Goal: Task Accomplishment & Management: Use online tool/utility

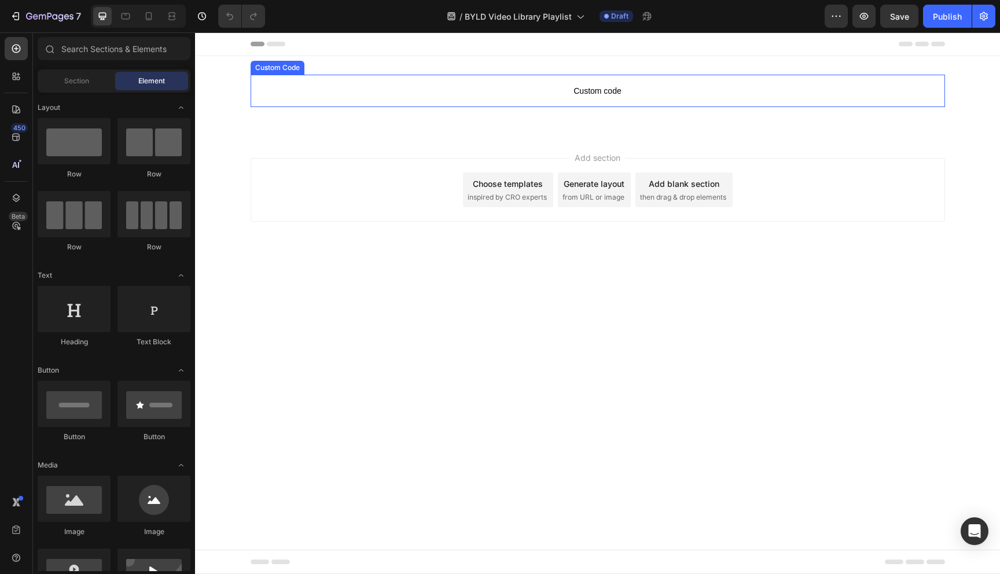
click at [599, 90] on span "Custom code" at bounding box center [597, 91] width 694 height 14
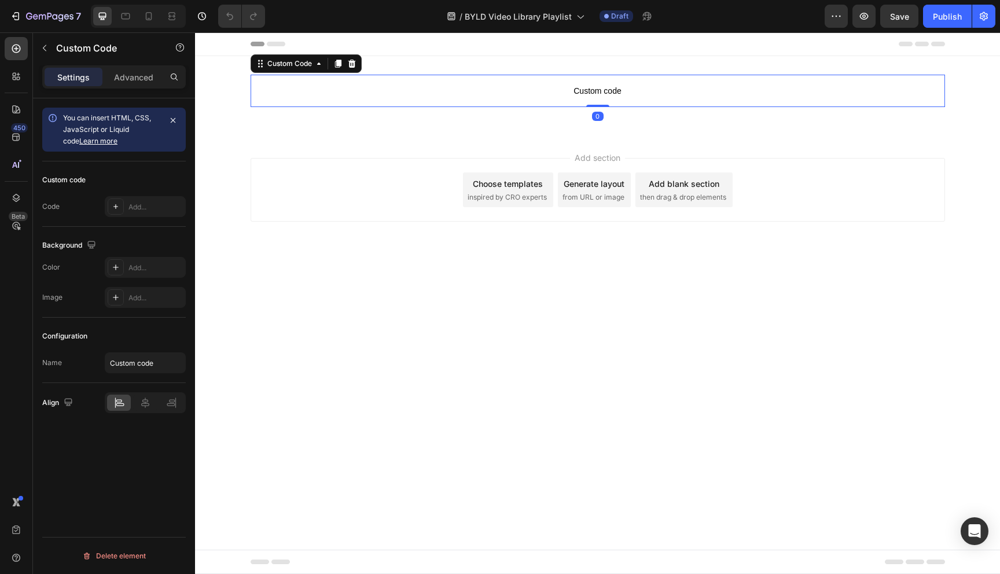
click at [599, 90] on span "Custom code" at bounding box center [597, 91] width 694 height 14
click at [121, 204] on div at bounding box center [116, 206] width 16 height 16
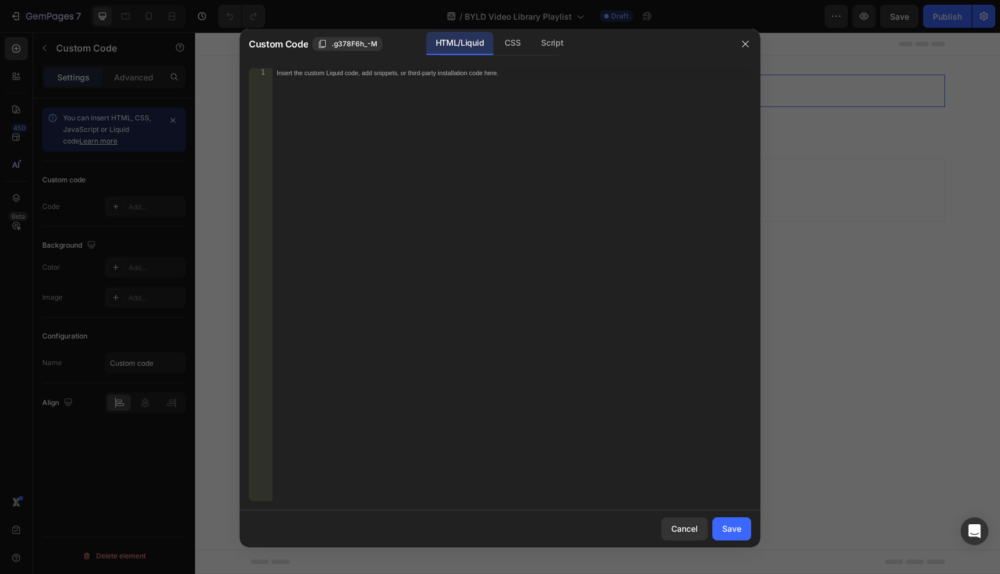
click at [297, 75] on div "Insert the custom Liquid code, add snippets, or third-party installation code h…" at bounding box center [488, 72] width 422 height 8
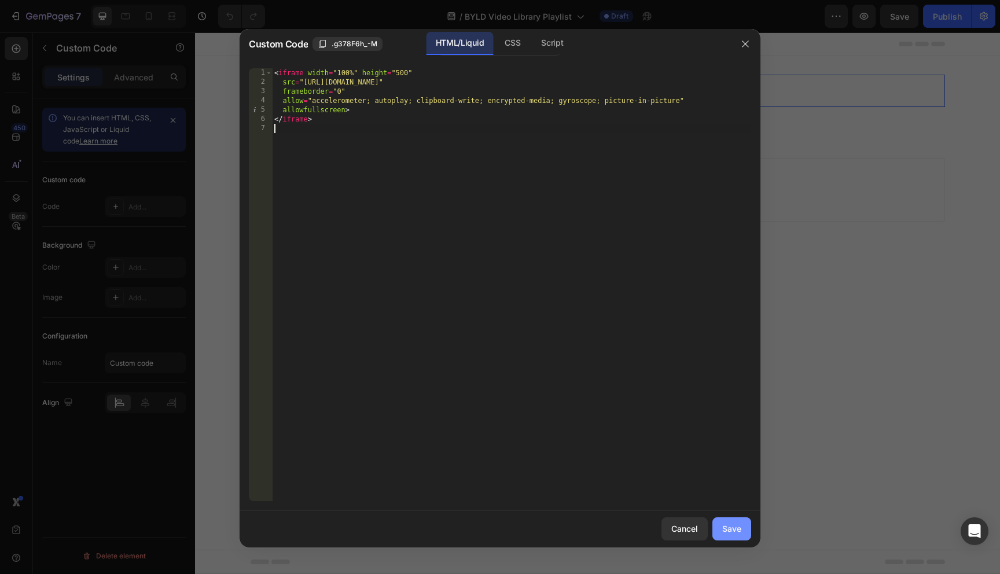
click at [735, 526] on div "Save" at bounding box center [731, 528] width 19 height 12
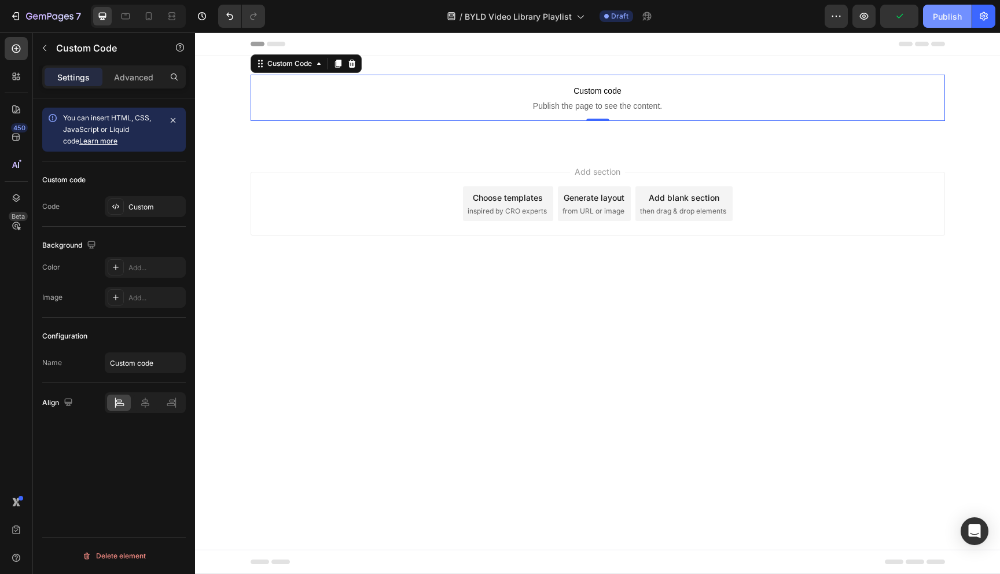
click at [945, 14] on div "Publish" at bounding box center [946, 16] width 29 height 12
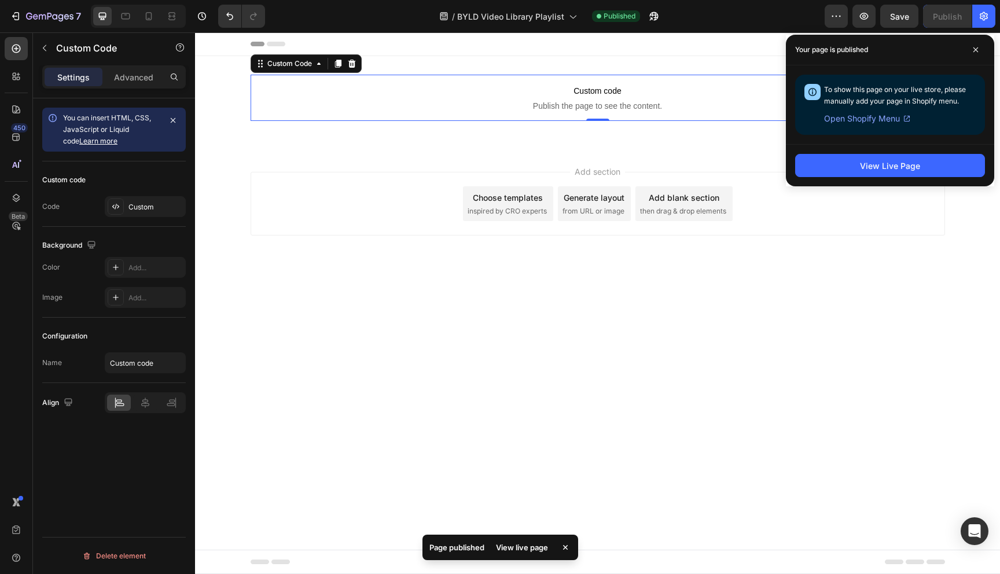
click at [536, 547] on div "View live page" at bounding box center [522, 547] width 66 height 16
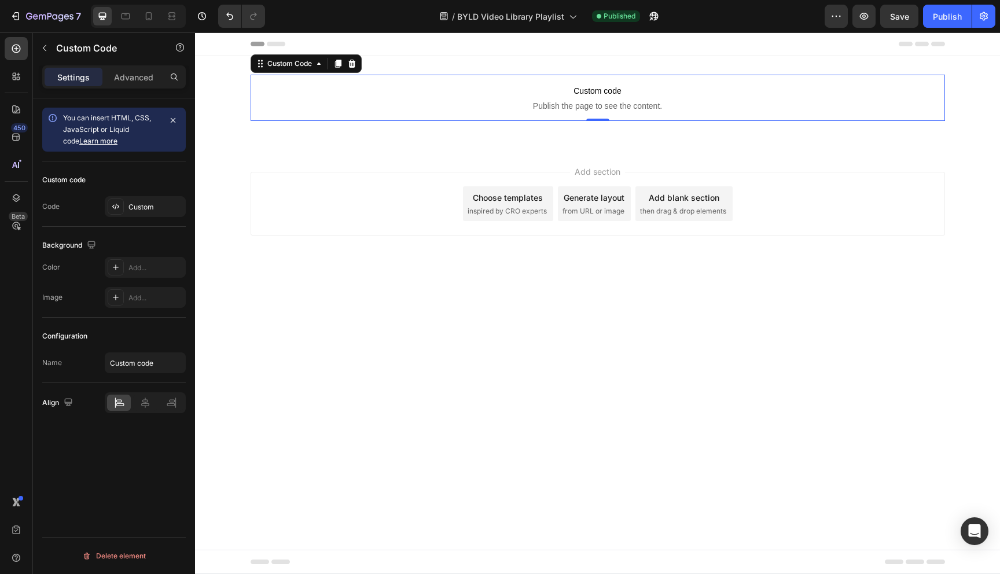
click at [599, 99] on p "Custom code Publish the page to see the content." at bounding box center [597, 98] width 694 height 46
click at [351, 64] on icon at bounding box center [351, 63] width 9 height 9
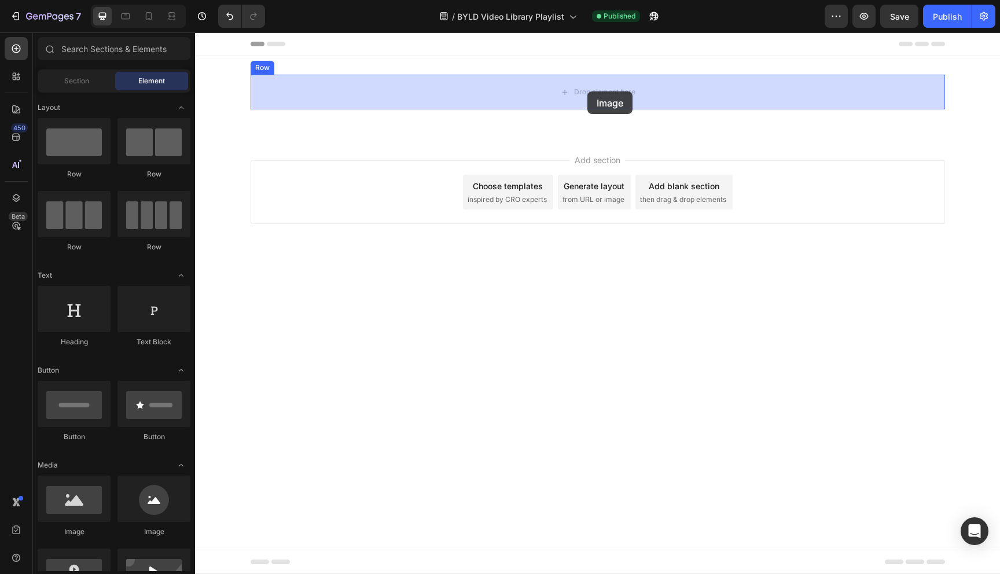
drag, startPoint x: 267, startPoint y: 541, endPoint x: 587, endPoint y: 91, distance: 552.5
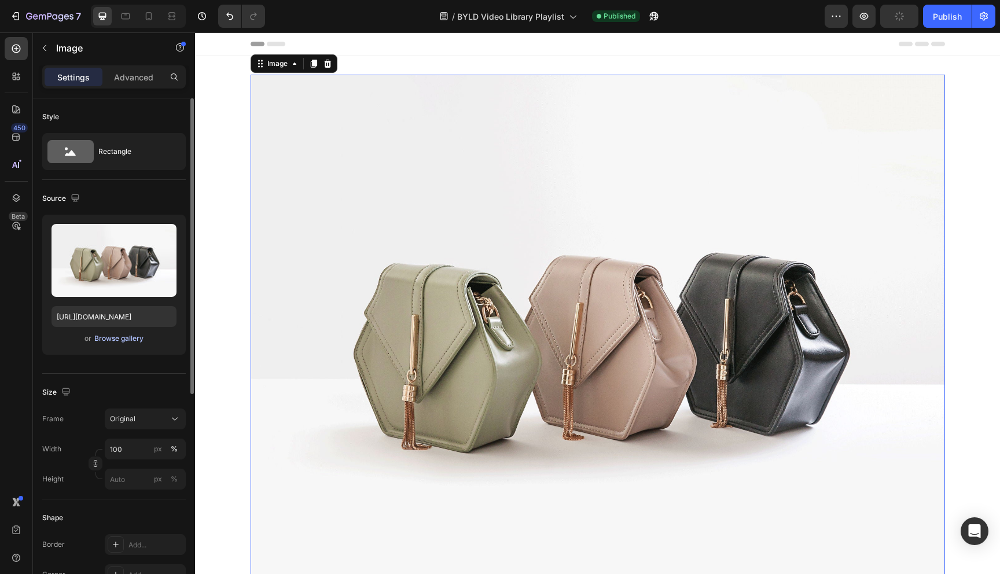
click at [122, 337] on div "Browse gallery" at bounding box center [118, 338] width 49 height 10
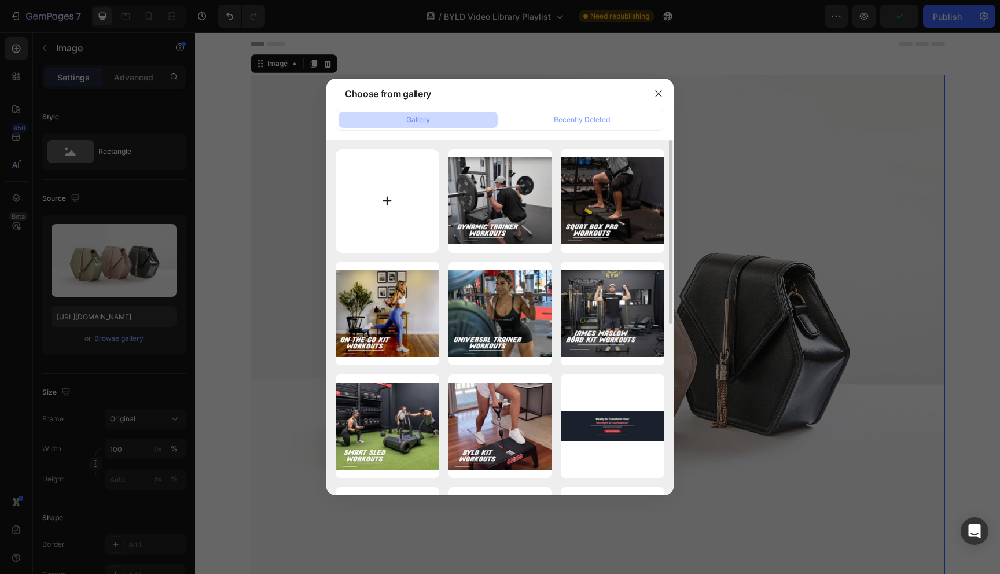
click at [386, 200] on input "file" at bounding box center [388, 201] width 104 height 104
type input "C:\fakepath\BYLD Playlist Week 1.png"
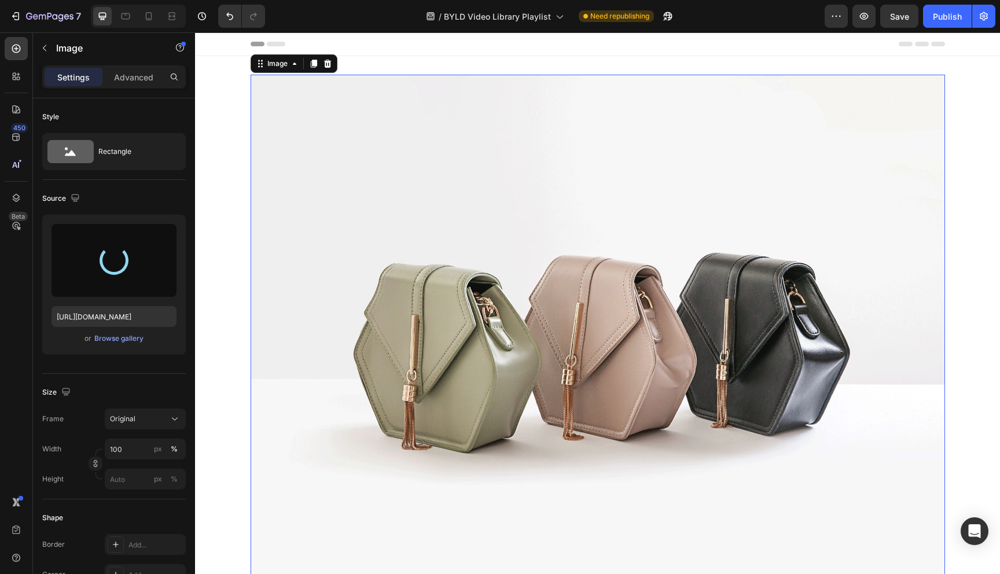
type input "https://cdn.shopify.com/s/files/1/0609/8898/1468/files/gempages_543095999581652…"
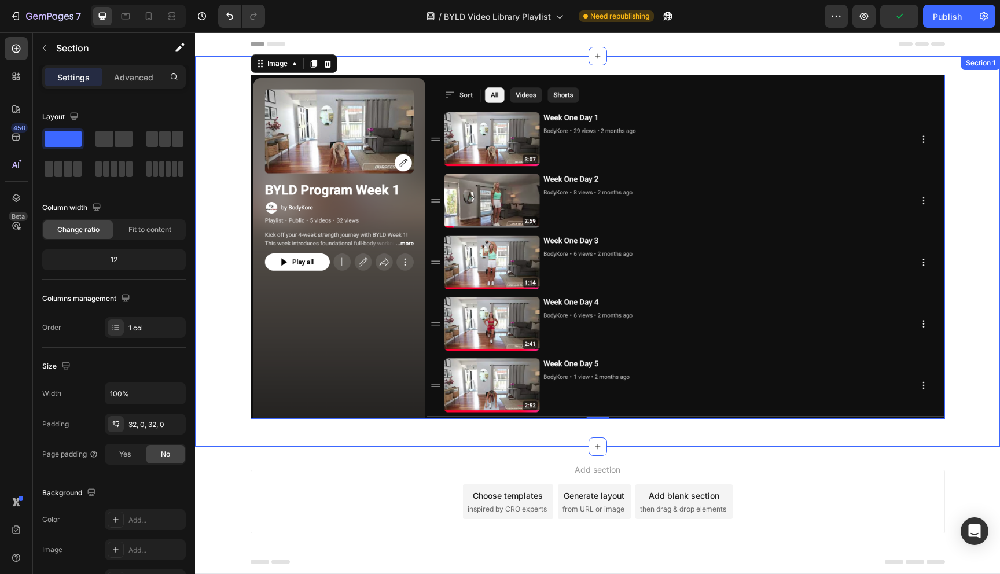
click at [738, 63] on div "Image 0 Row Section 1" at bounding box center [597, 251] width 805 height 390
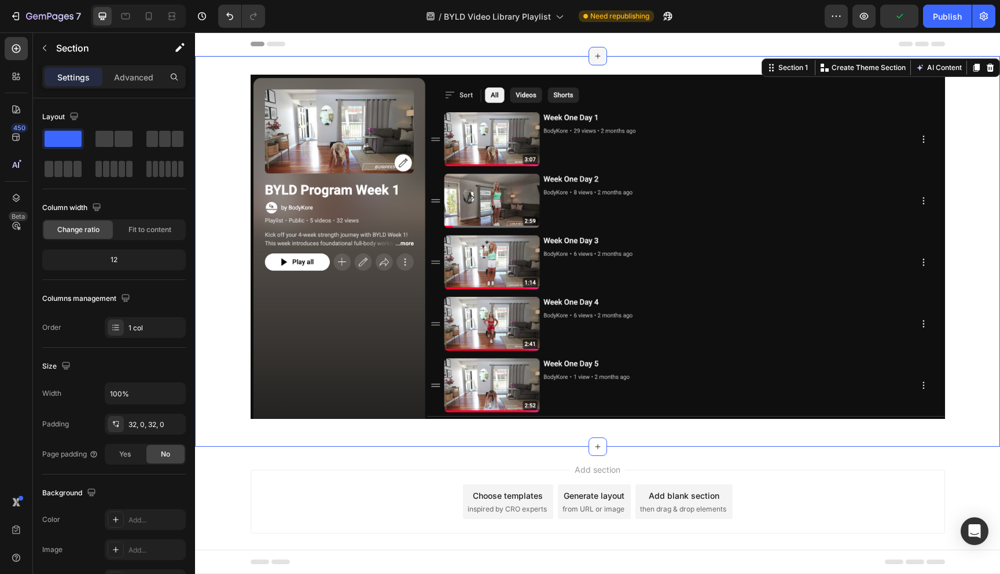
click at [597, 56] on icon at bounding box center [597, 55] width 9 height 9
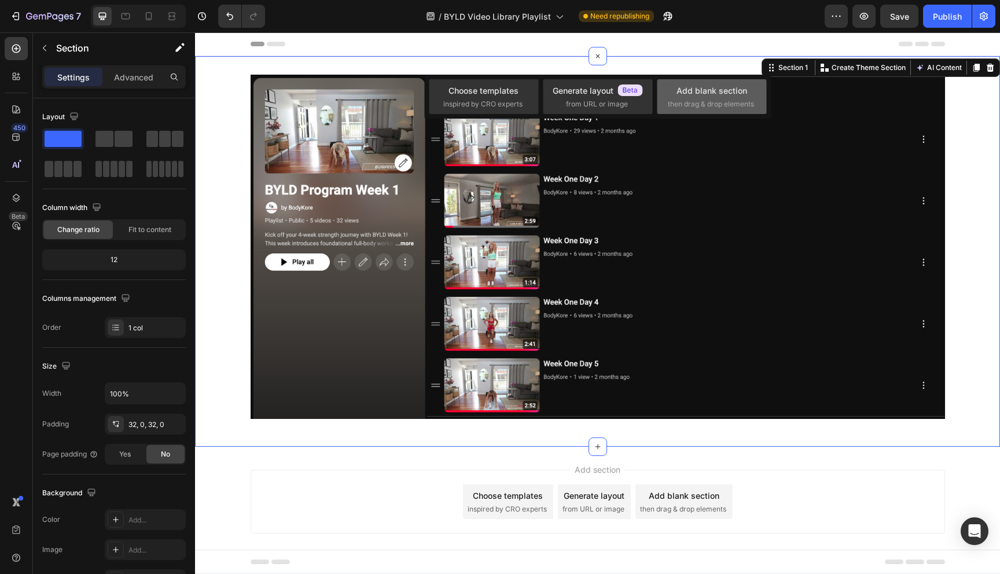
click at [695, 101] on span "then drag & drop elements" at bounding box center [711, 104] width 86 height 10
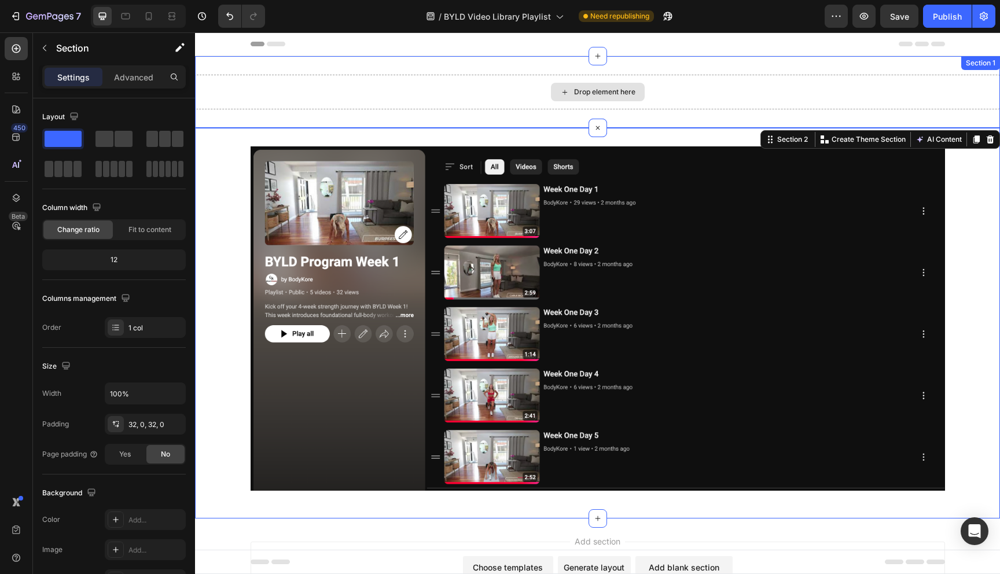
click at [565, 90] on div "Drop element here" at bounding box center [598, 92] width 94 height 19
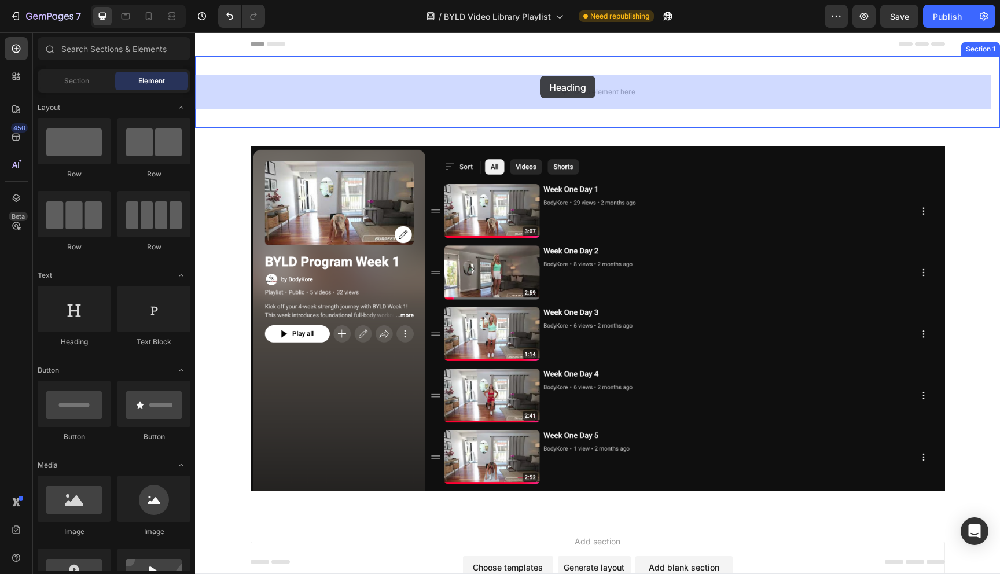
drag, startPoint x: 274, startPoint y: 345, endPoint x: 538, endPoint y: 79, distance: 375.1
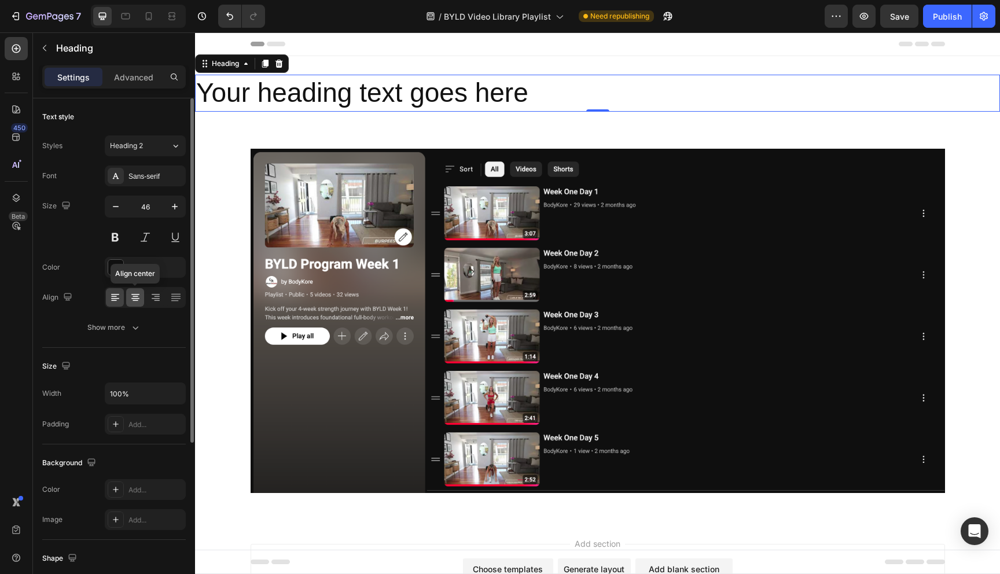
click at [138, 300] on icon at bounding box center [136, 298] width 12 height 12
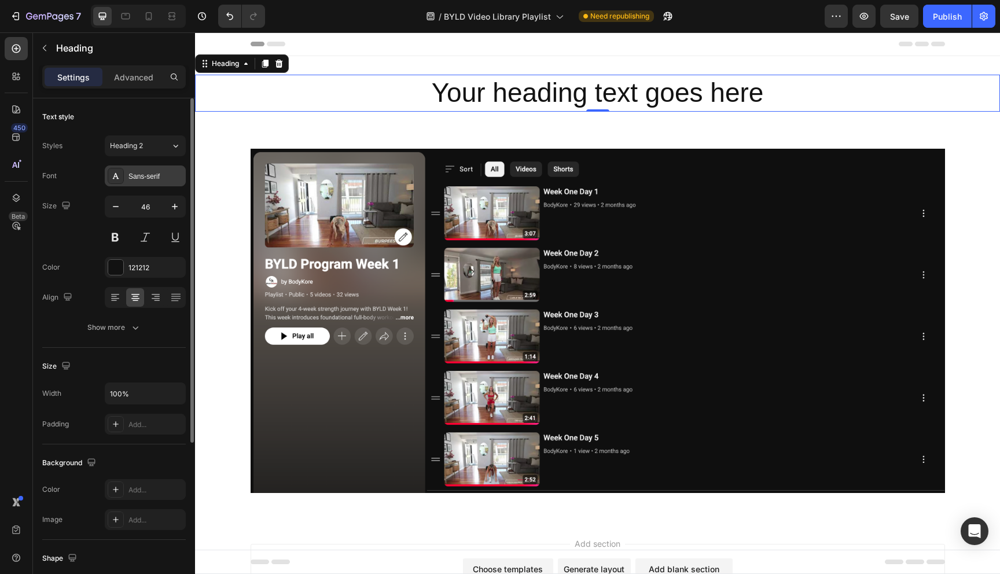
click at [150, 180] on div "Sans-serif" at bounding box center [155, 176] width 54 height 10
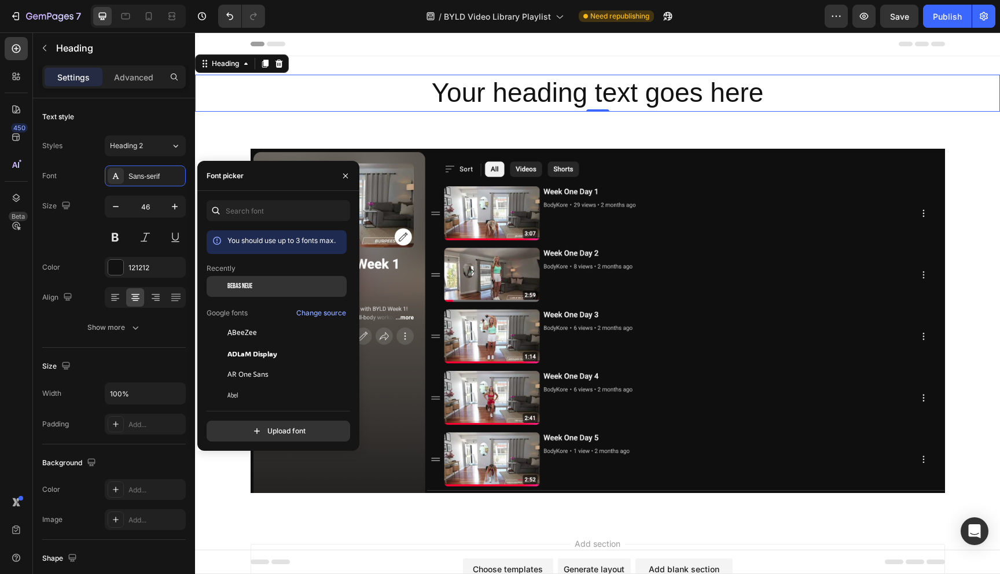
click at [242, 284] on span "Bebas Neue" at bounding box center [239, 286] width 25 height 10
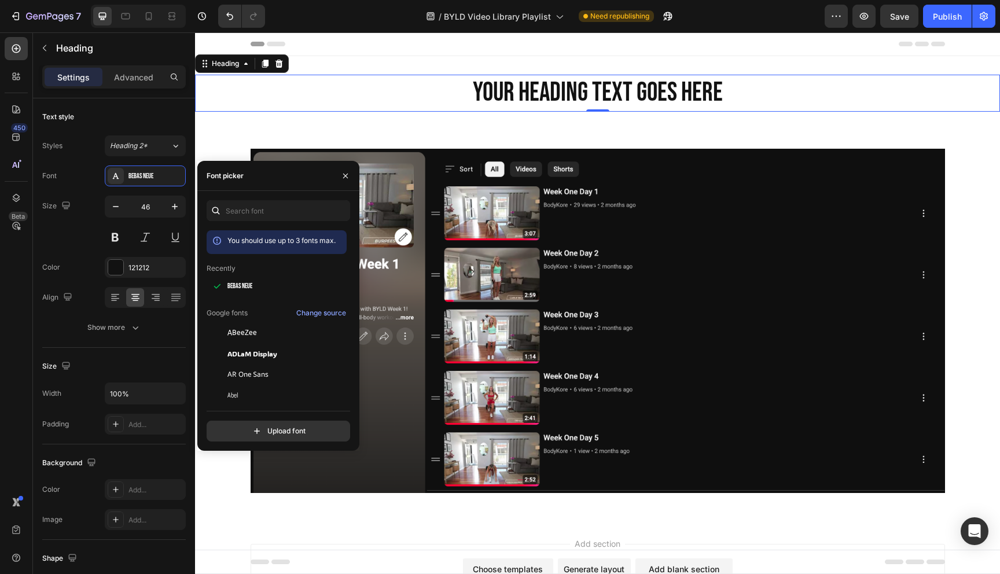
click at [602, 94] on h2 "Your heading text goes here" at bounding box center [597, 93] width 805 height 37
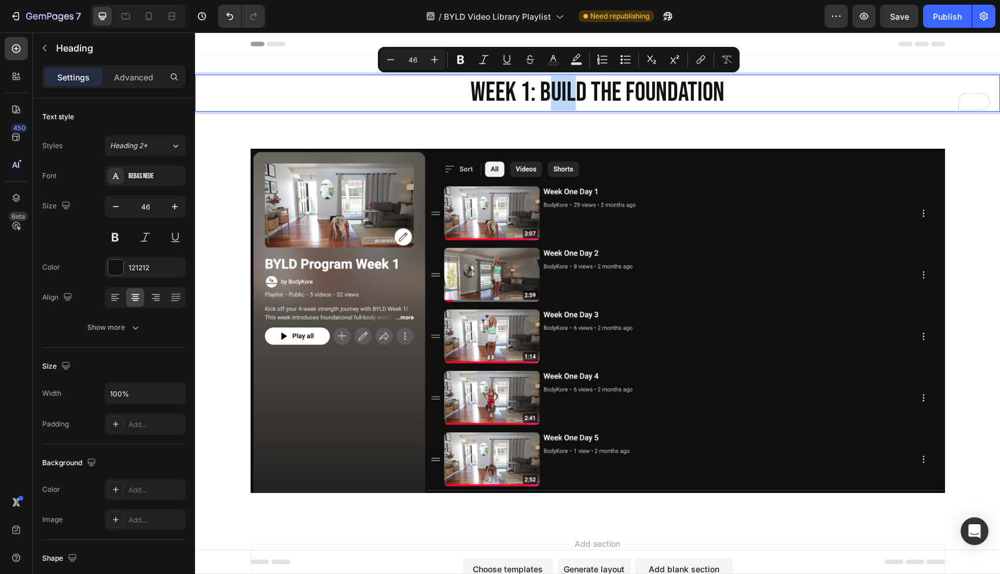
drag, startPoint x: 571, startPoint y: 90, endPoint x: 550, endPoint y: 87, distance: 21.6
click at [550, 87] on p "Week 1: Build the Foundation" at bounding box center [597, 93] width 802 height 35
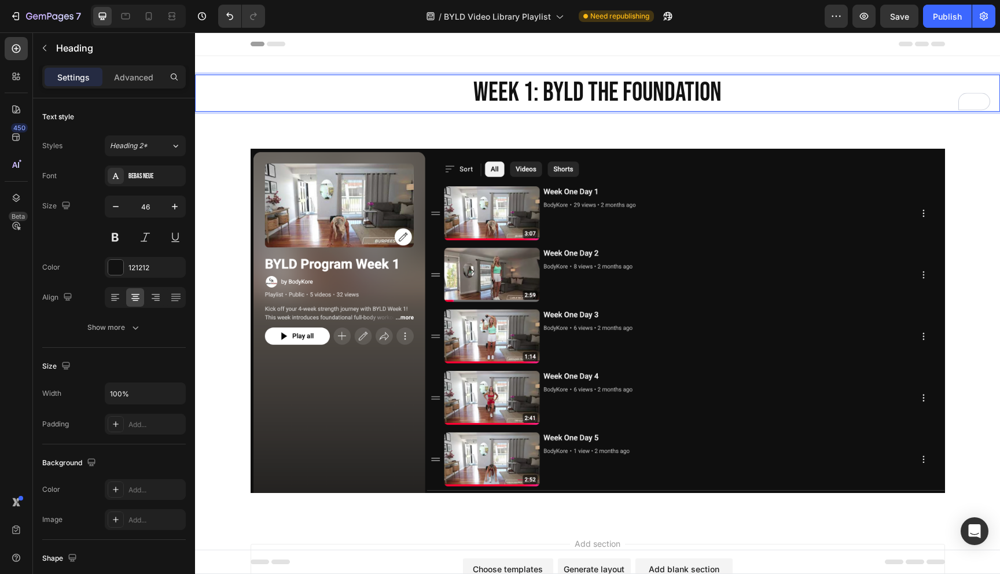
click at [407, 80] on p "Week 1: BYLd the Foundation" at bounding box center [597, 93] width 802 height 35
click at [376, 84] on p "Week 1: BYLd the Foundation" at bounding box center [597, 93] width 802 height 35
click at [435, 62] on div "Week 1: BYLd the Foundation Heading 0 Section 1" at bounding box center [597, 93] width 805 height 74
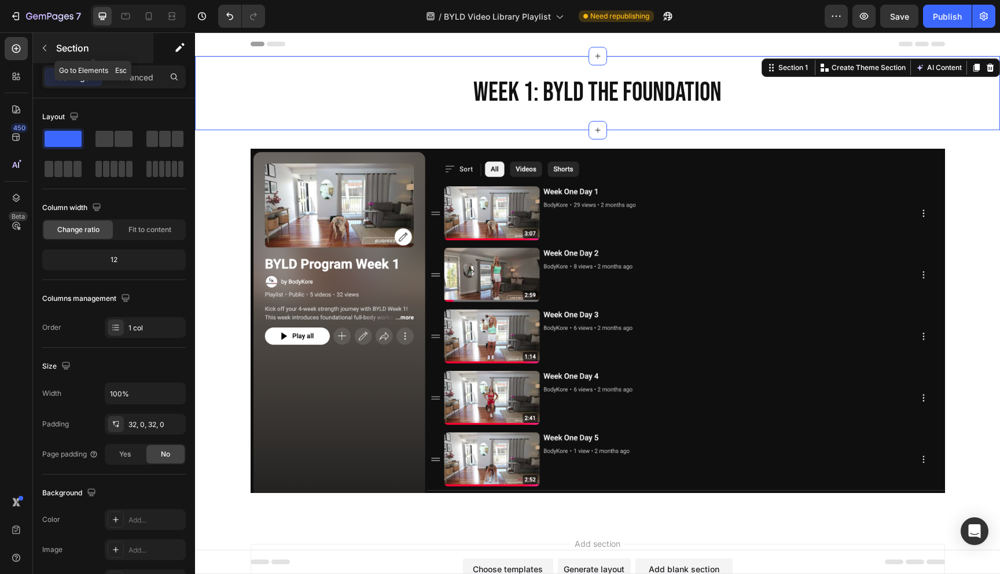
click at [46, 41] on button "button" at bounding box center [44, 48] width 19 height 19
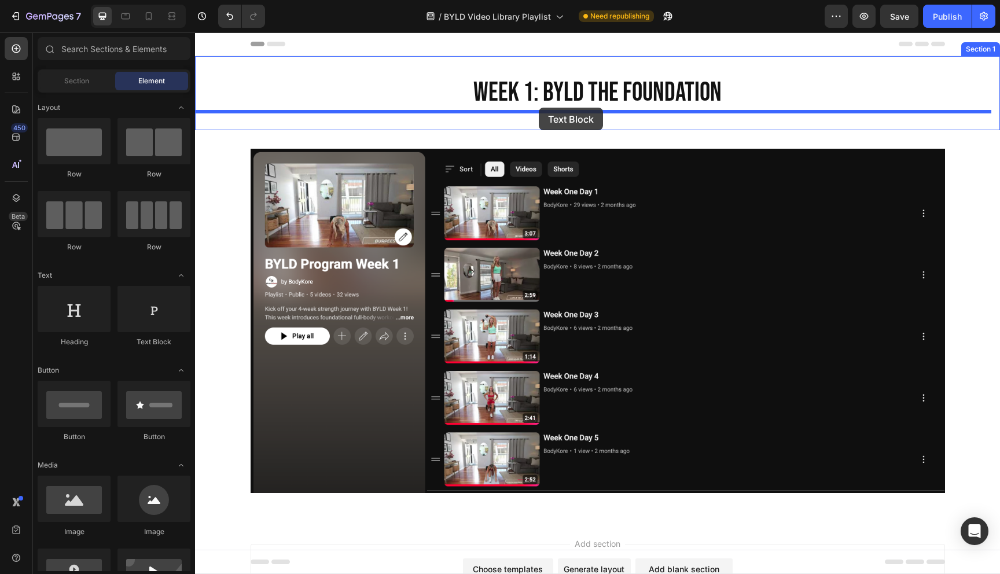
drag, startPoint x: 350, startPoint y: 348, endPoint x: 539, endPoint y: 108, distance: 305.3
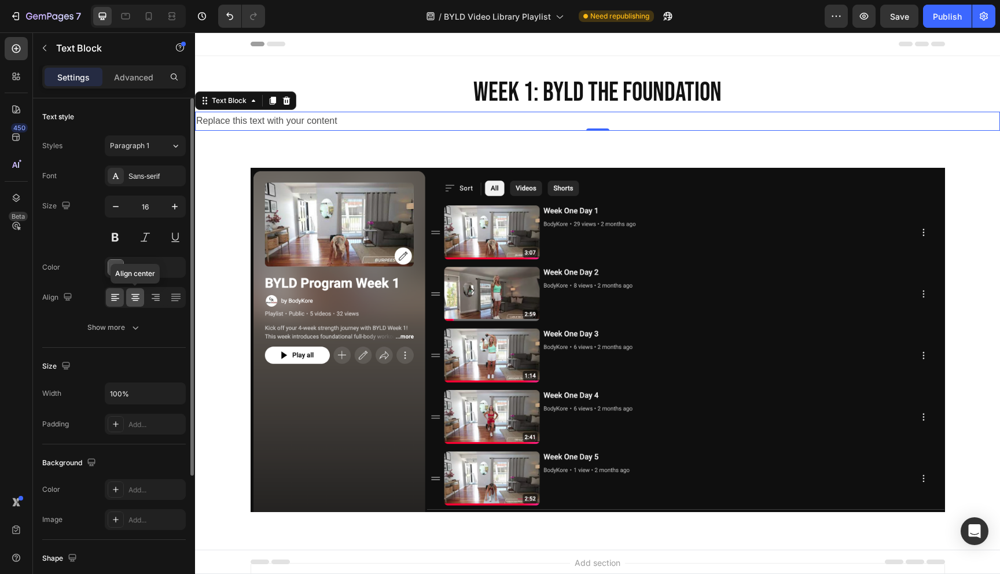
click at [141, 295] on div at bounding box center [135, 297] width 18 height 19
click at [561, 121] on div "Replace this text with your content" at bounding box center [597, 121] width 805 height 19
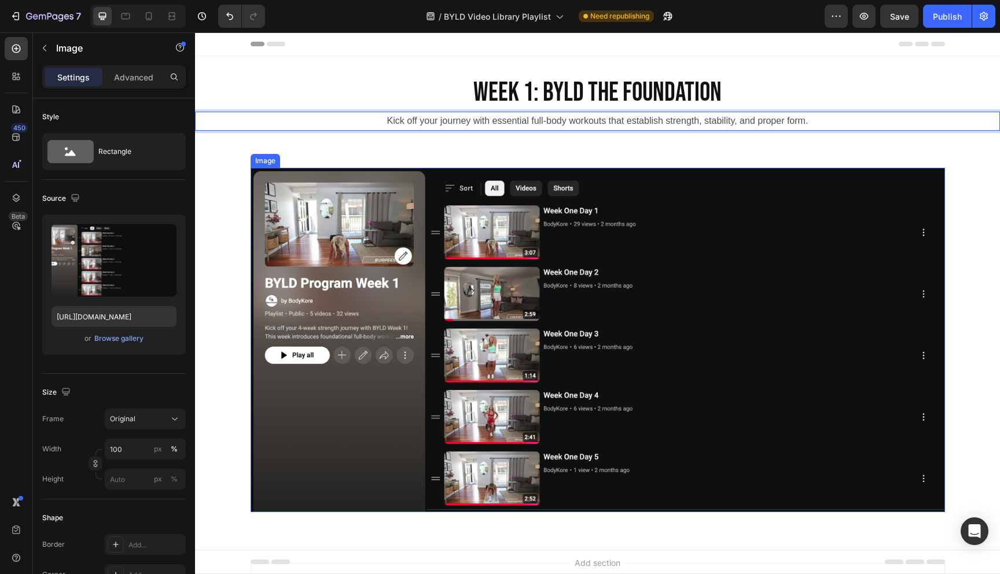
click at [363, 398] on img at bounding box center [597, 340] width 694 height 344
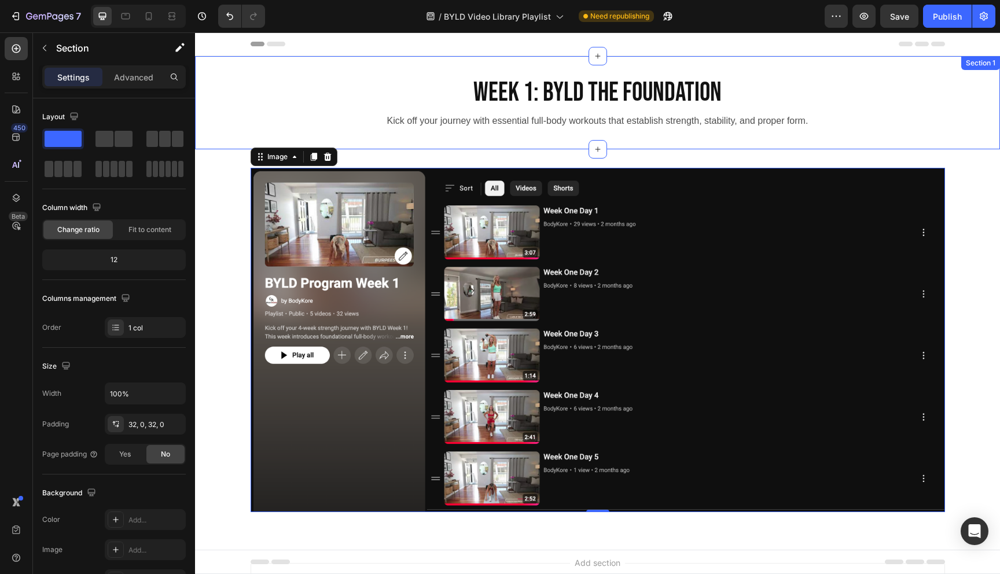
click at [418, 60] on div "Week 1: BYLd the Foundation Heading Kick off your journey with essential full-b…" at bounding box center [597, 102] width 805 height 93
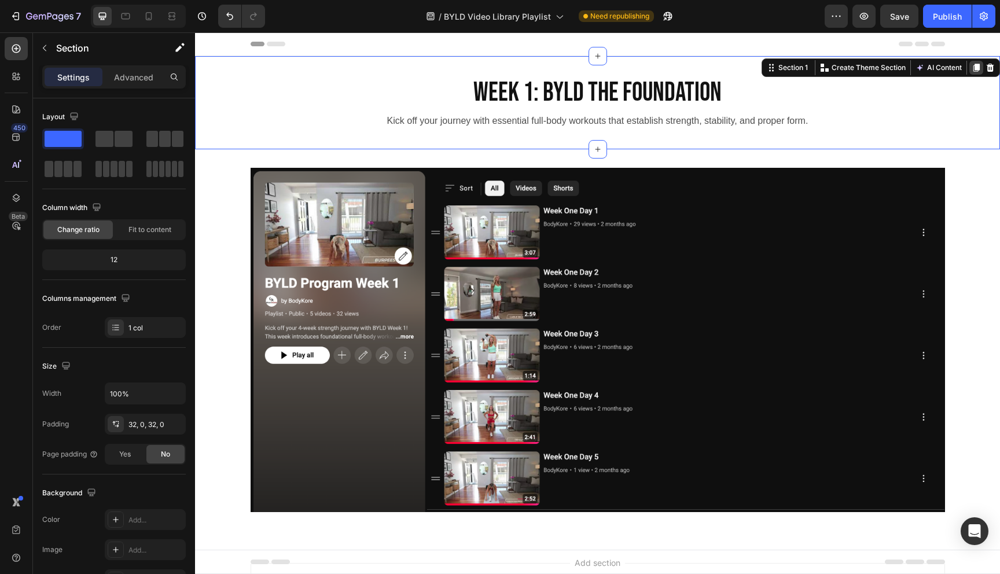
click at [973, 67] on icon at bounding box center [976, 68] width 6 height 8
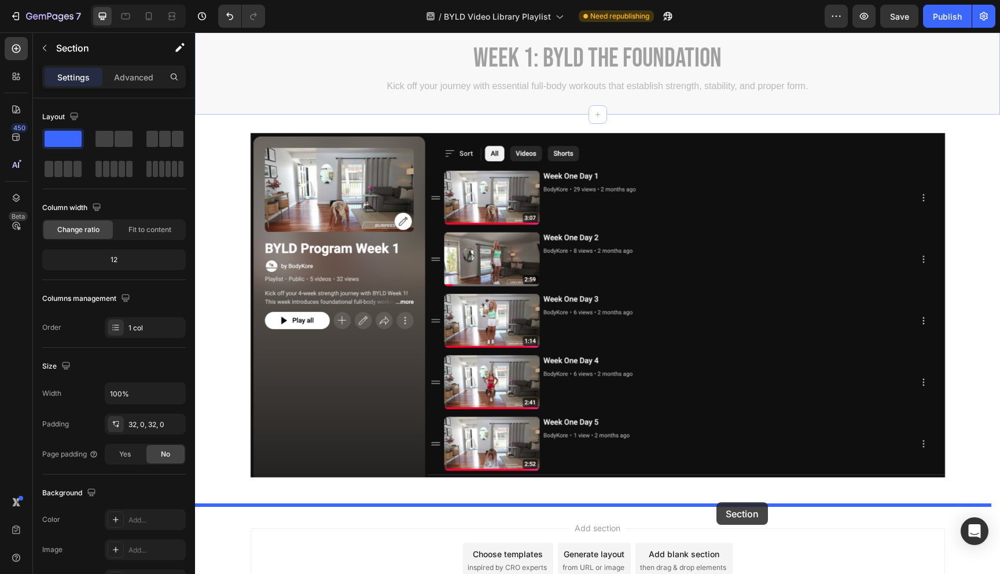
scroll to position [225, 0]
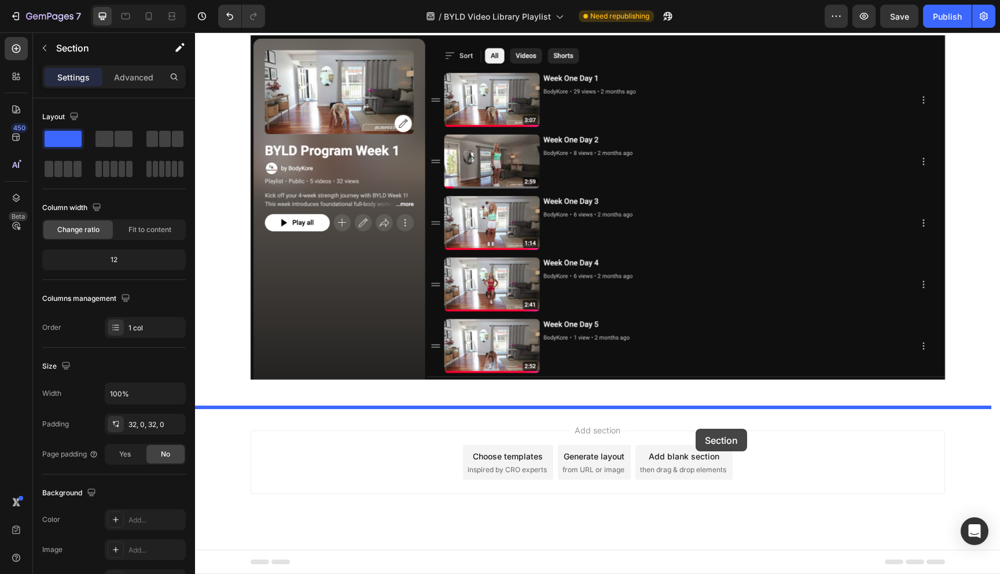
drag, startPoint x: 761, startPoint y: 135, endPoint x: 695, endPoint y: 429, distance: 301.2
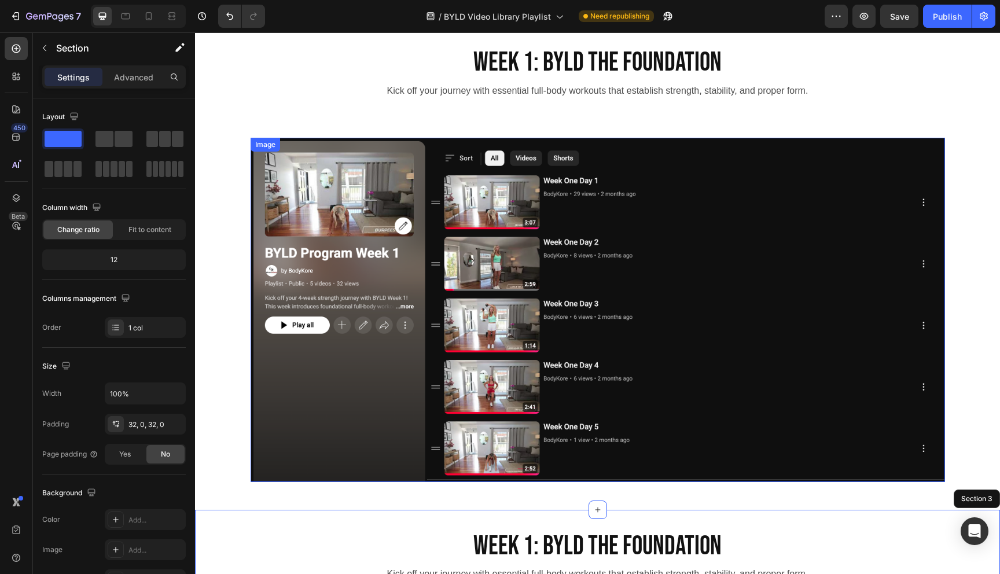
scroll to position [16, 0]
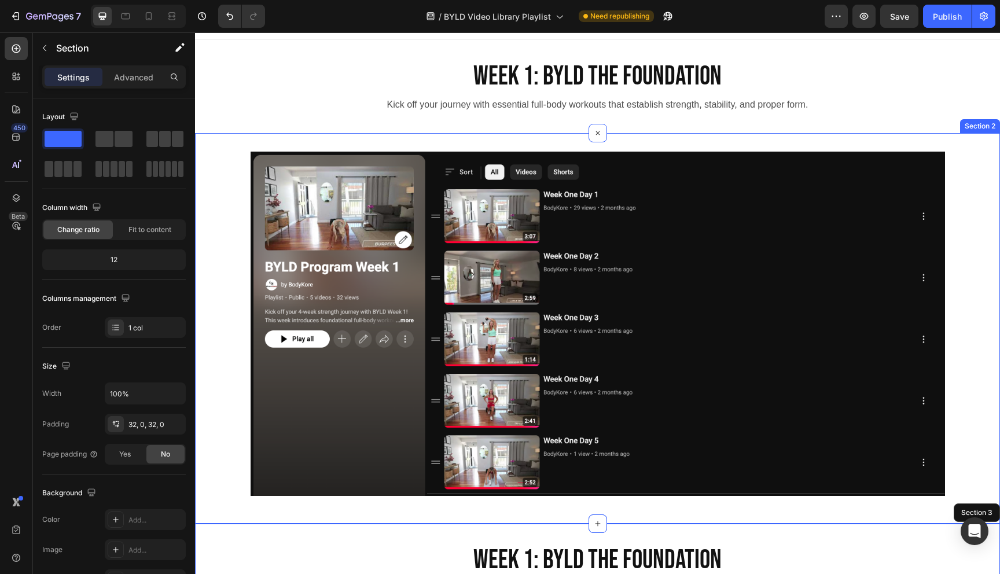
click at [861, 141] on div "Image Row Section 2" at bounding box center [597, 328] width 805 height 390
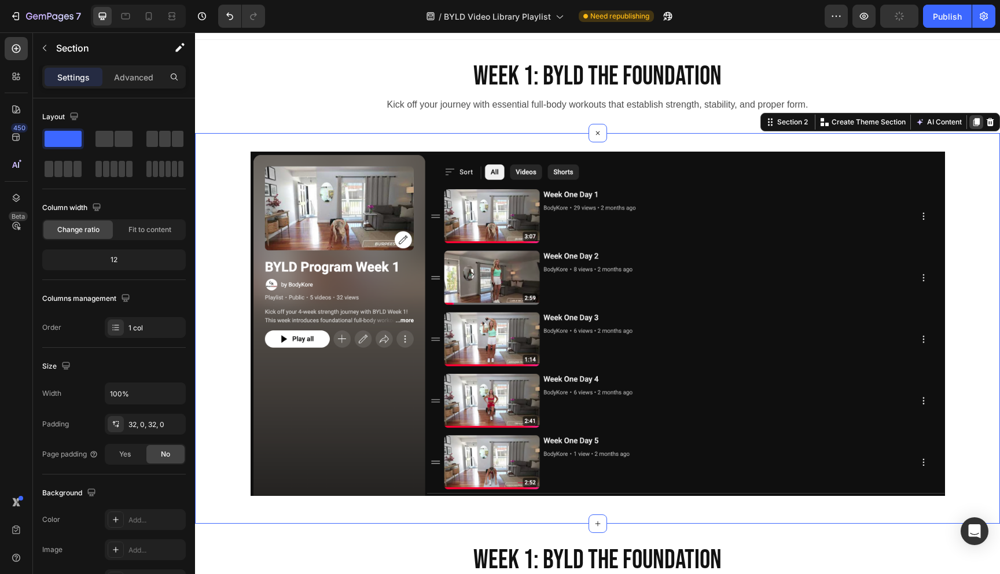
click at [971, 121] on icon at bounding box center [975, 121] width 9 height 9
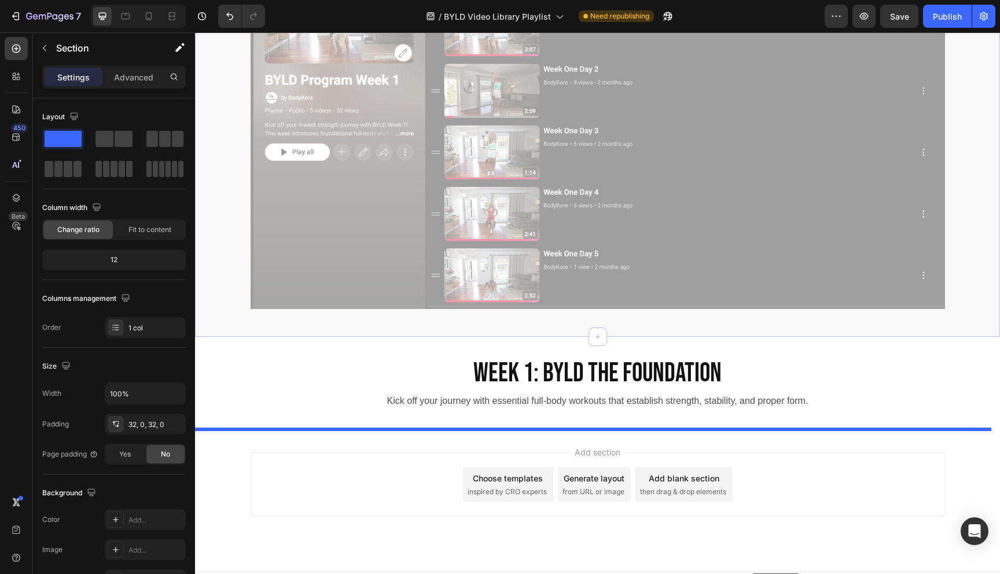
scroll to position [615, 0]
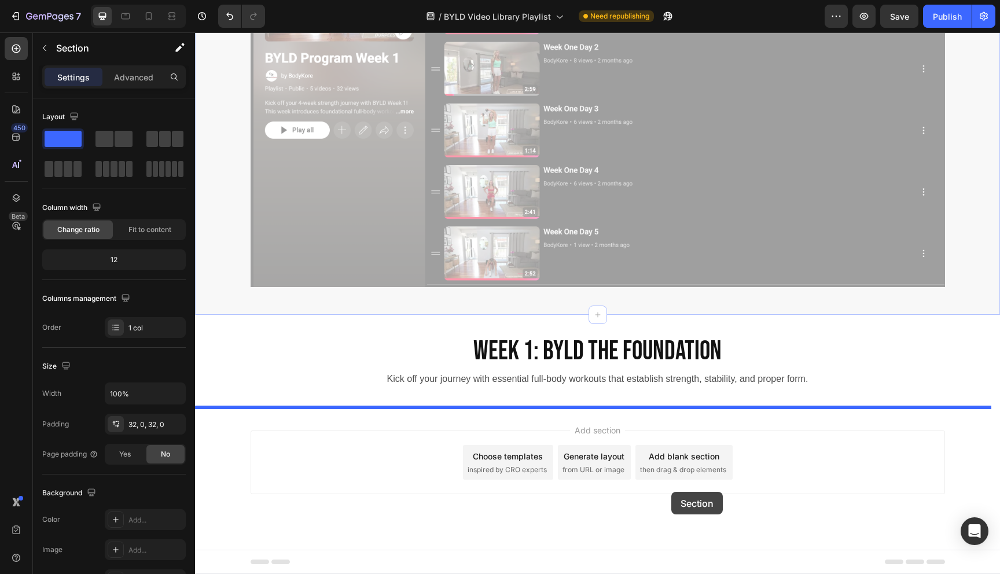
drag, startPoint x: 760, startPoint y: 63, endPoint x: 671, endPoint y: 492, distance: 437.8
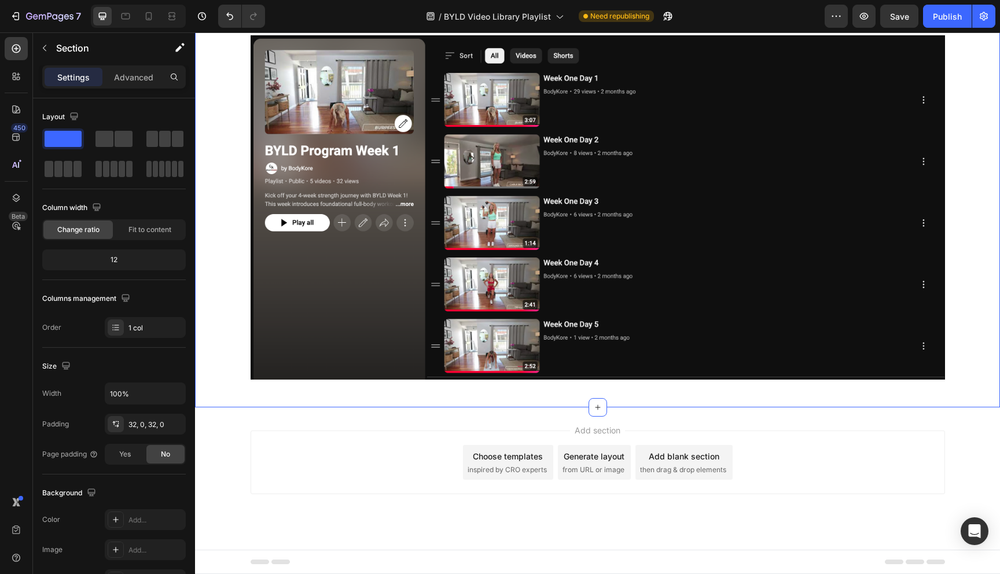
scroll to position [225, 0]
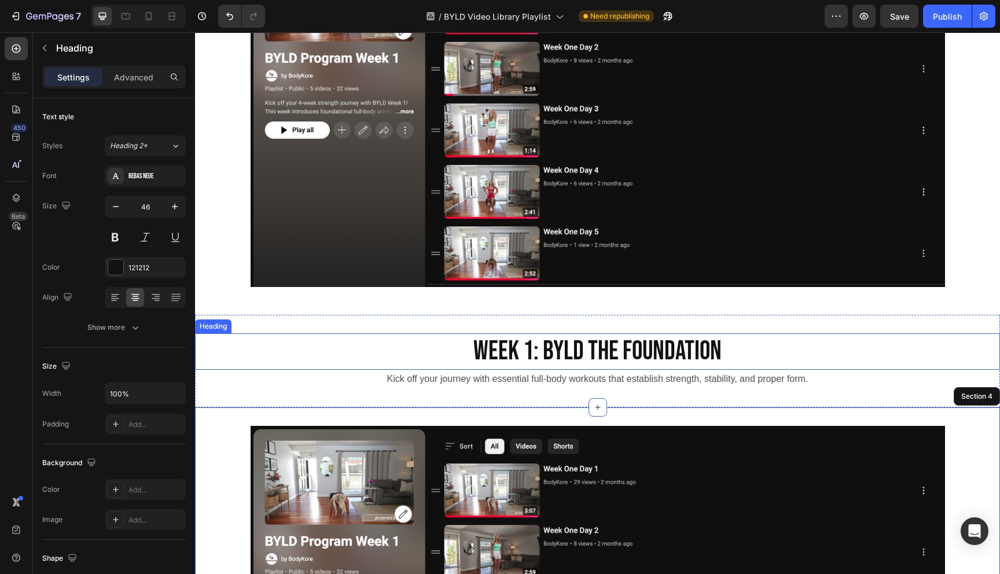
click at [529, 347] on h2 "Week 1: BYLd the Foundation" at bounding box center [597, 351] width 805 height 37
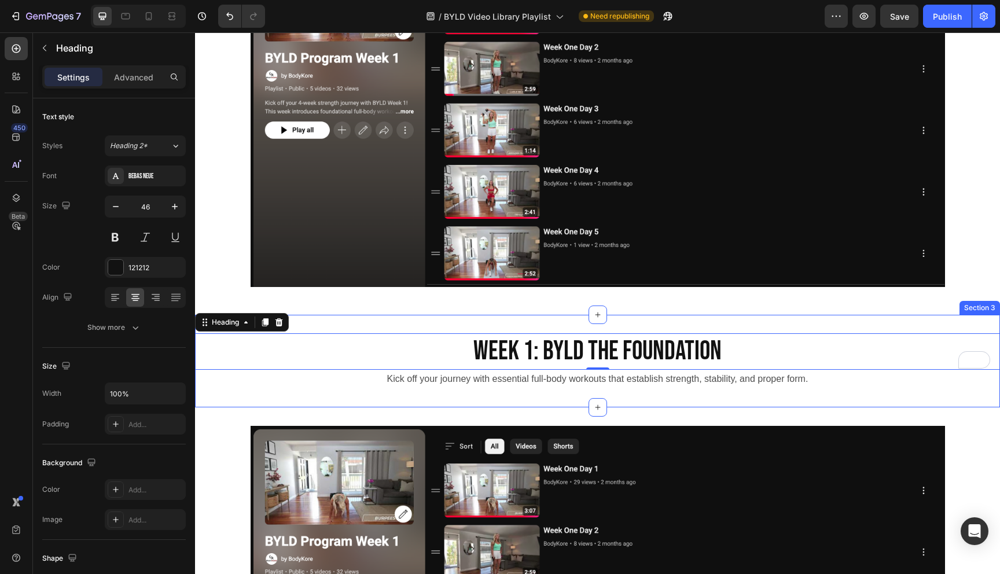
click at [504, 405] on div "Week 1: BYLd the Foundation Heading 0 Kick off your journey with essential full…" at bounding box center [597, 361] width 805 height 93
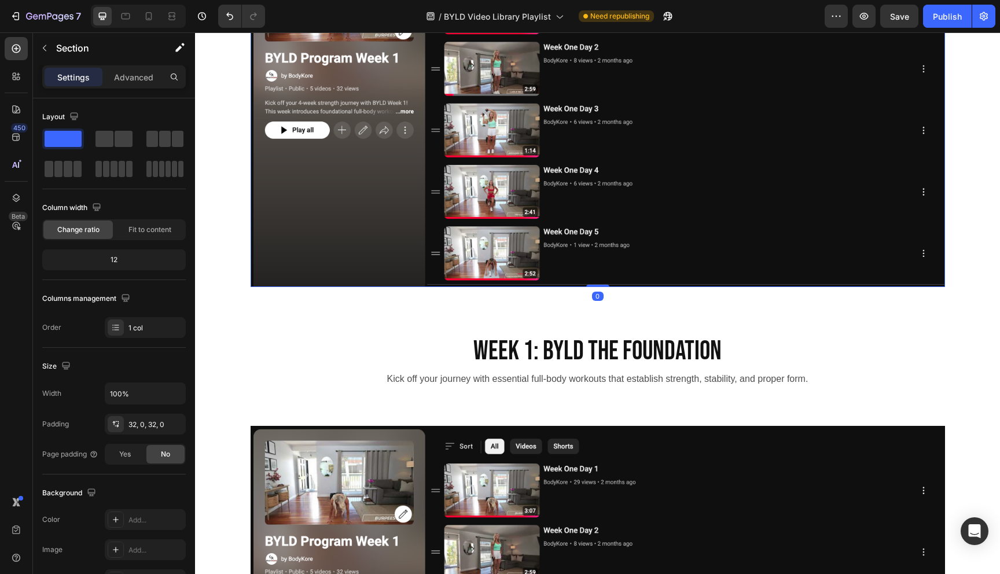
click at [530, 164] on img at bounding box center [597, 115] width 694 height 344
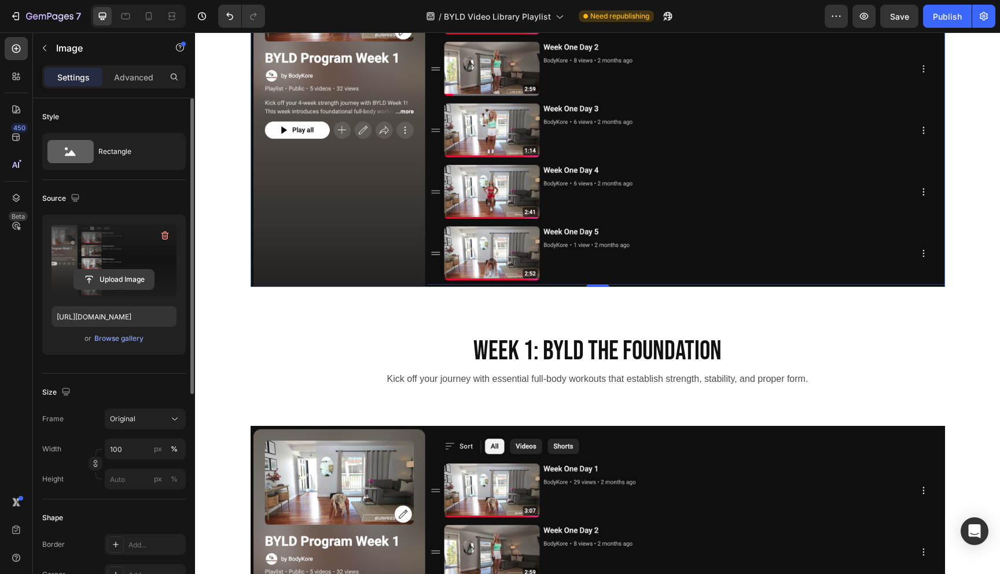
click at [112, 280] on input "file" at bounding box center [114, 280] width 80 height 20
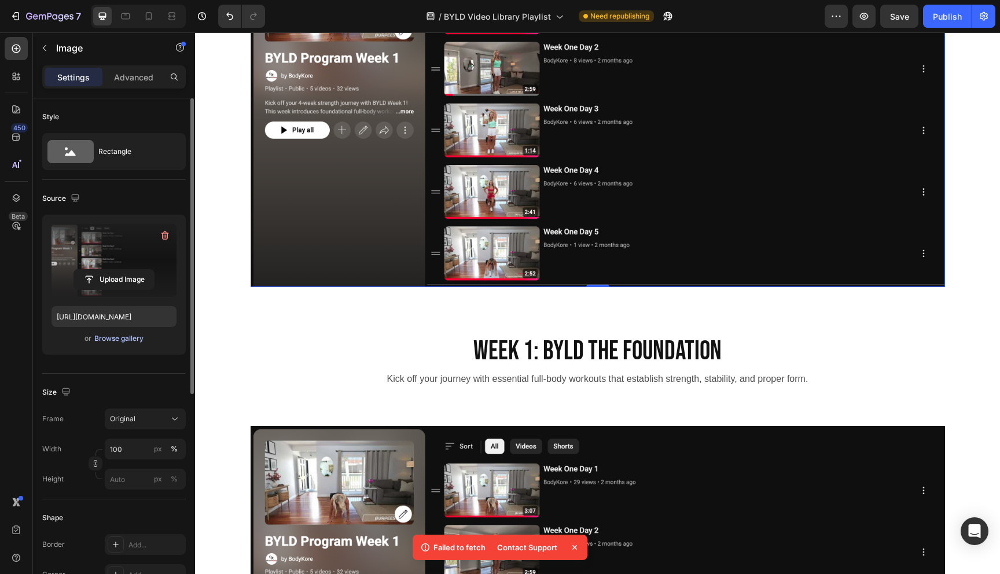
click at [118, 336] on div "Browse gallery" at bounding box center [118, 338] width 49 height 10
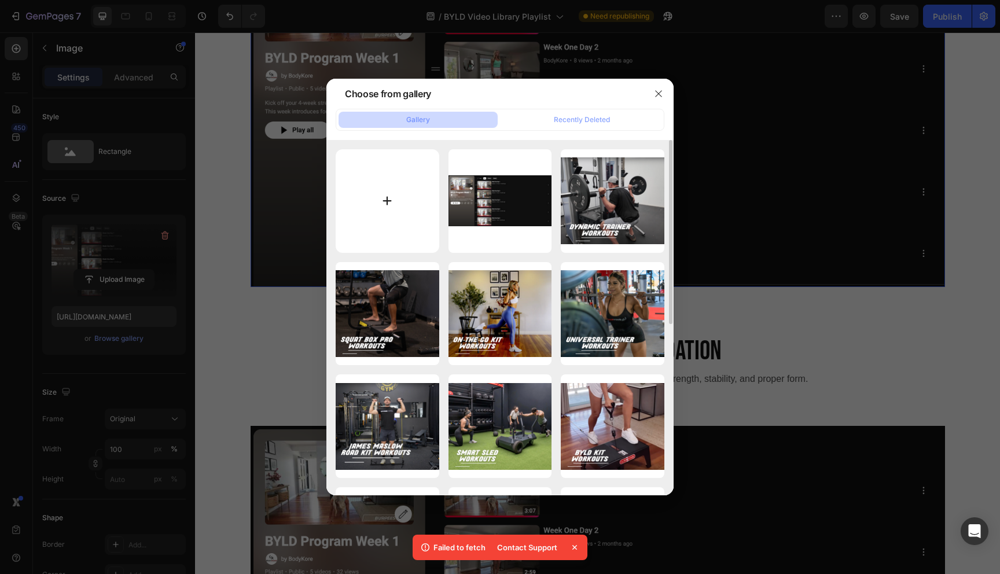
click at [374, 201] on input "file" at bounding box center [388, 201] width 104 height 104
type input "C:\fakepath\BYLD Warm-Up Library.png"
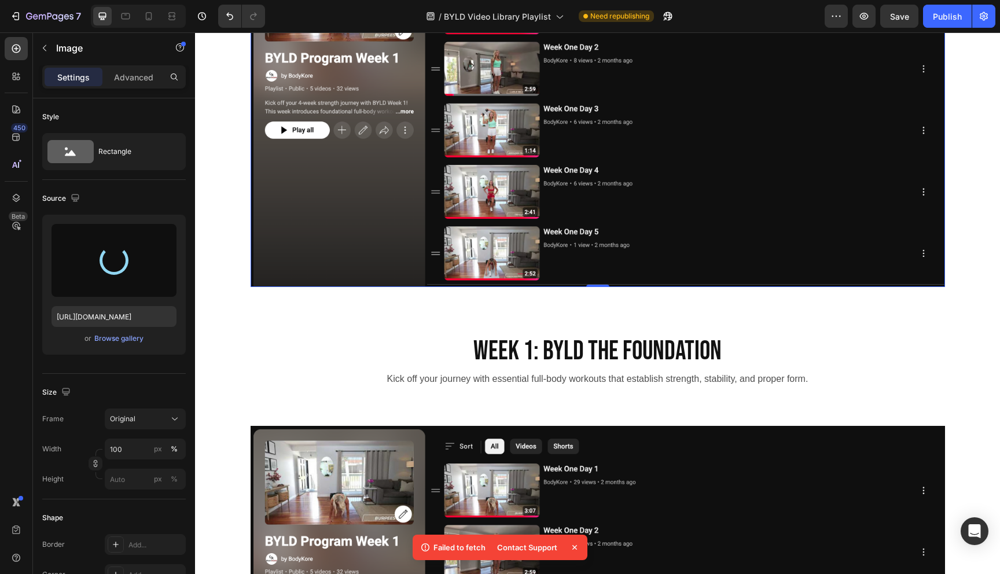
type input "https://cdn.shopify.com/s/files/1/0609/8898/1468/files/gempages_543095999581652…"
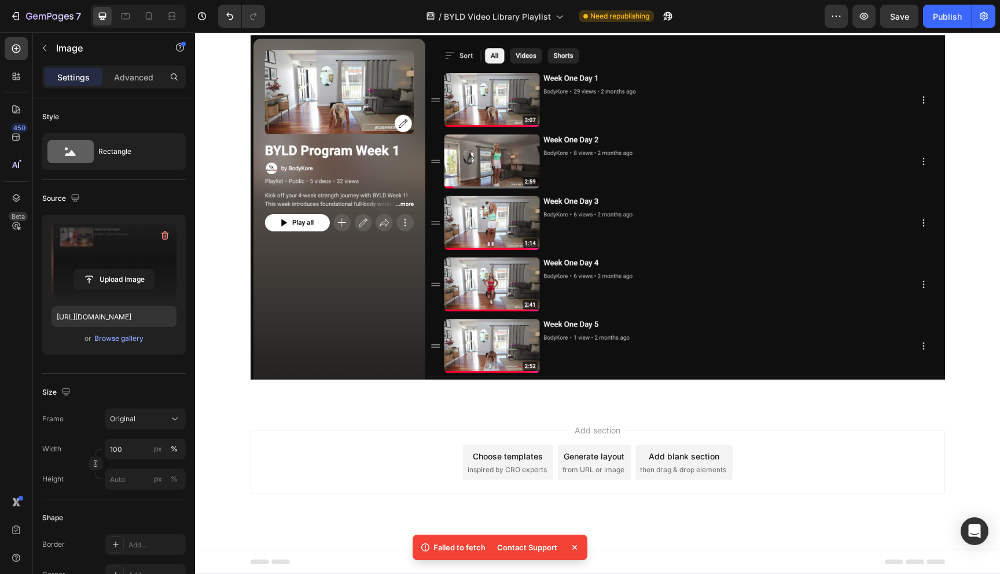
scroll to position [345, 0]
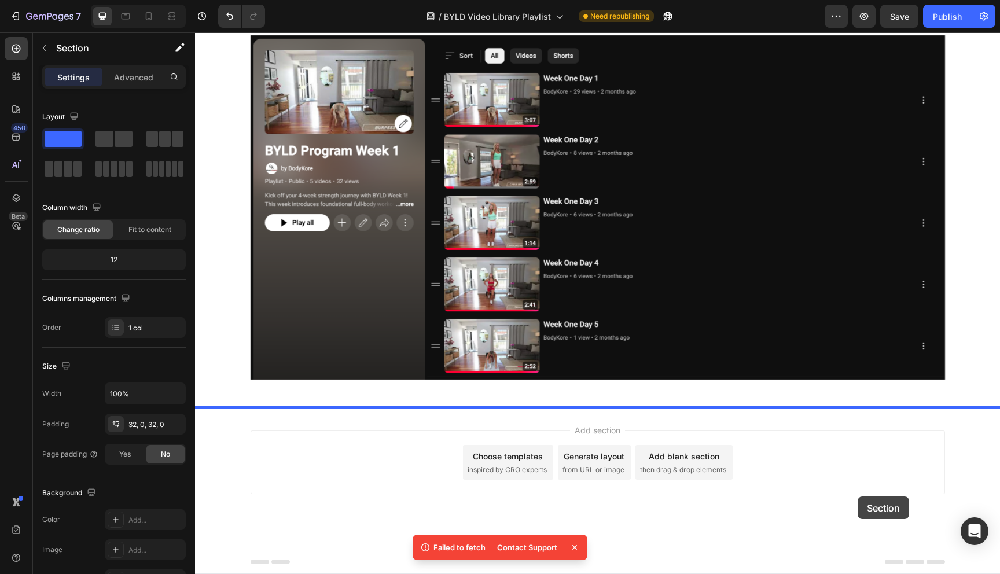
drag, startPoint x: 766, startPoint y: 137, endPoint x: 857, endPoint y: 496, distance: 371.1
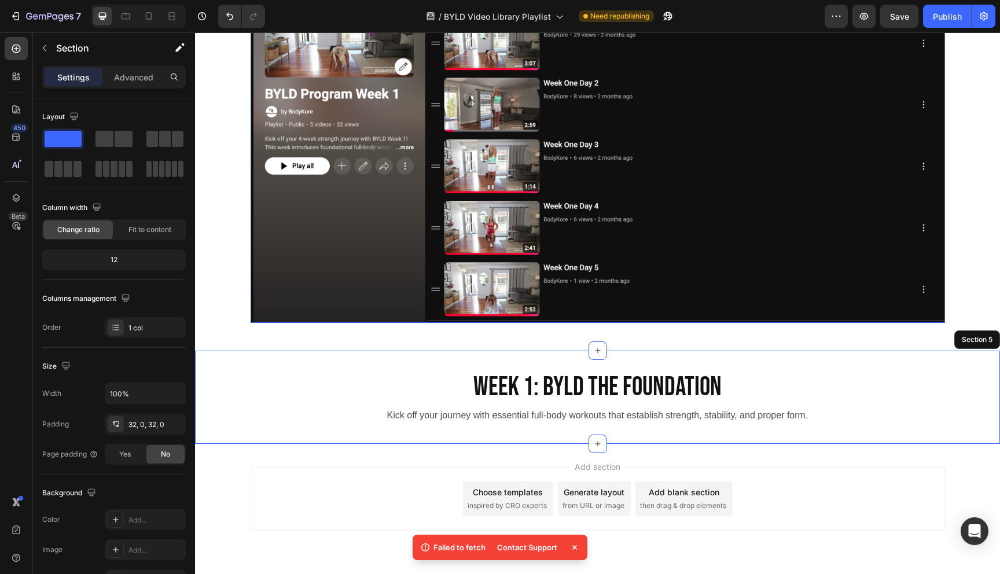
scroll to position [325, 0]
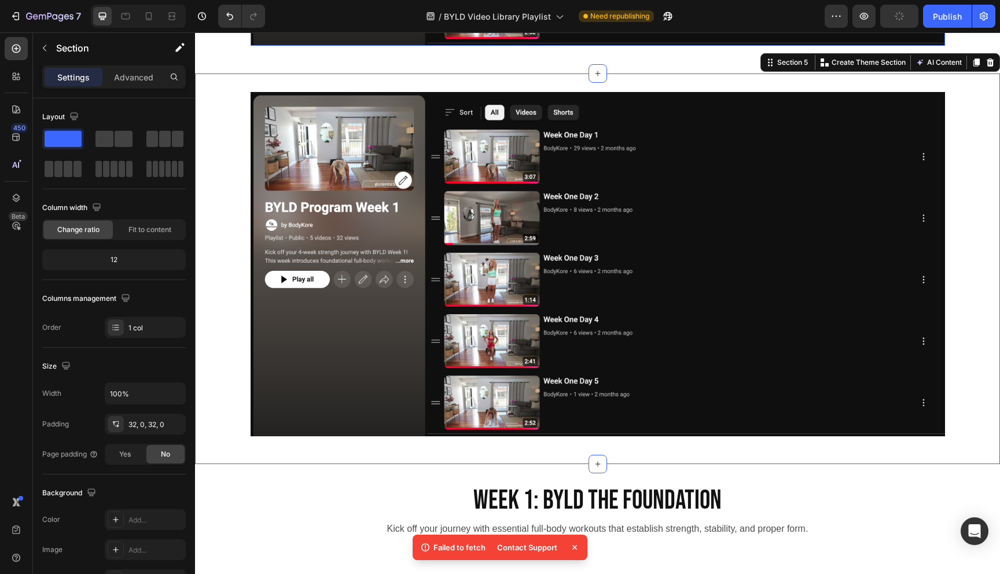
scroll to position [813, 0]
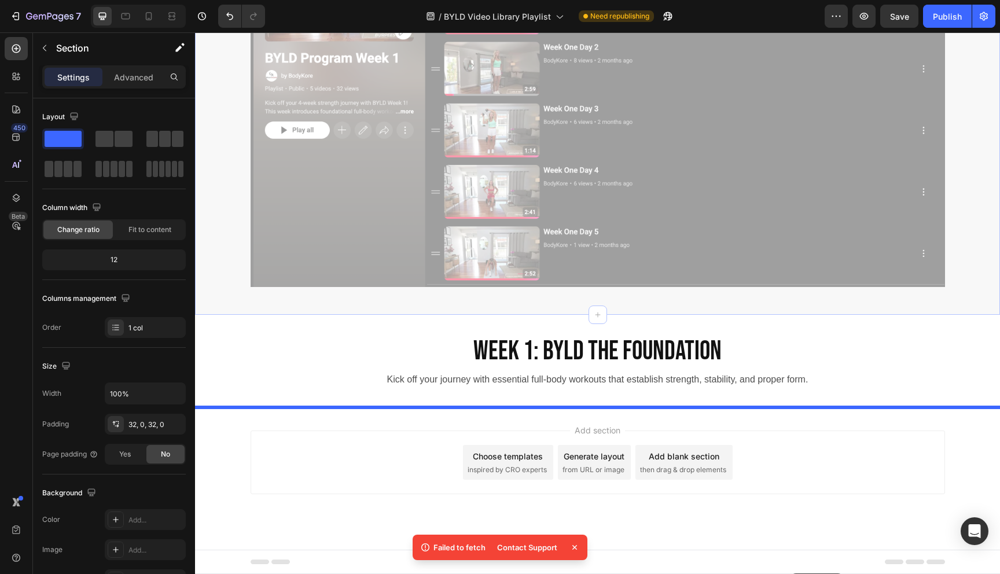
drag, startPoint x: 769, startPoint y: 63, endPoint x: 791, endPoint y: 573, distance: 510.7
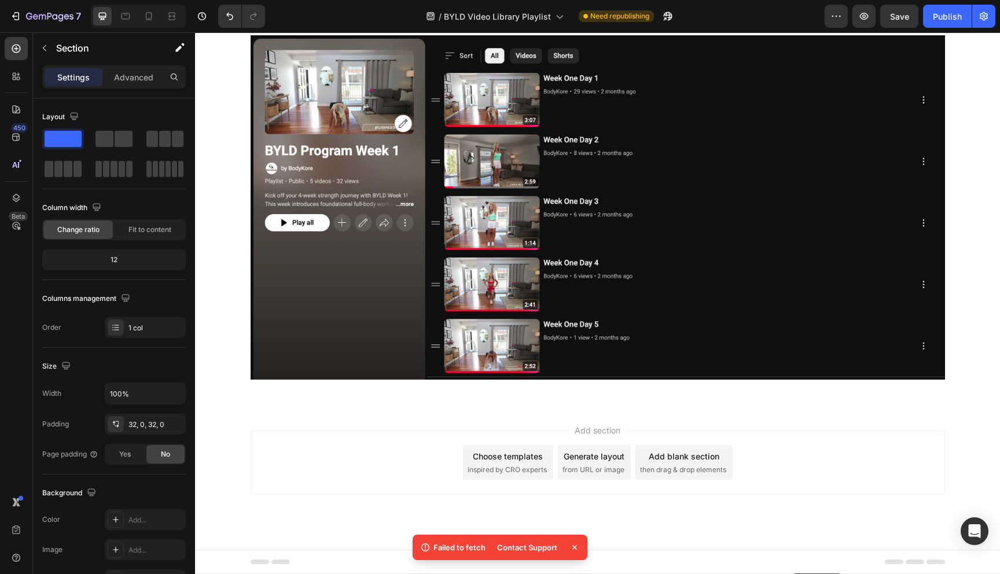
scroll to position [572, 0]
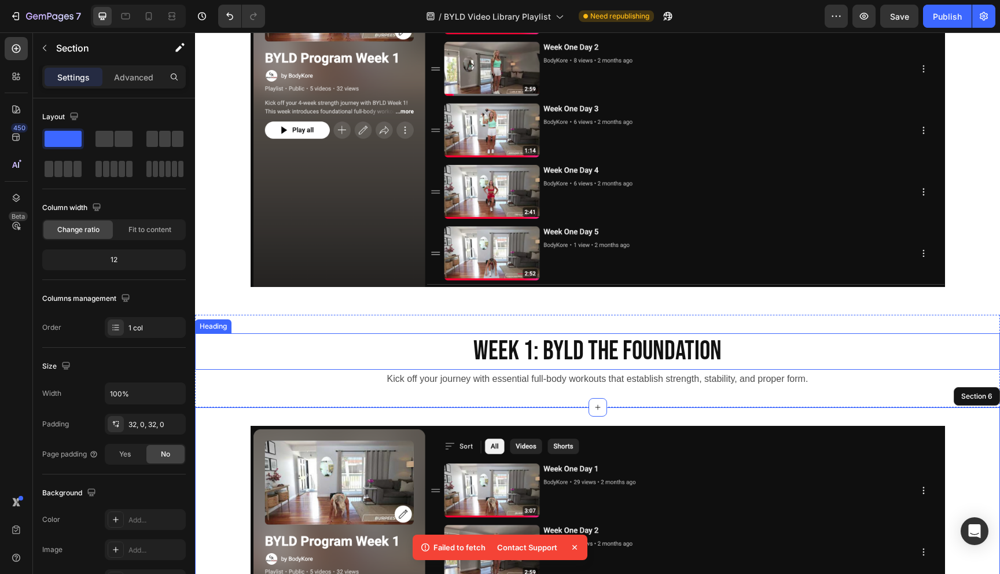
click at [532, 351] on h2 "Week 1: BYLd the Foundation" at bounding box center [597, 351] width 805 height 37
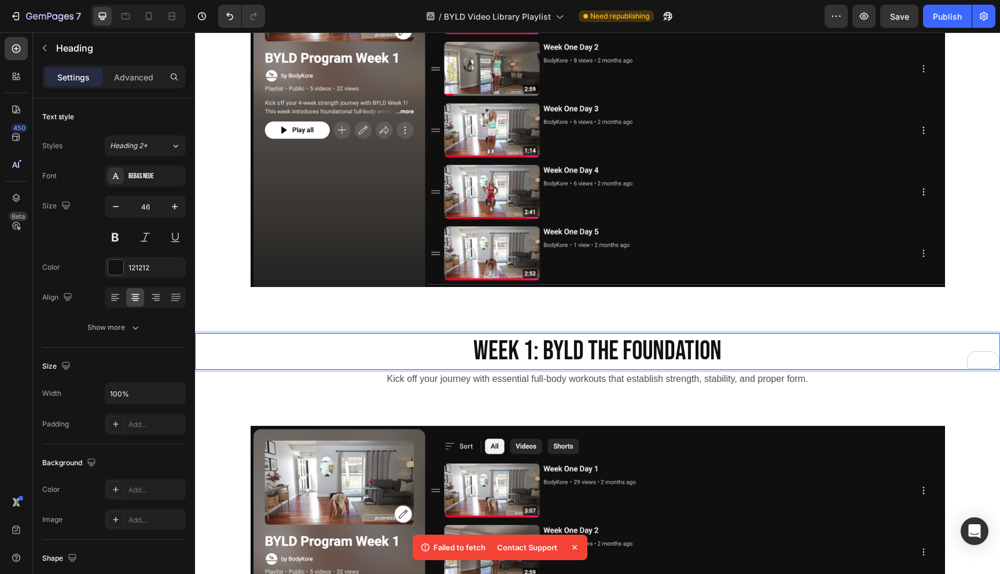
click at [530, 349] on p "Week 1: BYLd the Foundation" at bounding box center [597, 351] width 802 height 35
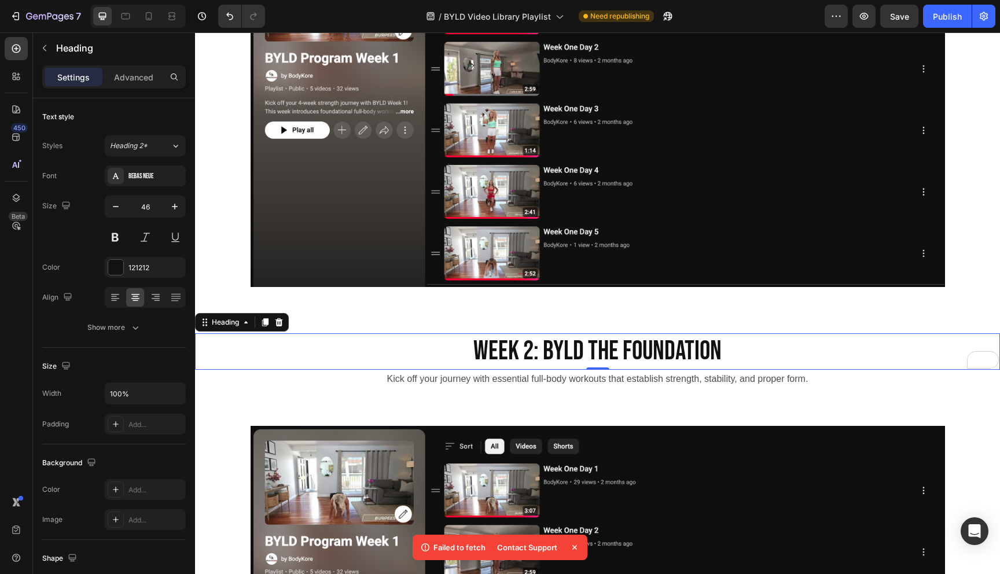
click at [558, 352] on p "Week 2: BYLd the Foundation" at bounding box center [597, 351] width 802 height 35
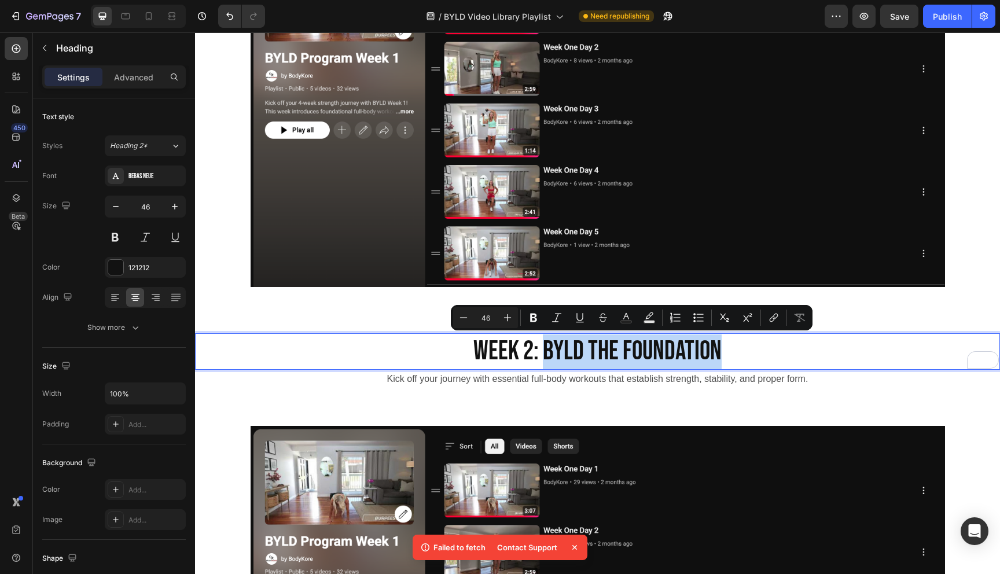
drag, startPoint x: 545, startPoint y: 349, endPoint x: 718, endPoint y: 343, distance: 173.1
click at [718, 343] on p "Week 2: BYLd the Foundation" at bounding box center [597, 351] width 802 height 35
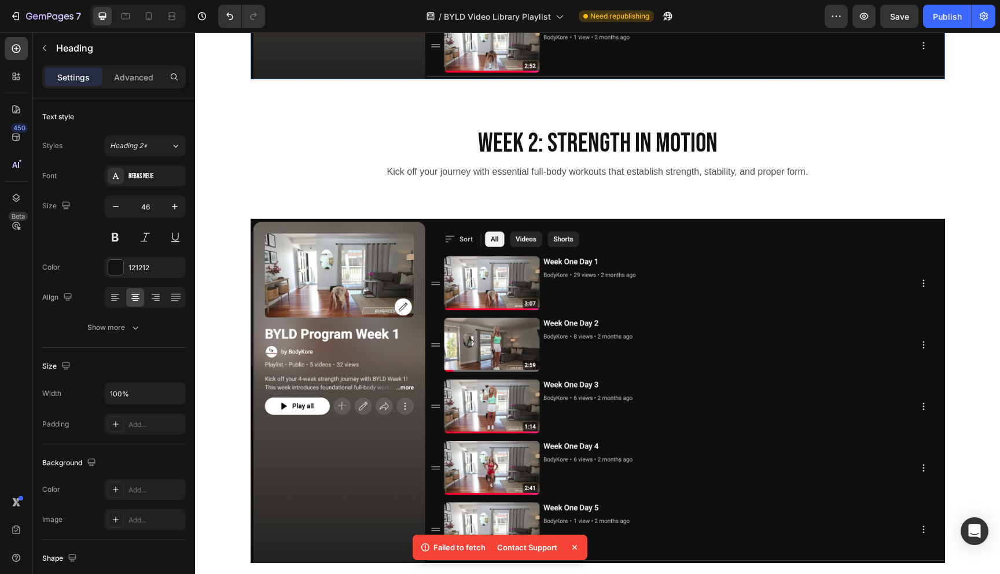
scroll to position [72, 0]
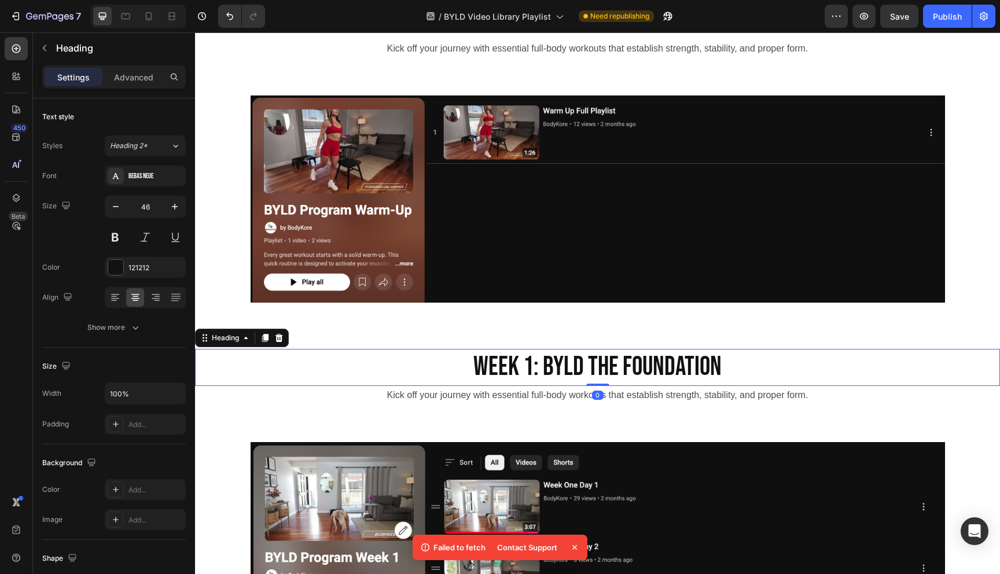
click at [545, 364] on h2 "Week 1: BYLd the Foundation" at bounding box center [597, 367] width 805 height 37
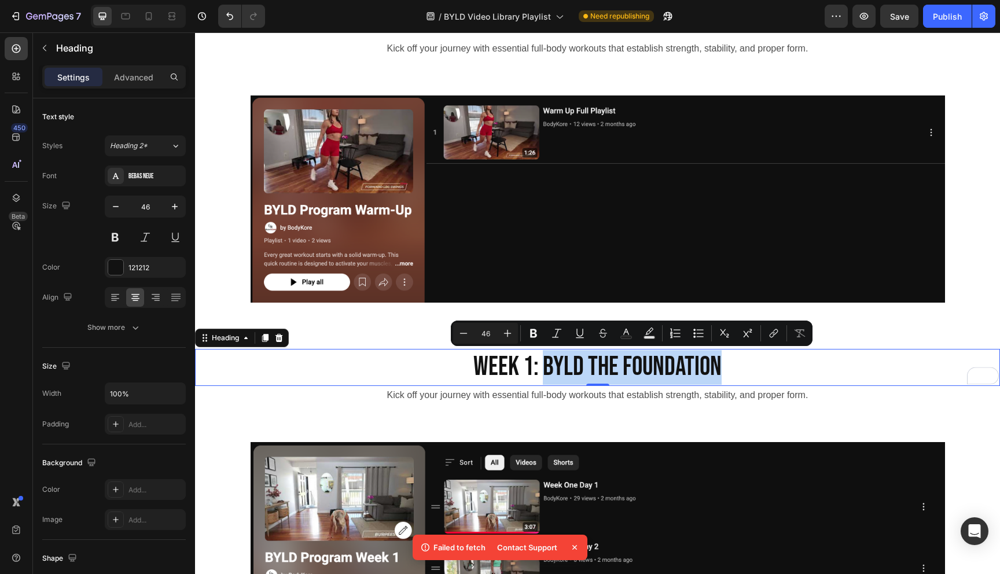
drag, startPoint x: 545, startPoint y: 365, endPoint x: 717, endPoint y: 363, distance: 171.8
click at [717, 363] on p "Week 1: BYLd the Foundation" at bounding box center [597, 367] width 802 height 35
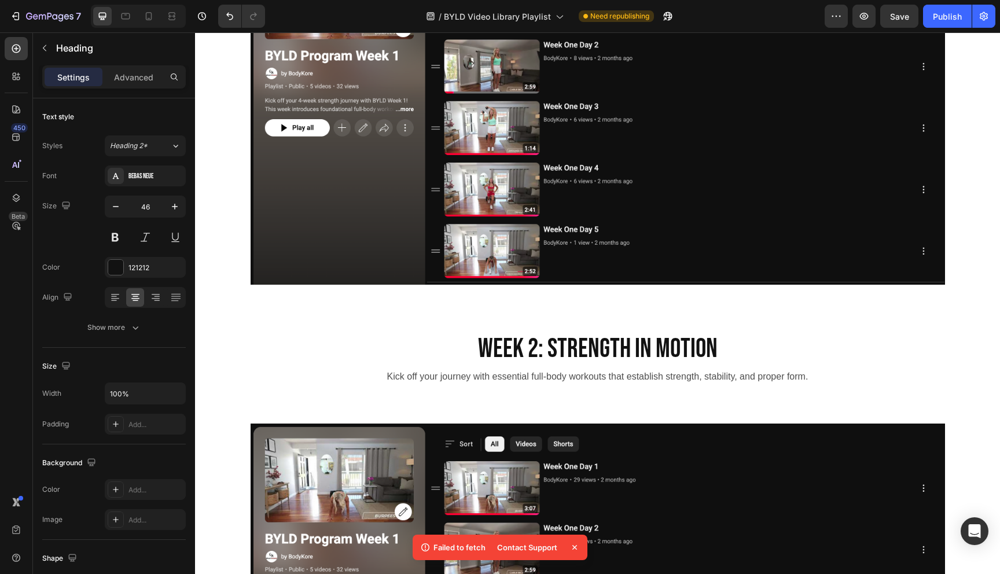
scroll to position [581, 0]
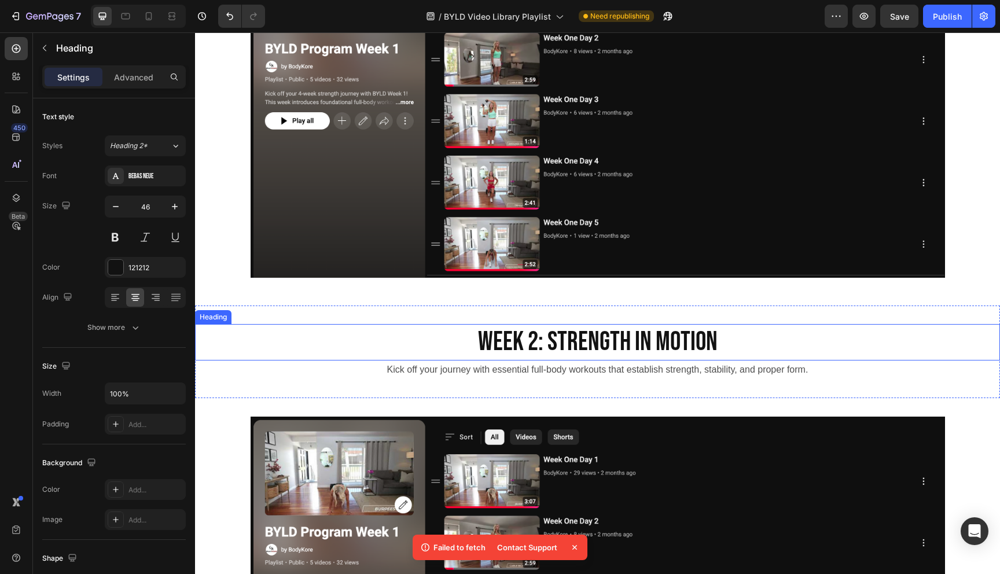
click at [571, 342] on h2 "Week 2: Strength in Motion" at bounding box center [597, 342] width 805 height 37
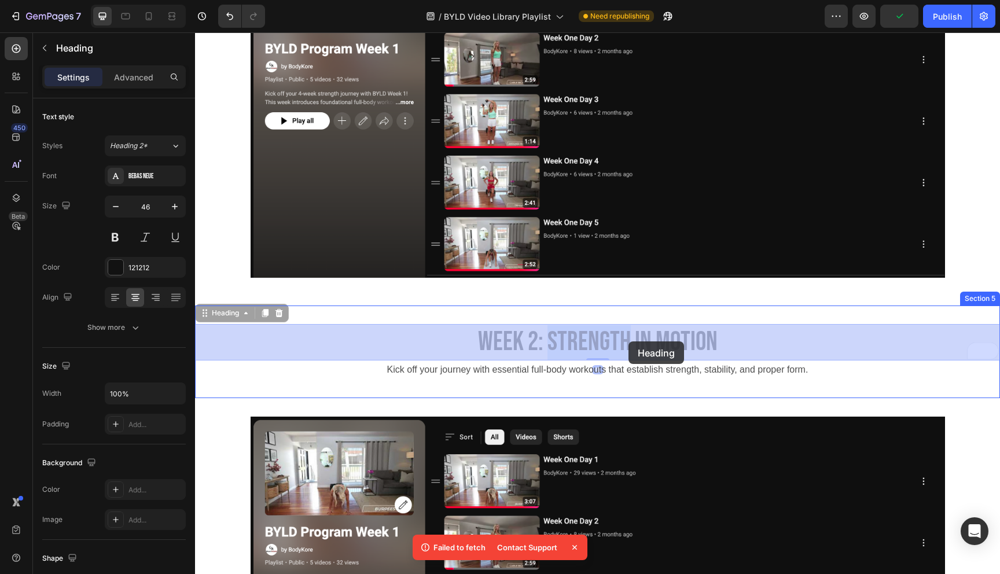
drag, startPoint x: 546, startPoint y: 343, endPoint x: 627, endPoint y: 341, distance: 81.0
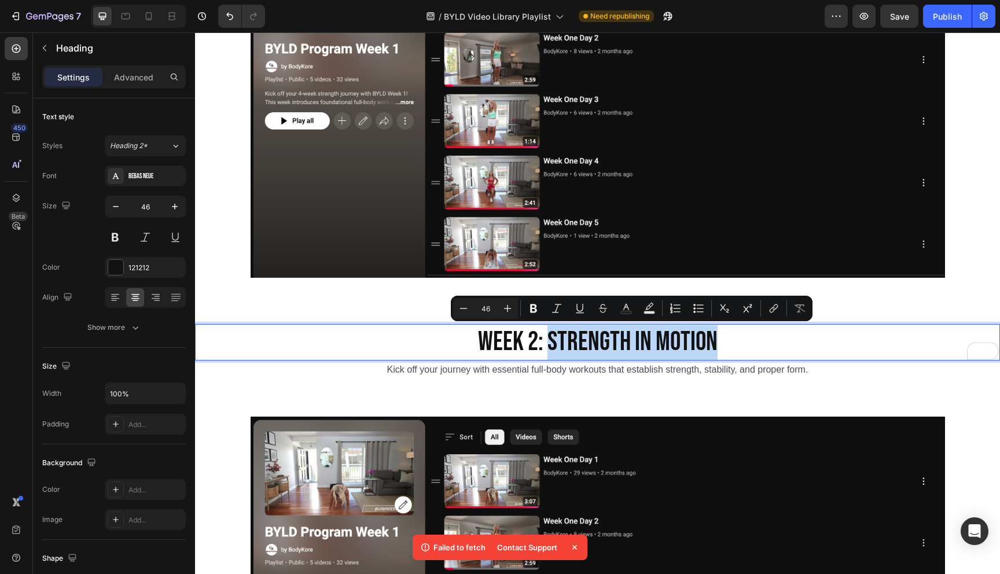
drag, startPoint x: 551, startPoint y: 337, endPoint x: 710, endPoint y: 343, distance: 159.2
click at [711, 344] on p "Week 2: Strength in Motion" at bounding box center [597, 342] width 802 height 35
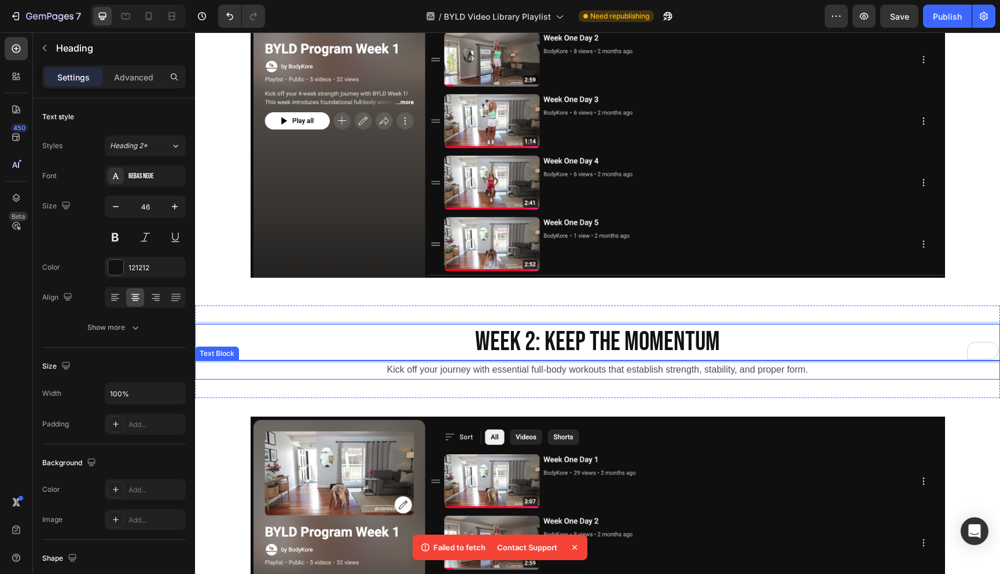
scroll to position [581, 0]
click at [485, 370] on p "Kick off your journey with essential full-body workouts that establish strength…" at bounding box center [597, 370] width 802 height 17
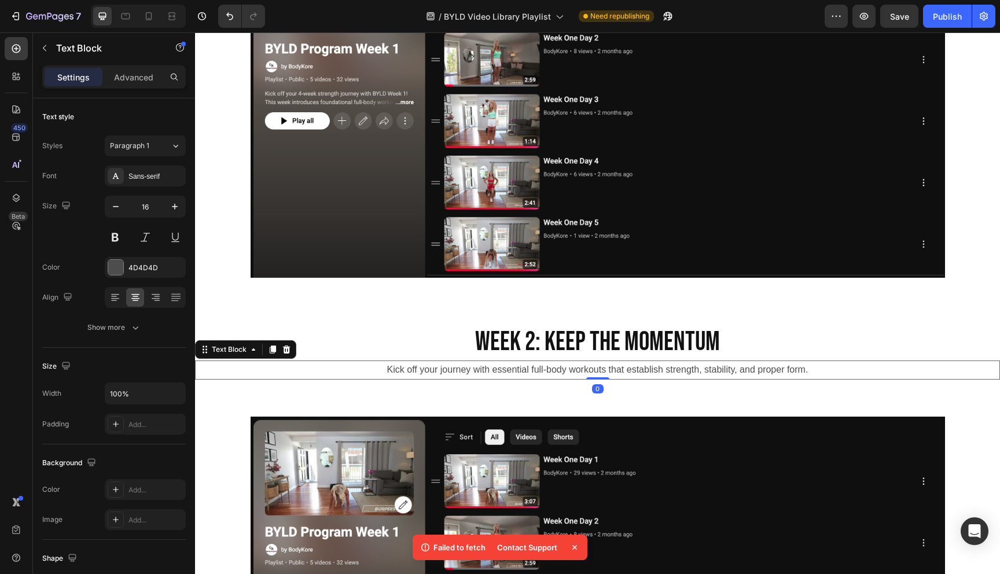
click at [485, 370] on p "Kick off your journey with essential full-body workouts that establish strength…" at bounding box center [597, 370] width 802 height 17
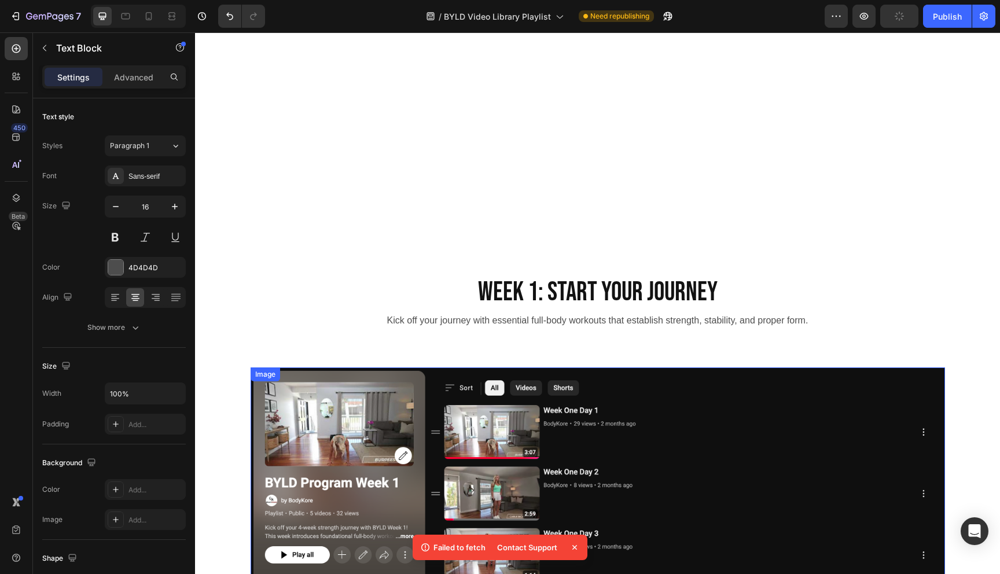
scroll to position [0, 0]
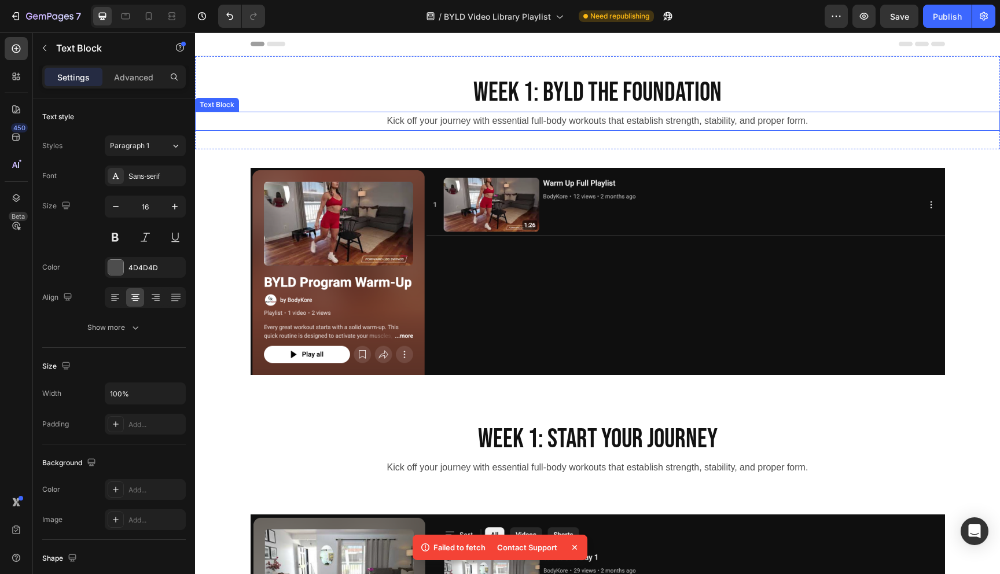
click at [473, 126] on p "Kick off your journey with essential full-body workouts that establish strength…" at bounding box center [597, 121] width 802 height 17
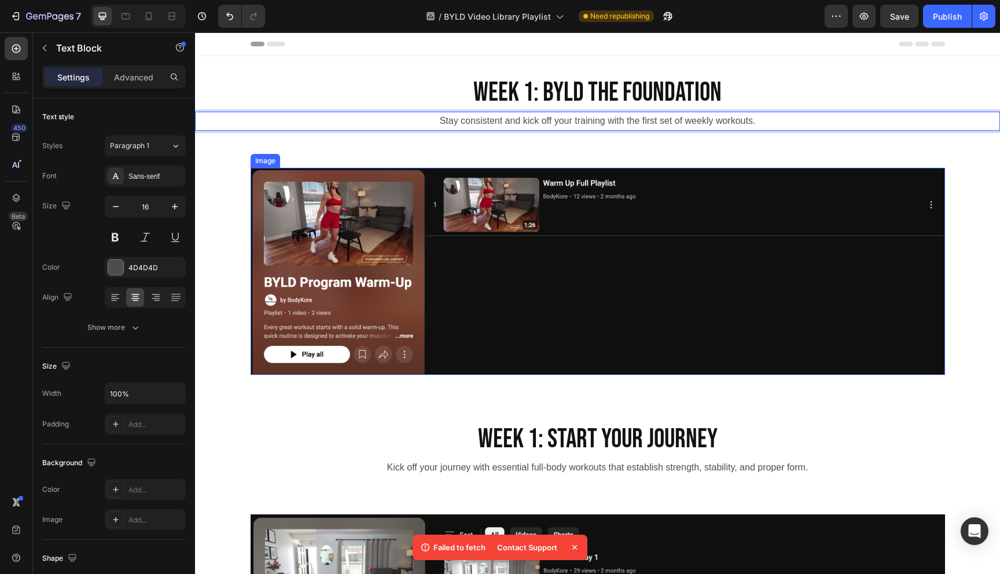
scroll to position [26, 0]
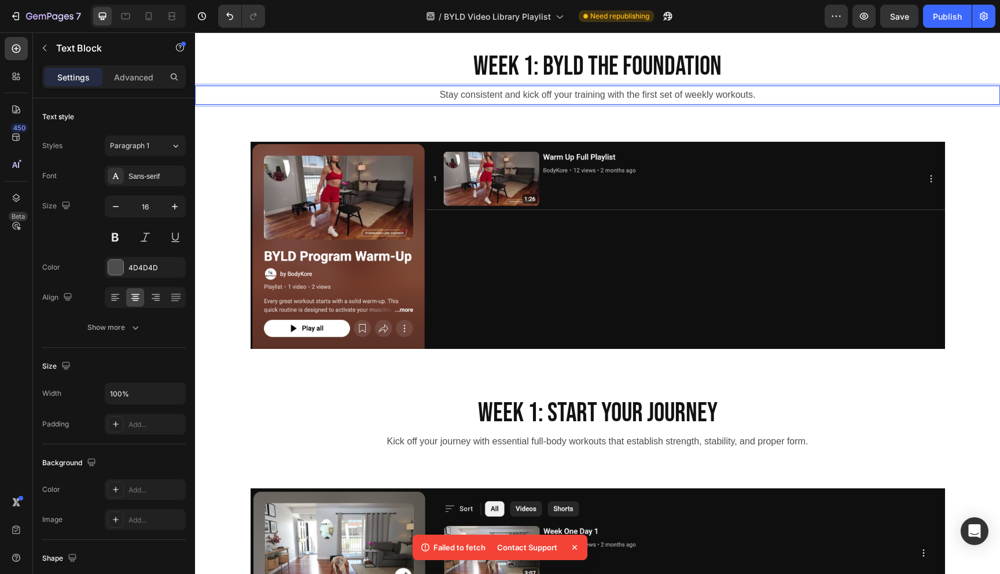
click at [572, 545] on icon at bounding box center [574, 547] width 5 height 5
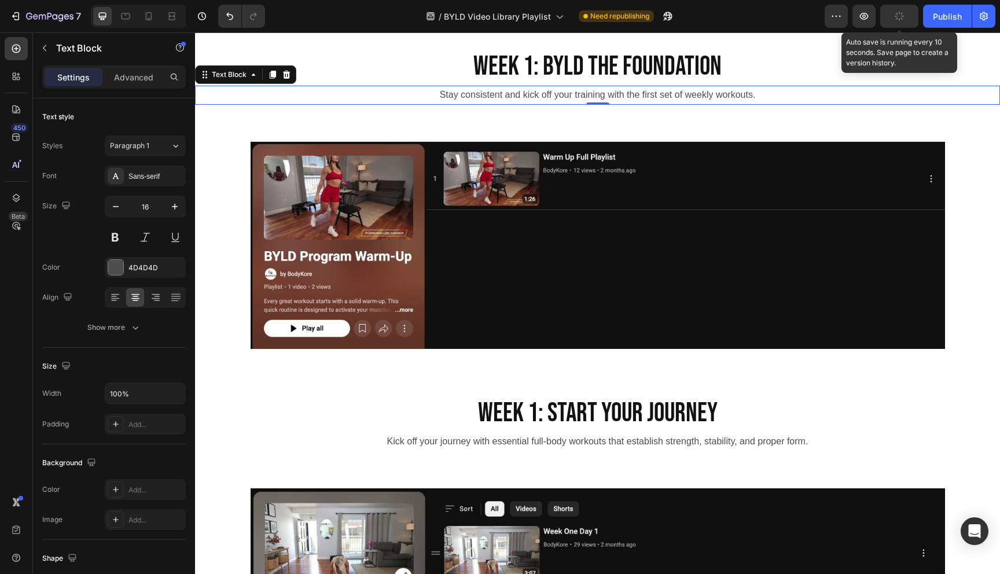
click at [899, 23] on button "button" at bounding box center [899, 16] width 38 height 23
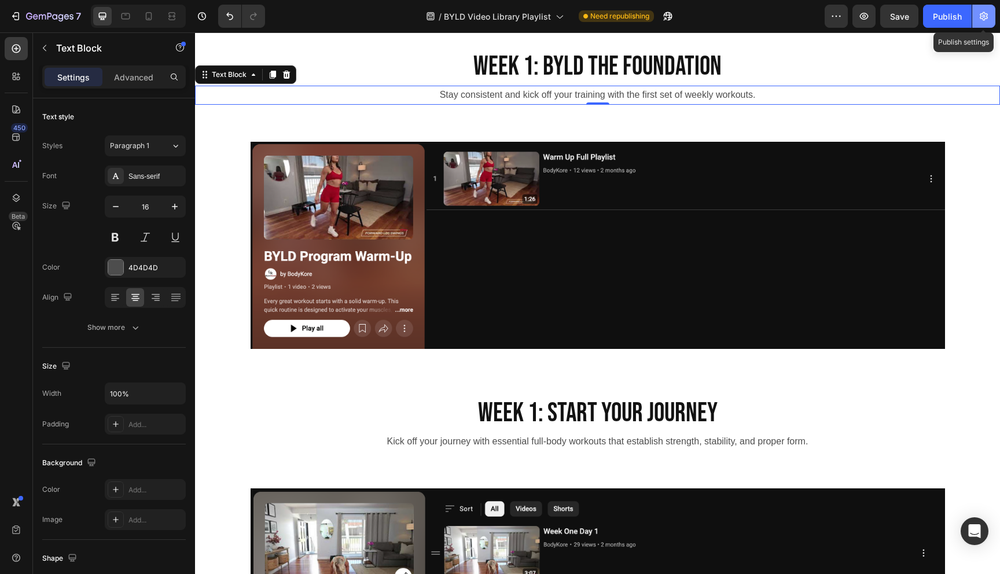
click at [986, 17] on icon "button" at bounding box center [983, 16] width 8 height 9
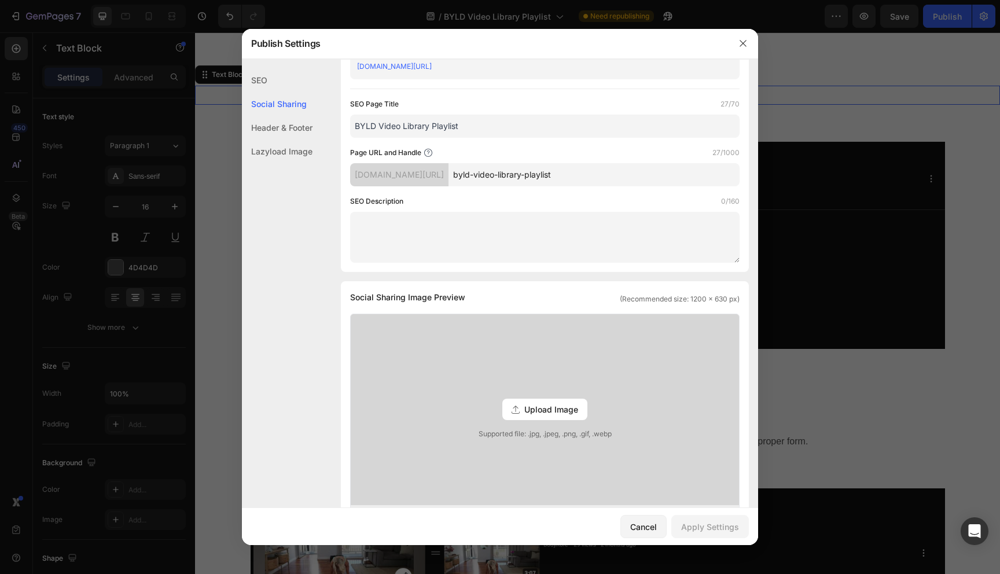
scroll to position [0, 0]
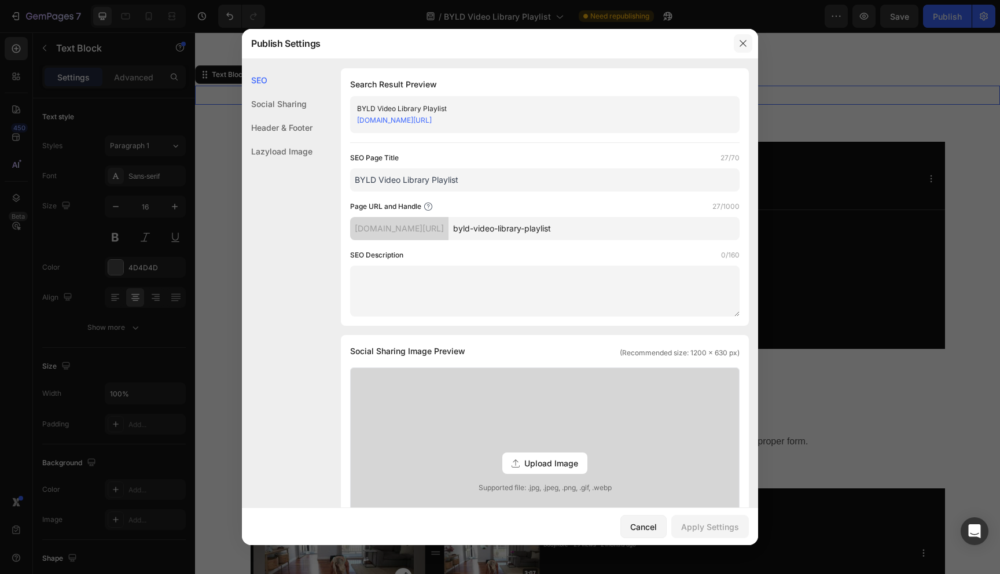
click at [744, 45] on icon "button" at bounding box center [742, 43] width 9 height 9
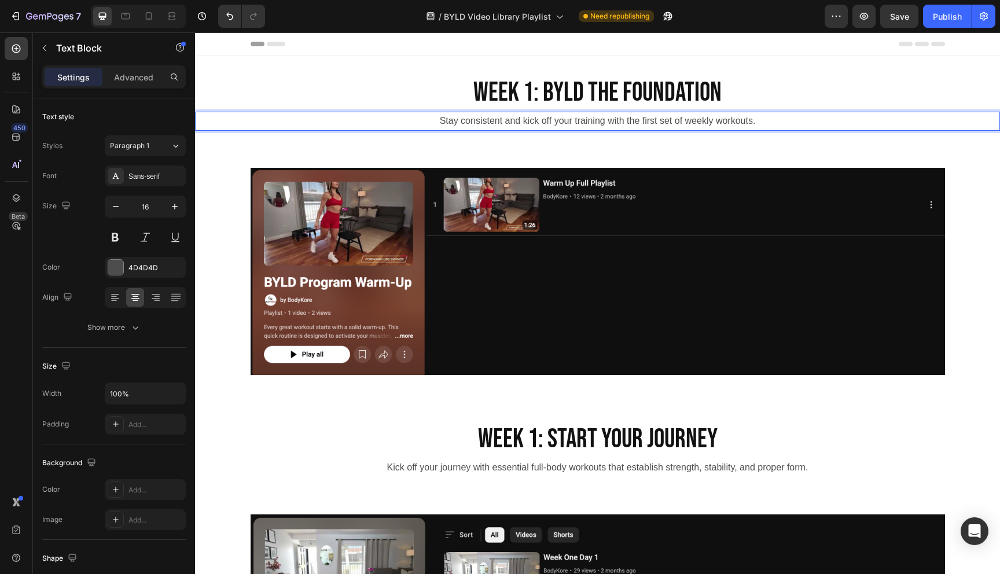
click at [587, 120] on p "Stay consistent and kick off your training with the first set of weekly workout…" at bounding box center [597, 121] width 802 height 17
click at [585, 100] on h2 "Week 1: BYLd the Foundation" at bounding box center [597, 93] width 805 height 37
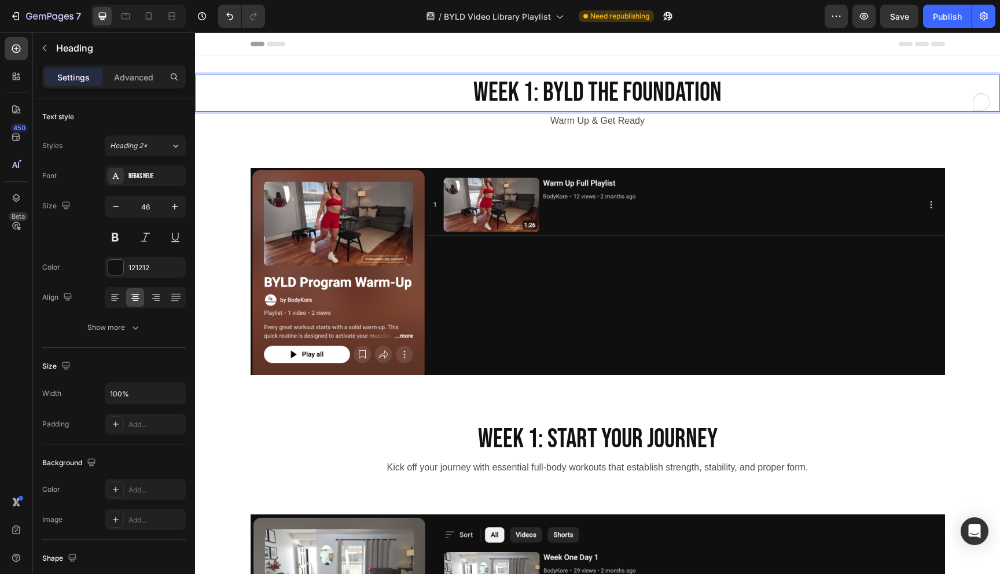
click at [540, 90] on h2 "Week 1: BYLd the Foundation" at bounding box center [597, 93] width 805 height 37
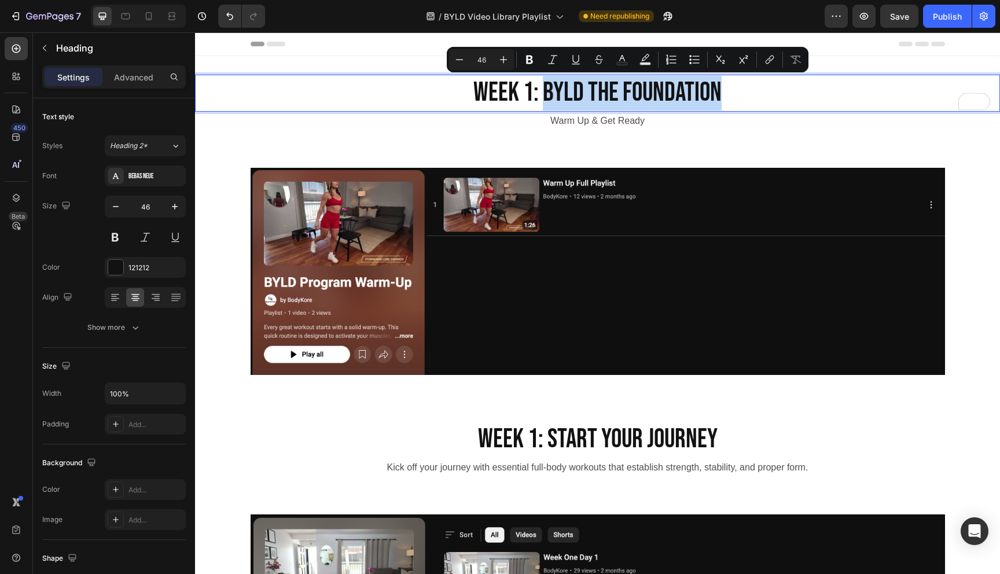
drag, startPoint x: 540, startPoint y: 90, endPoint x: 716, endPoint y: 88, distance: 175.3
click at [716, 88] on p "Week 1: BYLd the Foundation" at bounding box center [597, 93] width 802 height 35
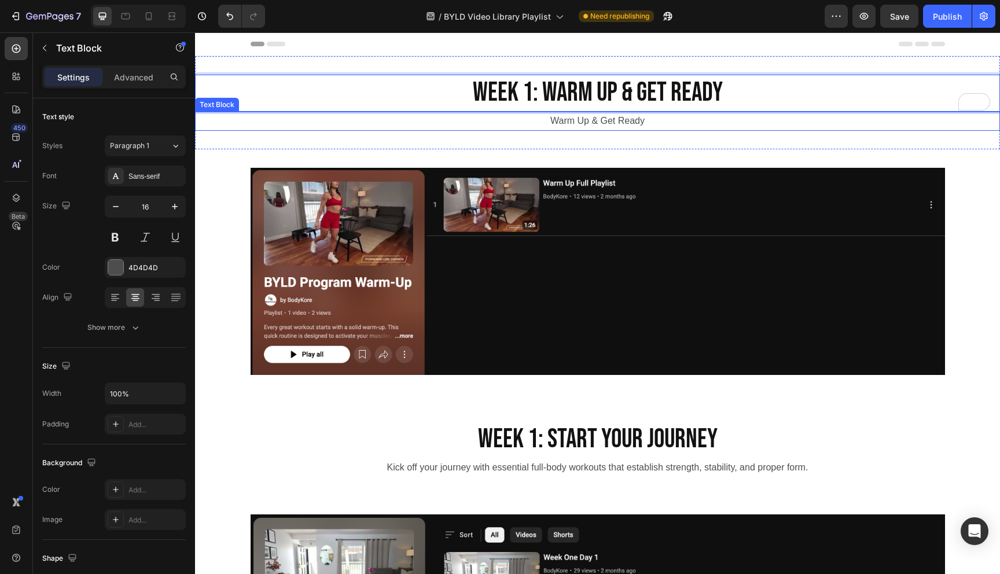
click at [603, 127] on p "Warm Up & Get Ready" at bounding box center [597, 121] width 802 height 17
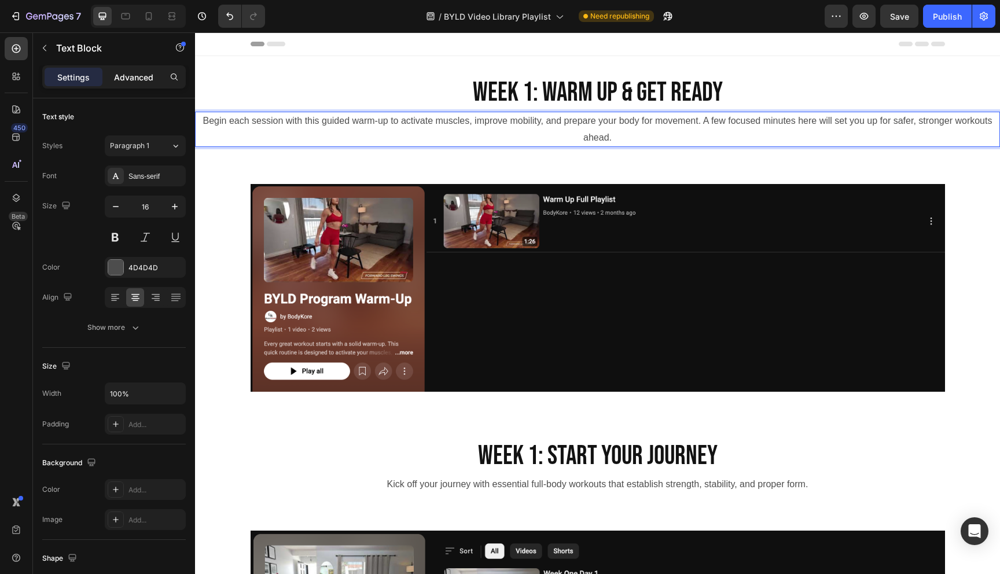
click at [137, 76] on p "Advanced" at bounding box center [133, 77] width 39 height 12
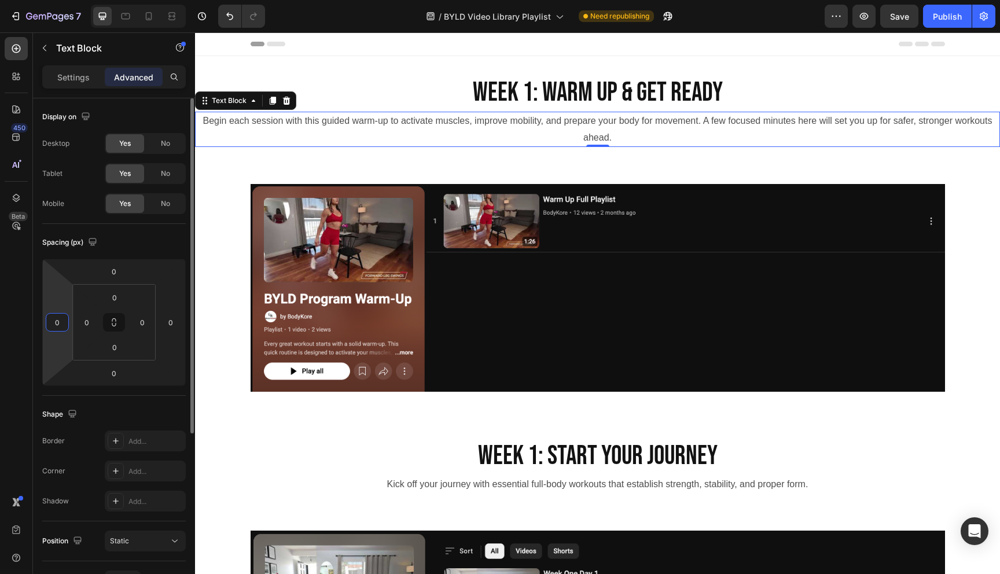
click at [64, 320] on input "0" at bounding box center [57, 322] width 17 height 17
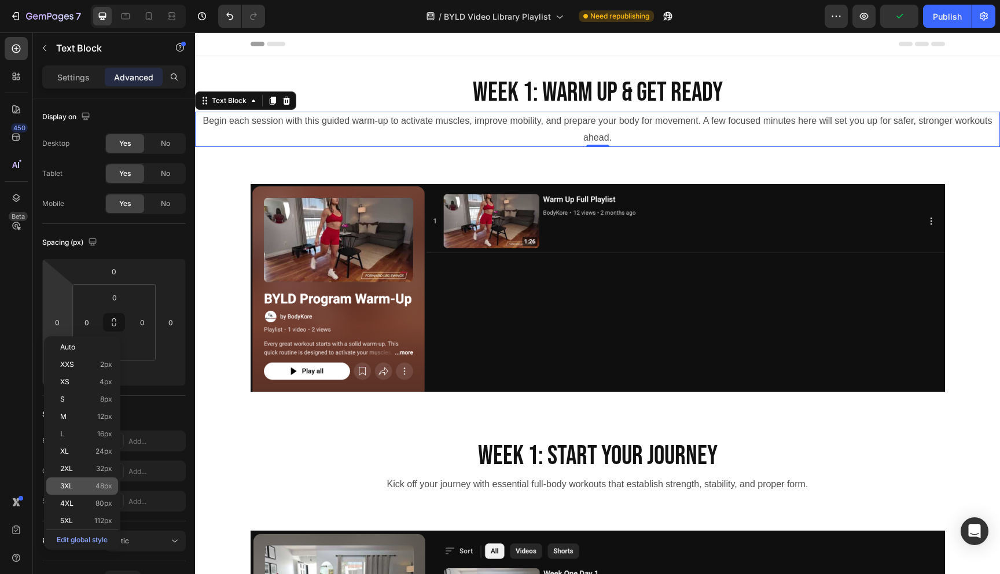
click at [84, 483] on p "3XL 48px" at bounding box center [86, 486] width 52 height 8
type input "48"
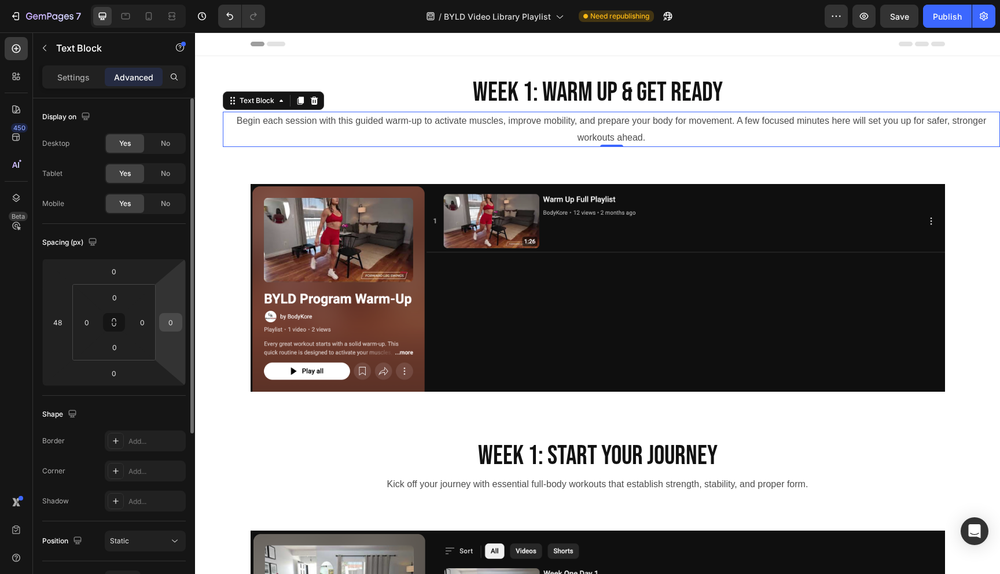
click at [171, 323] on input "0" at bounding box center [170, 322] width 17 height 17
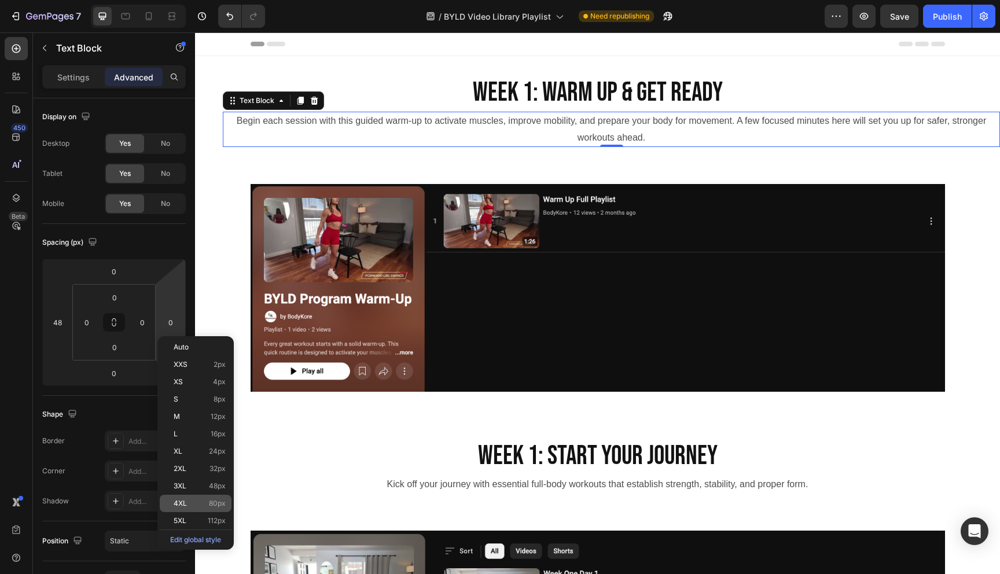
click at [191, 501] on p "4XL 80px" at bounding box center [200, 503] width 52 height 8
type input "80"
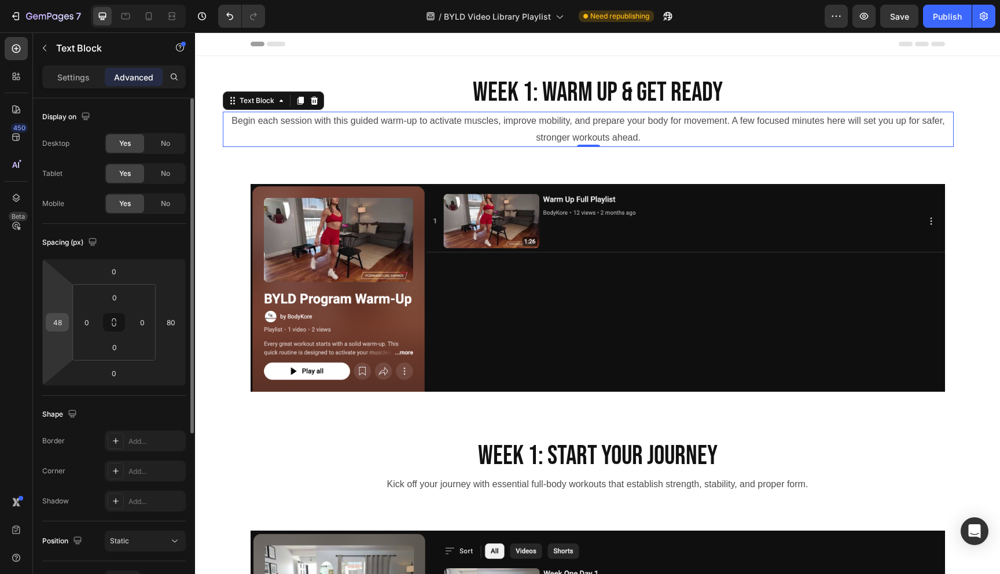
click at [60, 326] on input "48" at bounding box center [57, 322] width 17 height 17
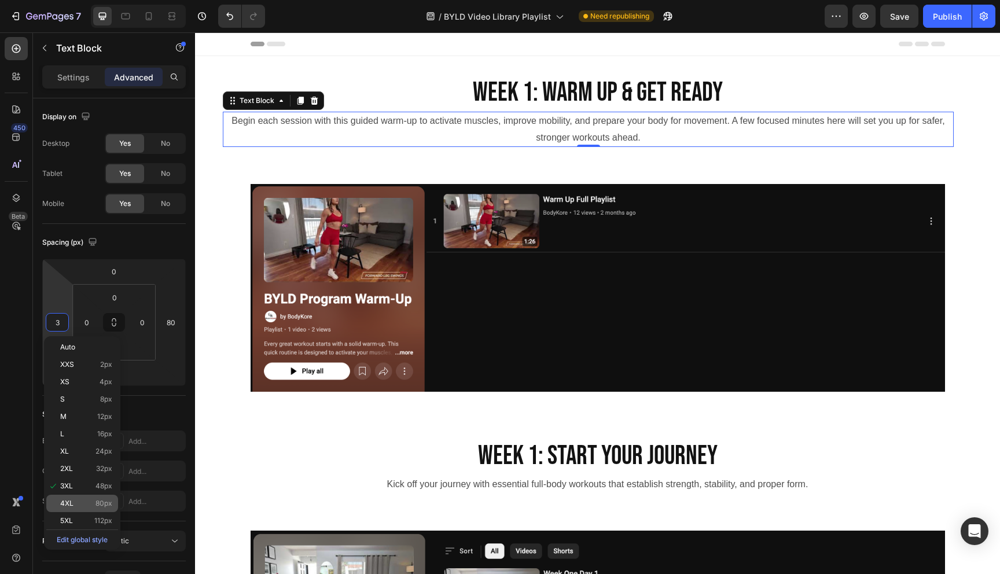
click at [95, 502] on p "4XL 80px" at bounding box center [86, 503] width 52 height 8
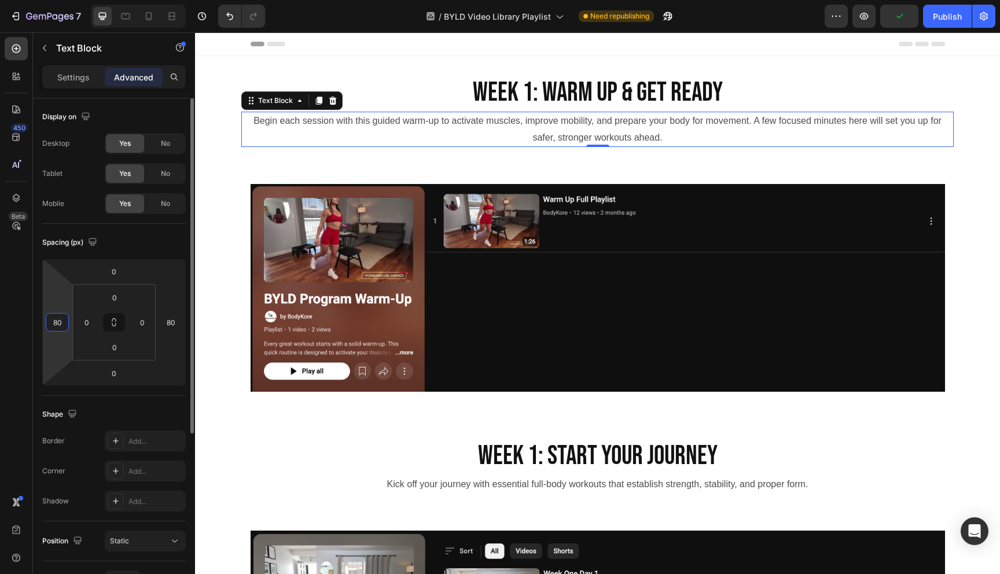
click at [58, 319] on input "80" at bounding box center [57, 322] width 17 height 17
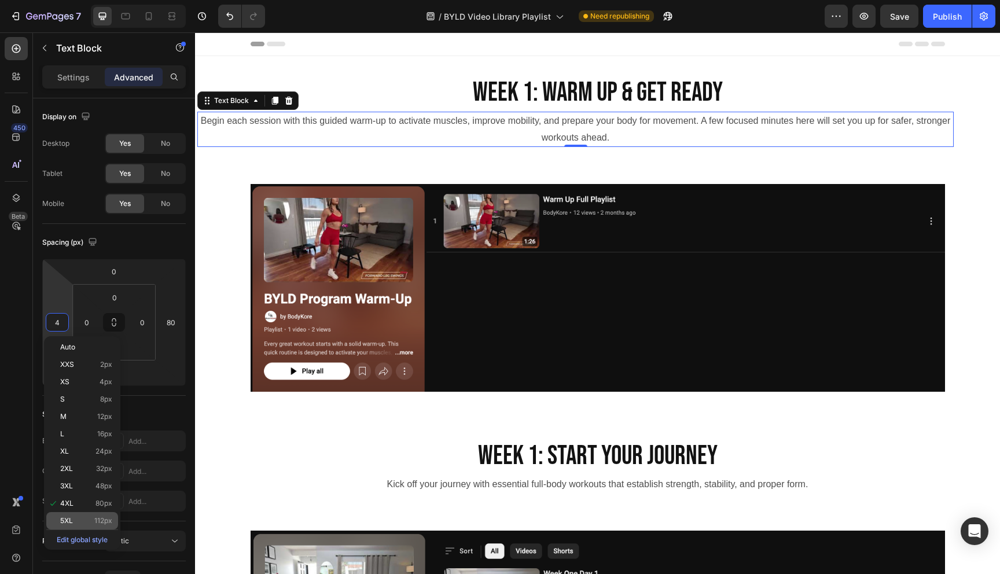
click at [90, 519] on p "5XL 112px" at bounding box center [86, 521] width 52 height 8
type input "112"
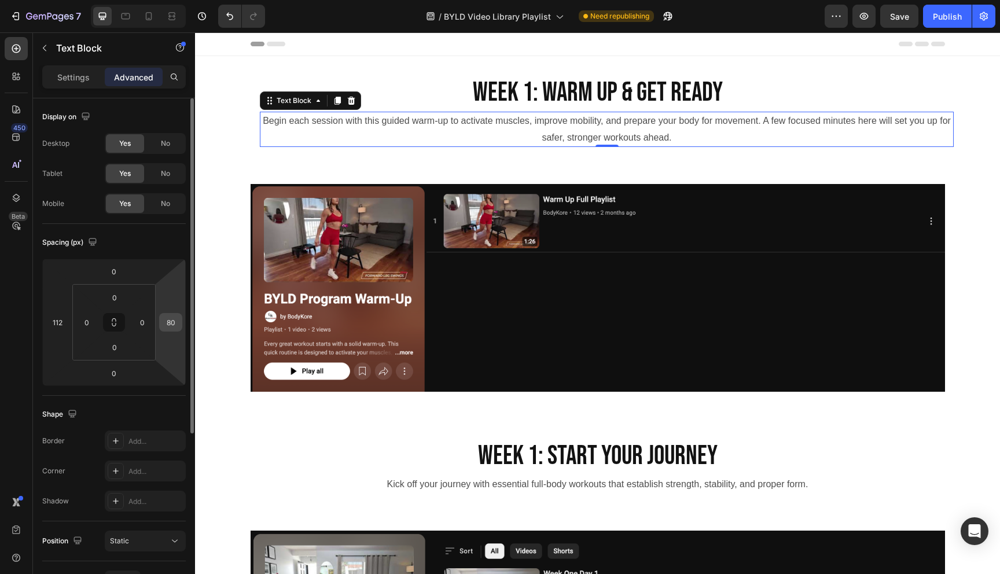
click at [170, 322] on input "80" at bounding box center [170, 322] width 17 height 17
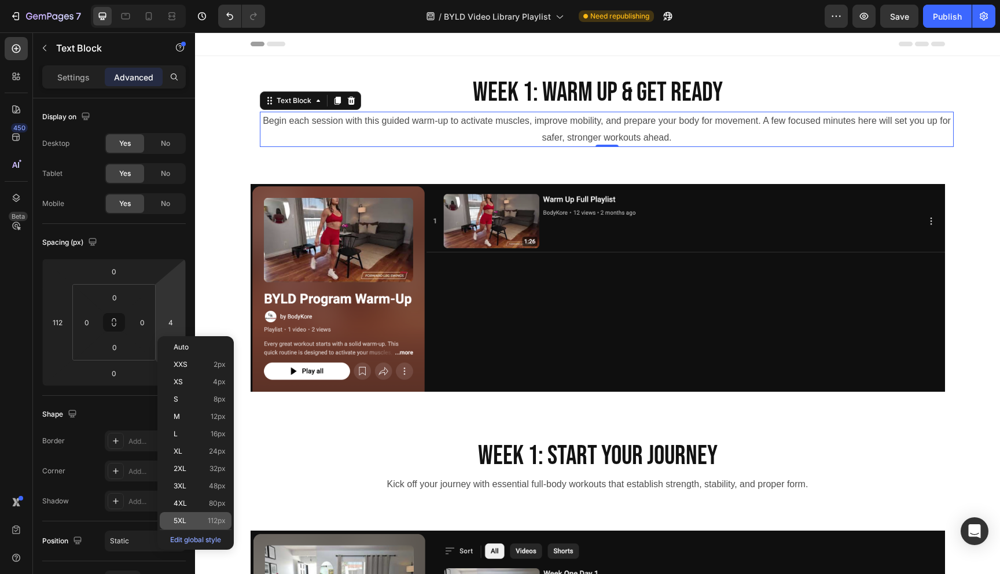
click at [185, 522] on span "5XL" at bounding box center [180, 521] width 13 height 8
type input "112"
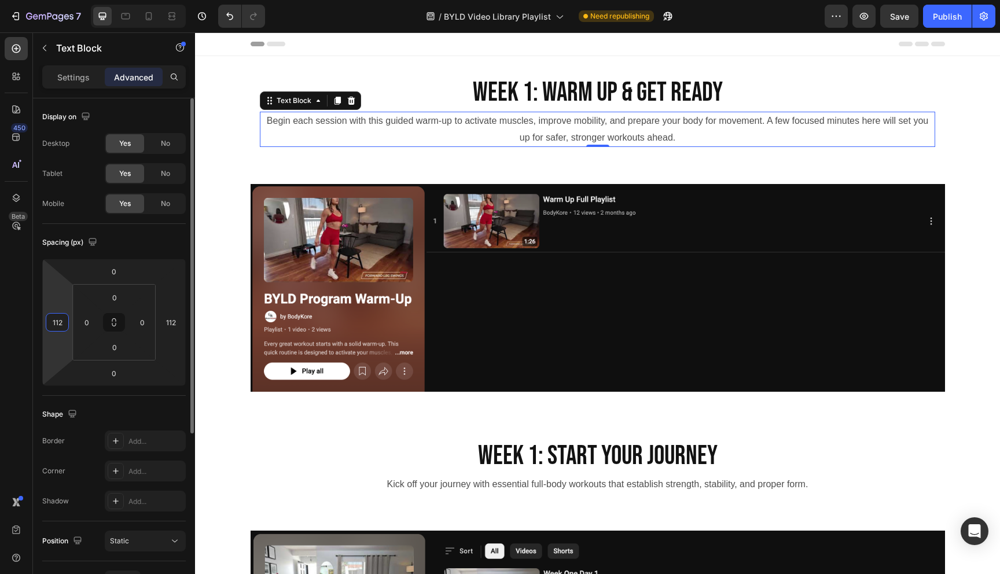
click at [60, 324] on input "112" at bounding box center [57, 322] width 17 height 17
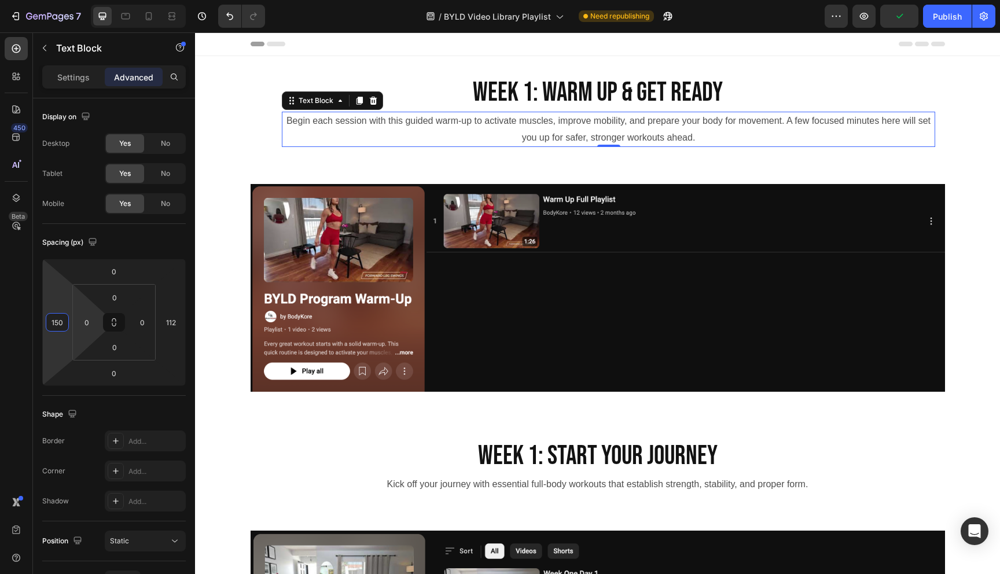
type input "150"
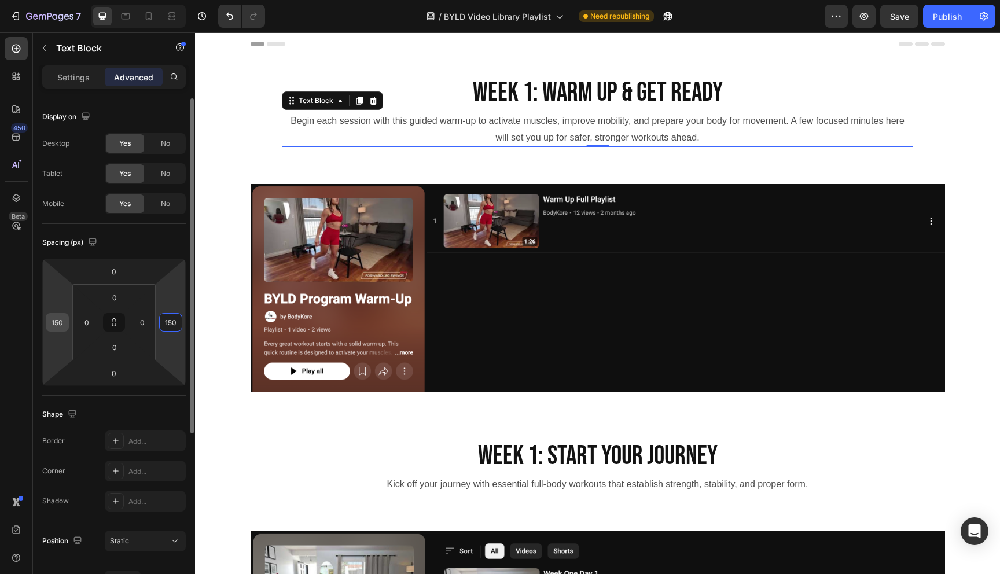
type input "150"
click at [59, 325] on input "150" at bounding box center [57, 322] width 17 height 17
type input "170"
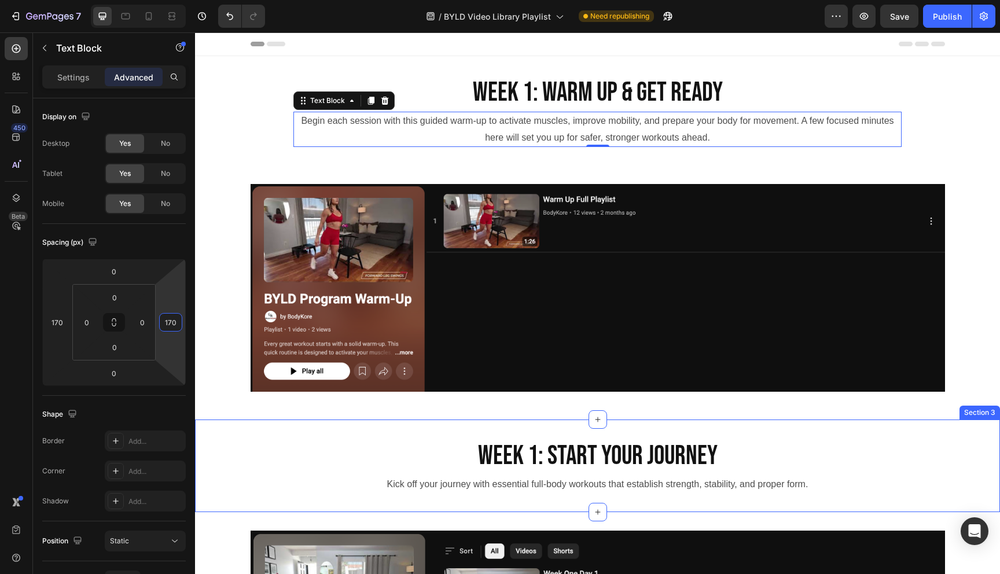
click at [215, 432] on div "Week 1: Start Your Journey Heading Kick off your journey with essential full-bo…" at bounding box center [597, 465] width 805 height 93
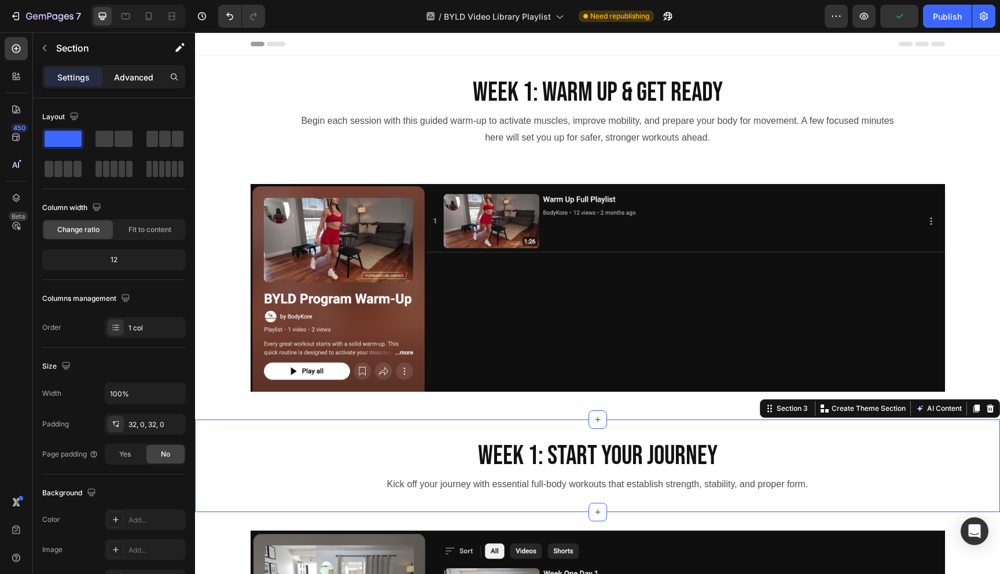
click at [140, 78] on p "Advanced" at bounding box center [133, 77] width 39 height 12
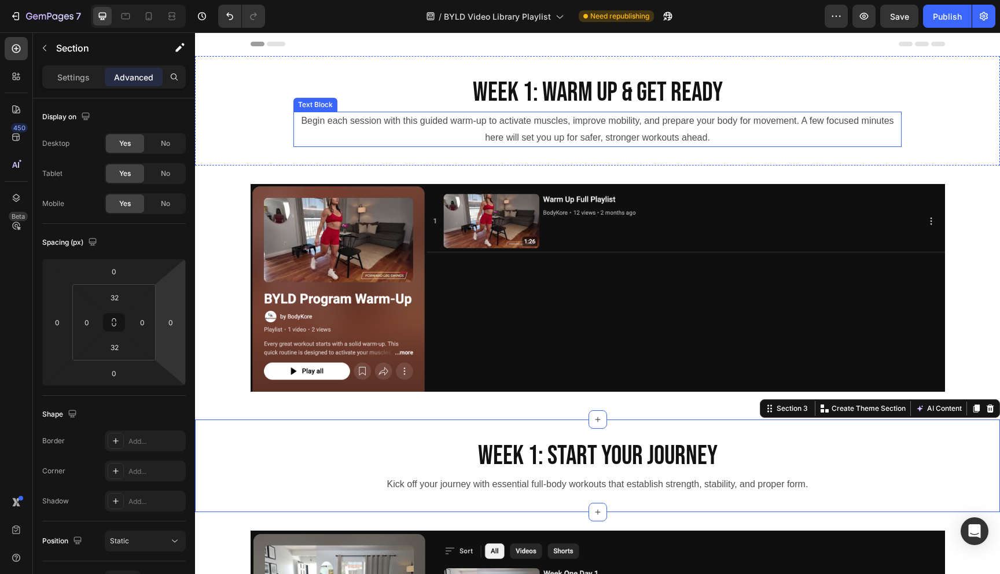
click at [566, 129] on p "Begin each session with this guided warm-up to activate muscles, improve mobili…" at bounding box center [597, 130] width 606 height 34
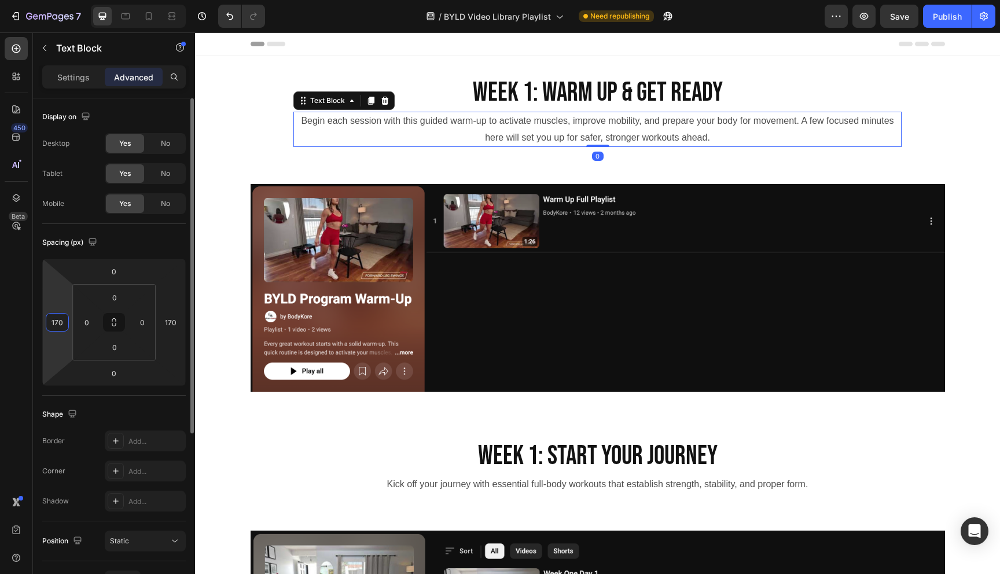
click at [62, 323] on input "170" at bounding box center [57, 322] width 17 height 17
type input "200"
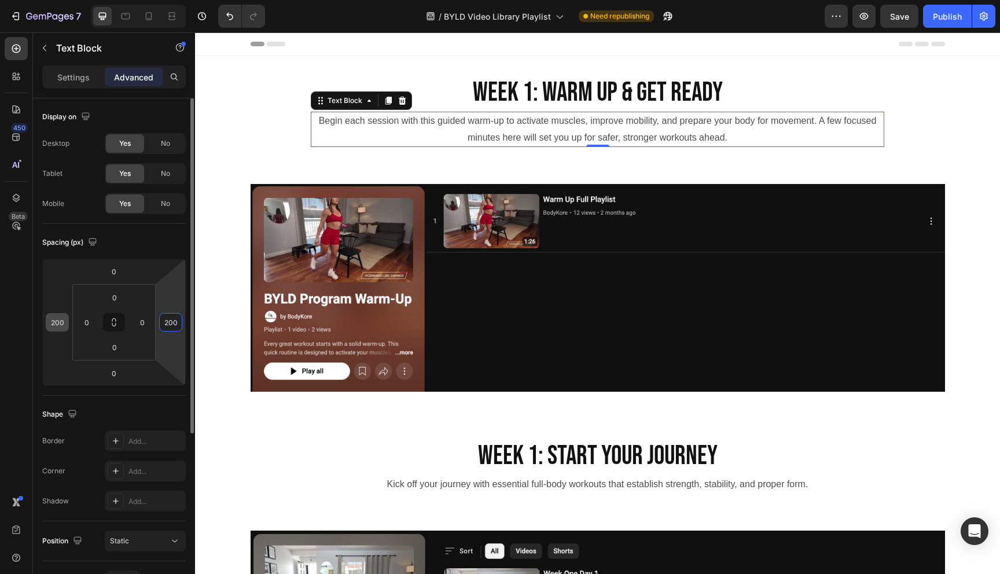
type input "200"
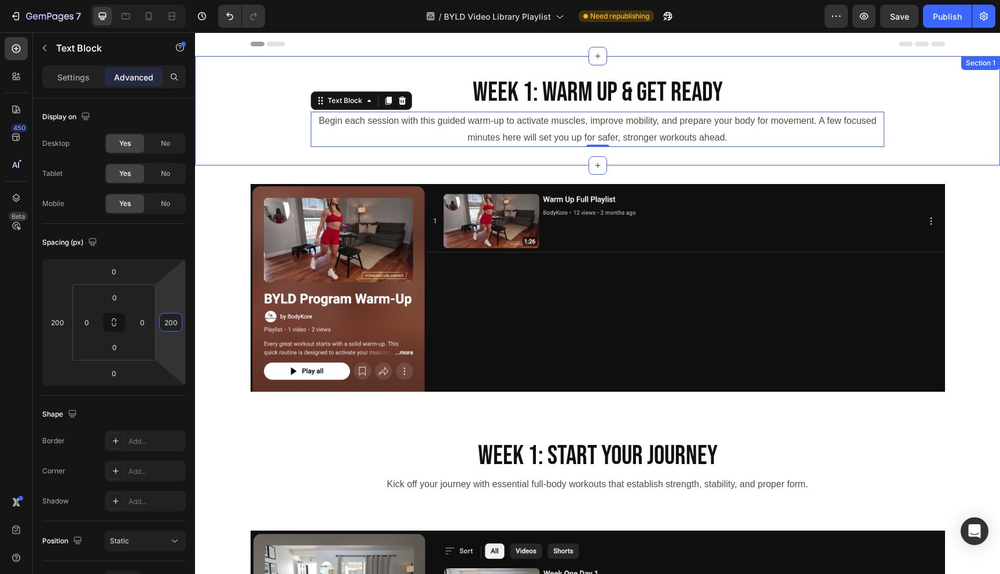
click at [912, 138] on div "Week 1: Warm Up & Get Ready Heading Begin each session with this guided warm-up…" at bounding box center [597, 111] width 805 height 72
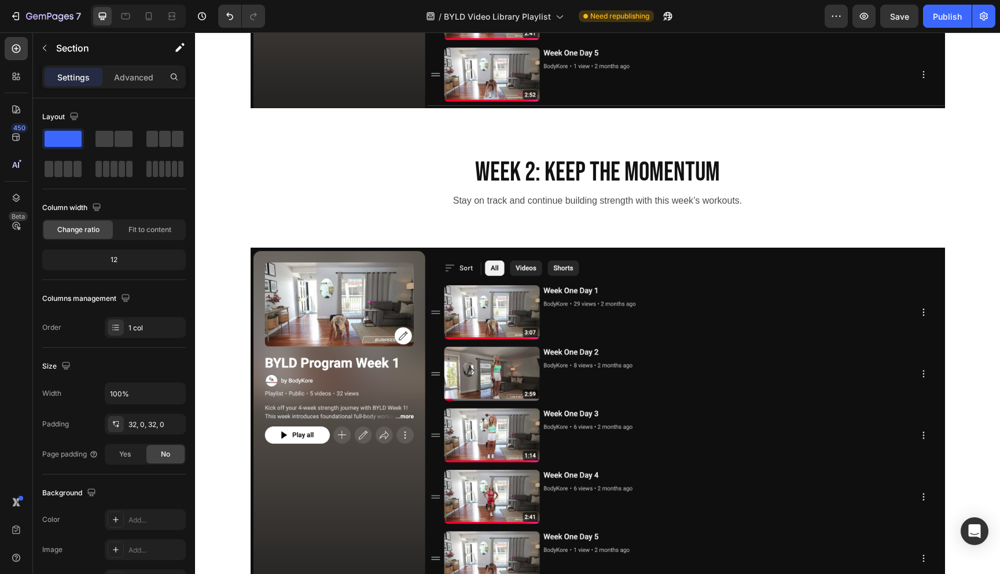
scroll to position [766, 0]
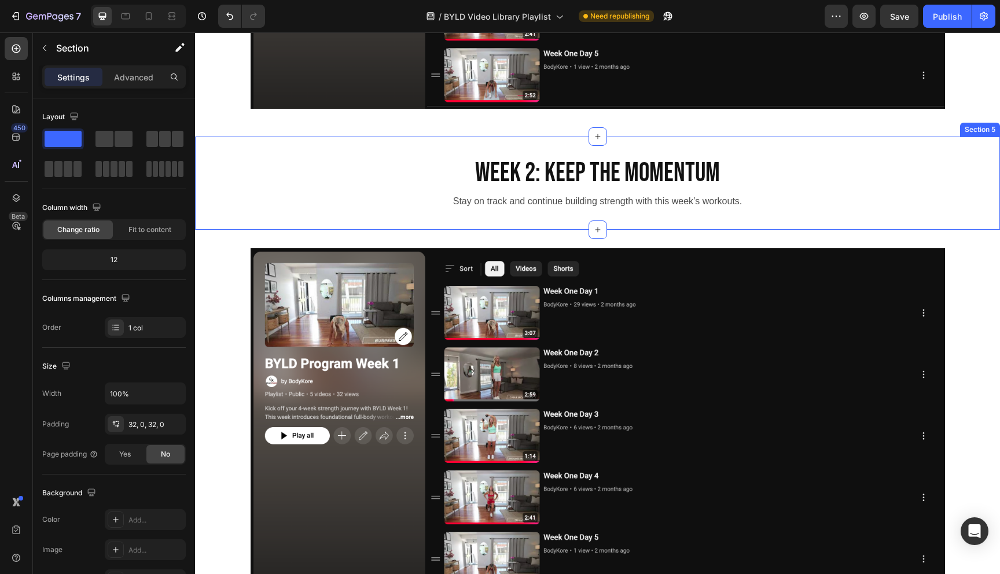
click at [838, 152] on div "Week 2: Keep the Momentum Heading Stay on track and continue building strength …" at bounding box center [597, 183] width 805 height 93
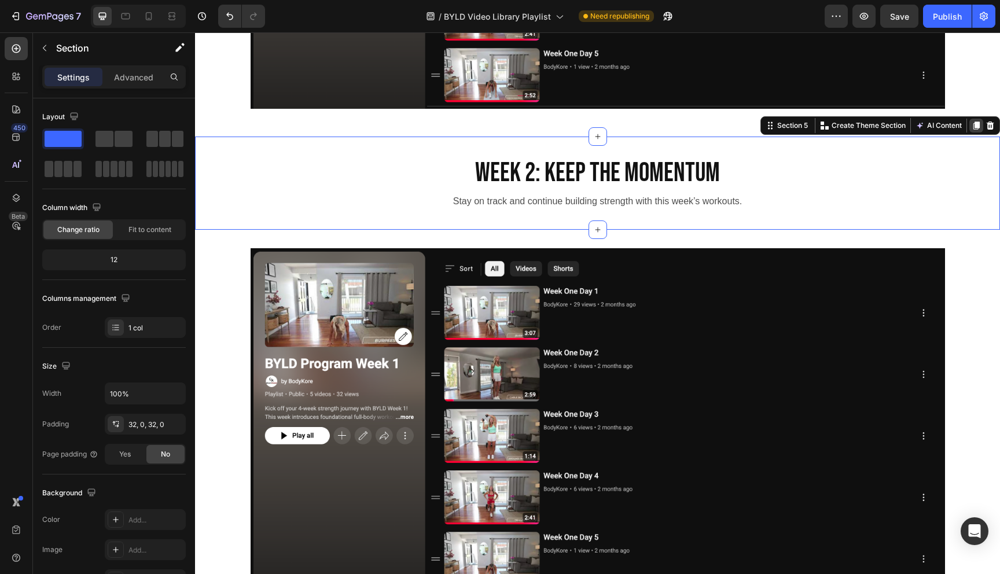
click at [973, 125] on icon at bounding box center [976, 126] width 6 height 8
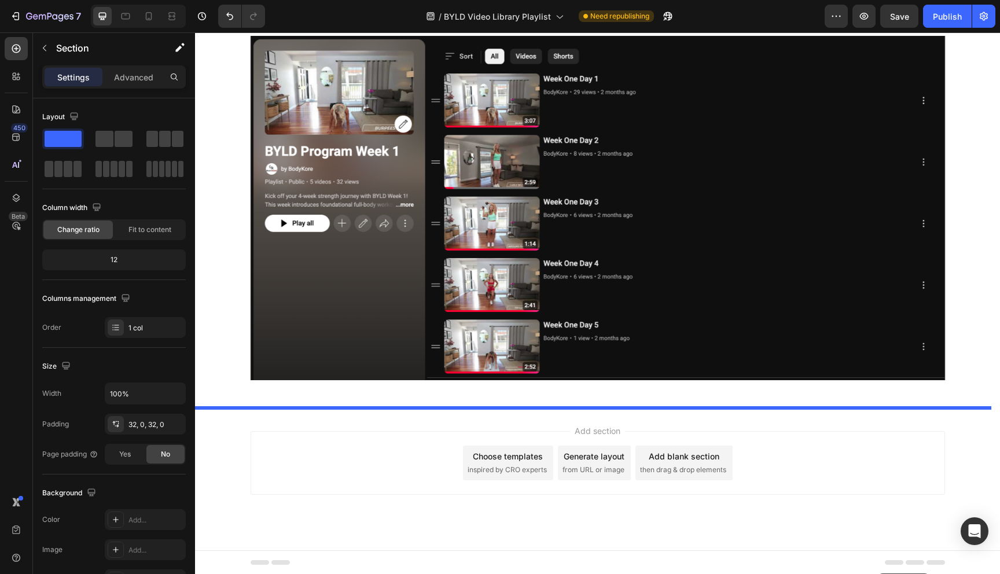
drag, startPoint x: 758, startPoint y: 218, endPoint x: 878, endPoint y: 573, distance: 375.2
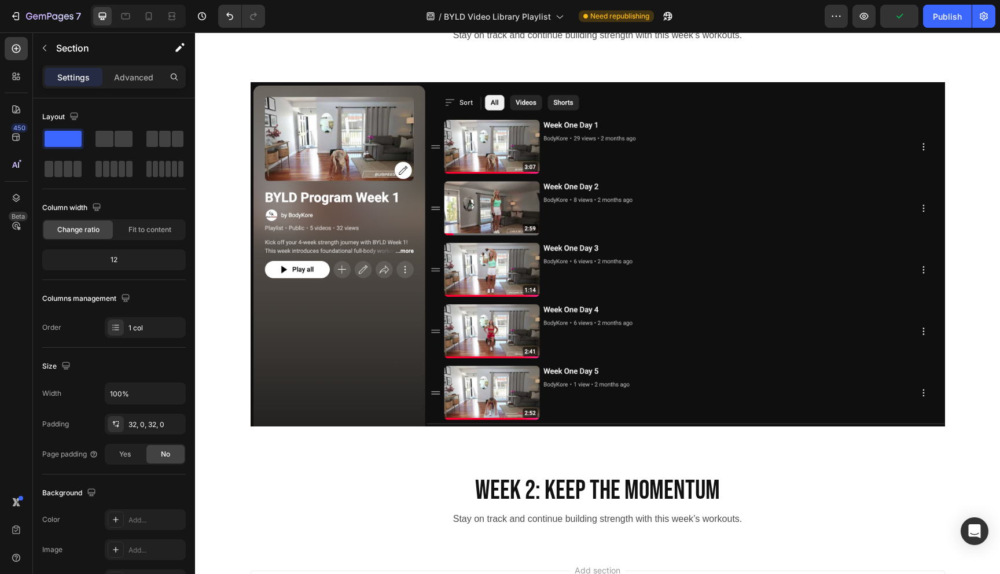
scroll to position [911, 0]
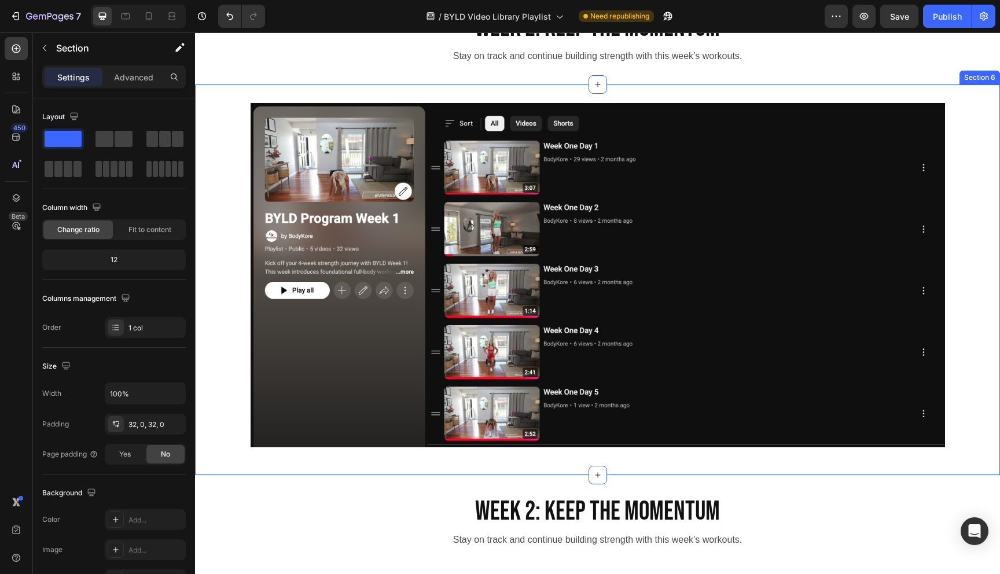
click at [943, 93] on div "Image Row Section 6" at bounding box center [597, 279] width 805 height 390
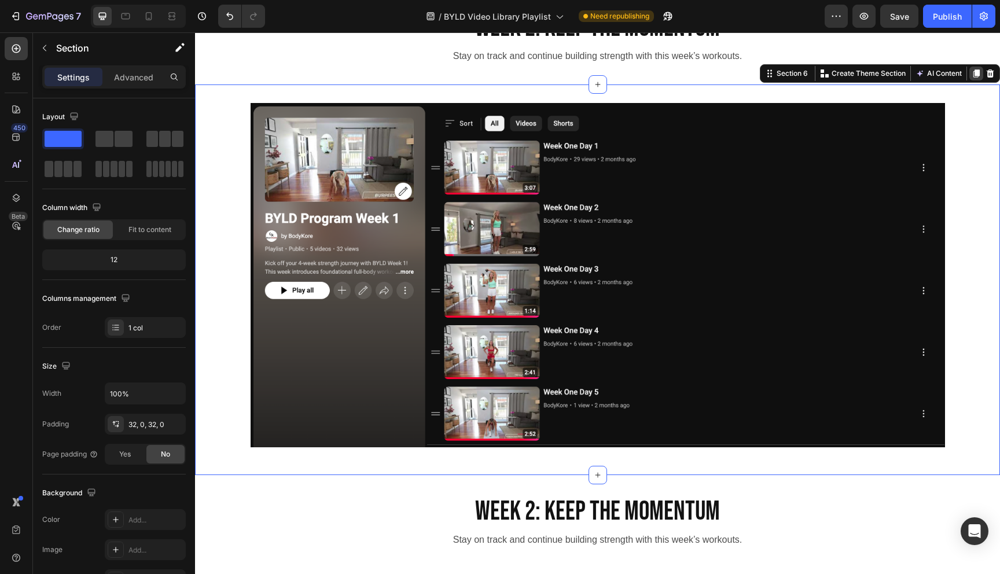
click at [973, 72] on icon at bounding box center [976, 73] width 6 height 8
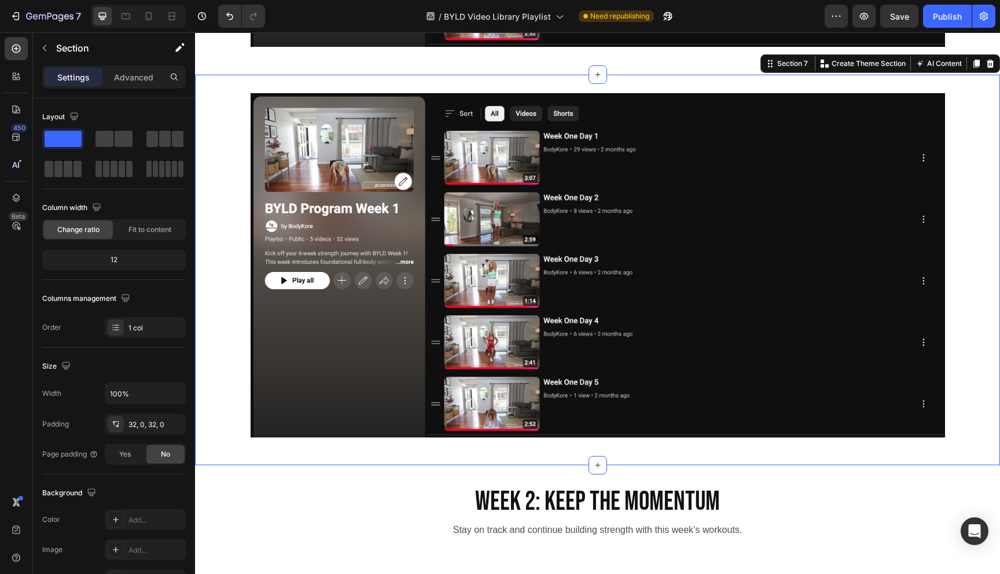
scroll to position [1313, 0]
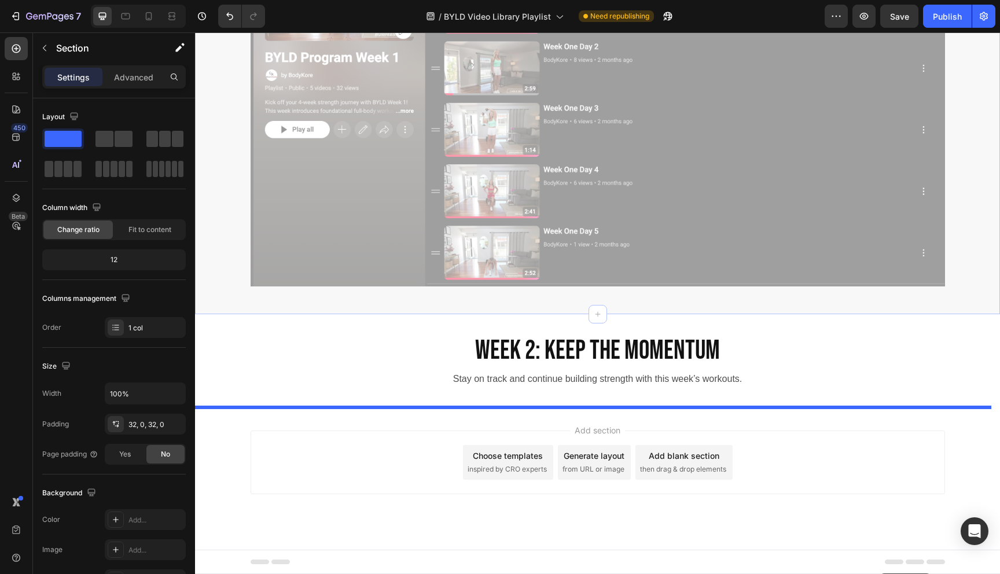
drag, startPoint x: 760, startPoint y: 56, endPoint x: 879, endPoint y: 573, distance: 530.8
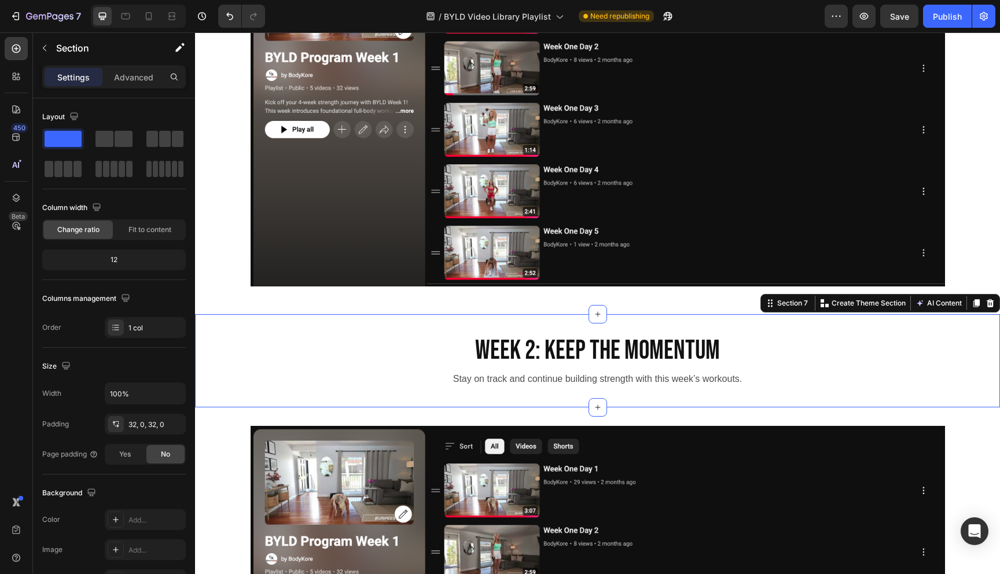
click at [951, 322] on div "Week 2: Keep the Momentum Heading Stay on track and continue building strength …" at bounding box center [597, 360] width 805 height 93
click at [973, 305] on icon at bounding box center [976, 303] width 6 height 8
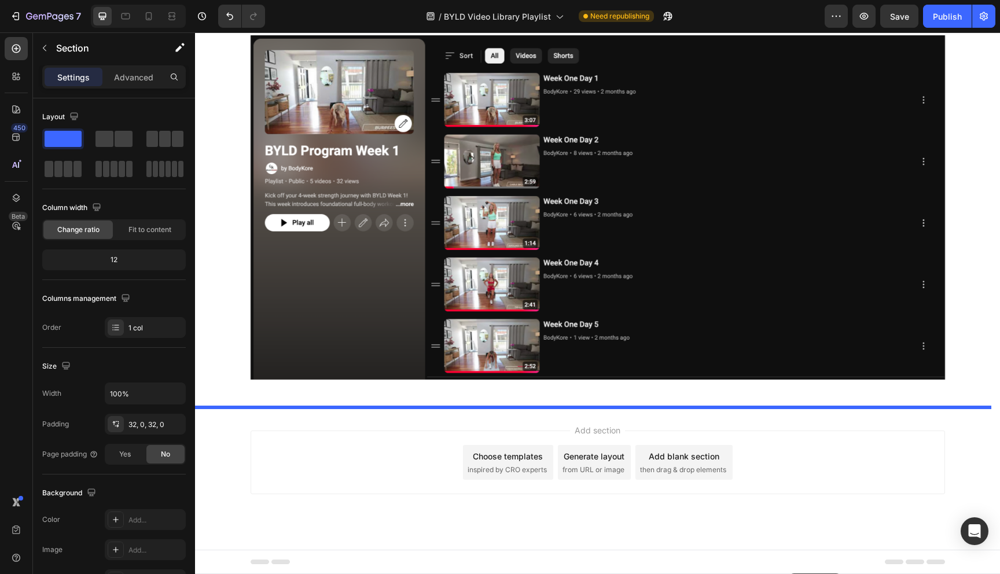
drag, startPoint x: 760, startPoint y: 394, endPoint x: 789, endPoint y: 573, distance: 181.1
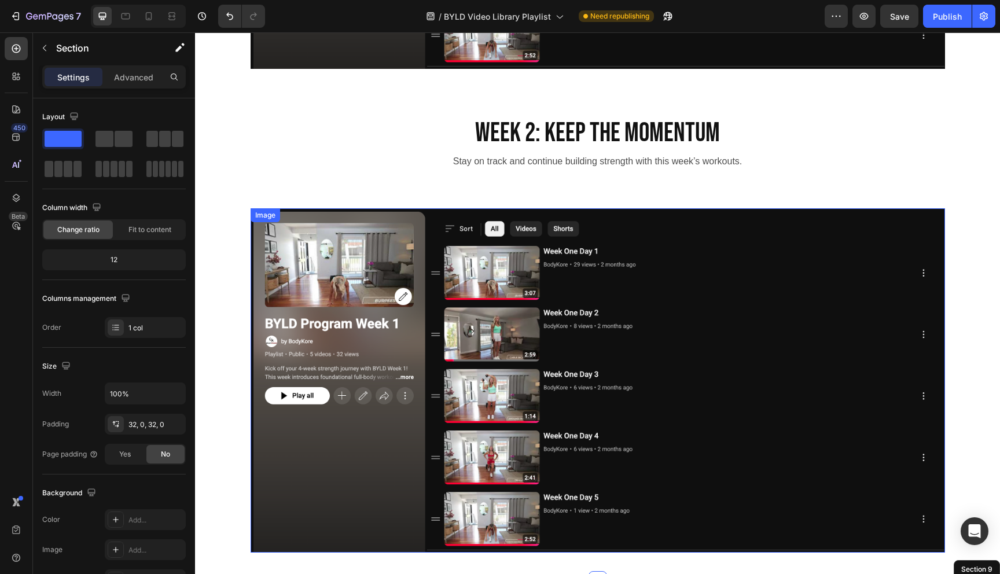
scroll to position [1286, 0]
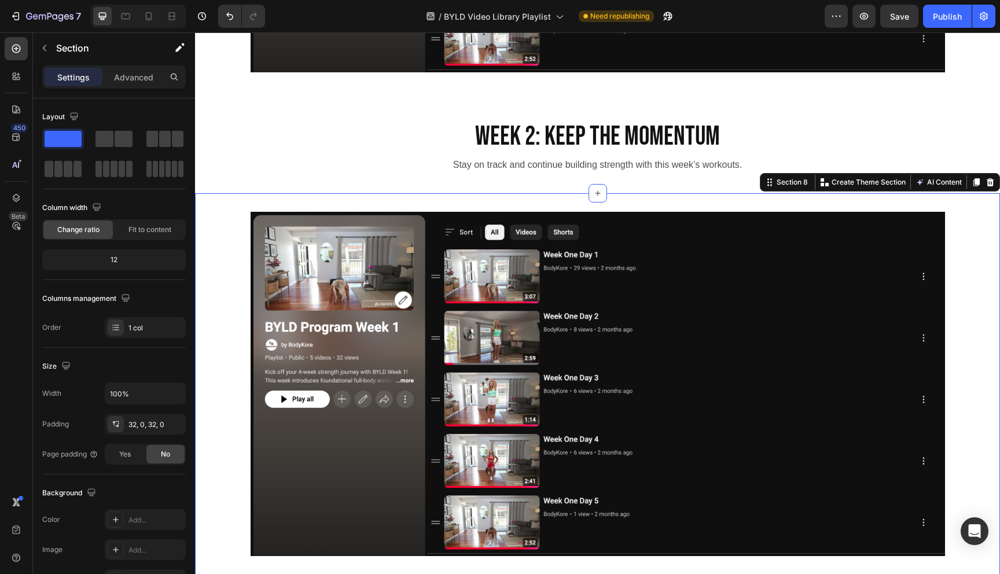
click at [917, 198] on div "Image Row Section 8 Create Theme Section AI Content Write with GemAI What would…" at bounding box center [597, 388] width 805 height 390
click at [973, 181] on icon at bounding box center [976, 182] width 6 height 8
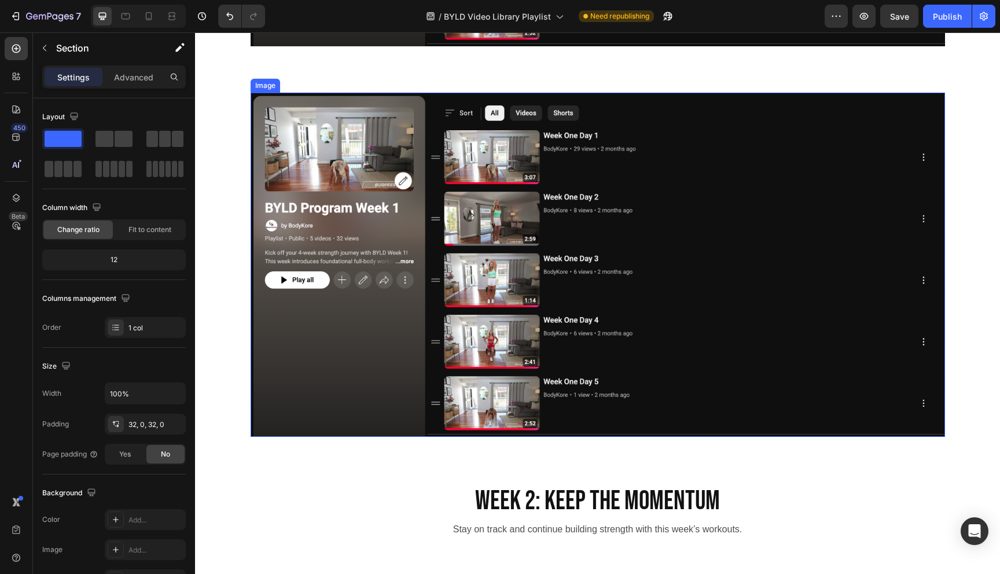
scroll to position [1797, 0]
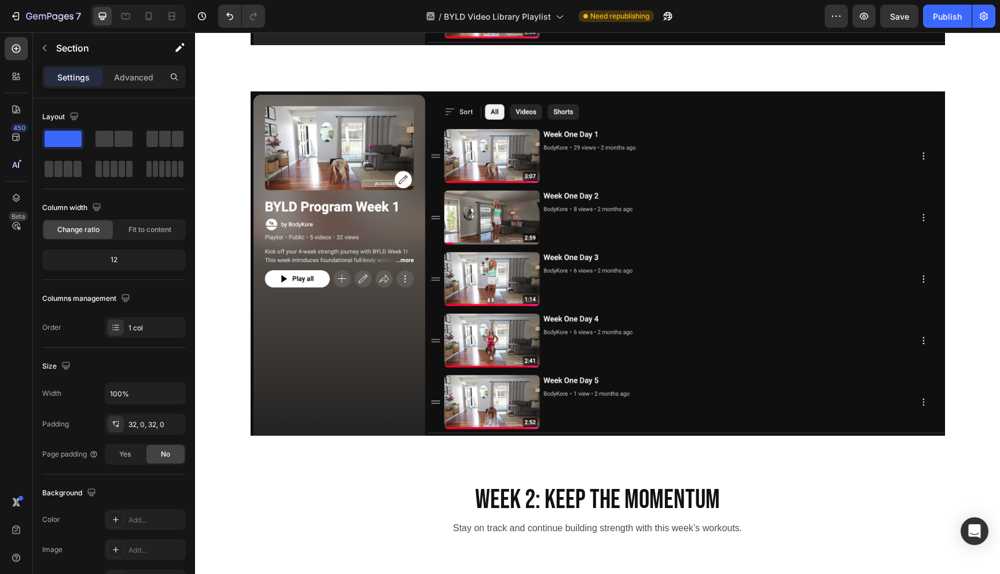
click at [952, 124] on div "Image Row" at bounding box center [597, 267] width 805 height 353
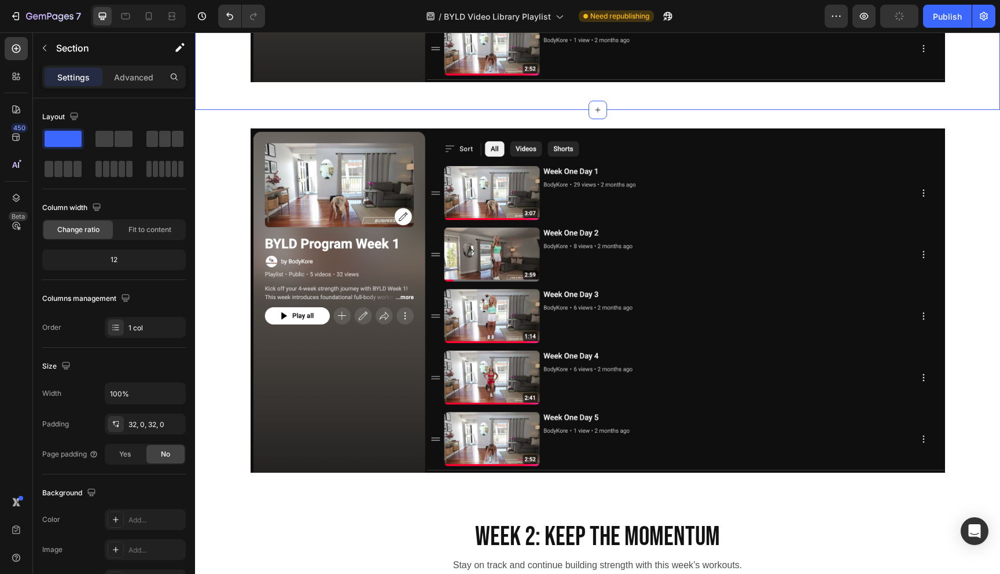
scroll to position [1745, 0]
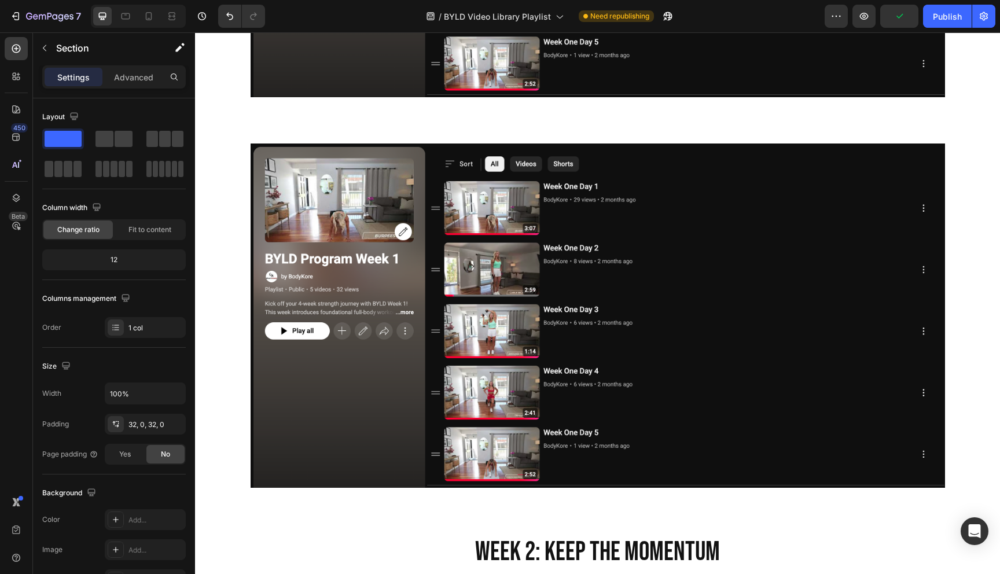
click at [963, 142] on div "Image Row Section 9" at bounding box center [597, 320] width 805 height 390
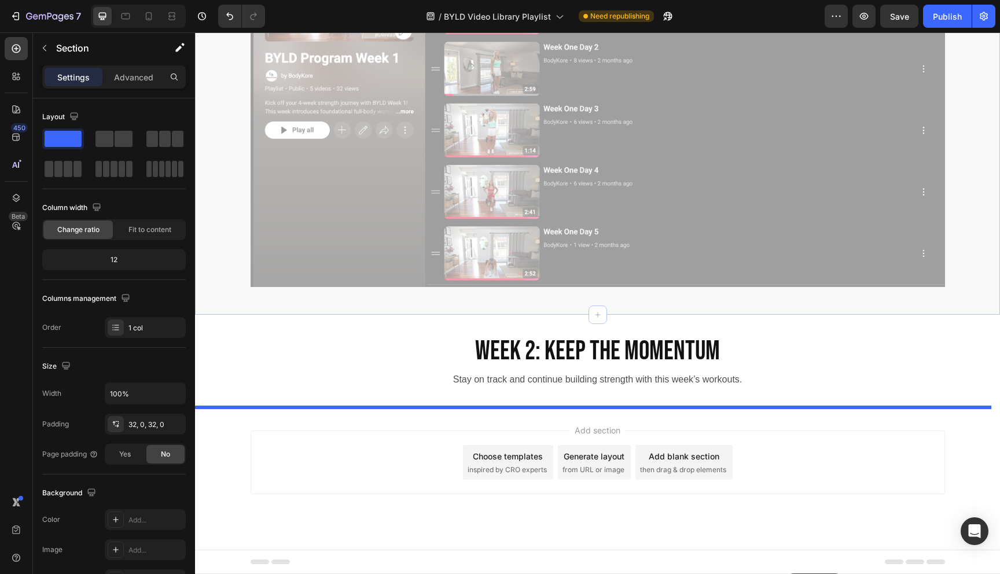
drag, startPoint x: 757, startPoint y: 113, endPoint x: 788, endPoint y: 573, distance: 461.0
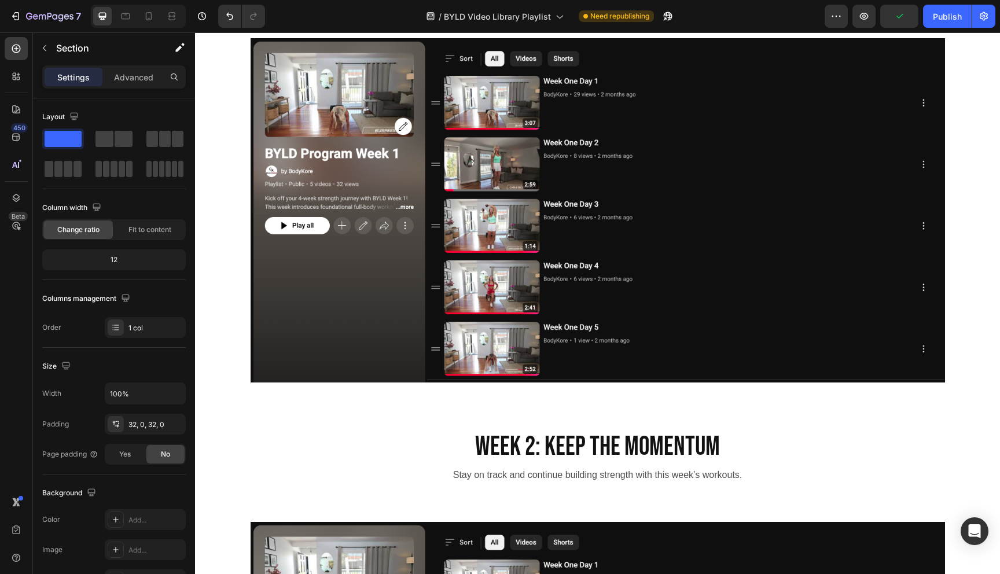
scroll to position [978, 0]
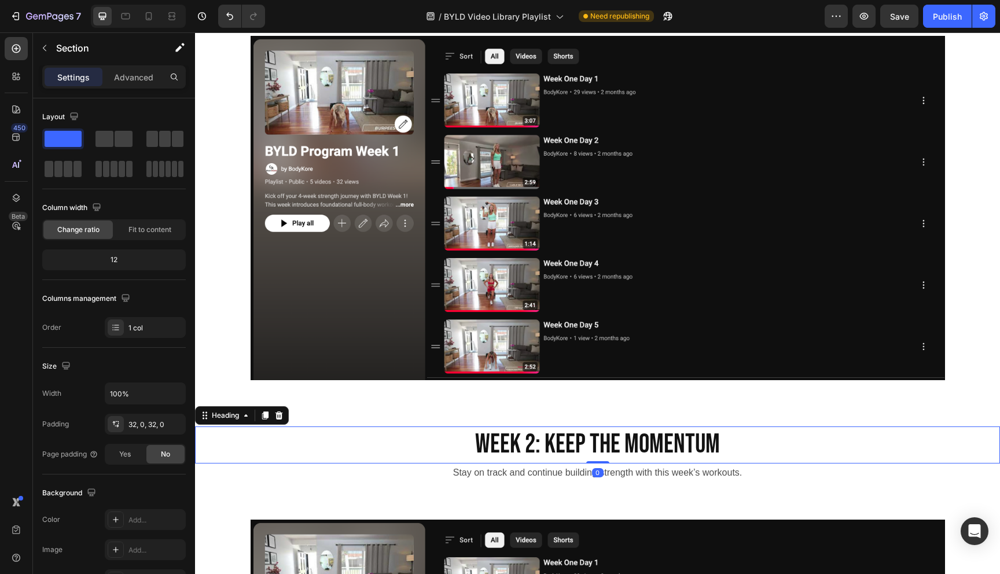
click at [527, 440] on h2 "Week 2: Keep the Momentum" at bounding box center [597, 444] width 805 height 37
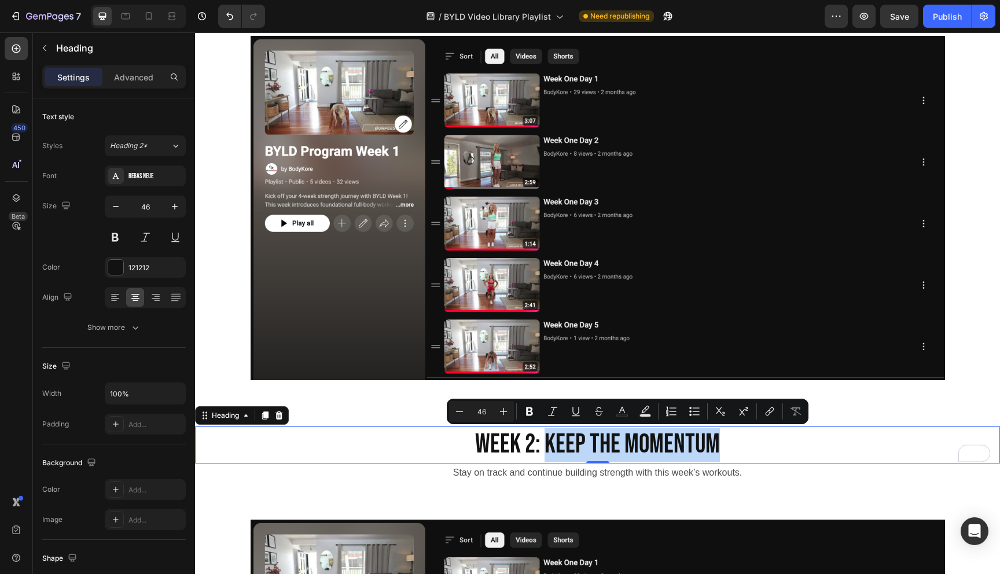
drag, startPoint x: 543, startPoint y: 445, endPoint x: 713, endPoint y: 438, distance: 170.2
click at [714, 438] on p "Week 2: Keep the Momentum" at bounding box center [597, 444] width 802 height 35
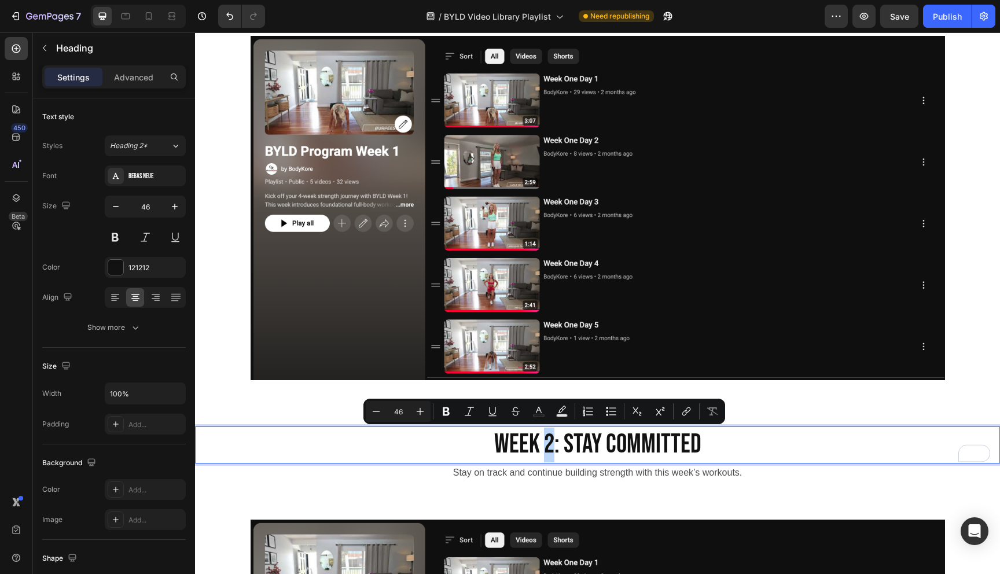
click at [545, 443] on p "Week 2: Stay Committed" at bounding box center [597, 444] width 802 height 35
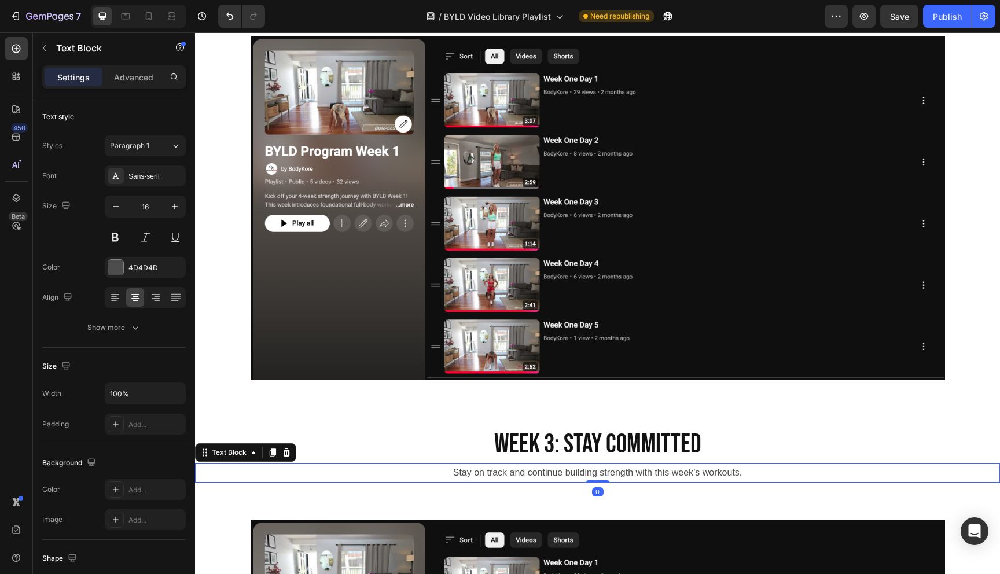
click at [451, 470] on p "Stay on track and continue building strength with this week’s workouts." at bounding box center [597, 473] width 802 height 17
click at [449, 472] on p "Stay on track and continue building strength with this week’s workouts." at bounding box center [597, 473] width 802 height 17
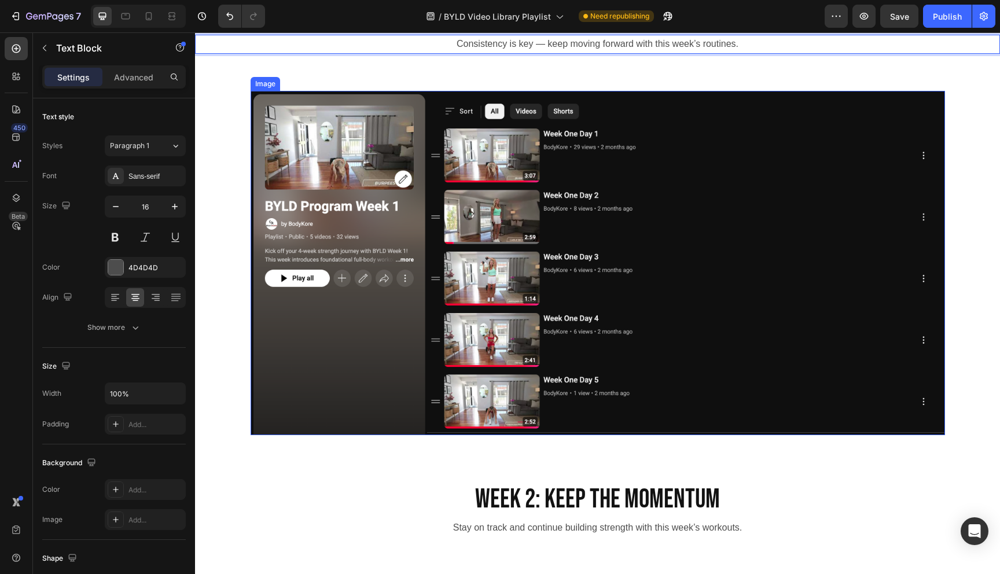
scroll to position [1407, 0]
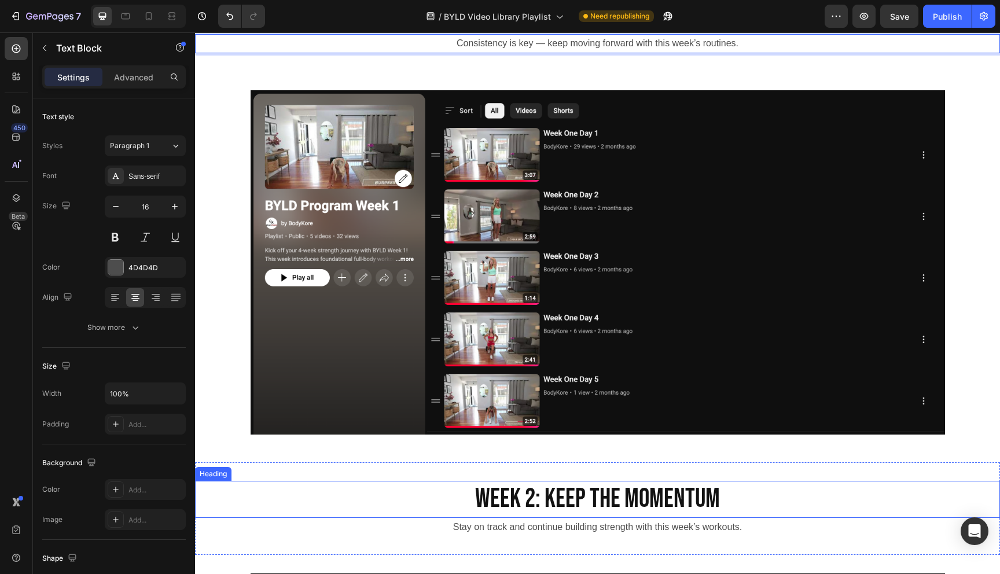
click at [547, 497] on h2 "Week 2: Keep the Momentum" at bounding box center [597, 499] width 805 height 37
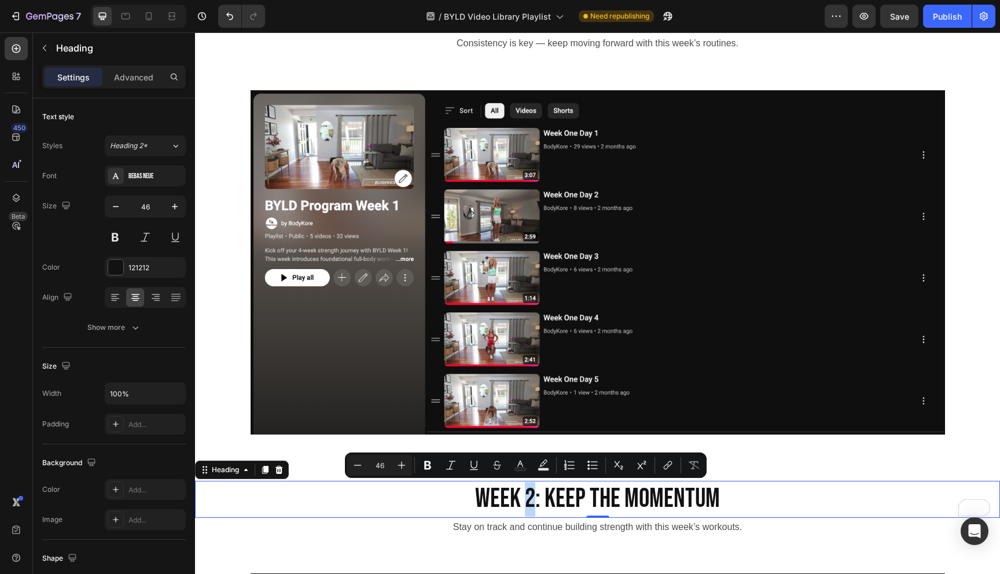
drag, startPoint x: 521, startPoint y: 493, endPoint x: 527, endPoint y: 494, distance: 6.5
click at [527, 494] on p "Week 2: Keep the Momentum" at bounding box center [597, 499] width 802 height 35
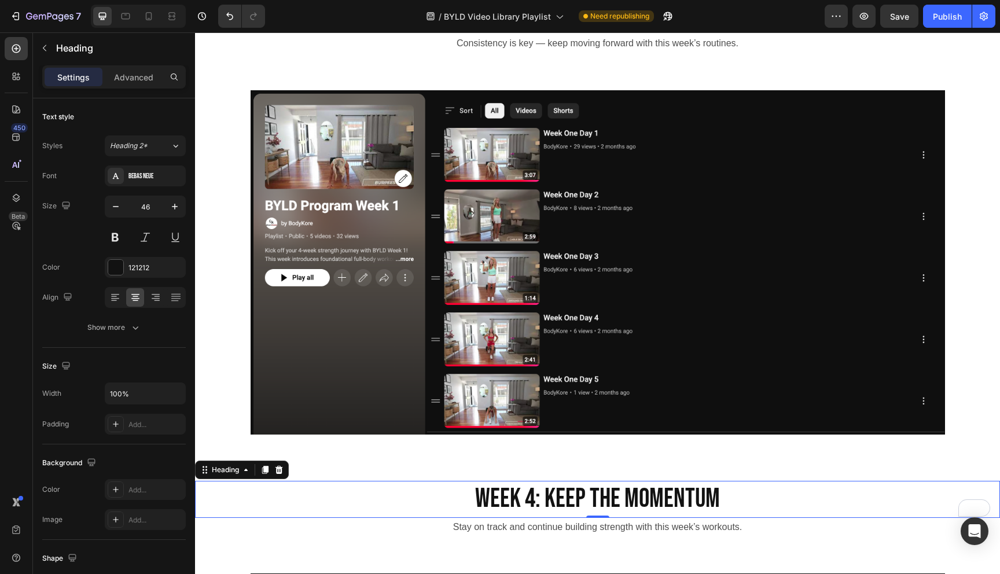
click at [548, 503] on p "Week 4: Keep the Momentum" at bounding box center [597, 499] width 802 height 35
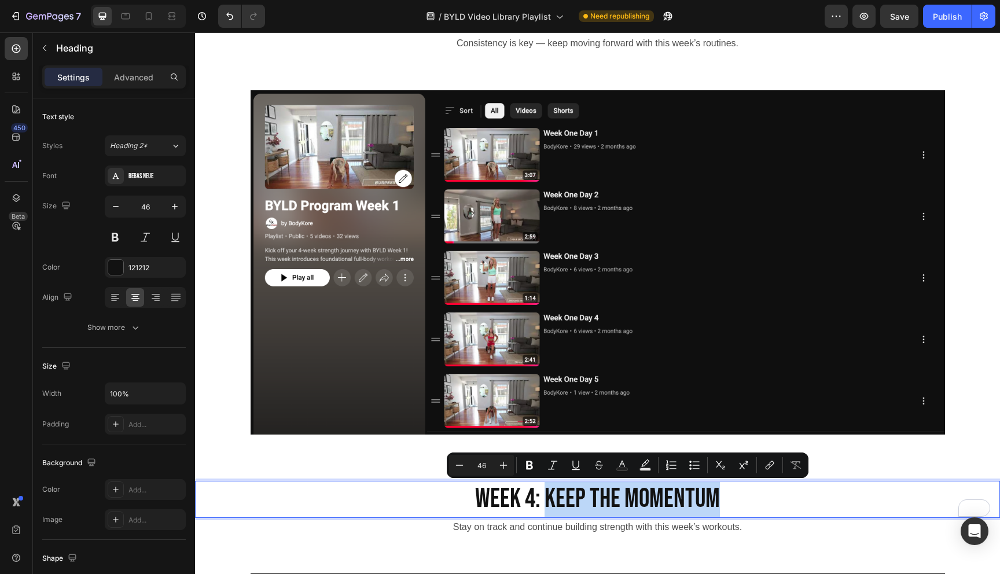
drag, startPoint x: 544, startPoint y: 502, endPoint x: 720, endPoint y: 498, distance: 175.9
click at [720, 498] on p "Week 4: Keep the Momentum" at bounding box center [597, 499] width 802 height 35
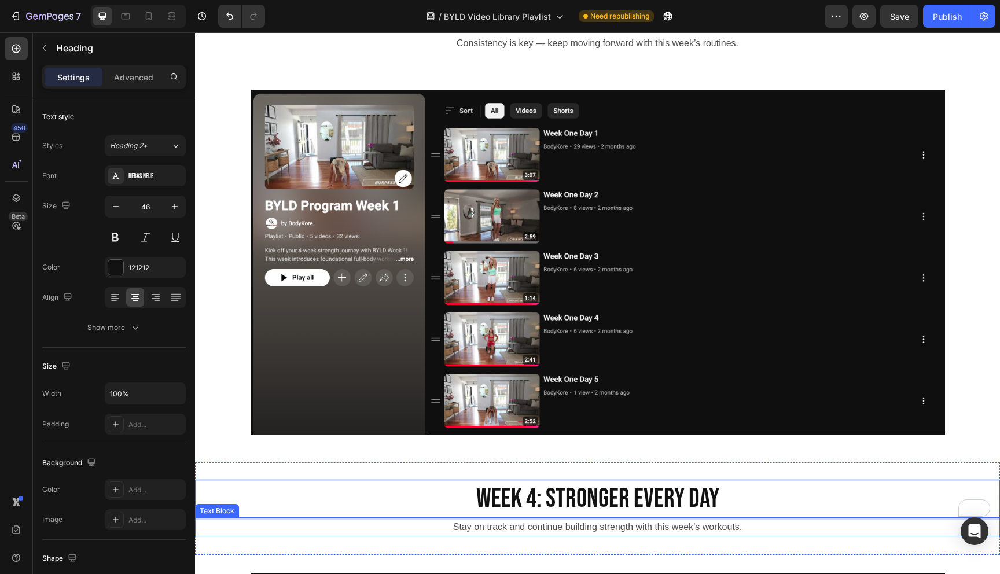
click at [483, 528] on p "Stay on track and continue building strength with this week’s workouts." at bounding box center [597, 527] width 802 height 17
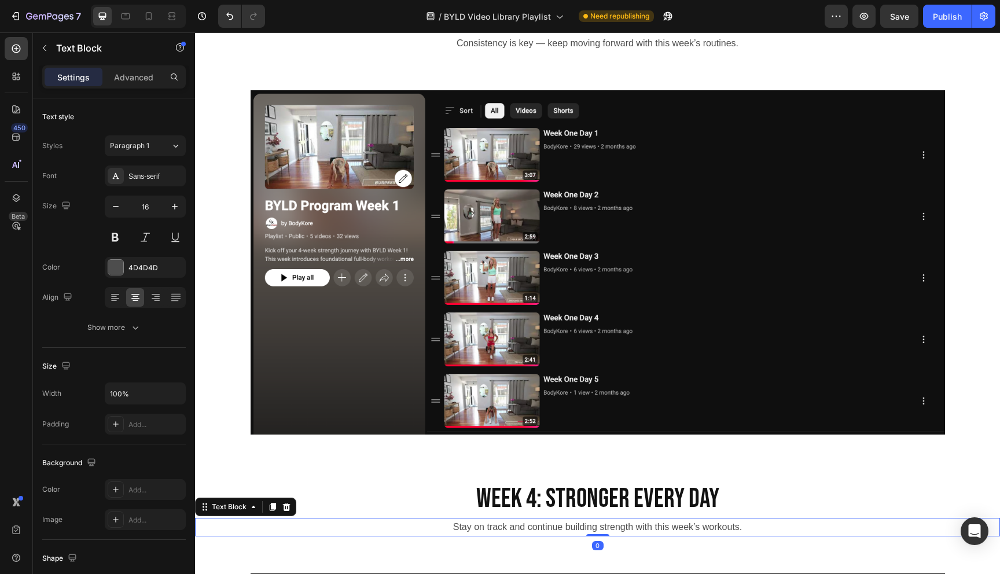
click at [483, 528] on p "Stay on track and continue building strength with this week’s workouts." at bounding box center [597, 527] width 802 height 17
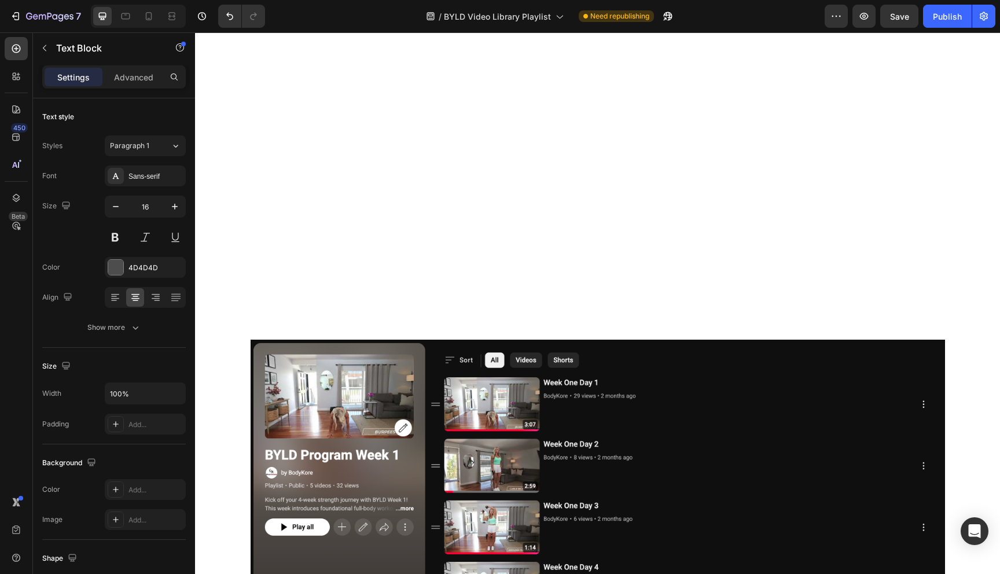
scroll to position [0, 0]
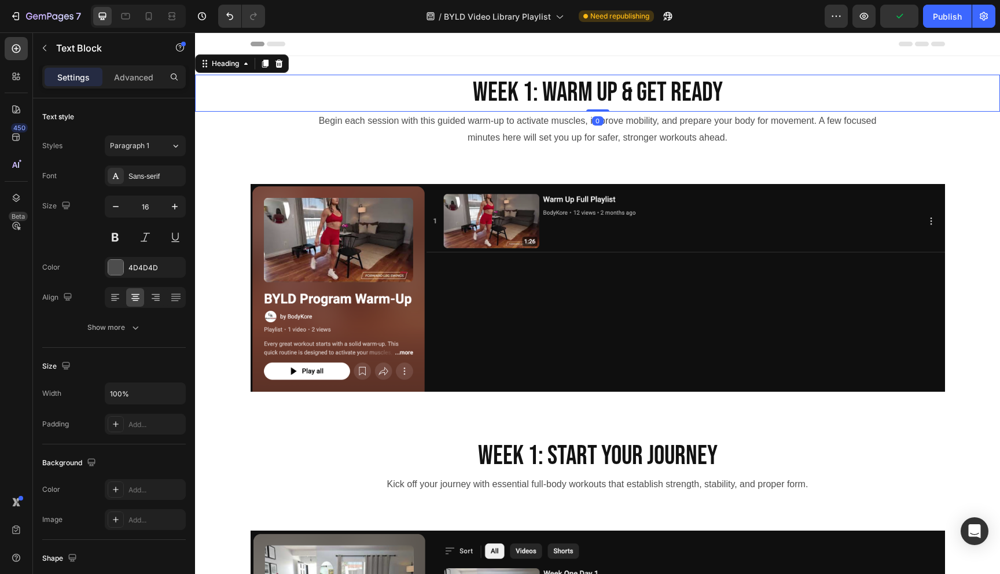
click at [462, 85] on h2 "Week 1: Warm Up & Get Ready" at bounding box center [597, 93] width 805 height 37
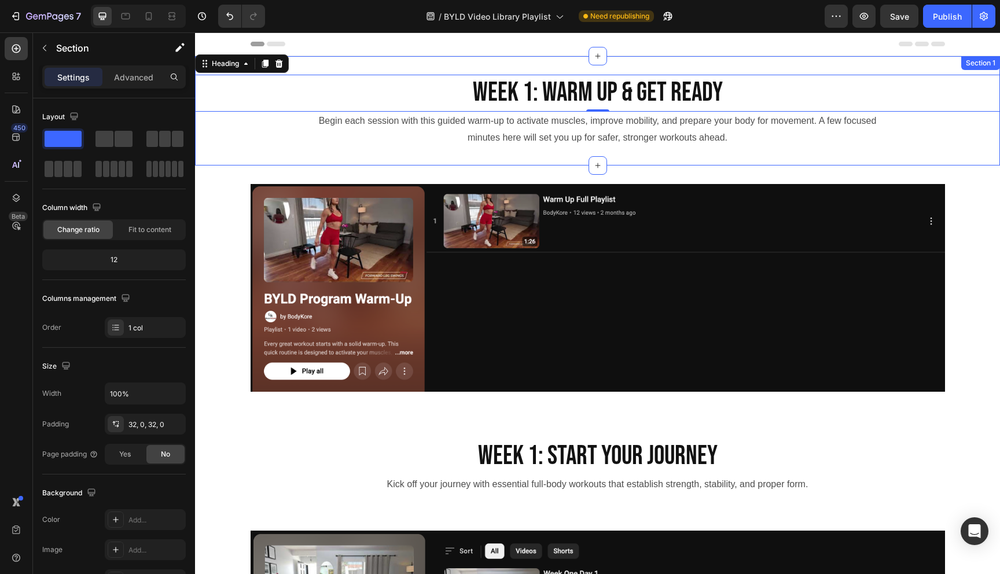
click at [828, 66] on div "Week 1: Warm Up & Get Ready Heading 0 Begin each session with this guided warm-…" at bounding box center [597, 110] width 805 height 109
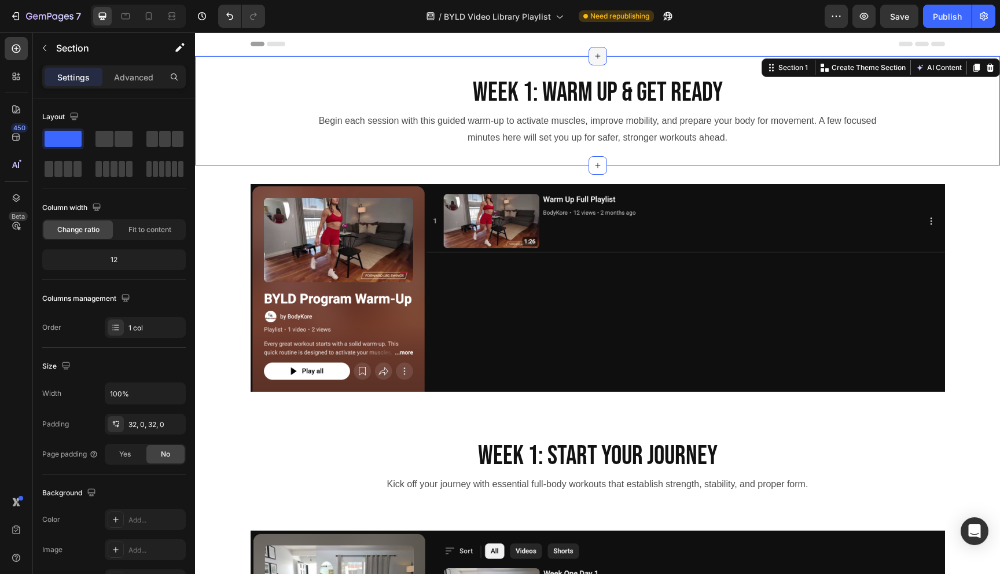
click at [588, 56] on div at bounding box center [597, 56] width 19 height 19
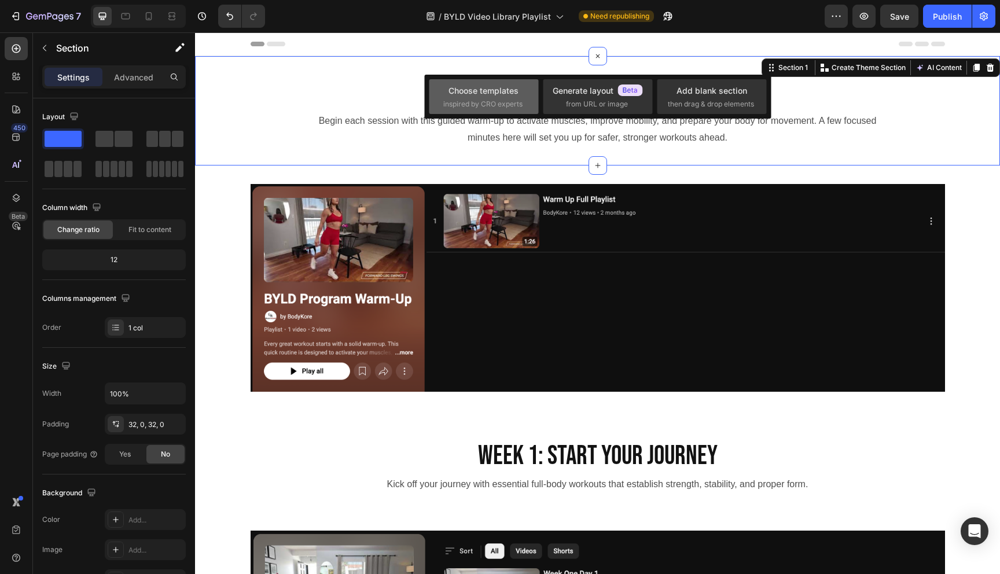
click at [521, 94] on div "Choose templates inspired by CRO experts" at bounding box center [483, 96] width 81 height 25
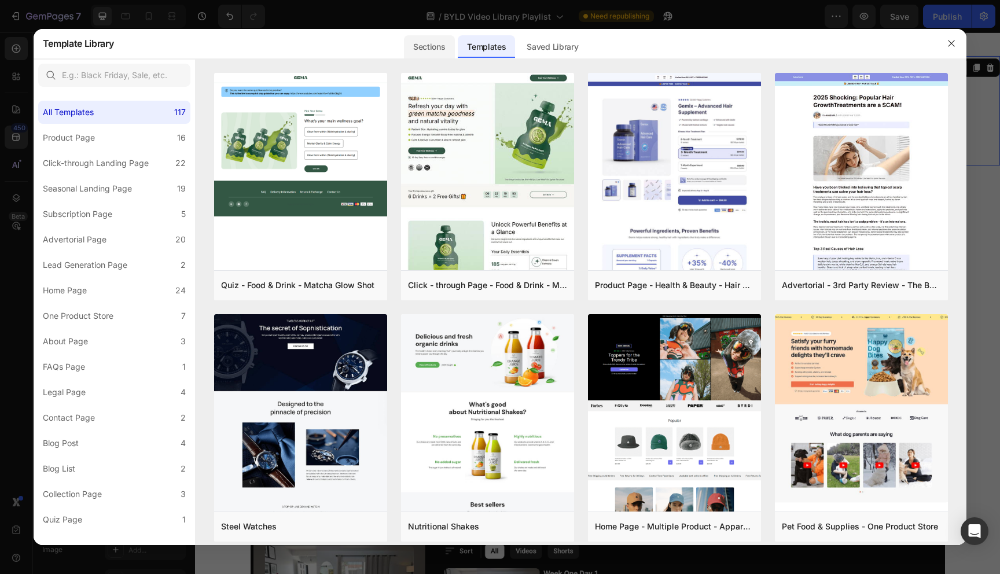
click at [433, 48] on div "Sections" at bounding box center [429, 46] width 50 height 23
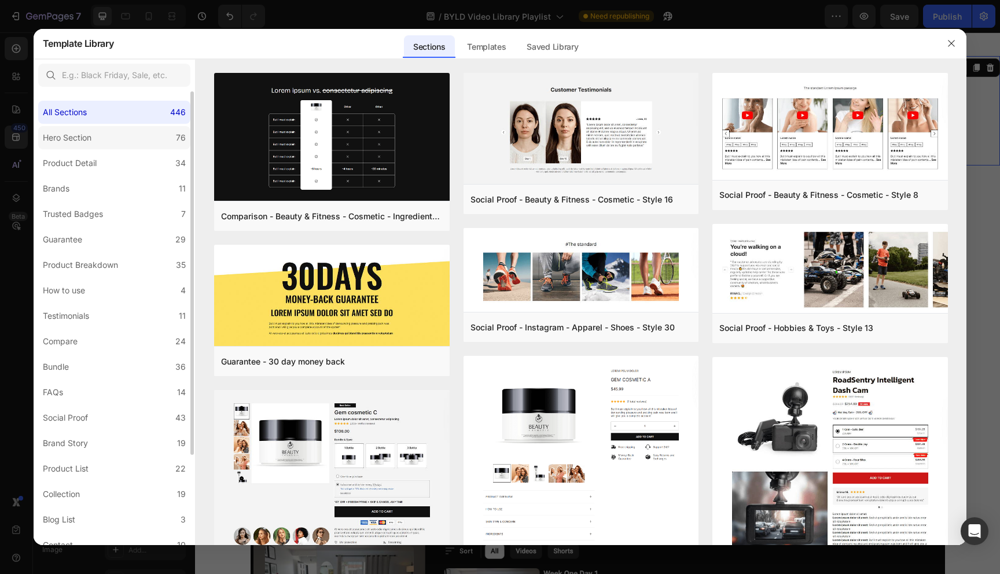
click at [69, 140] on div "Hero Section" at bounding box center [67, 138] width 49 height 14
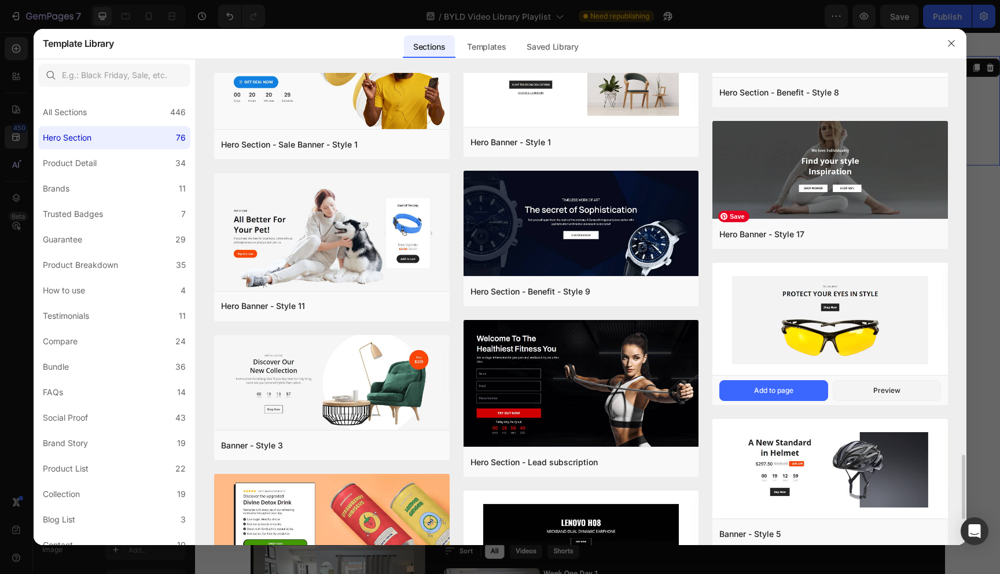
scroll to position [2804, 0]
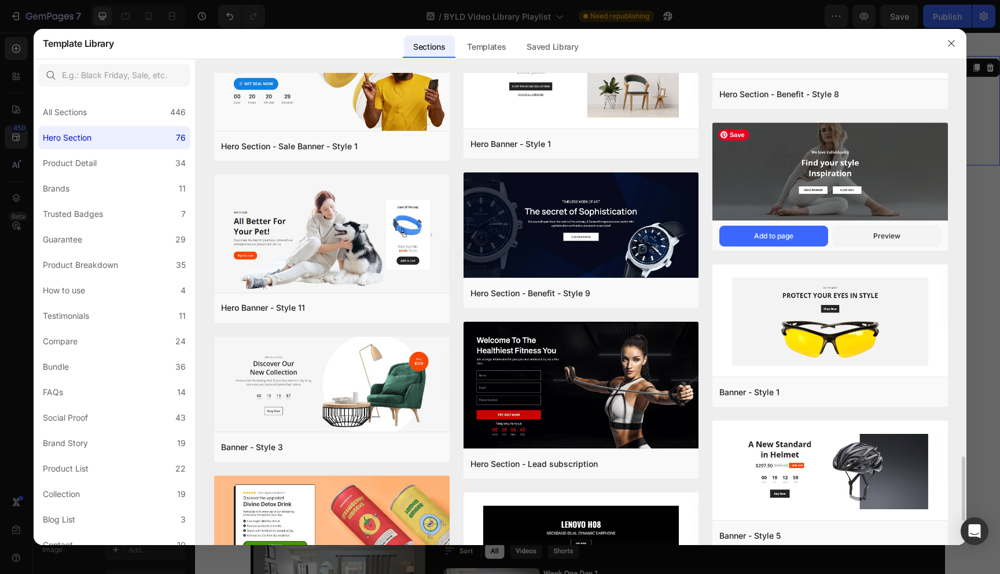
click at [892, 166] on img at bounding box center [829, 173] width 235 height 100
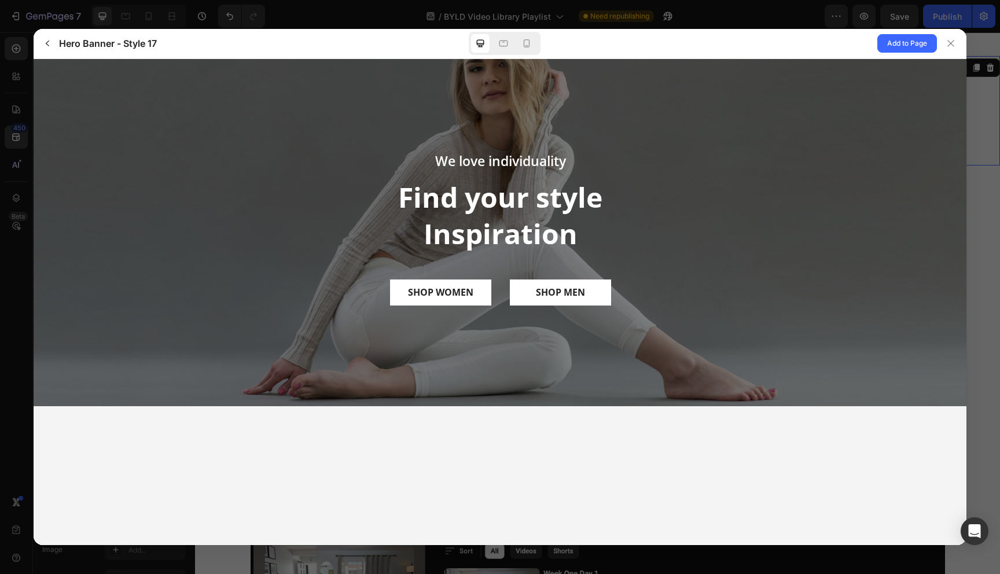
scroll to position [0, 0]
click at [897, 42] on span "Add to Page" at bounding box center [907, 43] width 40 height 14
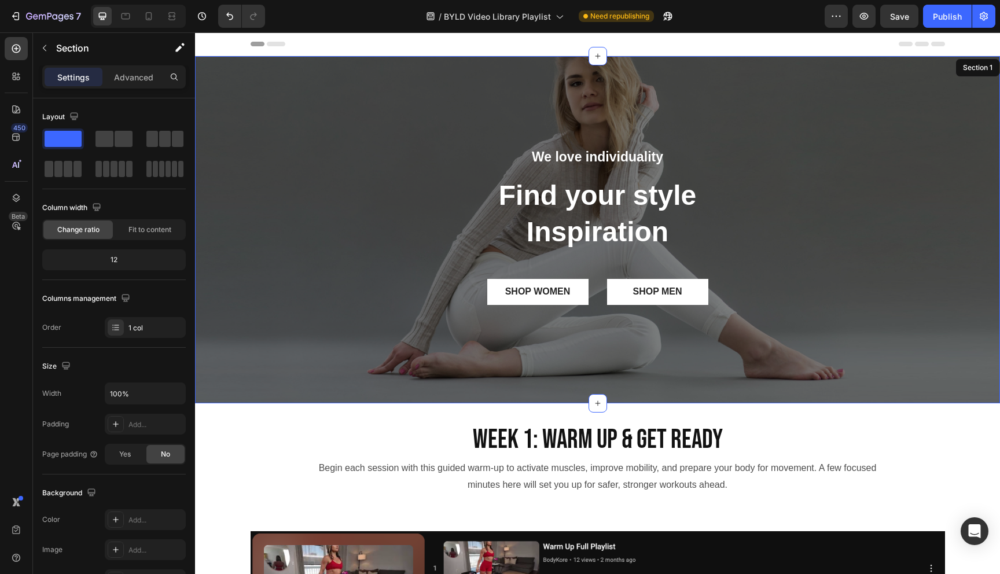
scroll to position [24, 0]
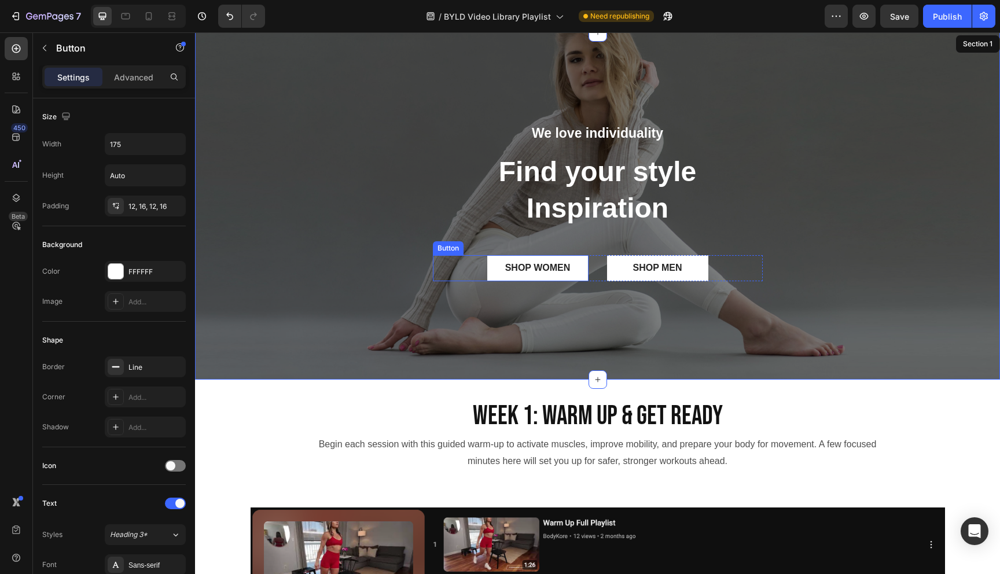
click at [451, 262] on div "SHOP WOMEN Button" at bounding box center [511, 268] width 156 height 26
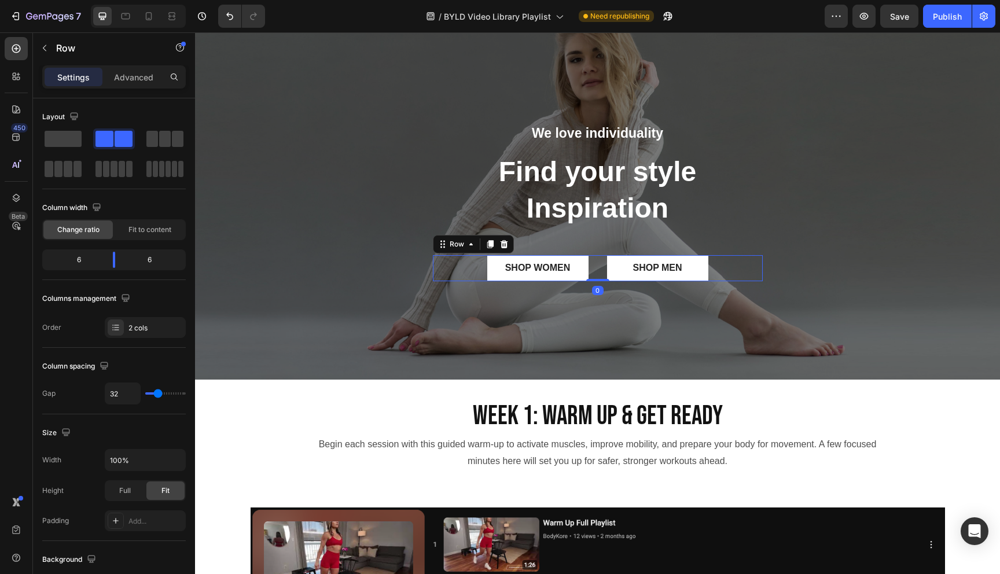
click at [598, 259] on div "SHOP WOMEN Button SHOP MEN Button Row 0" at bounding box center [598, 268] width 330 height 26
click at [500, 245] on icon at bounding box center [504, 244] width 8 height 8
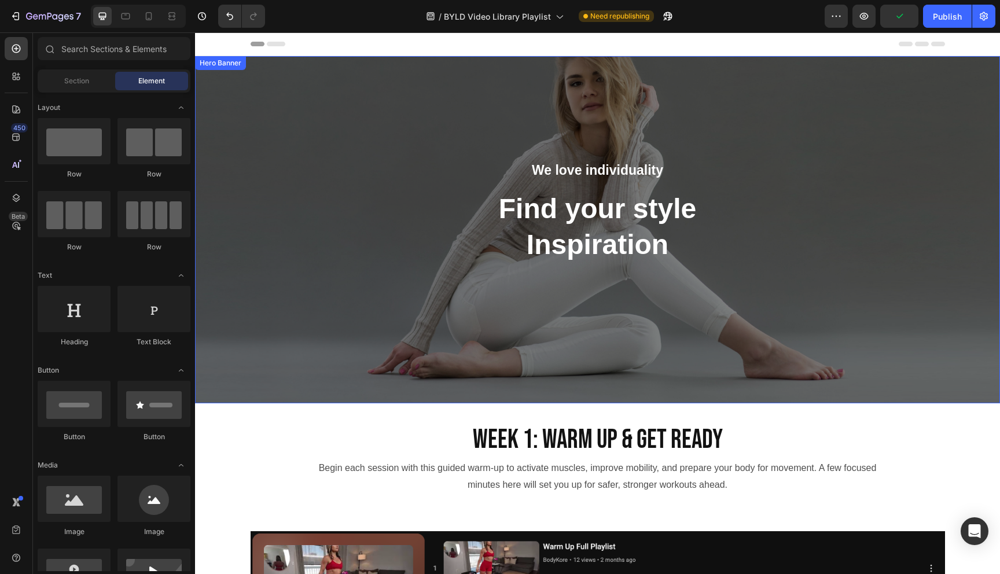
scroll to position [24, 0]
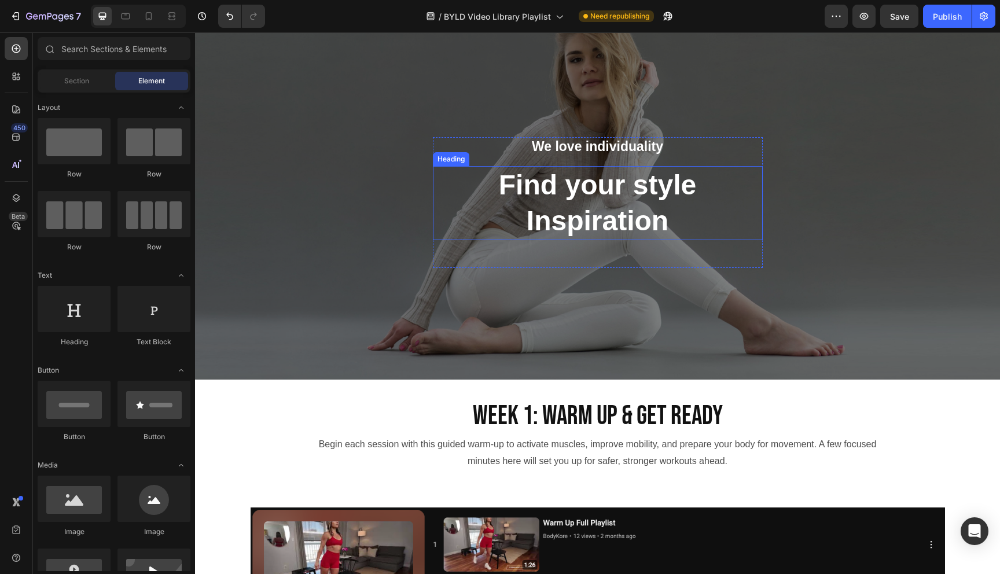
click at [558, 183] on p "Find your style Inspiration" at bounding box center [597, 203] width 327 height 72
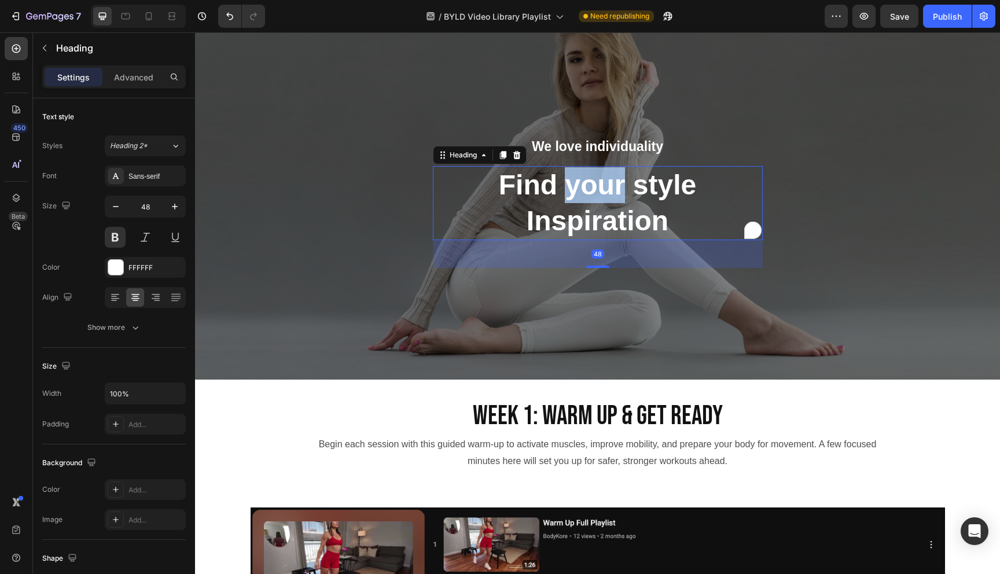
click at [558, 183] on p "Find your style Inspiration" at bounding box center [597, 203] width 327 height 72
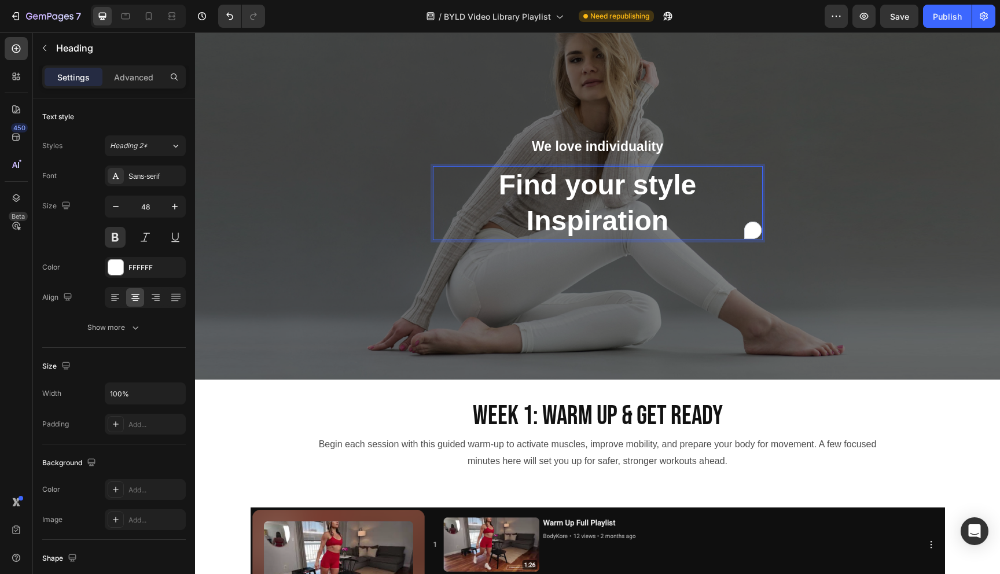
click at [506, 178] on p "Find your style Inspiration" at bounding box center [597, 203] width 327 height 72
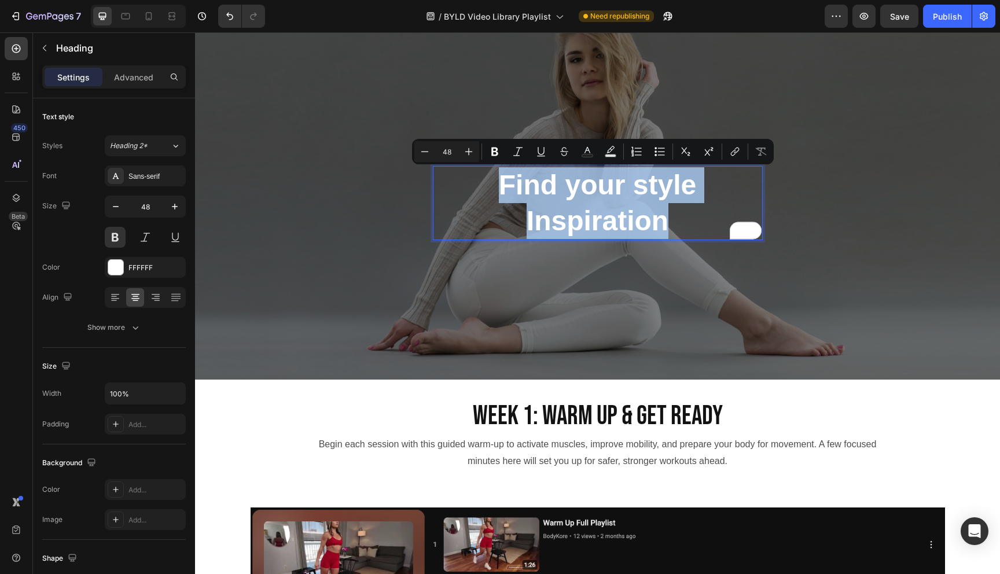
drag, startPoint x: 500, startPoint y: 178, endPoint x: 700, endPoint y: 211, distance: 202.8
click at [700, 211] on p "Find your style Inspiration" at bounding box center [597, 203] width 327 height 72
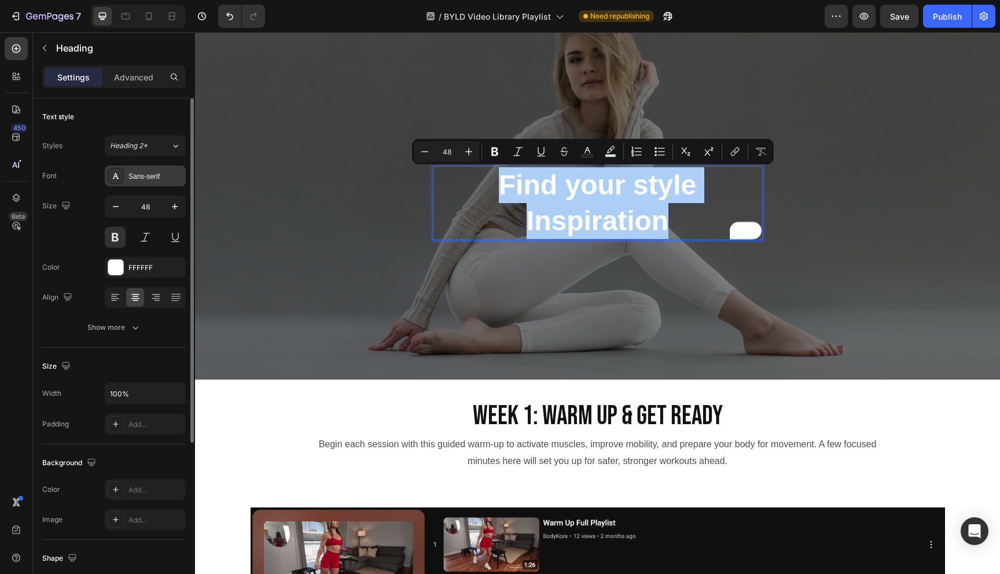
click at [160, 175] on div "Sans-serif" at bounding box center [155, 176] width 54 height 10
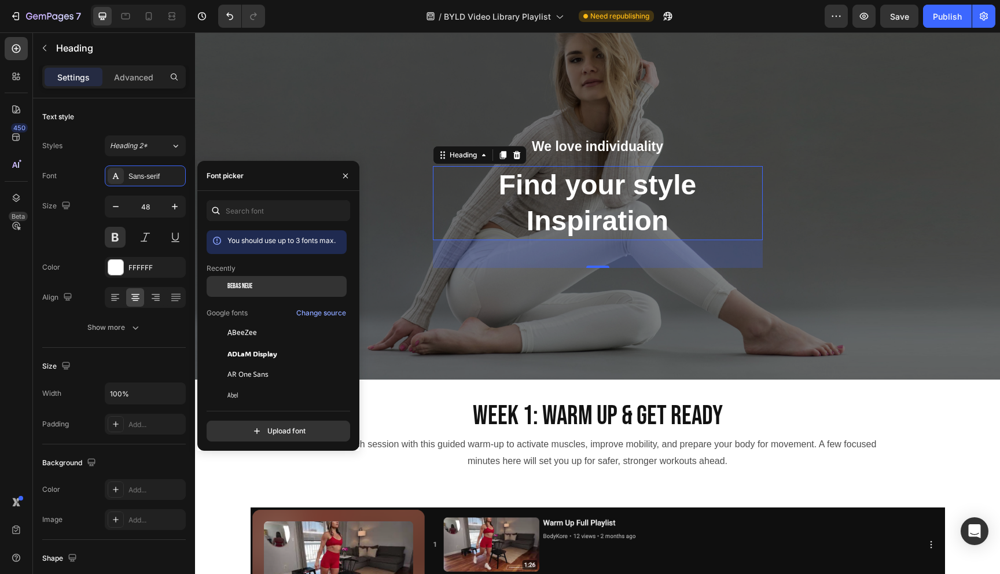
click at [238, 287] on span "Bebas Neue" at bounding box center [239, 286] width 25 height 10
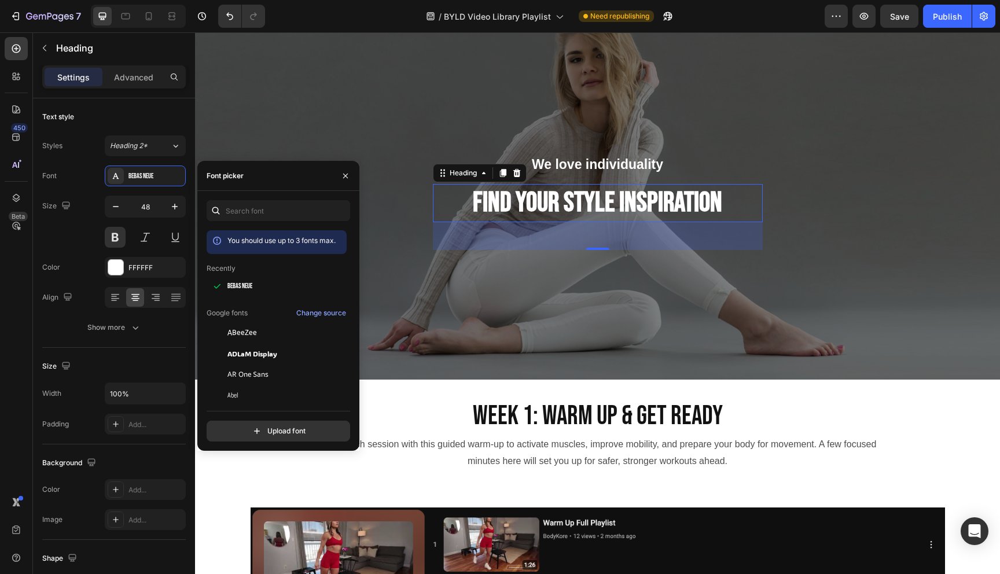
click at [486, 202] on h2 "Find your style Inspiration" at bounding box center [598, 203] width 330 height 38
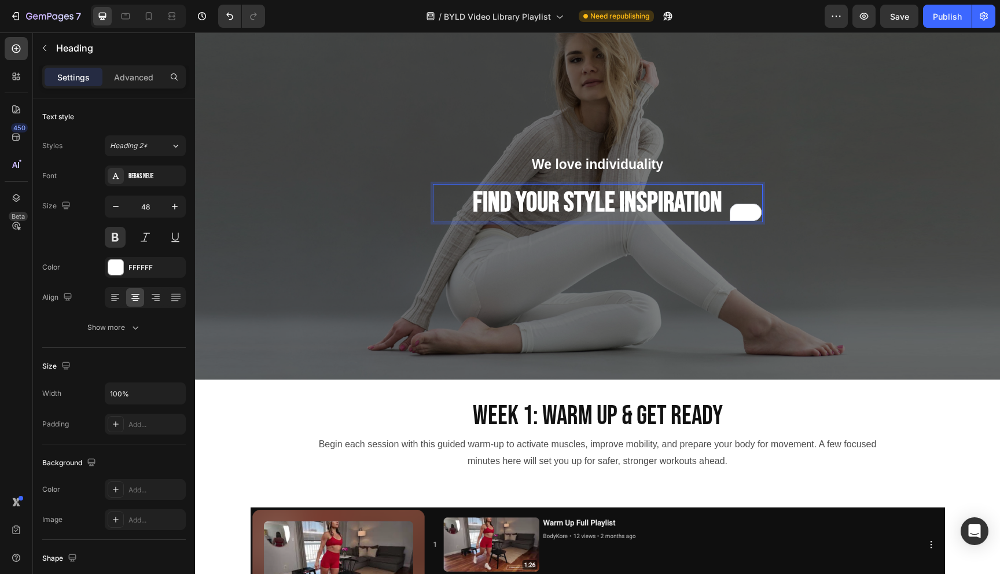
click at [475, 201] on p "Find your style Inspiration" at bounding box center [597, 203] width 327 height 36
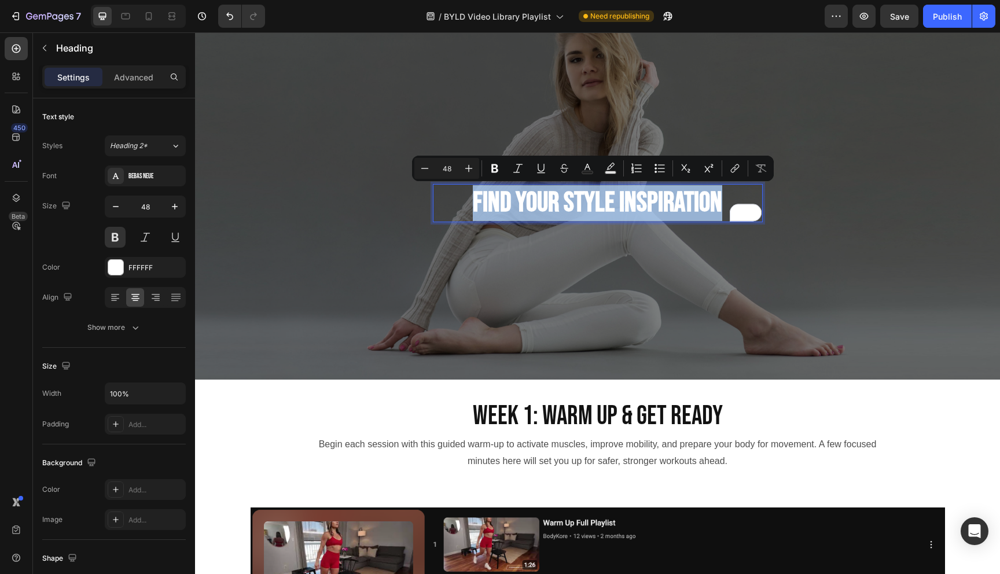
drag, startPoint x: 466, startPoint y: 200, endPoint x: 717, endPoint y: 191, distance: 251.2
click at [717, 191] on p "Find your style Inspiration" at bounding box center [597, 203] width 327 height 36
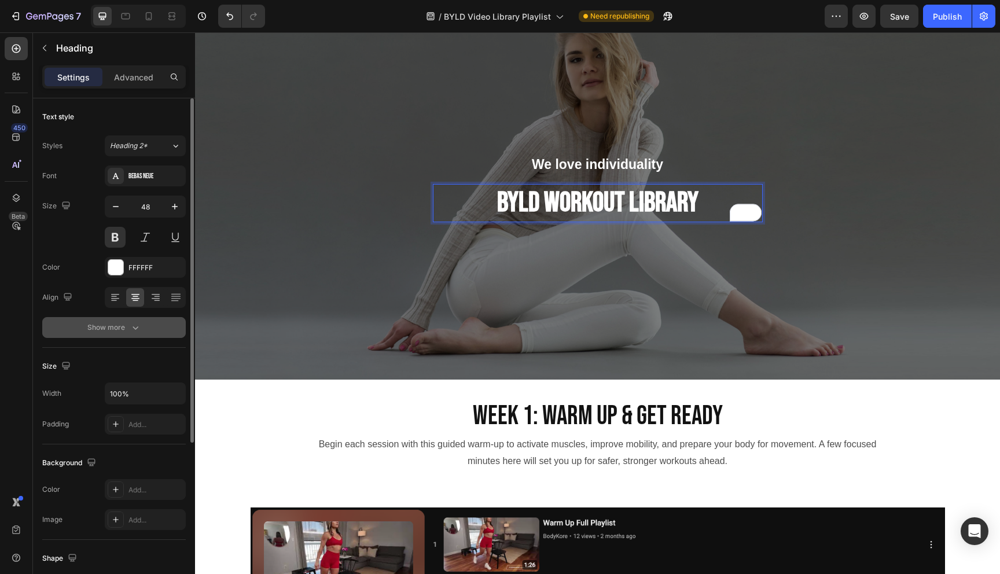
click at [135, 330] on icon "button" at bounding box center [136, 328] width 12 height 12
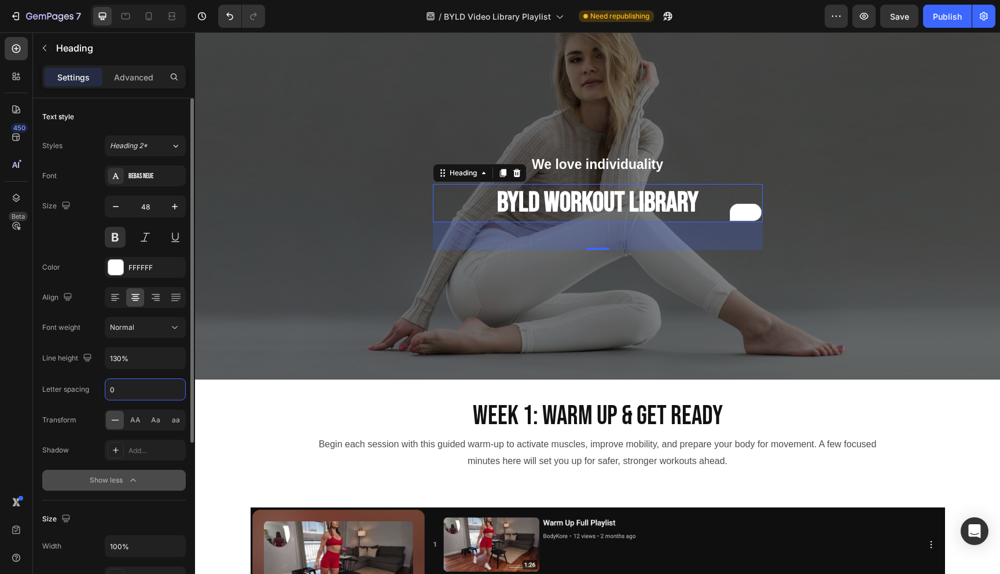
click at [131, 390] on input "0" at bounding box center [145, 389] width 80 height 21
type input "1"
type input "2"
click at [174, 201] on icon "button" at bounding box center [175, 207] width 12 height 12
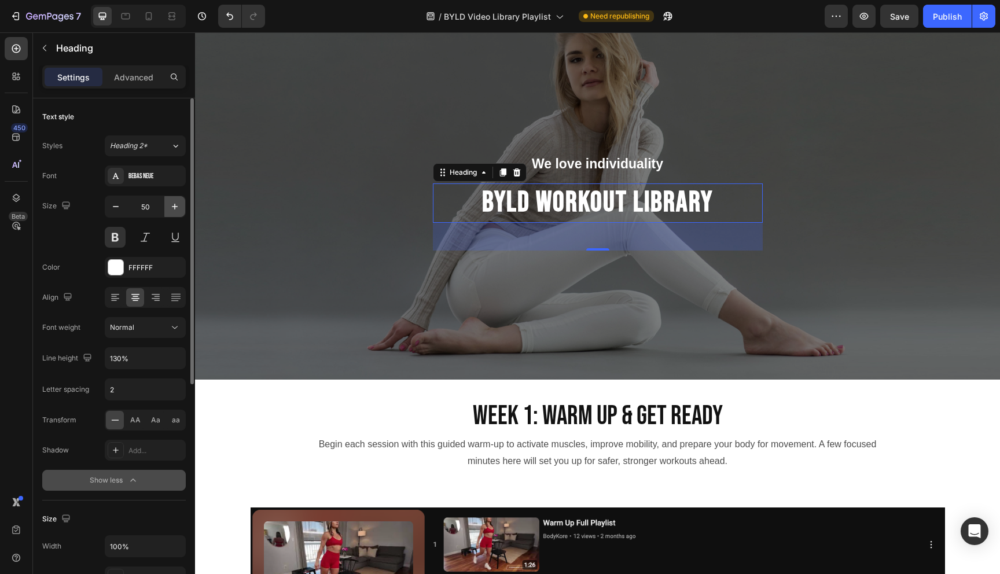
click at [174, 201] on icon "button" at bounding box center [175, 207] width 12 height 12
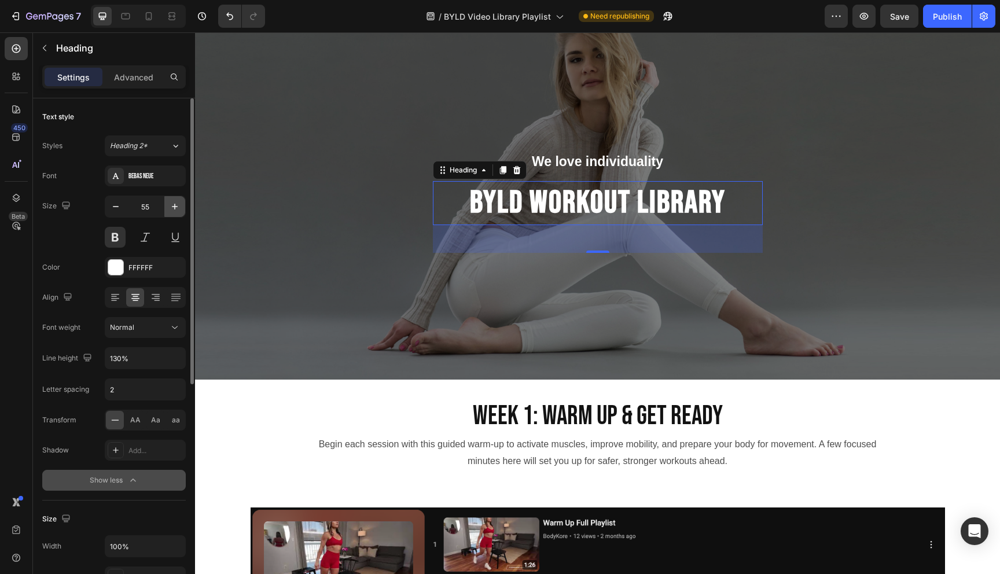
click at [174, 201] on icon "button" at bounding box center [175, 207] width 12 height 12
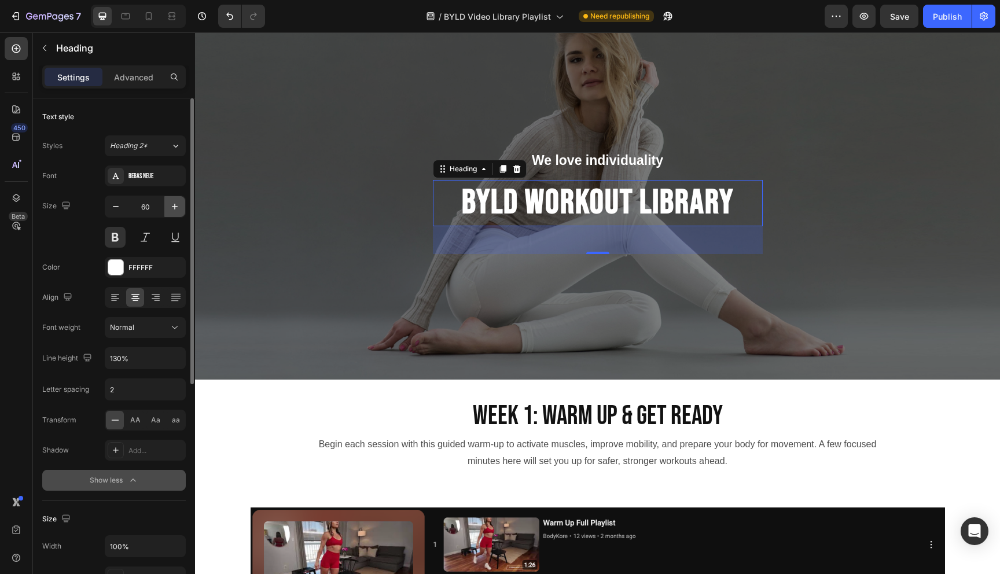
click at [174, 201] on icon "button" at bounding box center [175, 207] width 12 height 12
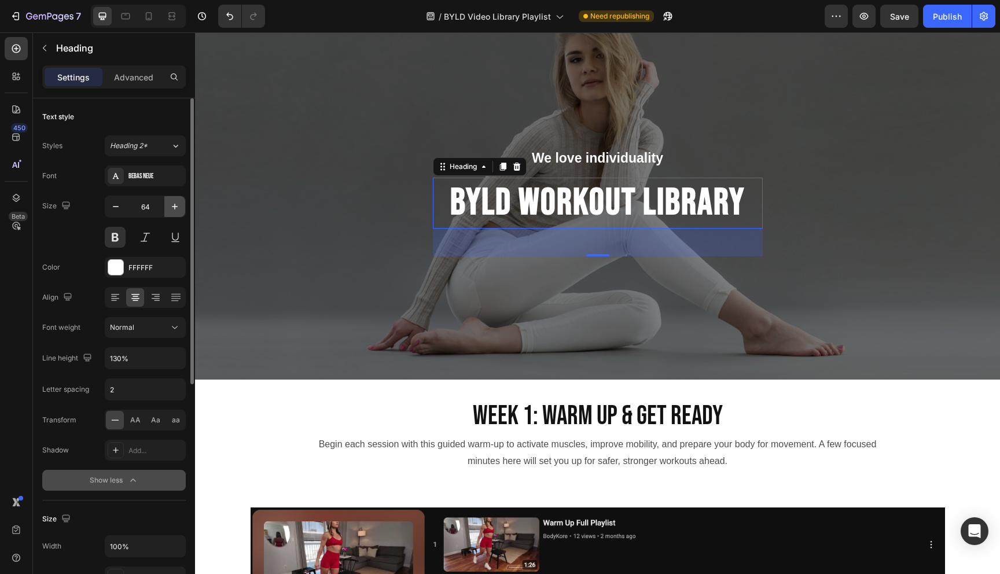
click at [174, 201] on icon "button" at bounding box center [175, 207] width 12 height 12
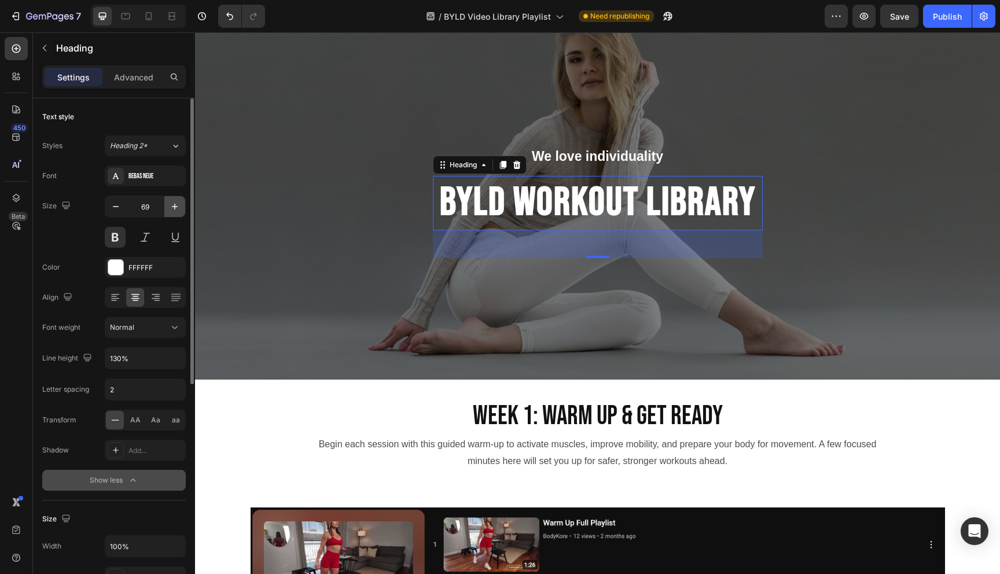
click at [174, 201] on icon "button" at bounding box center [175, 207] width 12 height 12
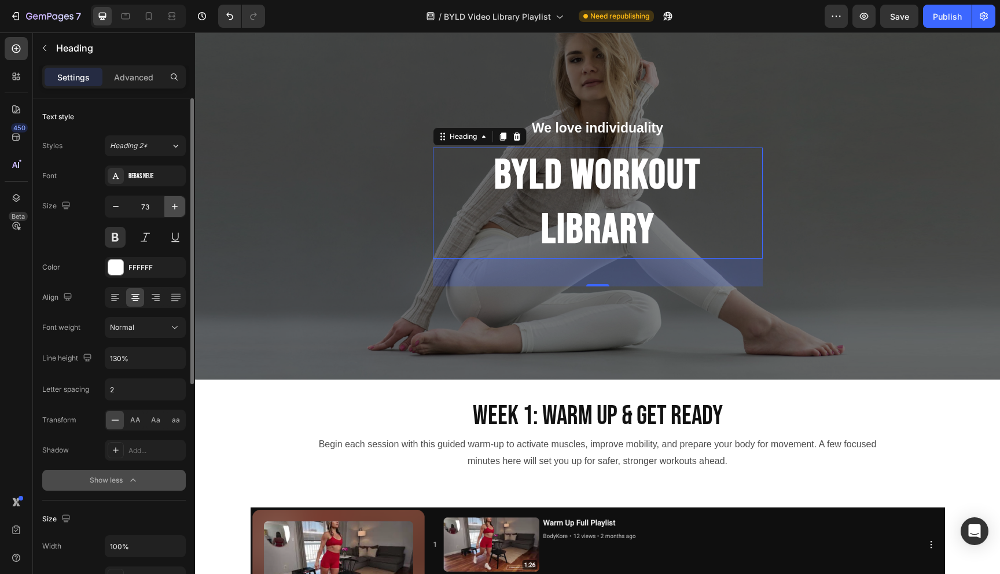
click at [174, 201] on icon "button" at bounding box center [175, 207] width 12 height 12
click at [124, 208] on button "button" at bounding box center [115, 206] width 21 height 21
type input "71"
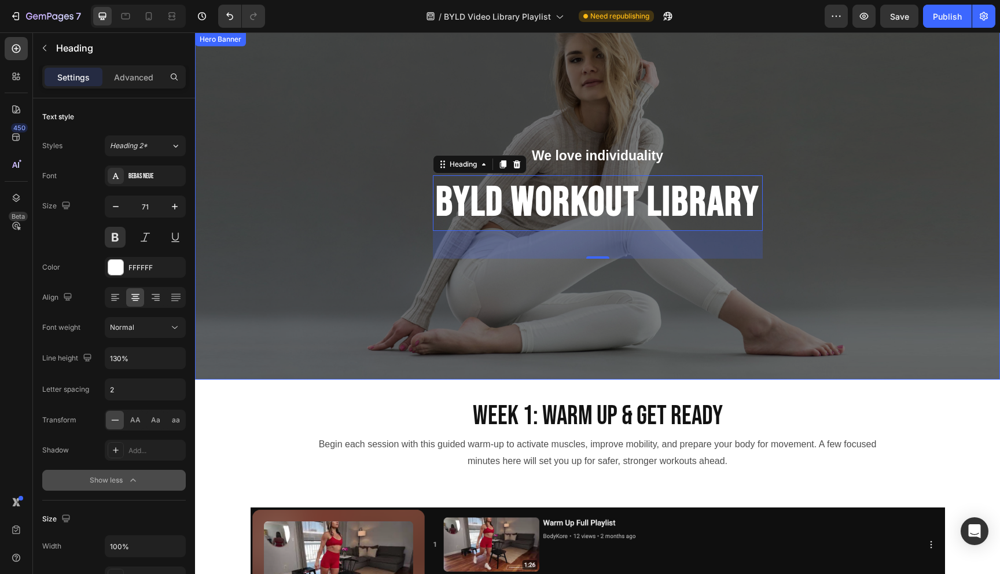
click at [300, 269] on div "Overlay" at bounding box center [597, 205] width 805 height 347
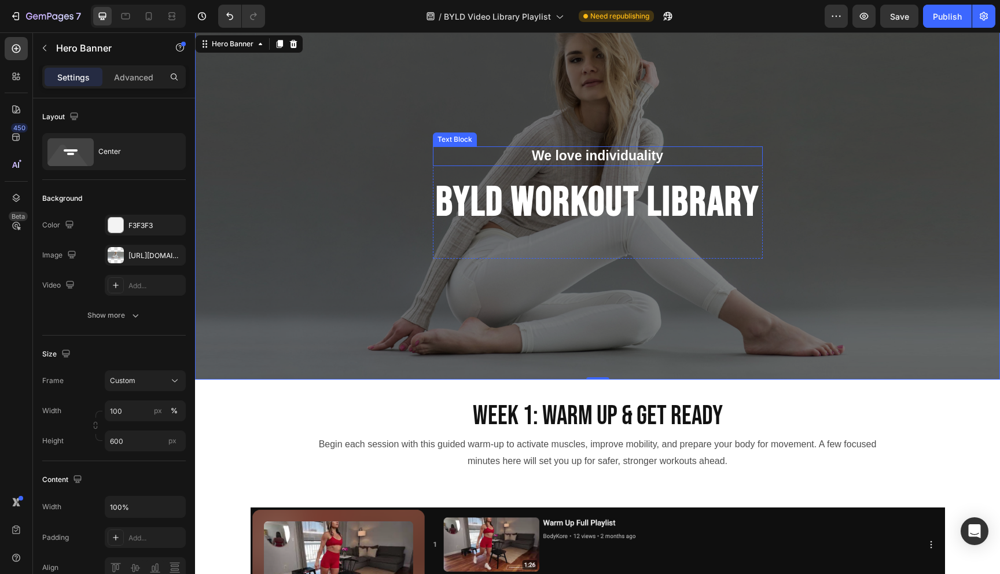
click at [548, 152] on p "We love individuality" at bounding box center [597, 156] width 327 height 17
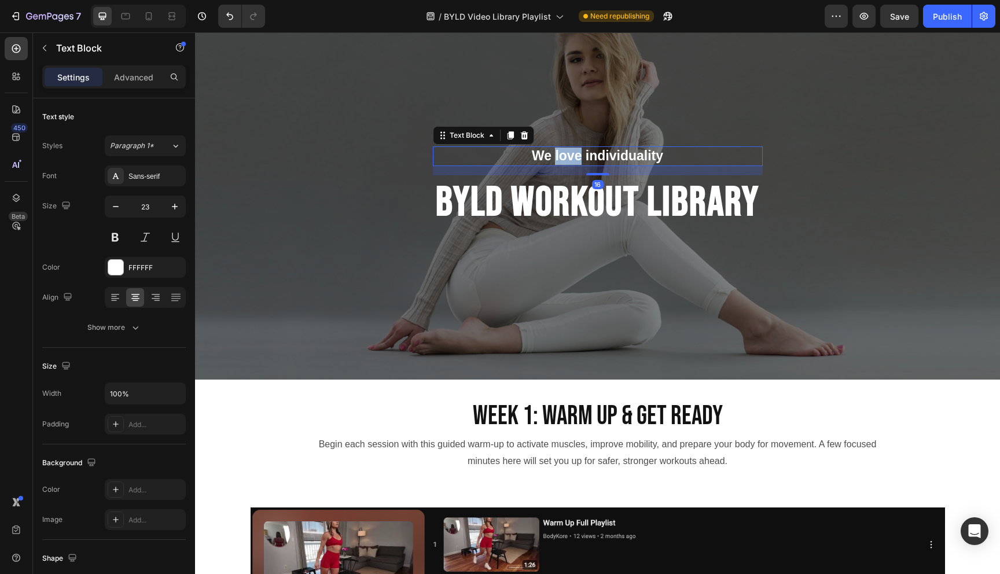
click at [548, 152] on p "We love individuality" at bounding box center [597, 156] width 327 height 17
click at [532, 155] on p "We love individuality" at bounding box center [597, 156] width 327 height 17
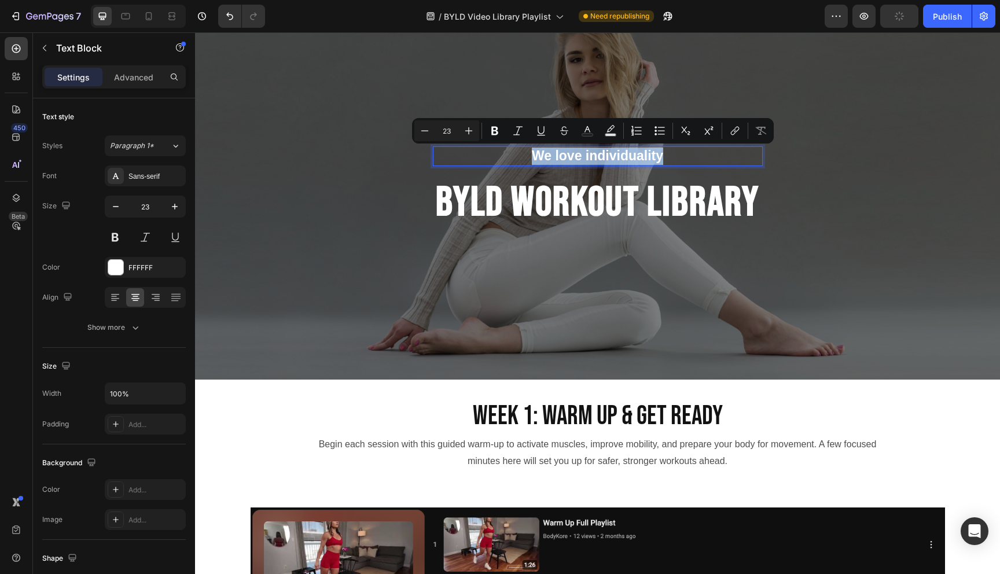
drag, startPoint x: 532, startPoint y: 155, endPoint x: 642, endPoint y: 152, distance: 110.5
click at [643, 153] on p "We love individuality" at bounding box center [597, 156] width 327 height 17
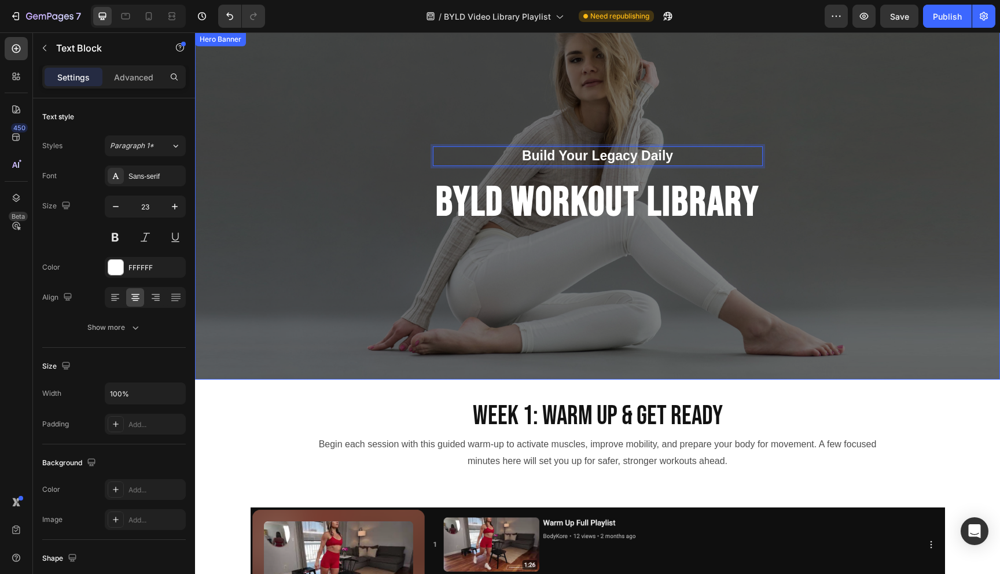
click at [971, 178] on div "Build Your Legacy Daily Text Block 16 BYLD WORKOUT LIBRARY Heading Row" at bounding box center [597, 205] width 805 height 119
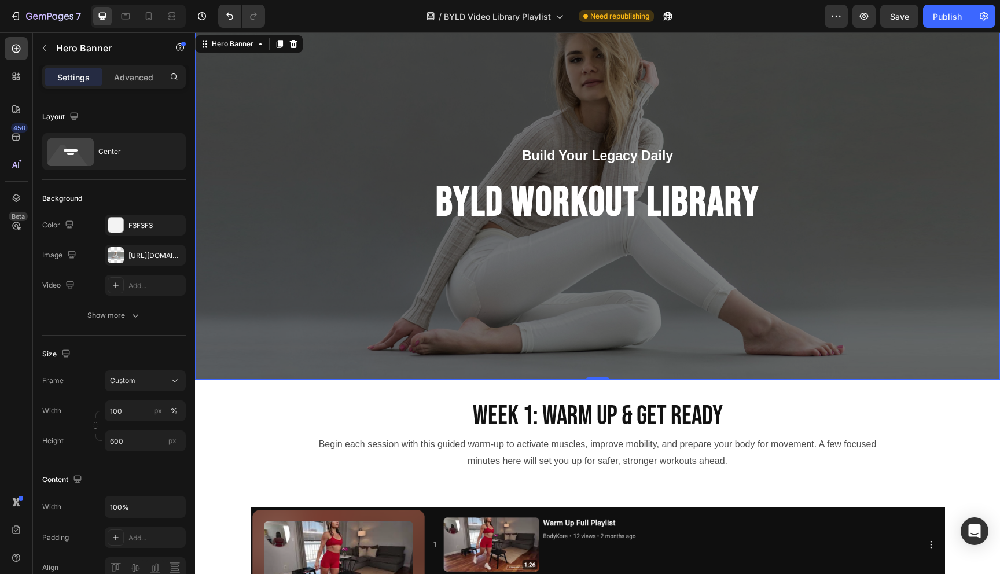
click at [876, 281] on div "Overlay" at bounding box center [597, 205] width 805 height 347
click at [175, 254] on icon "button" at bounding box center [173, 254] width 9 height 9
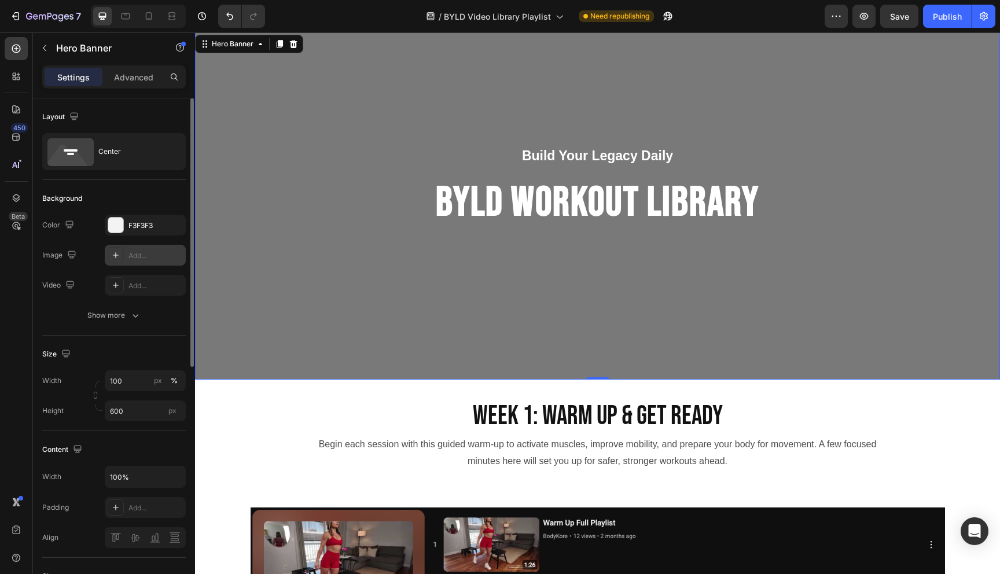
click at [111, 256] on icon at bounding box center [115, 254] width 9 height 9
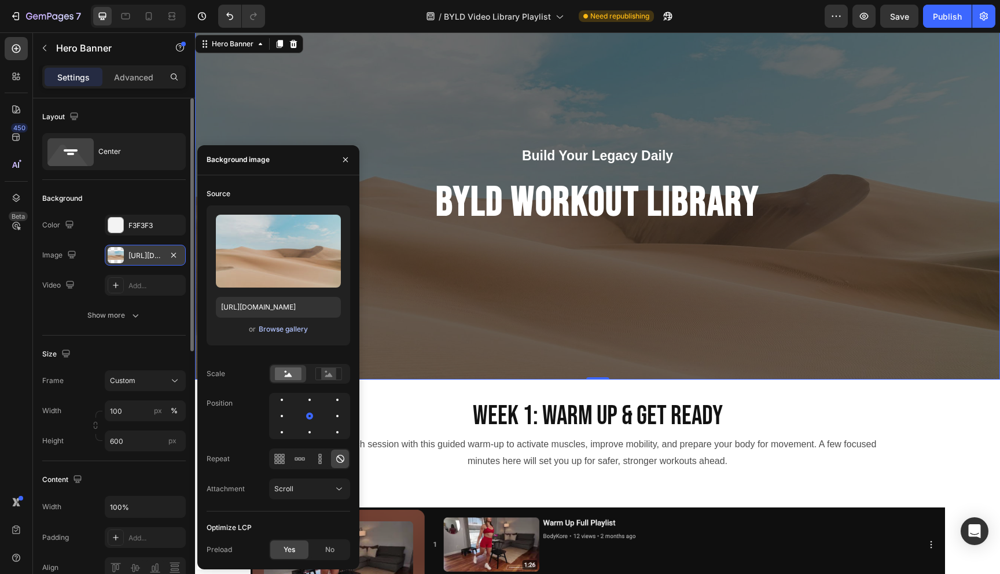
click at [273, 330] on div "Browse gallery" at bounding box center [283, 329] width 49 height 10
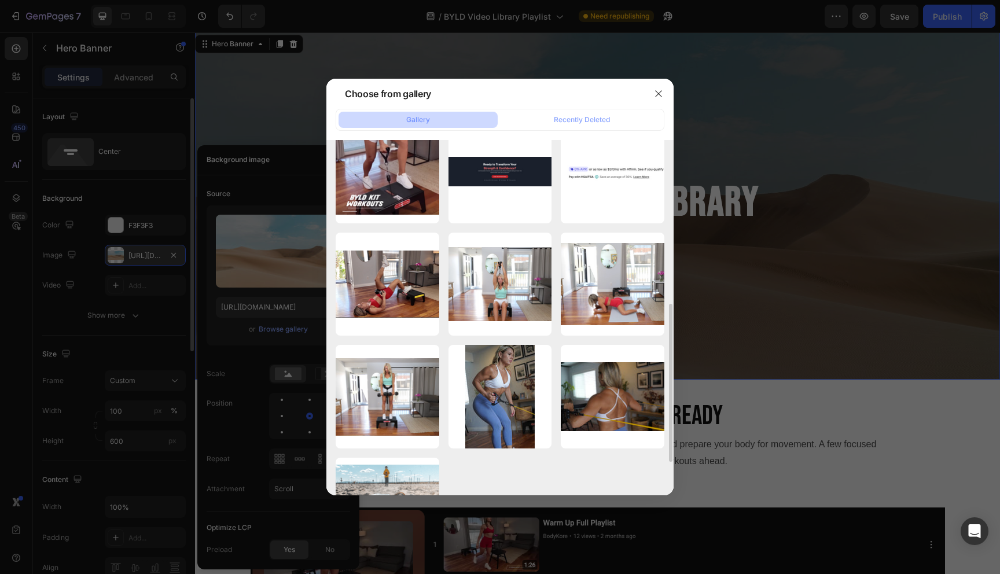
scroll to position [368, 0]
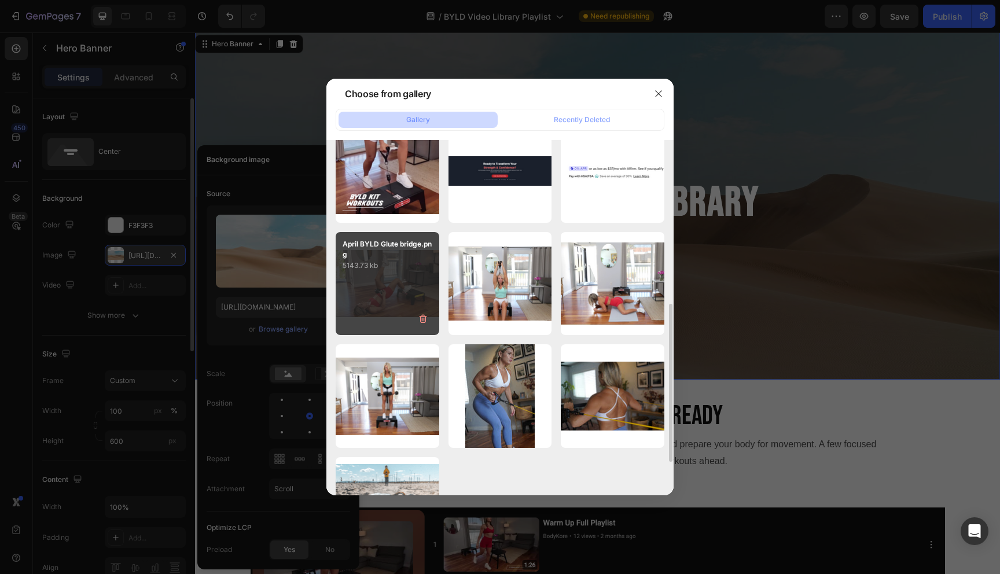
click at [403, 292] on div "April BYLD Glute bridge.png 5143.73 kb" at bounding box center [388, 284] width 104 height 104
type input "[URL][DOMAIN_NAME]"
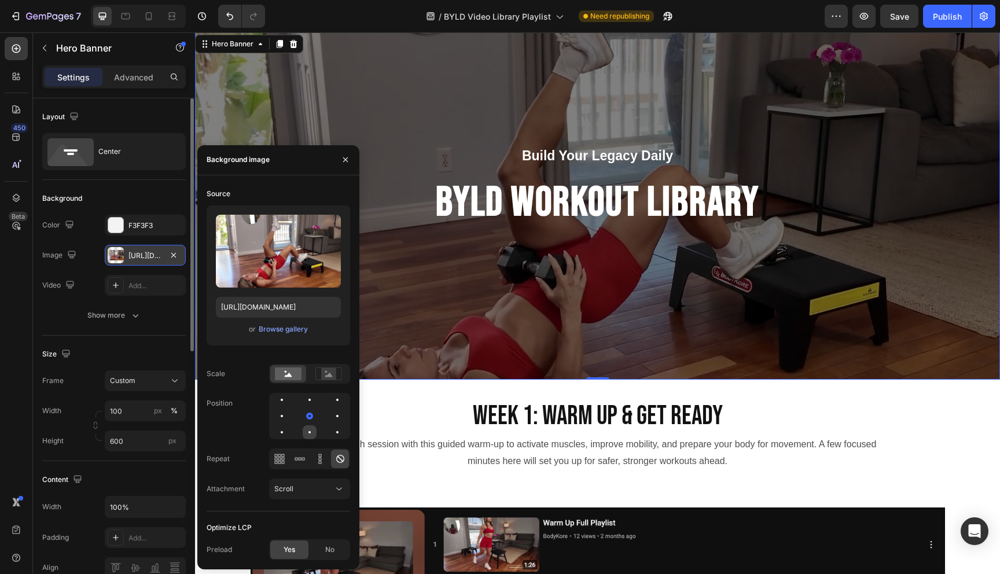
click at [308, 432] on div at bounding box center [309, 432] width 2 height 2
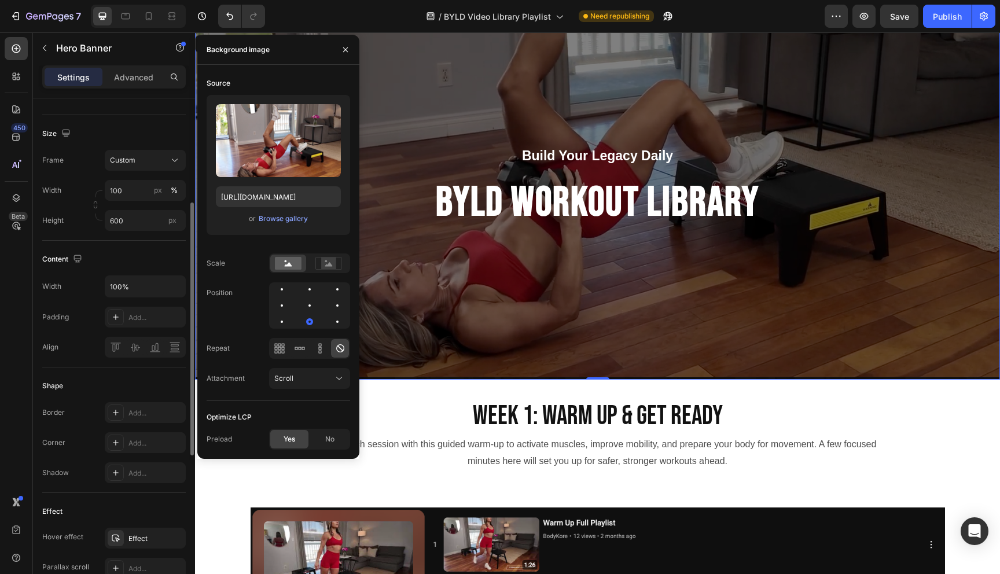
scroll to position [226, 0]
click at [348, 52] on icon "button" at bounding box center [345, 49] width 9 height 9
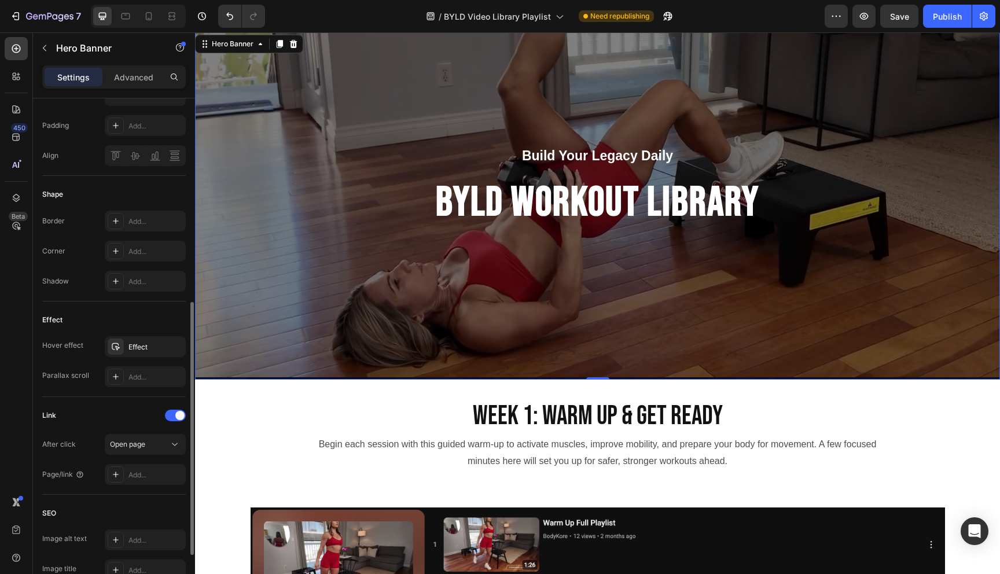
scroll to position [413, 0]
click at [114, 377] on icon at bounding box center [115, 375] width 9 height 9
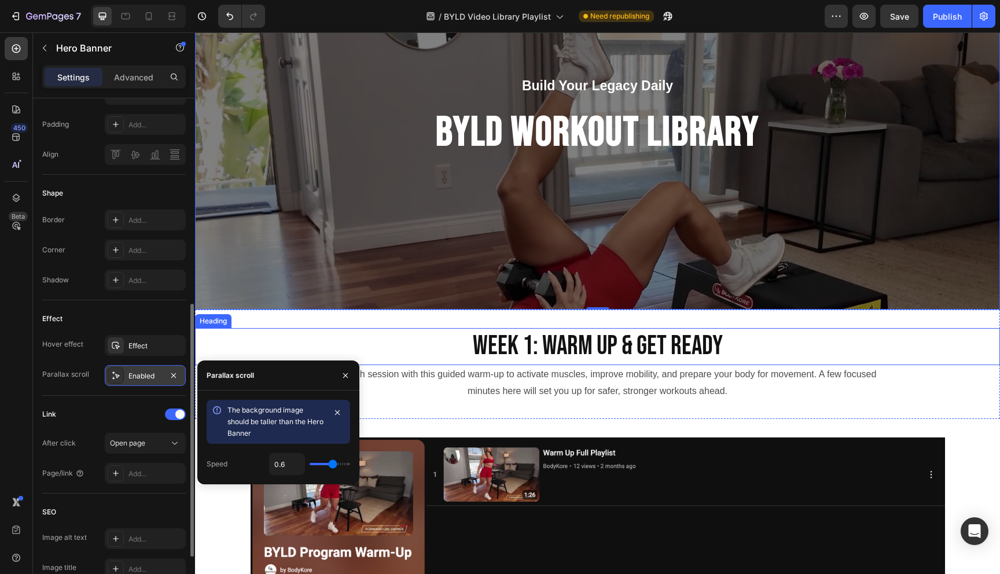
scroll to position [0, 0]
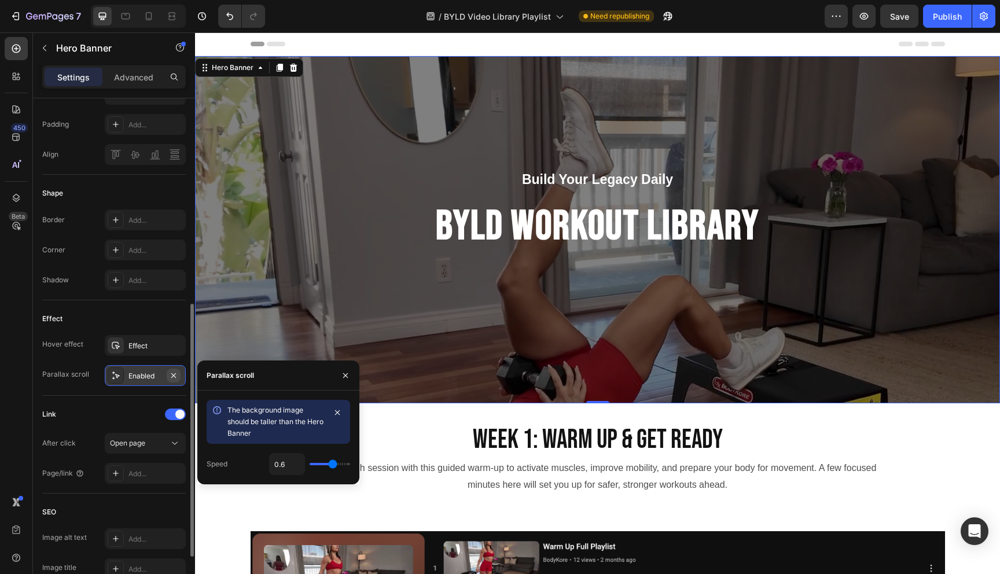
click at [171, 377] on icon "button" at bounding box center [173, 375] width 5 height 5
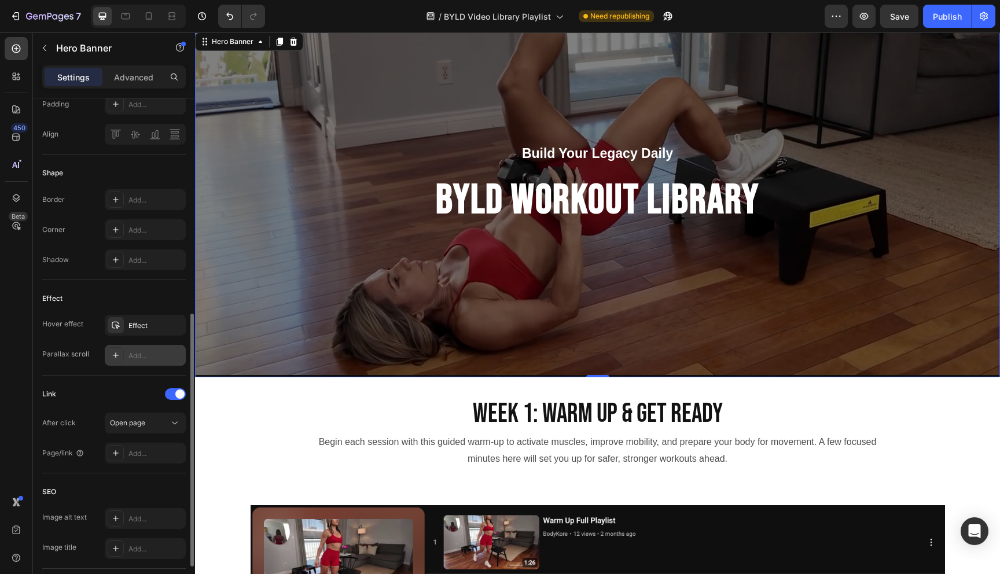
scroll to position [432, 0]
click at [115, 355] on icon at bounding box center [115, 356] width 9 height 9
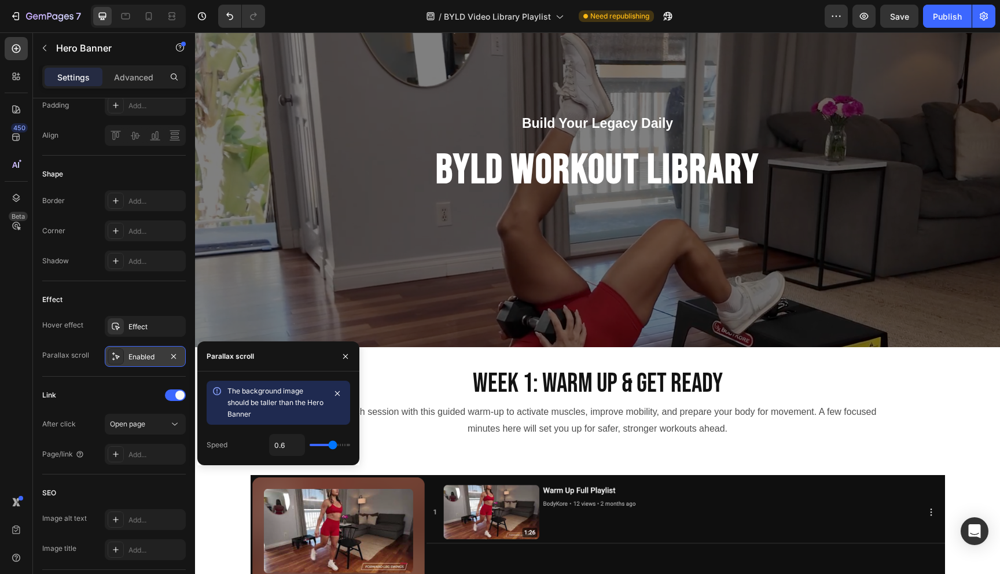
scroll to position [0, 0]
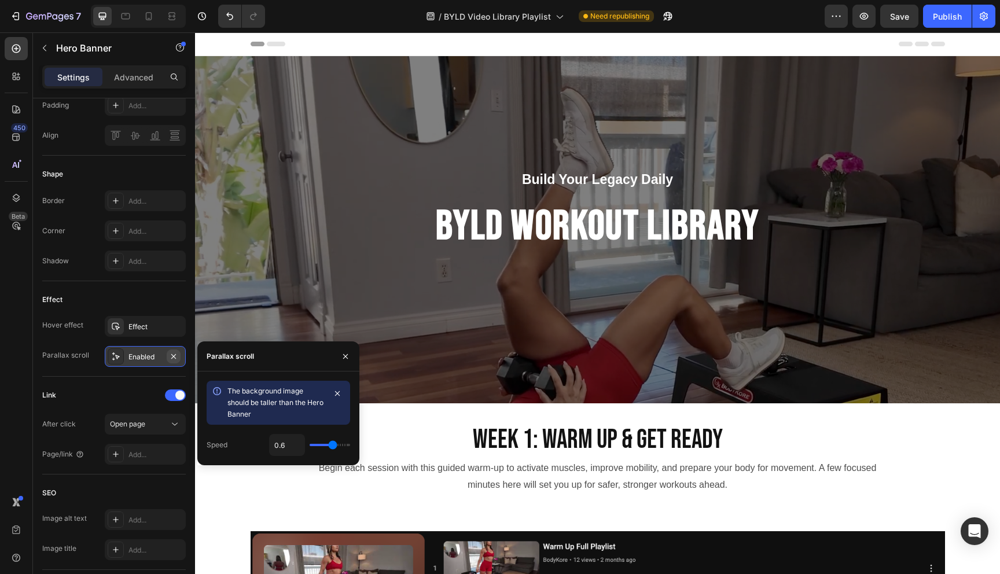
click at [175, 354] on icon "button" at bounding box center [173, 356] width 9 height 9
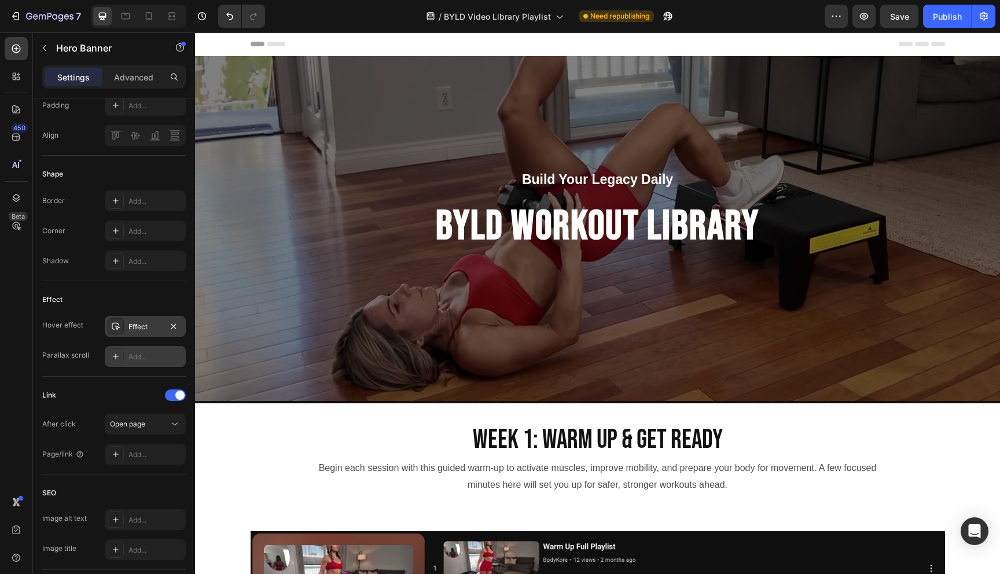
click at [148, 327] on div "Effect" at bounding box center [145, 327] width 34 height 10
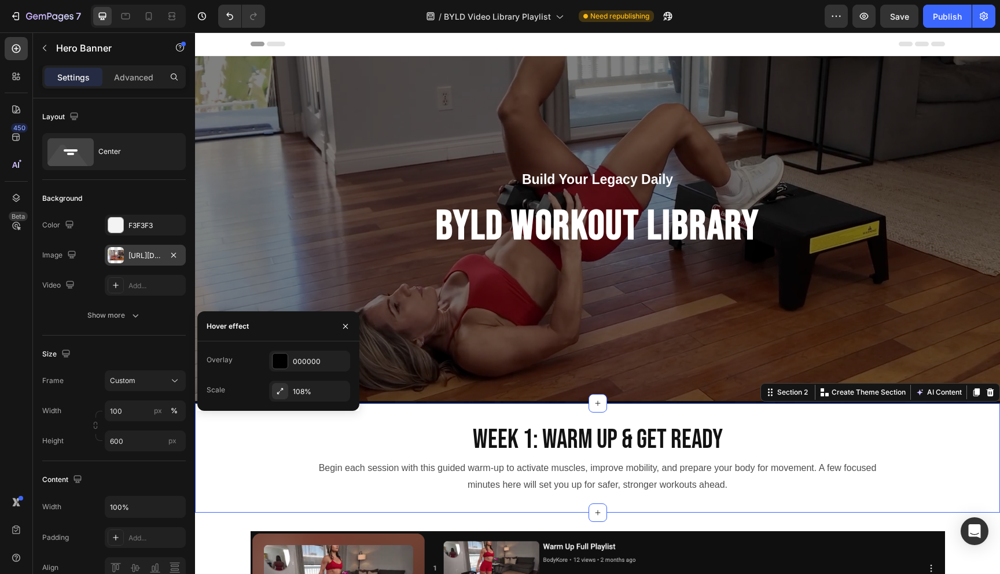
click at [211, 463] on div "Week 1: Warm Up & Get Ready Heading Begin each session with this guided warm-up…" at bounding box center [597, 458] width 805 height 72
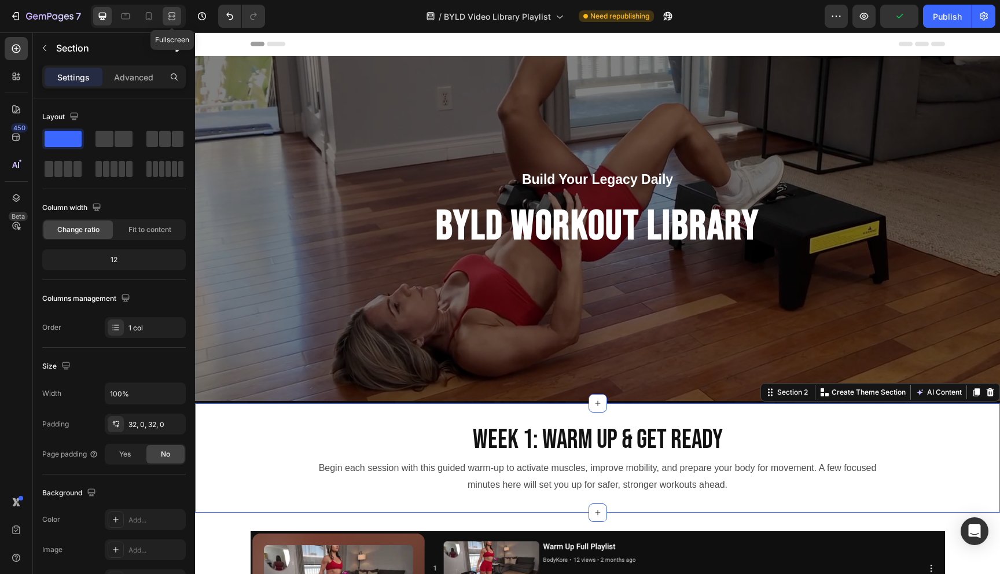
click at [171, 14] on icon at bounding box center [172, 16] width 12 height 12
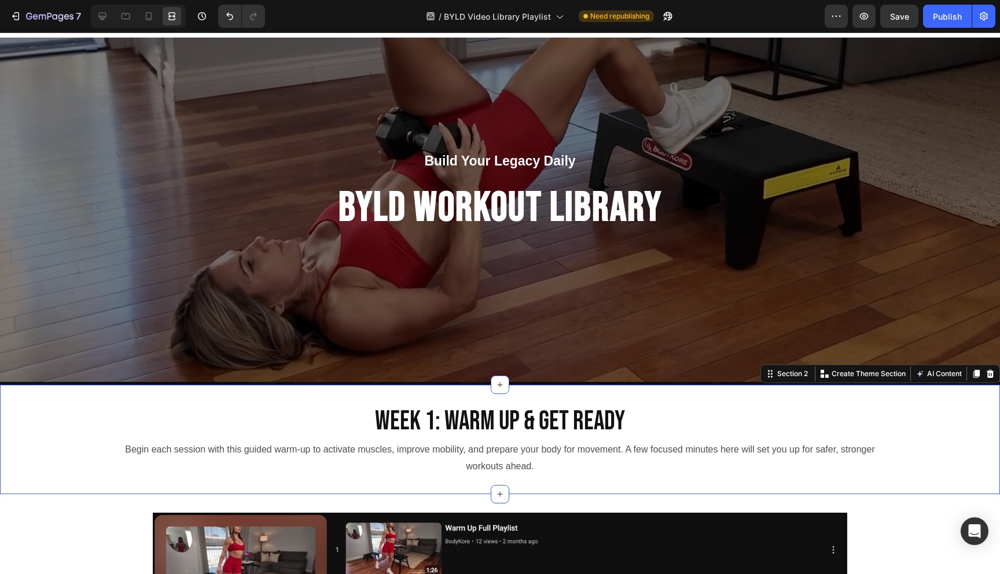
scroll to position [3, 0]
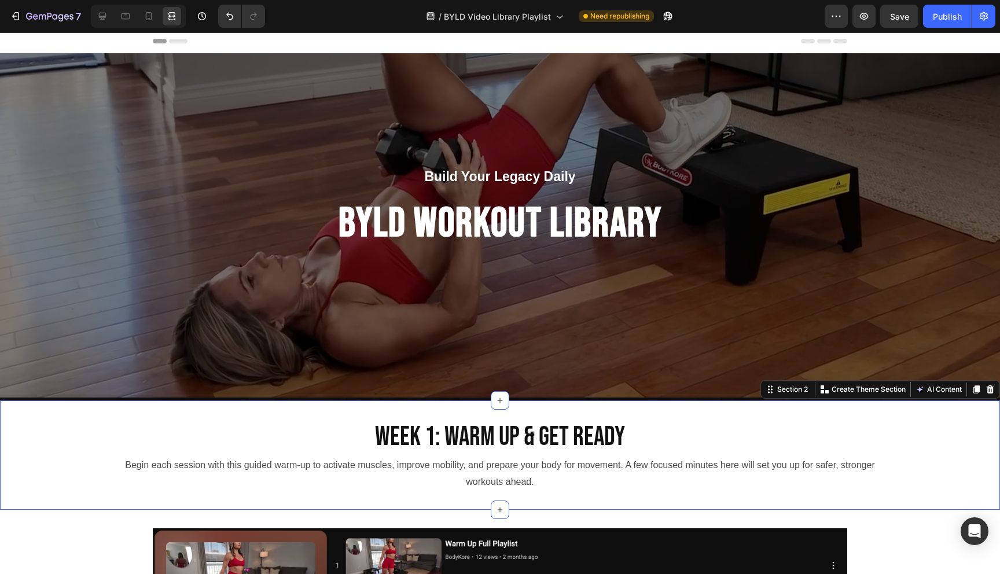
click at [780, 41] on div "Header" at bounding box center [500, 41] width 694 height 23
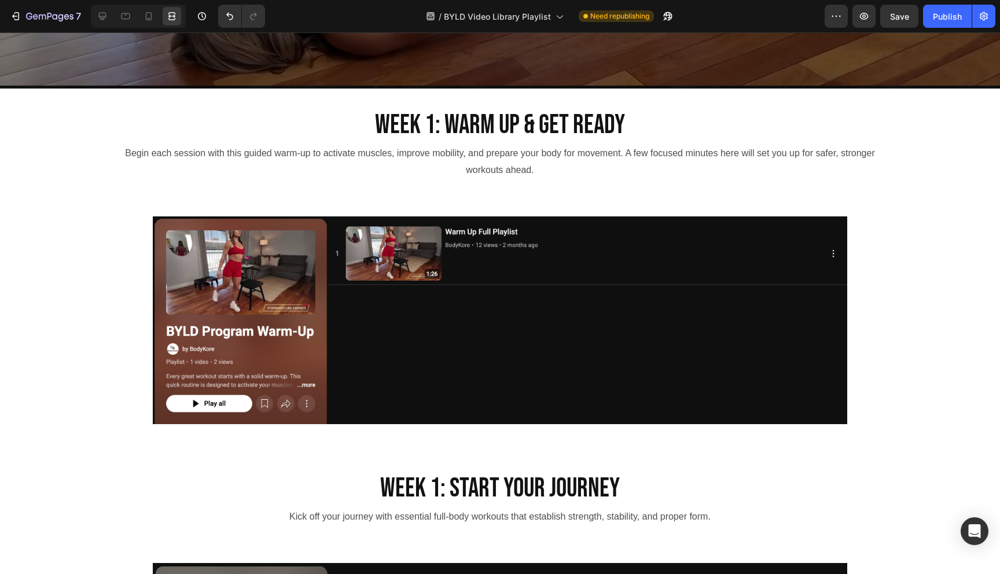
scroll to position [0, 0]
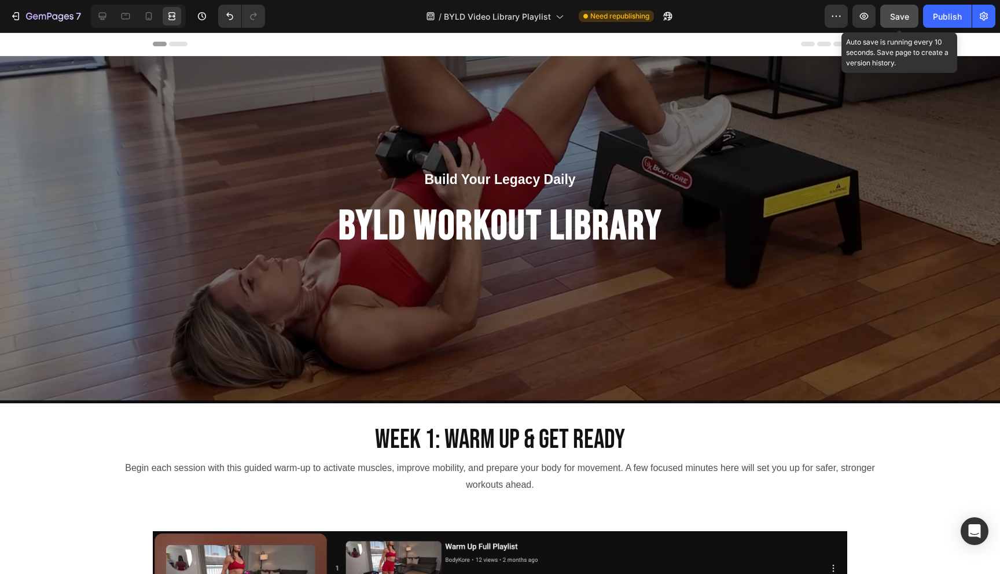
click at [895, 17] on span "Save" at bounding box center [899, 17] width 19 height 10
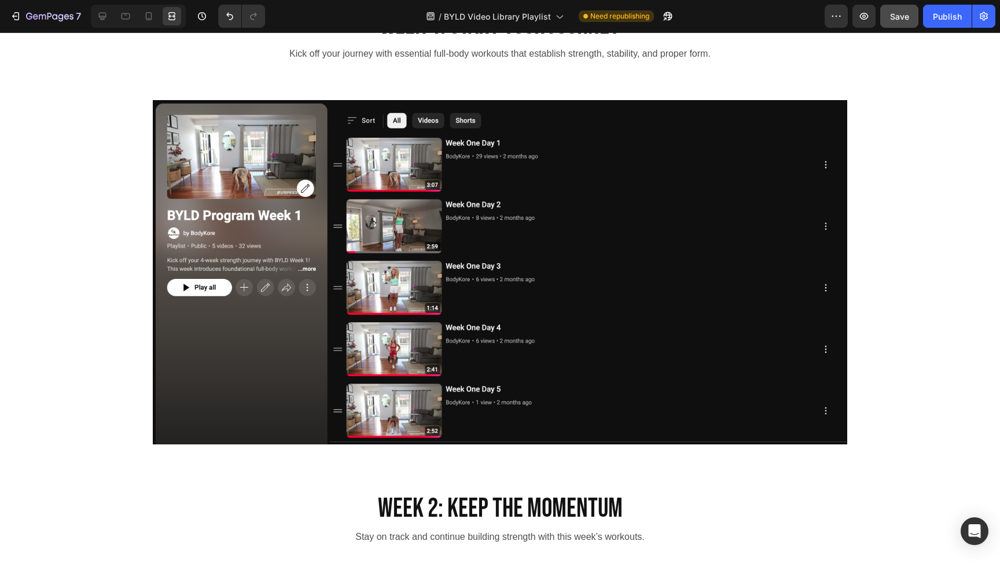
scroll to position [779, 0]
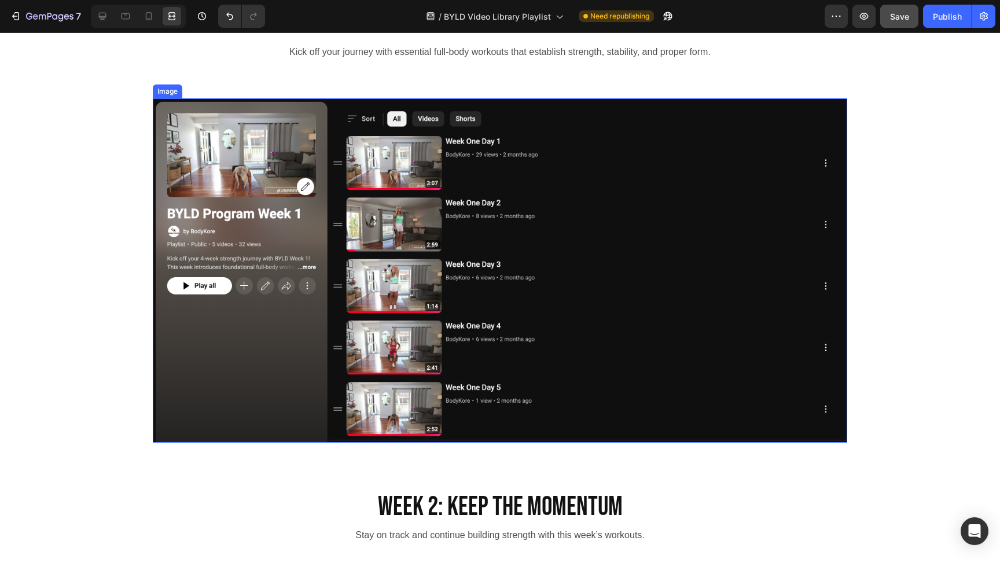
click at [479, 217] on img at bounding box center [500, 270] width 694 height 344
click at [104, 13] on icon at bounding box center [103, 16] width 12 height 12
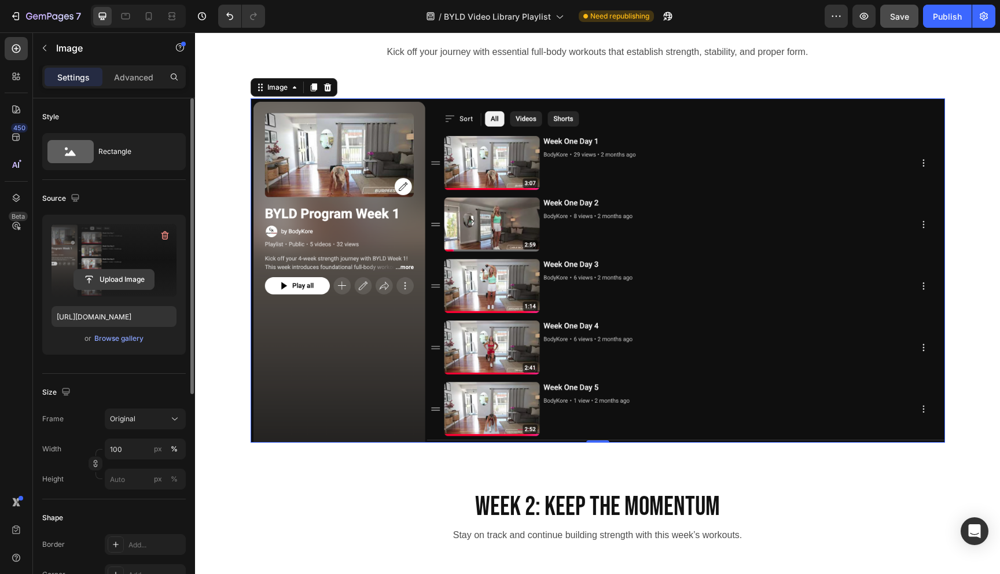
click at [103, 281] on input "file" at bounding box center [114, 280] width 80 height 20
type input "https://cdn.shopify.com/s/files/1/0609/8898/1468/files/gempages_543095999581652…"
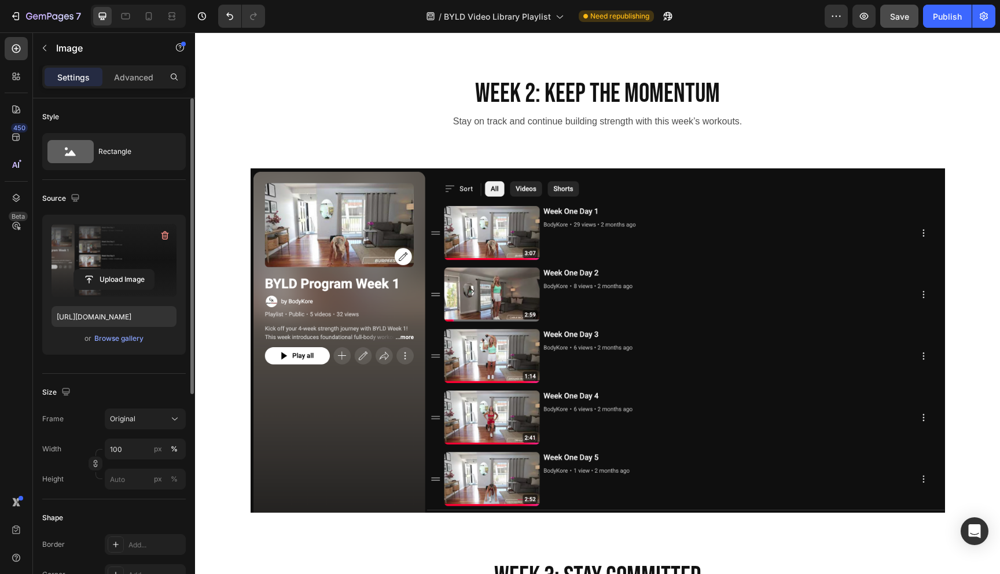
scroll to position [1168, 0]
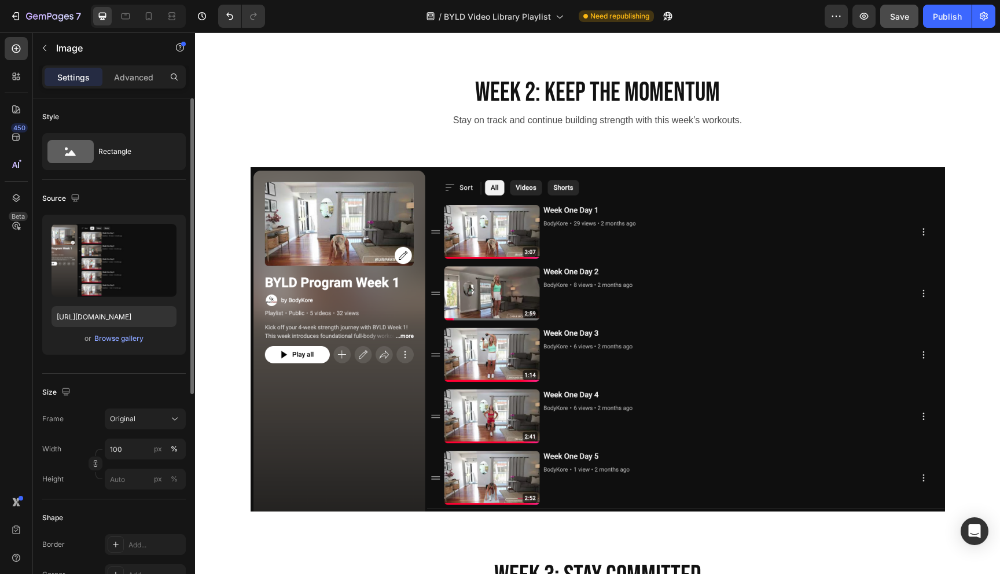
click at [606, 300] on img at bounding box center [597, 339] width 694 height 344
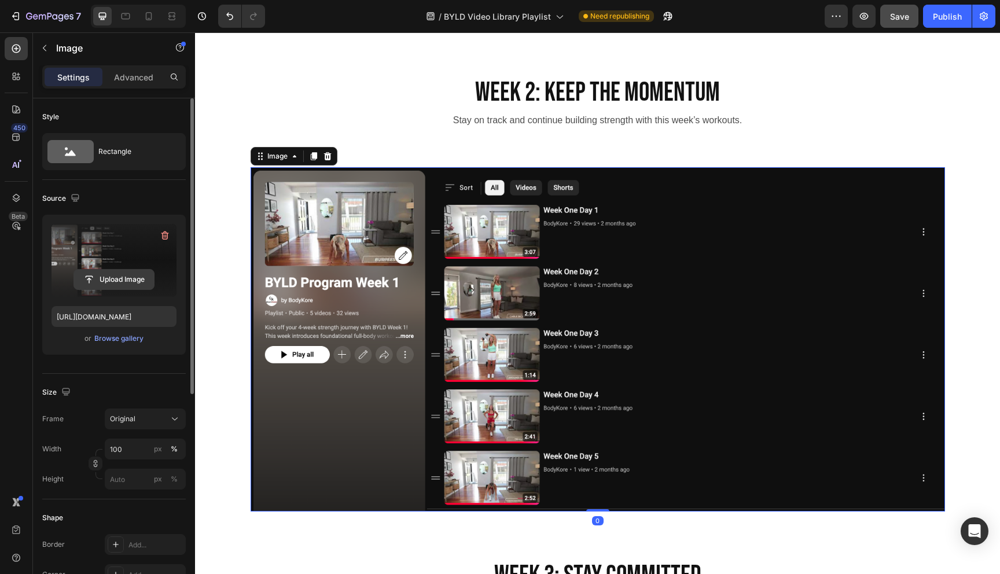
click at [105, 281] on input "file" at bounding box center [114, 280] width 80 height 20
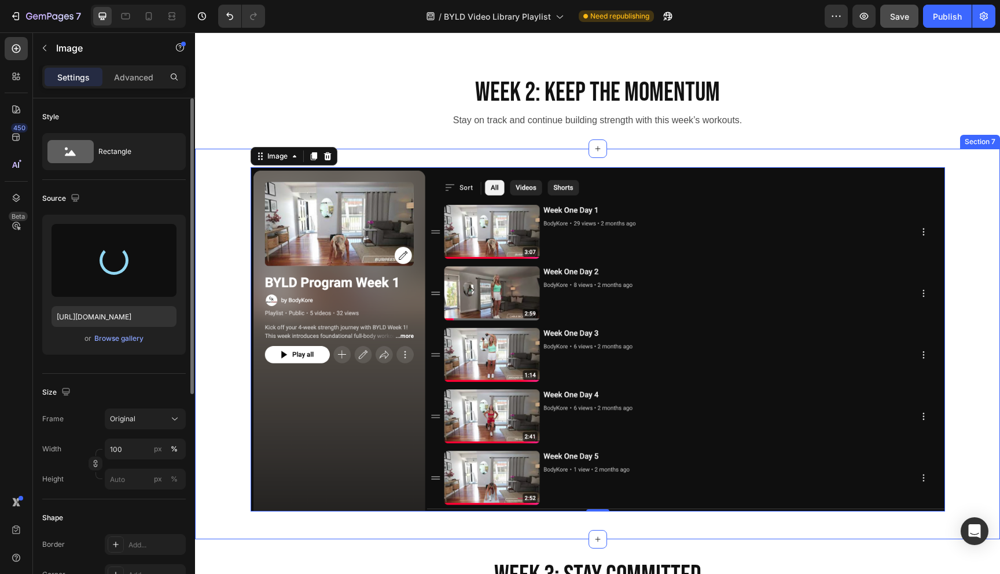
type input "https://cdn.shopify.com/s/files/1/0609/8898/1468/files/gempages_543095999581652…"
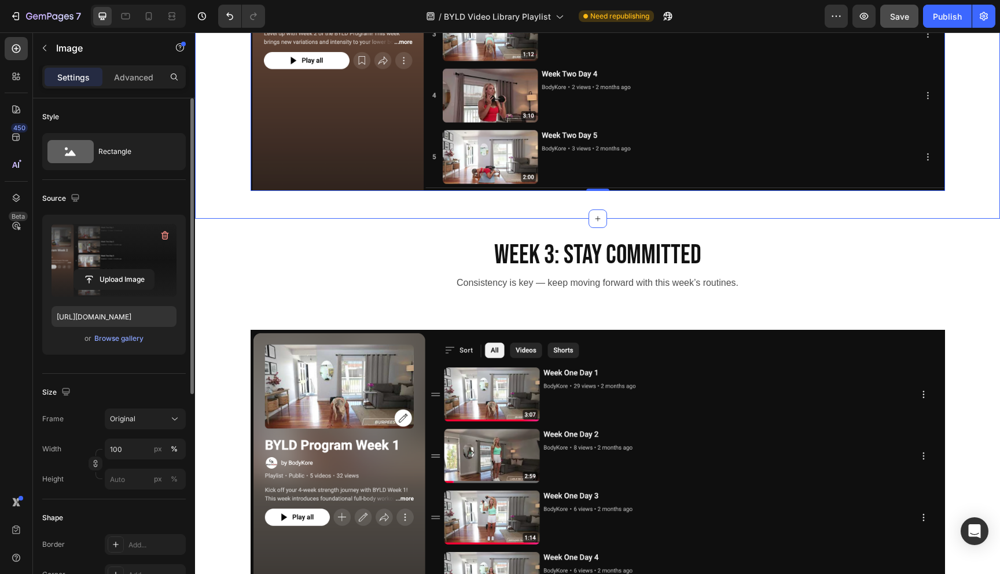
scroll to position [1462, 0]
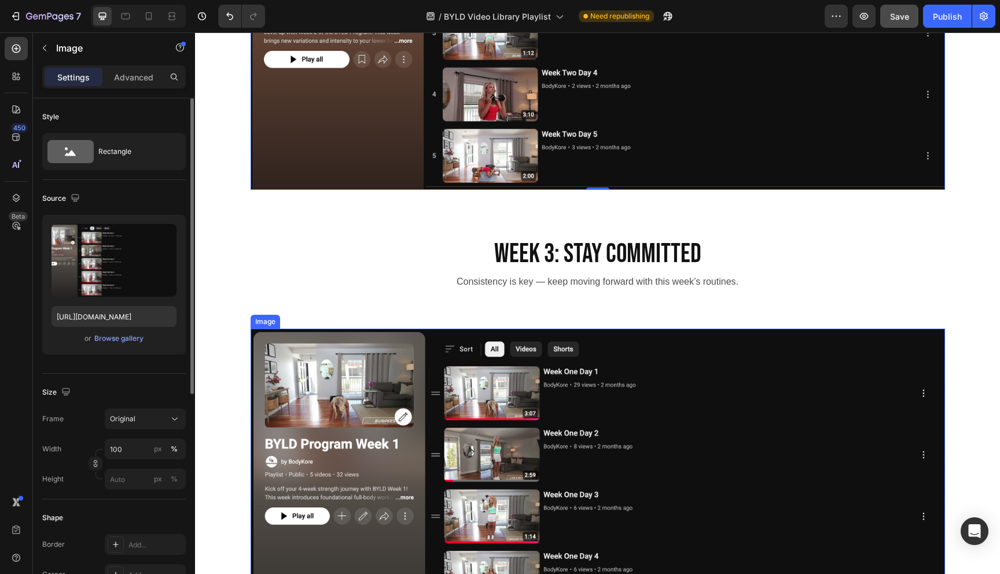
click at [697, 438] on img at bounding box center [597, 501] width 694 height 344
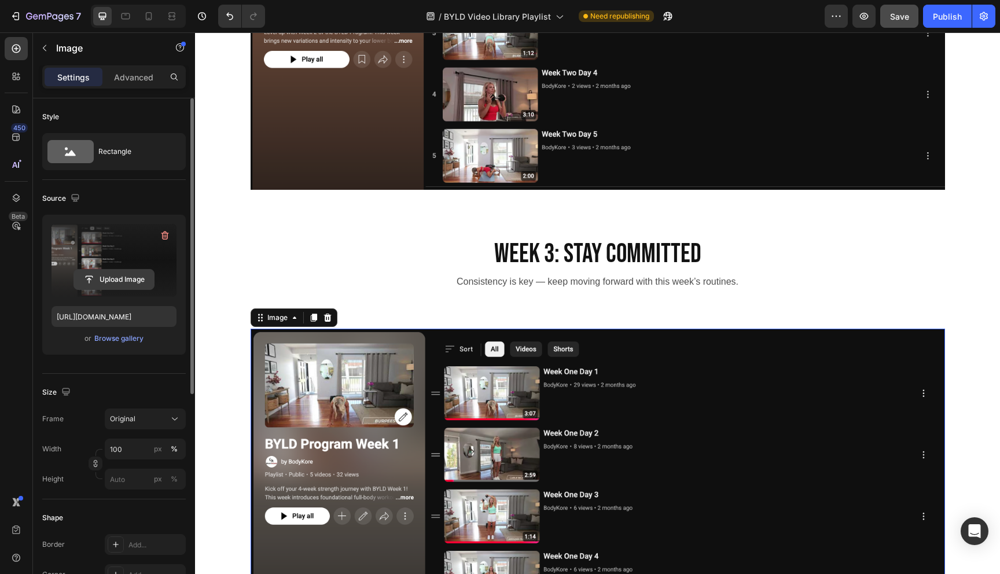
click at [115, 285] on input "file" at bounding box center [114, 280] width 80 height 20
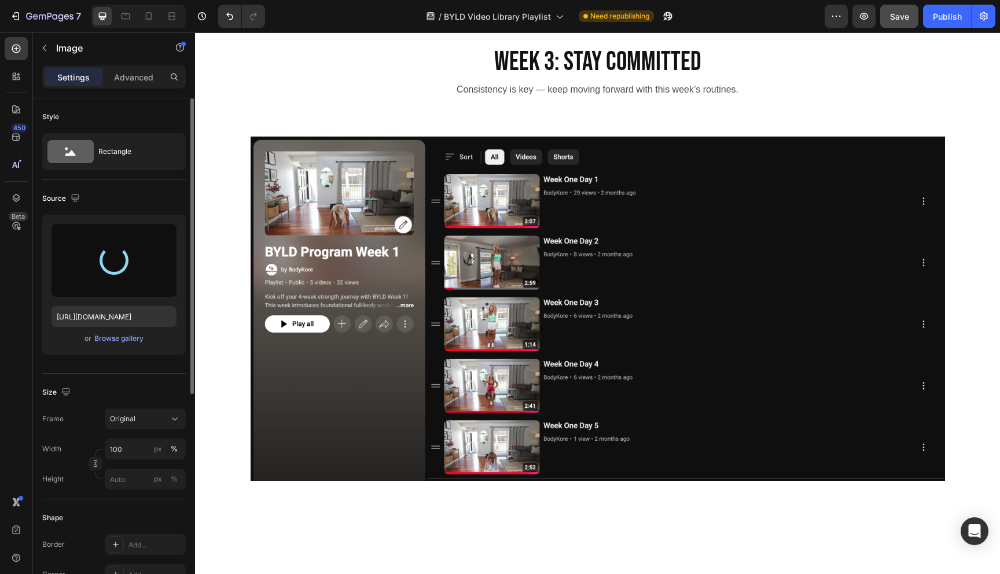
scroll to position [1346, 0]
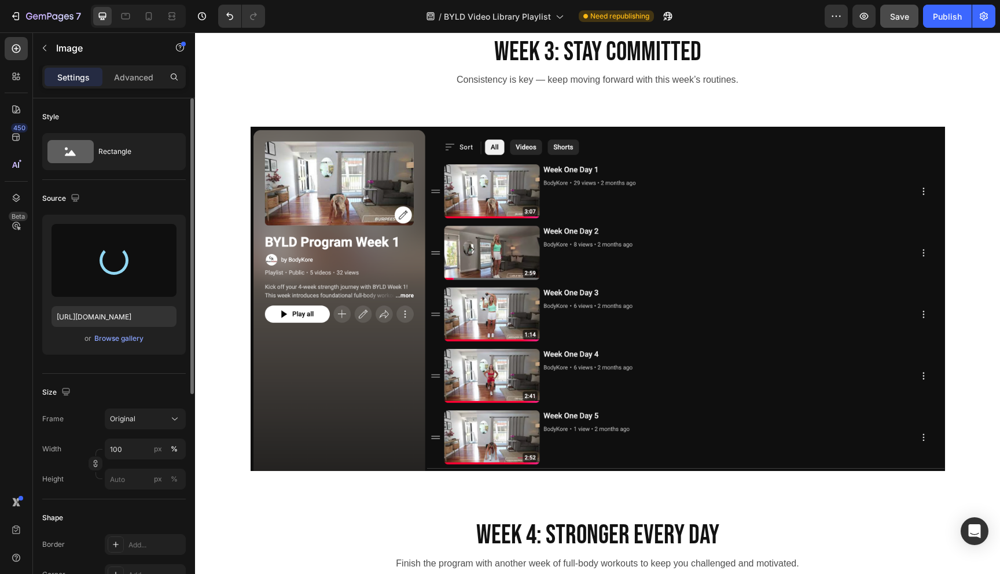
type input "https://cdn.shopify.com/s/files/1/0609/8898/1468/files/gempages_543095999581652…"
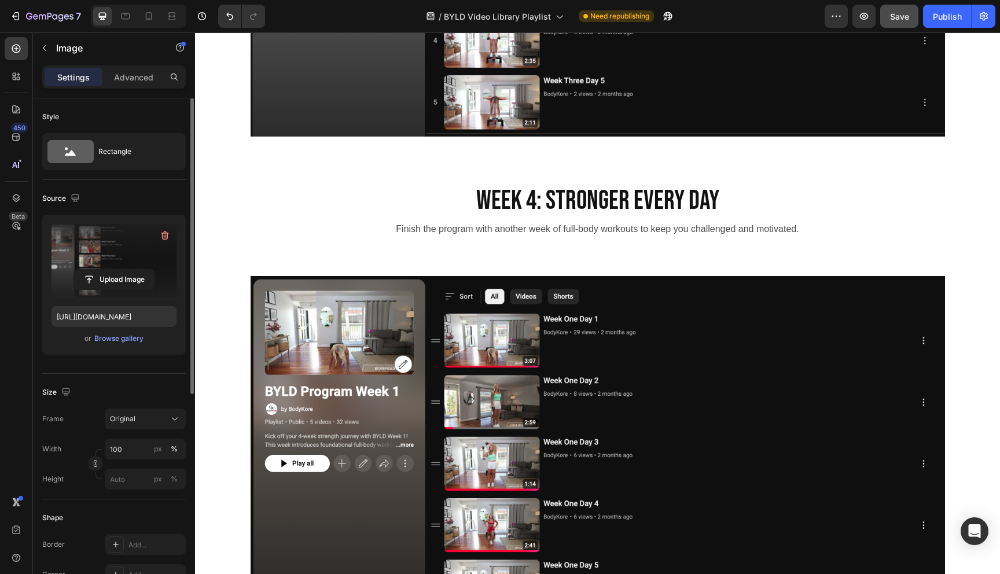
scroll to position [1654, 0]
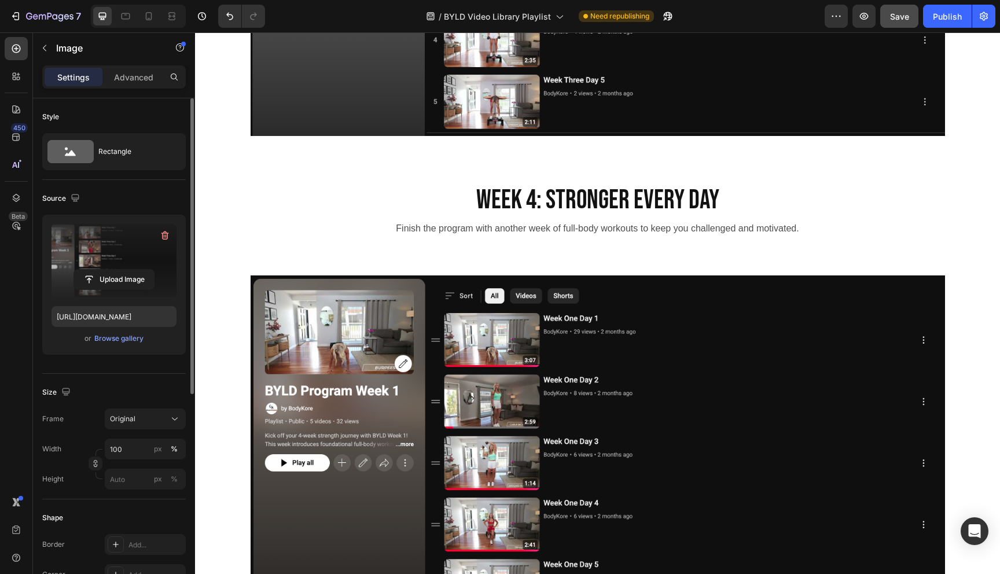
click at [585, 368] on img at bounding box center [597, 447] width 694 height 344
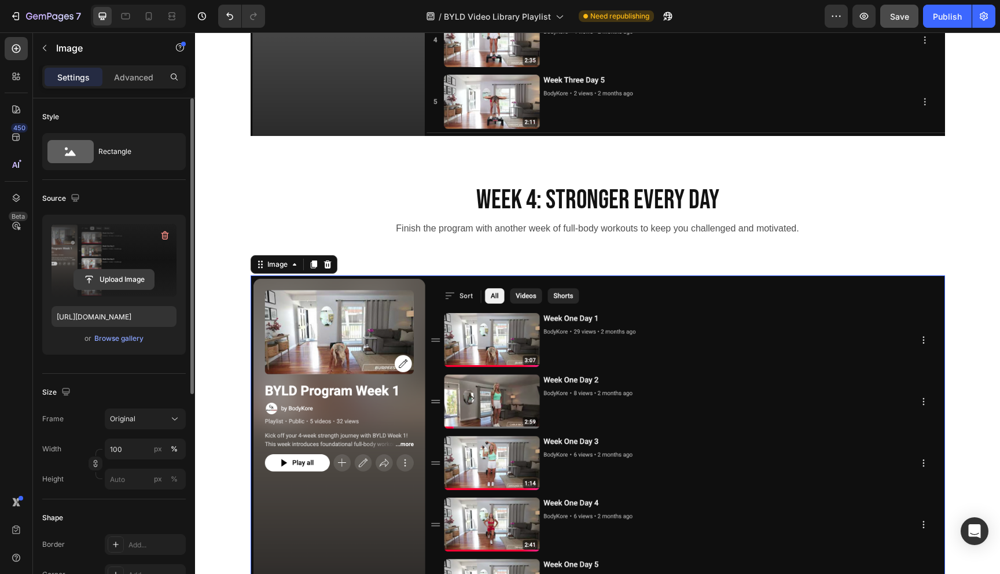
click at [115, 283] on input "file" at bounding box center [114, 280] width 80 height 20
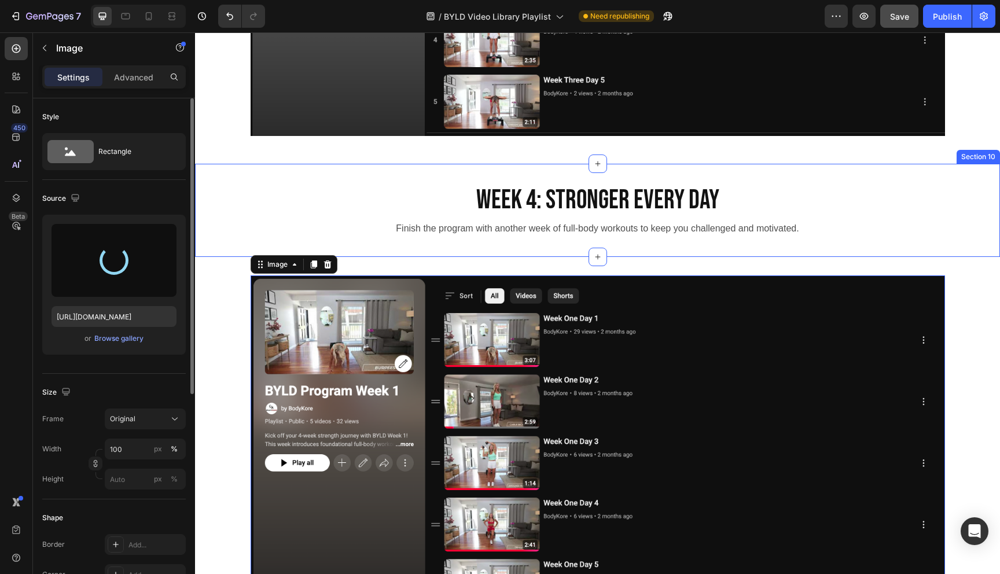
type input "https://cdn.shopify.com/s/files/1/0609/8898/1468/files/gempages_543095999581652…"
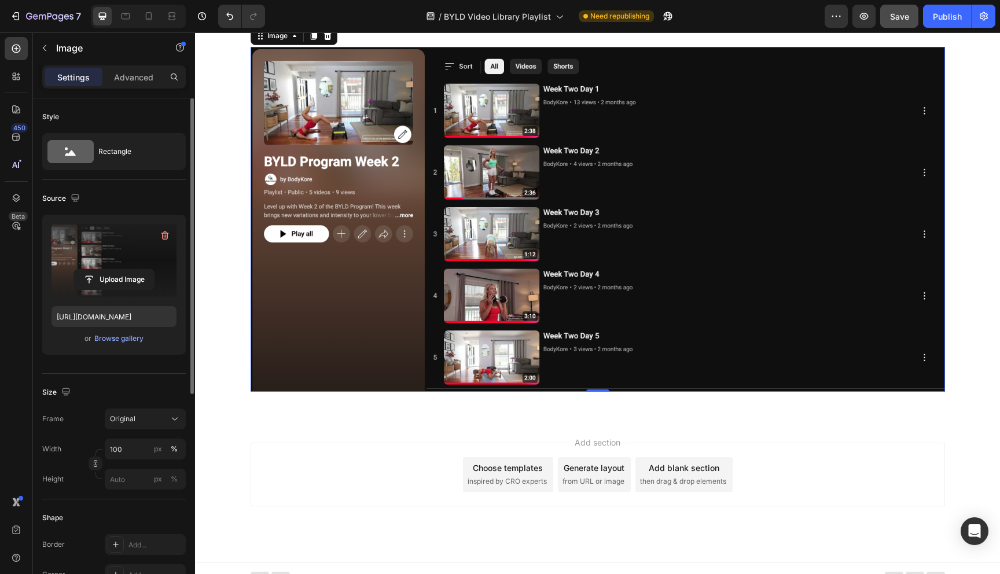
scroll to position [1894, 0]
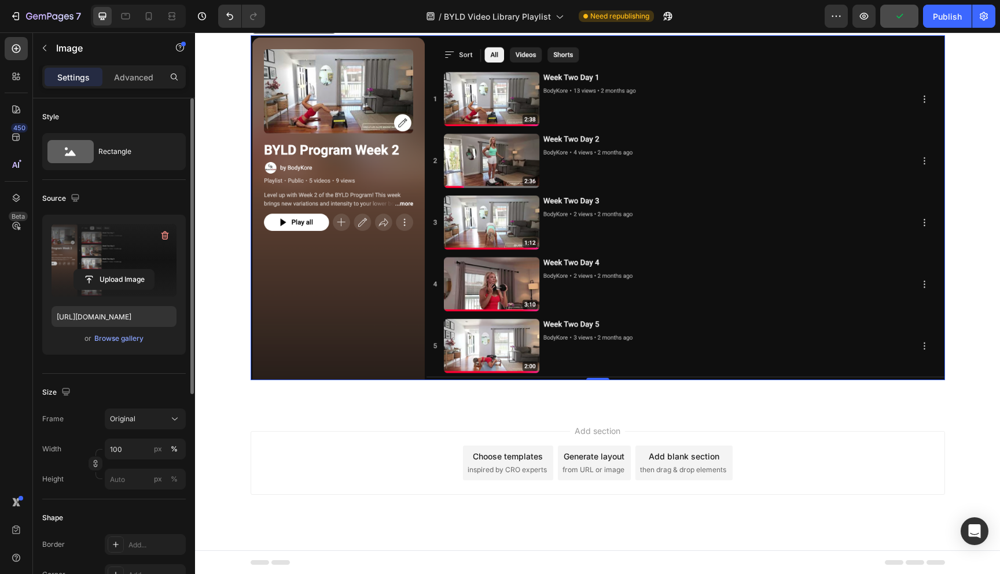
click at [484, 287] on img at bounding box center [597, 207] width 694 height 345
click at [485, 292] on img at bounding box center [597, 207] width 694 height 345
click at [111, 281] on input "file" at bounding box center [114, 280] width 80 height 20
click at [135, 336] on div "Browse gallery" at bounding box center [118, 338] width 49 height 10
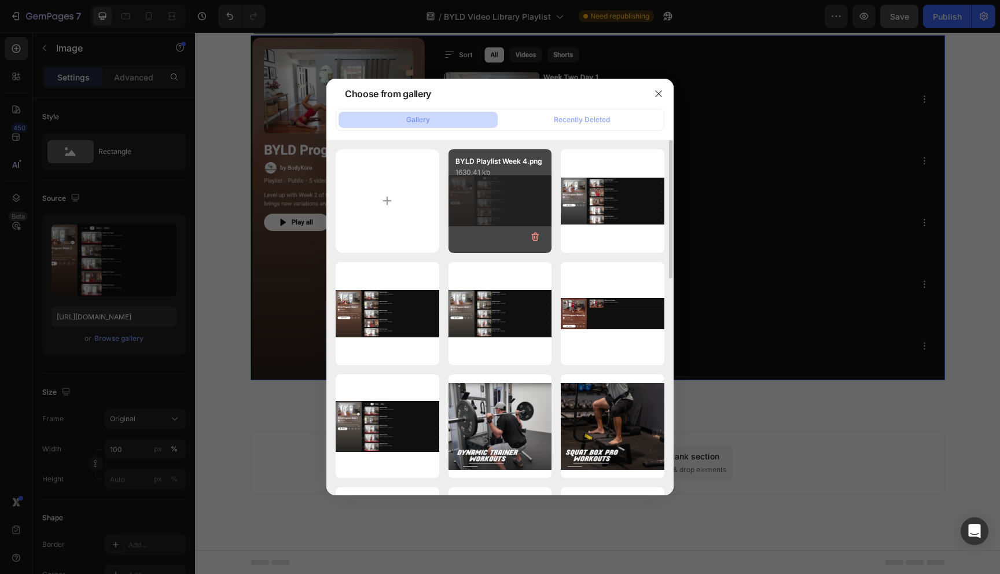
click at [489, 192] on div "BYLD Playlist Week 4.png 1630.41 kb" at bounding box center [500, 201] width 104 height 104
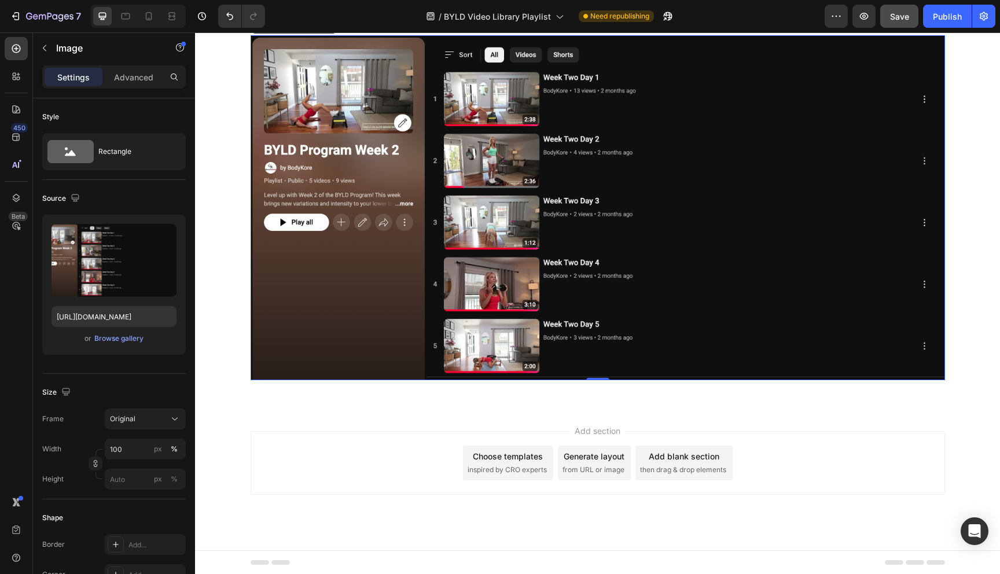
click at [664, 248] on img at bounding box center [597, 207] width 694 height 345
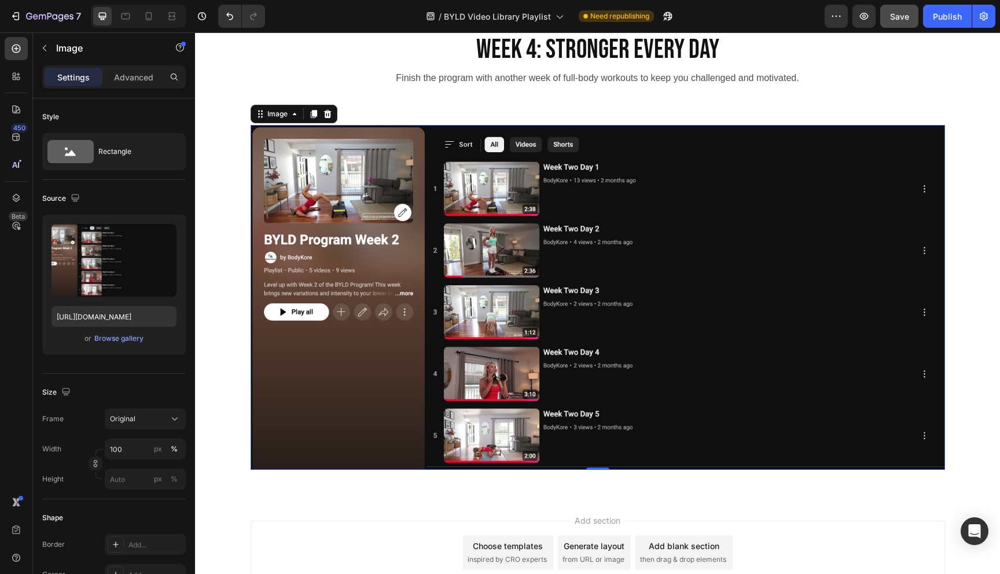
scroll to position [1680, 0]
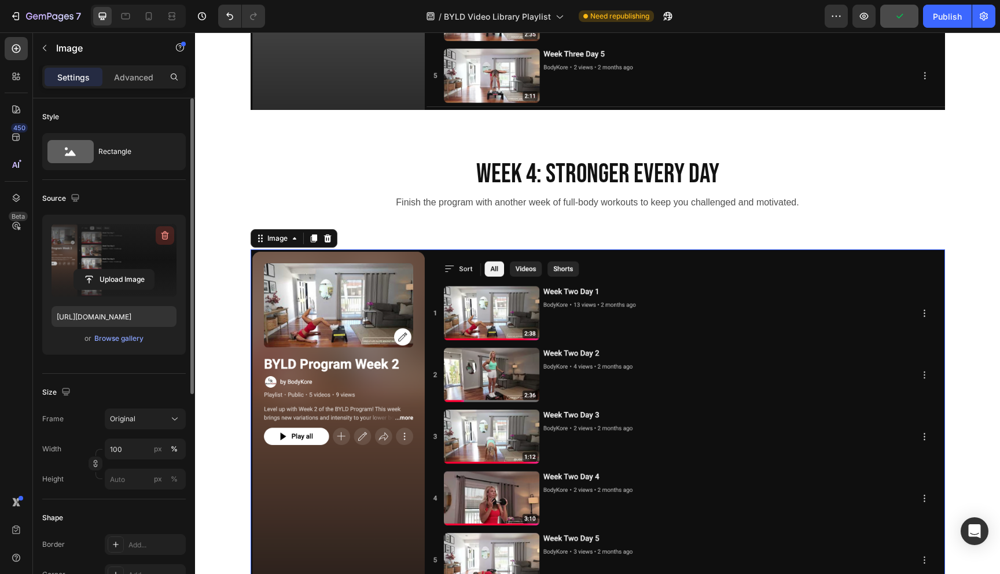
click at [168, 237] on icon "button" at bounding box center [165, 236] width 12 height 12
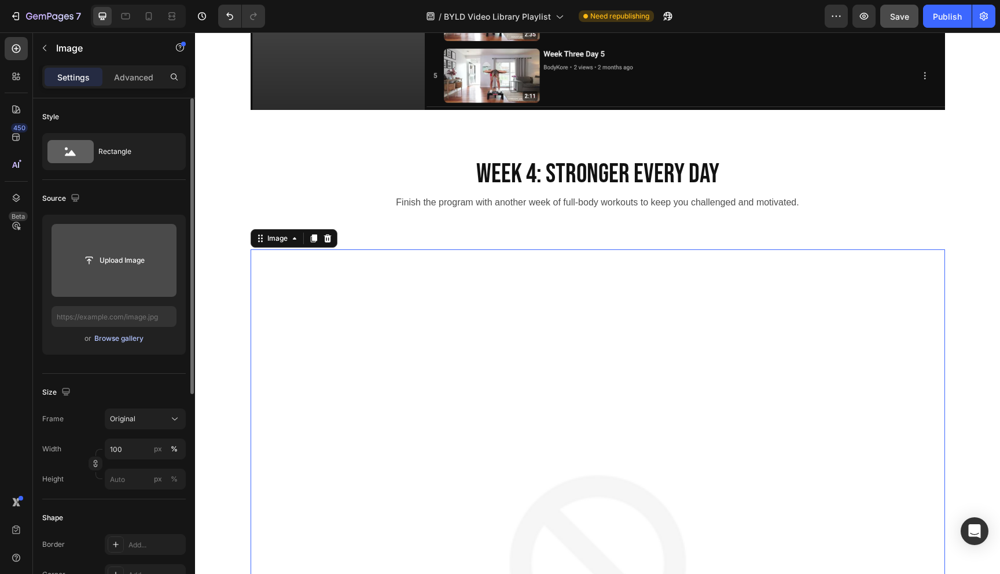
click at [125, 337] on div "Browse gallery" at bounding box center [118, 338] width 49 height 10
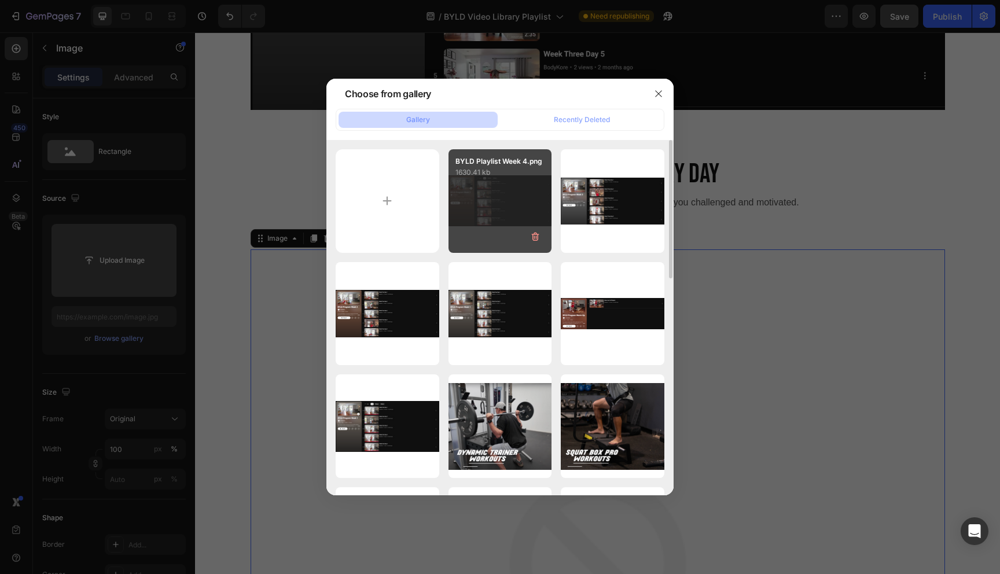
click at [526, 209] on div "BYLD Playlist Week 4.png 1630.41 kb" at bounding box center [500, 201] width 104 height 104
type input "https://cdn.shopify.com/s/files/1/0609/8898/1468/files/gempages_543095999581652…"
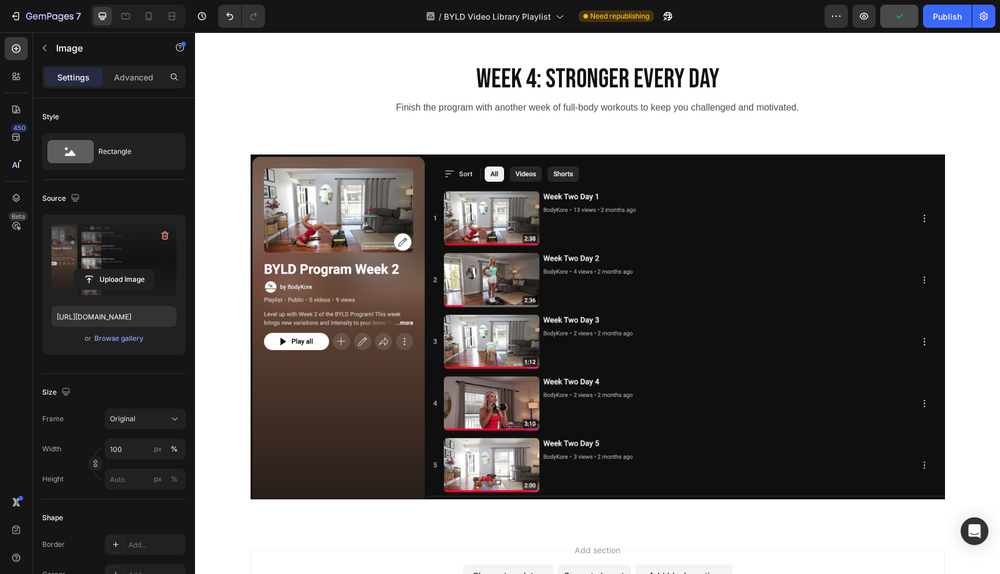
scroll to position [1894, 0]
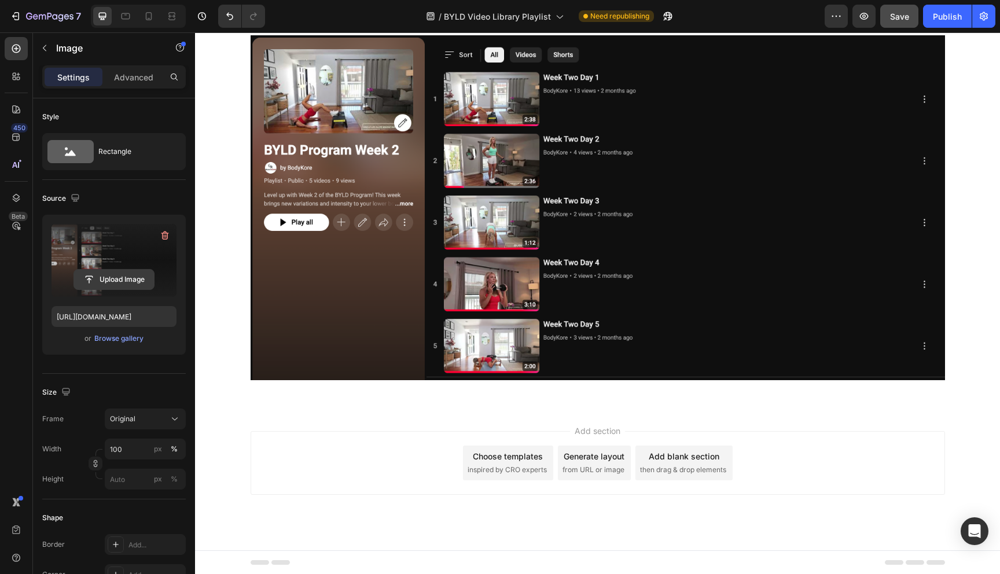
click at [129, 279] on input "file" at bounding box center [114, 280] width 80 height 20
drag, startPoint x: 161, startPoint y: 233, endPoint x: 143, endPoint y: 258, distance: 30.3
click at [161, 233] on icon "button" at bounding box center [165, 236] width 12 height 12
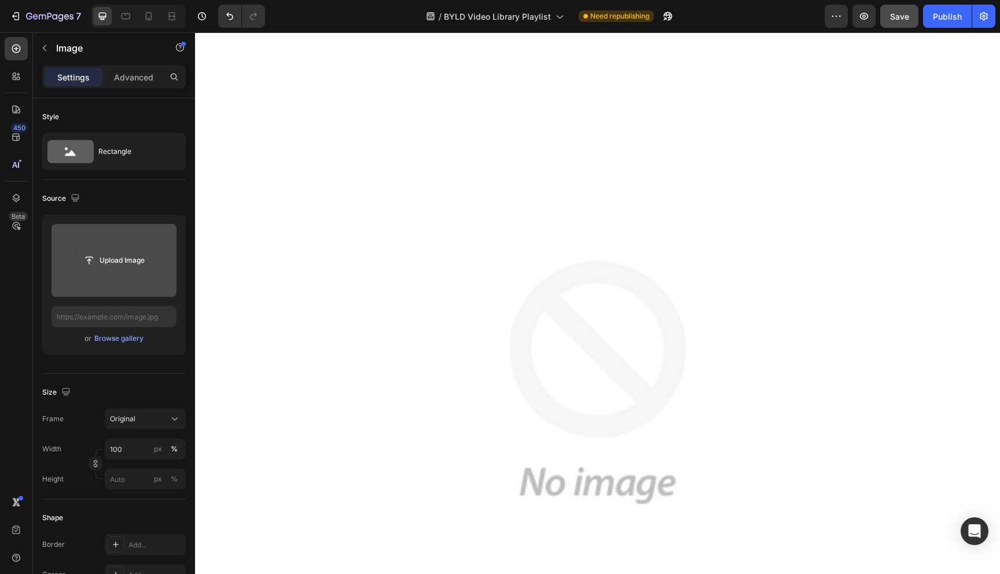
click at [126, 264] on input "file" at bounding box center [114, 260] width 80 height 20
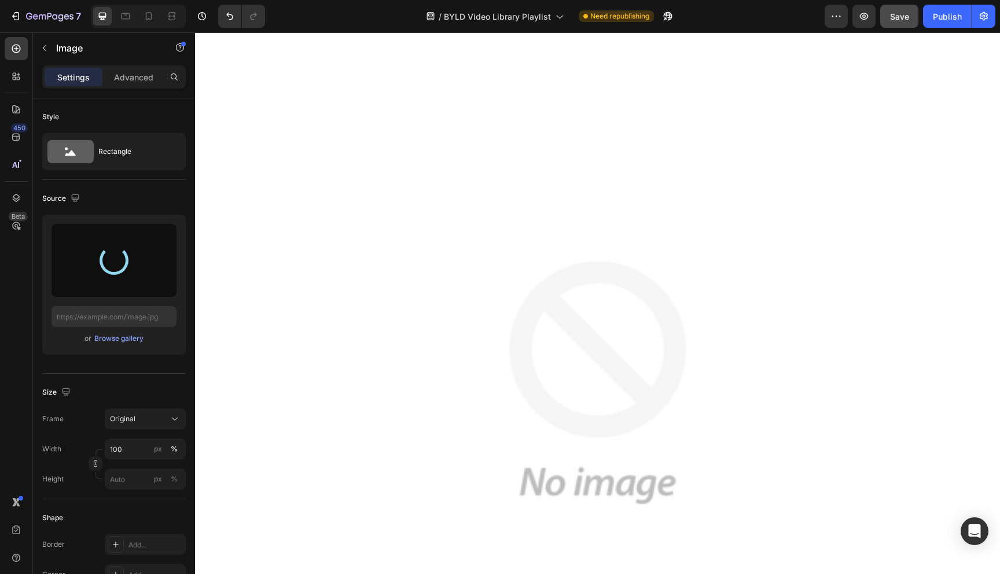
type input "https://cdn.shopify.com/s/files/1/0609/8898/1468/files/gempages_543095999581652…"
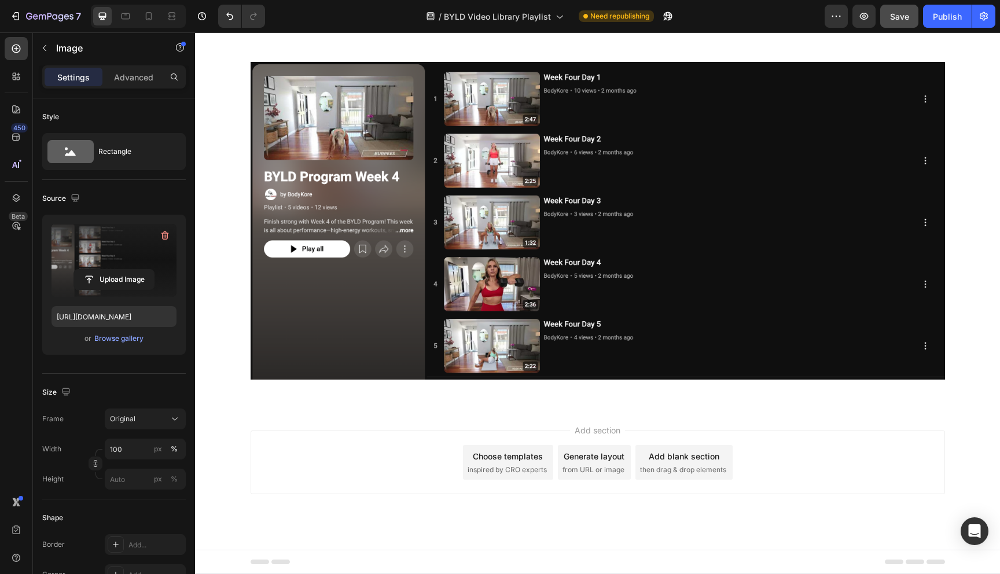
scroll to position [1868, 0]
click at [557, 16] on icon at bounding box center [559, 16] width 12 height 12
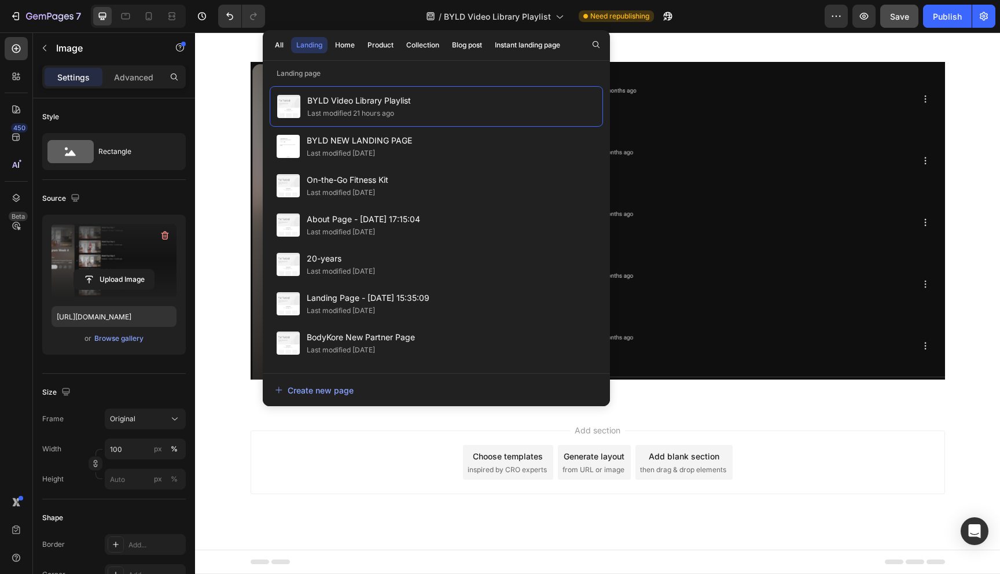
click at [732, 10] on div "/ BYLD Video Library Playlist Need republishing" at bounding box center [549, 16] width 550 height 23
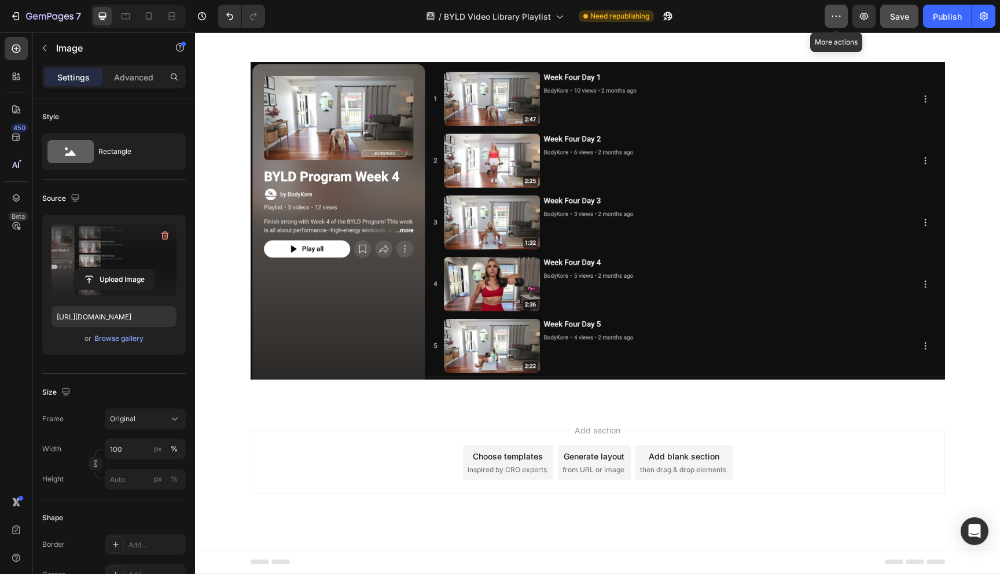
click at [839, 16] on icon "button" at bounding box center [840, 16] width 2 height 1
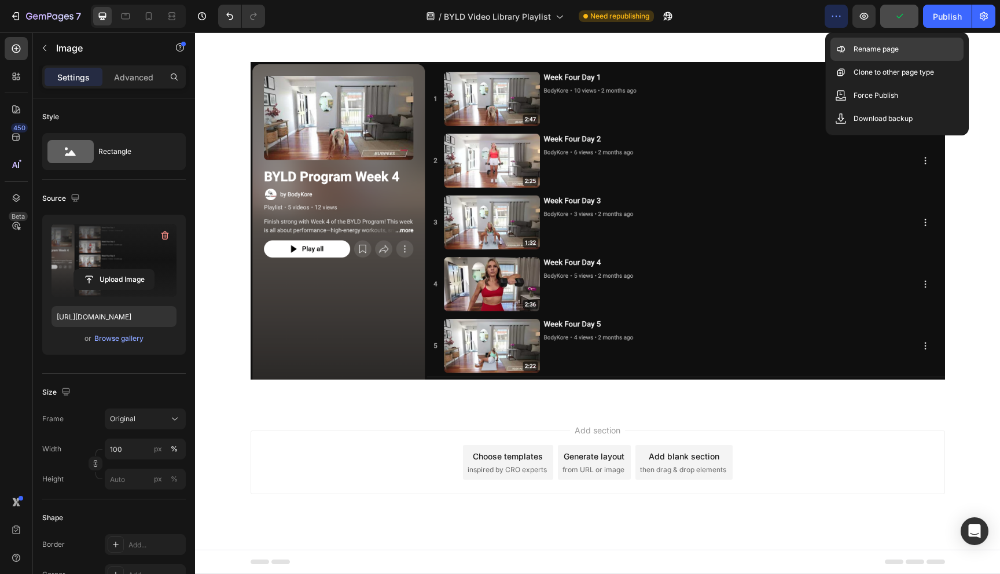
click at [846, 61] on div "Rename page" at bounding box center [896, 72] width 133 height 23
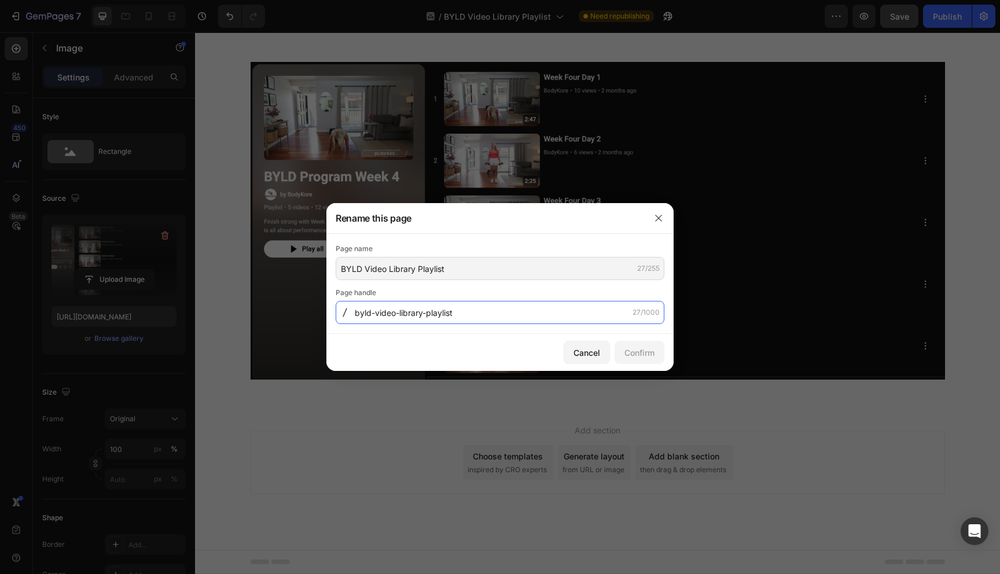
drag, startPoint x: 471, startPoint y: 316, endPoint x: 489, endPoint y: 311, distance: 18.7
click at [489, 311] on input "byld-video-library-playlist" at bounding box center [500, 312] width 329 height 23
click at [587, 356] on div "Cancel" at bounding box center [586, 352] width 27 height 12
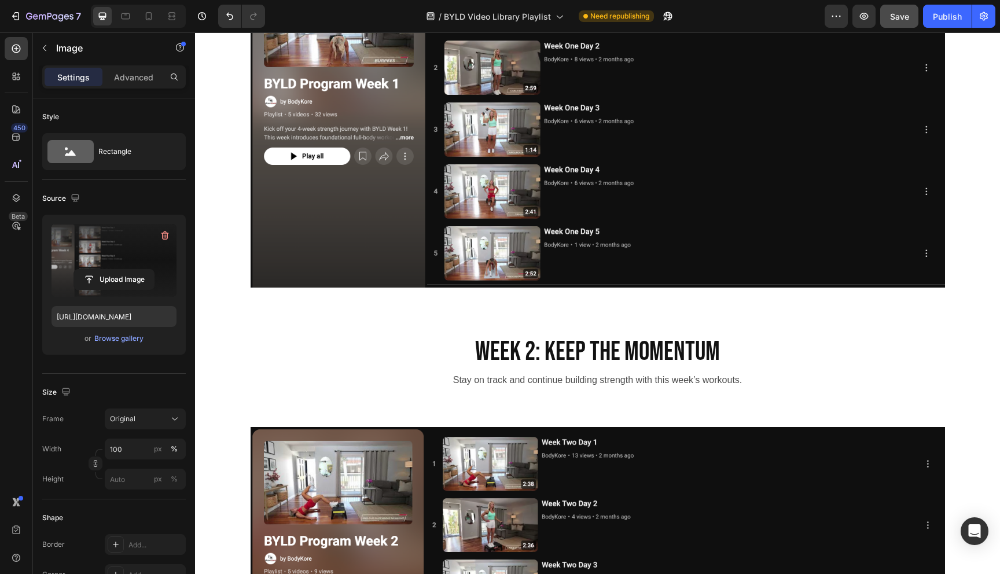
scroll to position [0, 0]
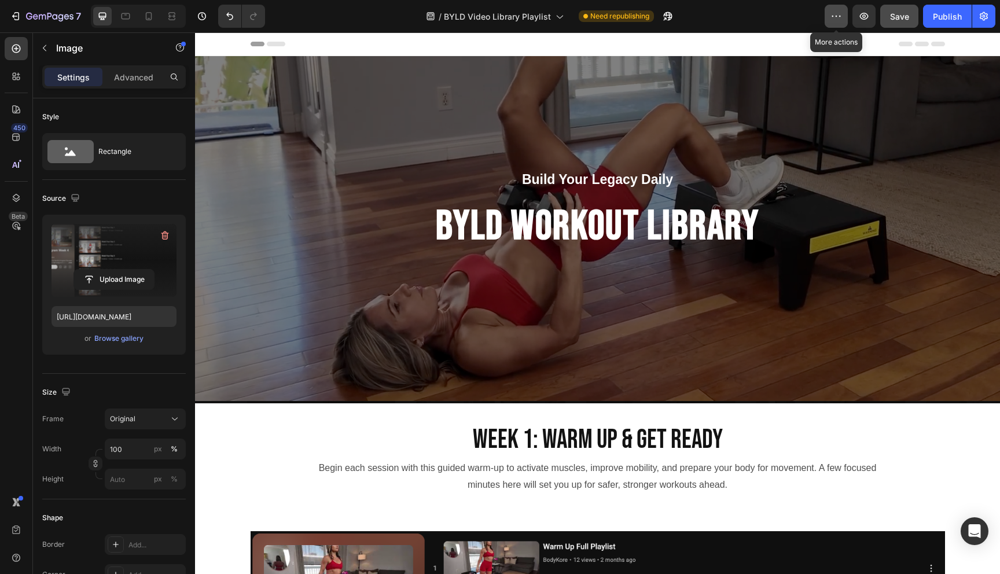
click at [834, 23] on button "button" at bounding box center [835, 16] width 23 height 23
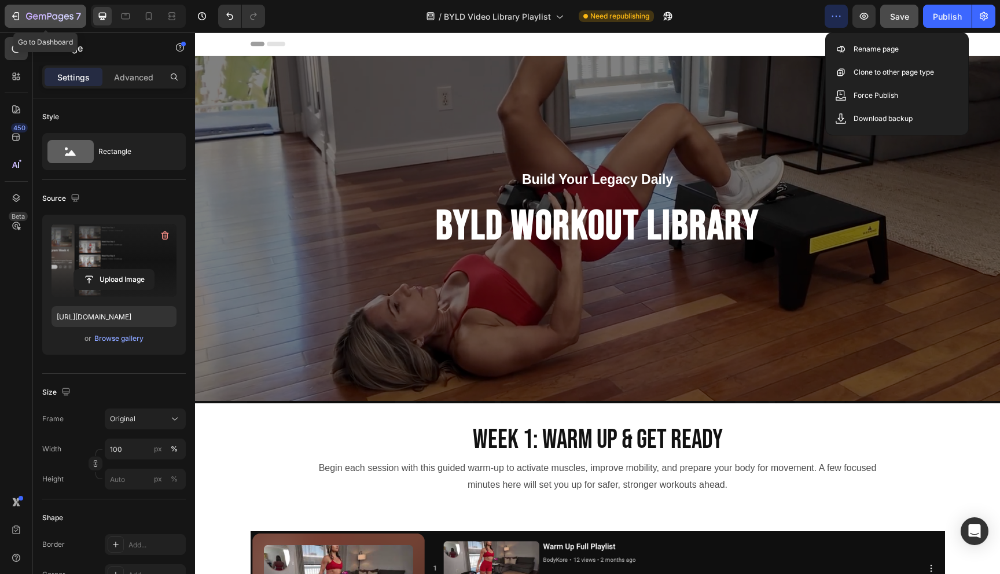
click at [39, 16] on icon "button" at bounding box center [42, 16] width 7 height 5
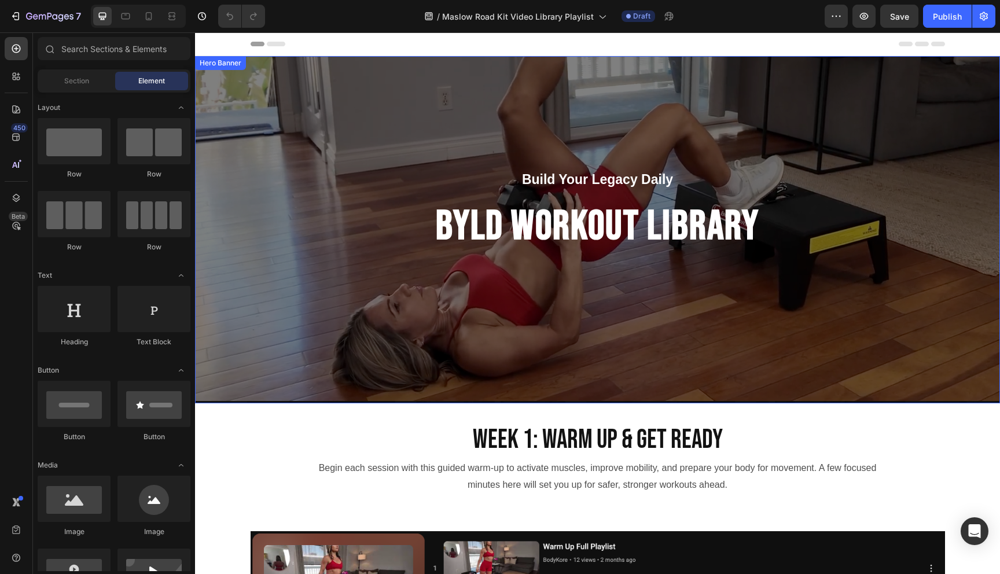
click at [387, 135] on div "Overlay" at bounding box center [597, 229] width 805 height 347
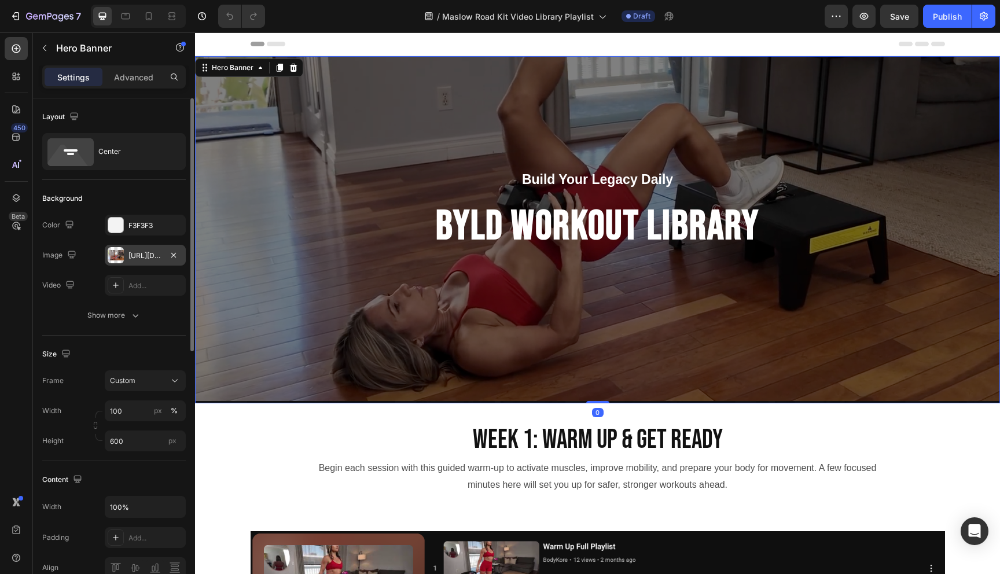
click at [141, 257] on div "https://cdn.shopify.com/s/files/1/0609/8898/1468/files/gempages_543095999581652…" at bounding box center [145, 255] width 34 height 10
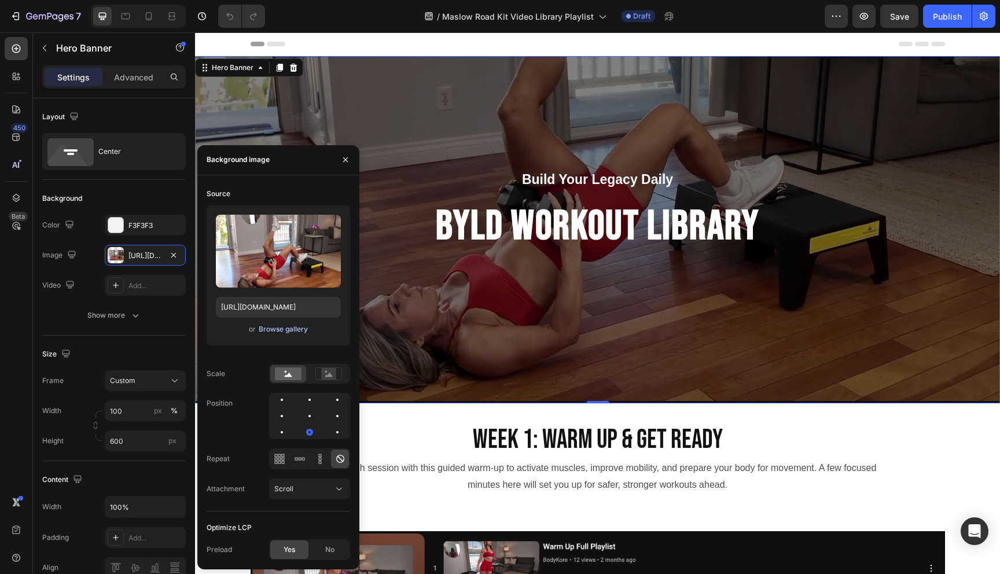
click at [274, 329] on div "Browse gallery" at bounding box center [283, 329] width 49 height 10
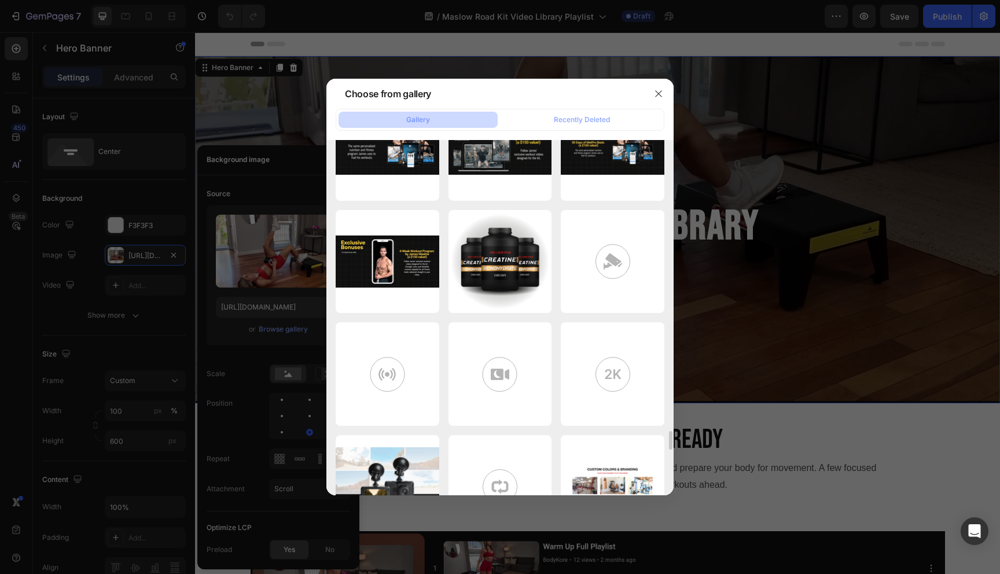
scroll to position [5603, 0]
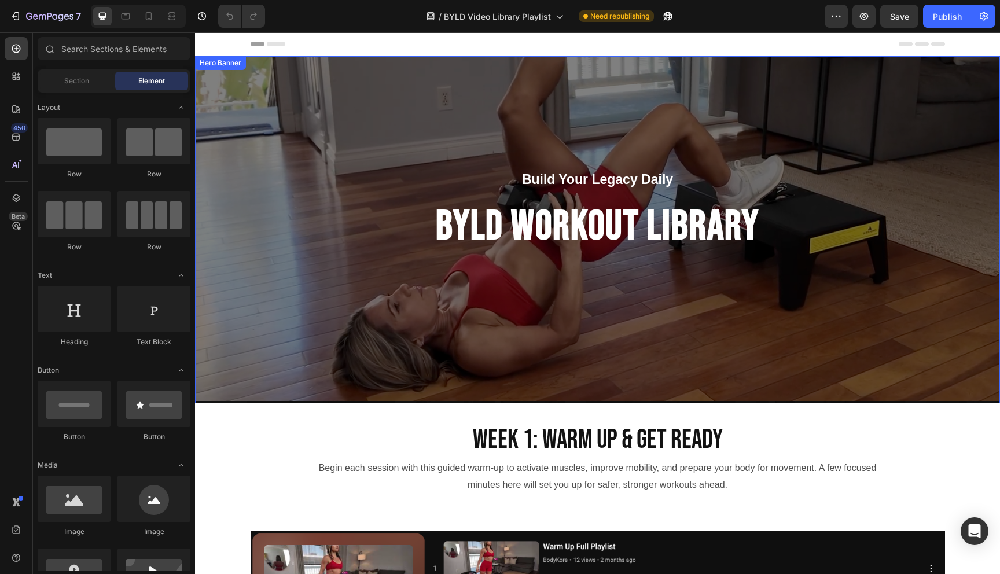
click at [496, 304] on div "Overlay" at bounding box center [597, 229] width 805 height 347
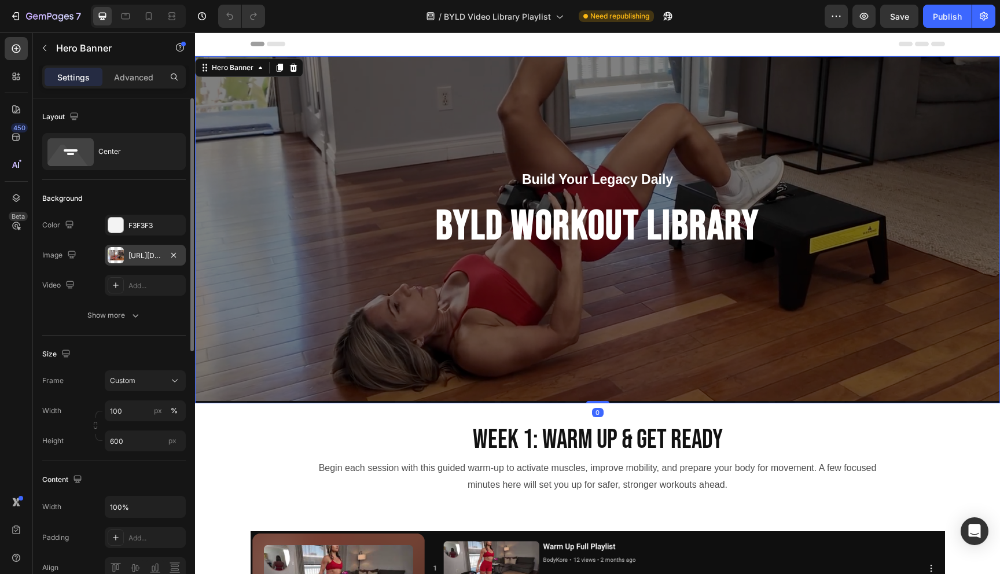
click at [137, 255] on div "[URL][DOMAIN_NAME]" at bounding box center [145, 255] width 34 height 10
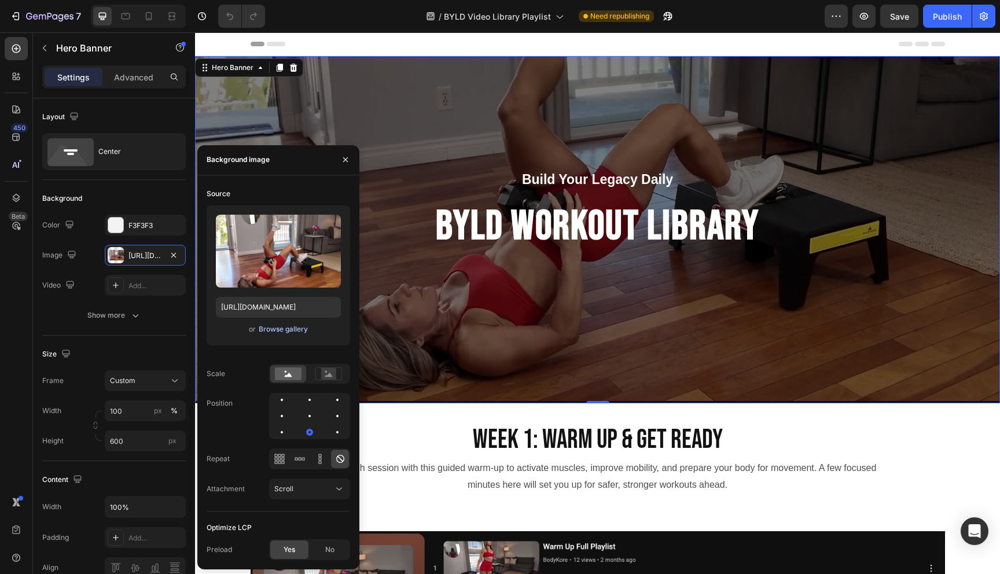
click at [275, 329] on div "Browse gallery" at bounding box center [283, 329] width 49 height 10
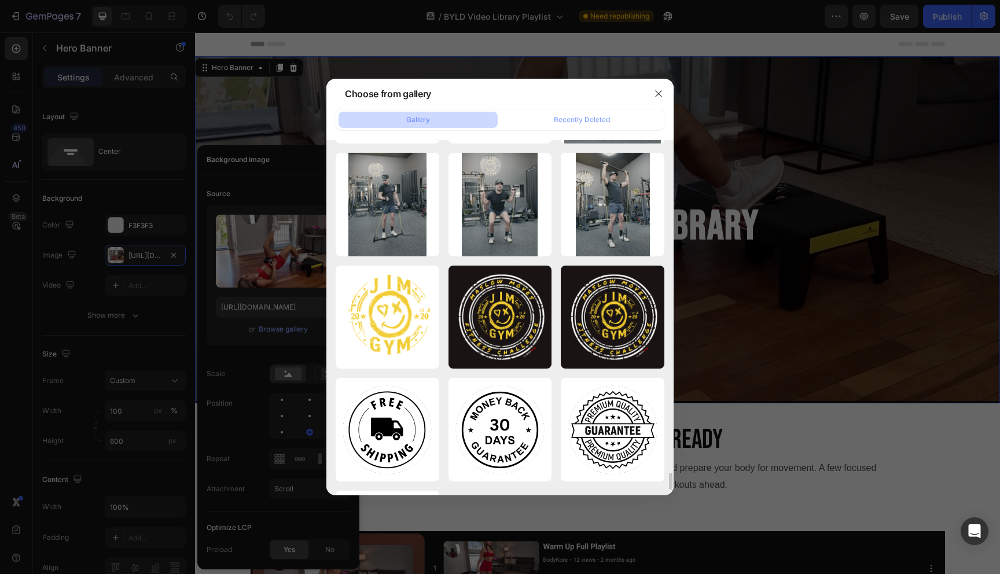
scroll to position [6863, 0]
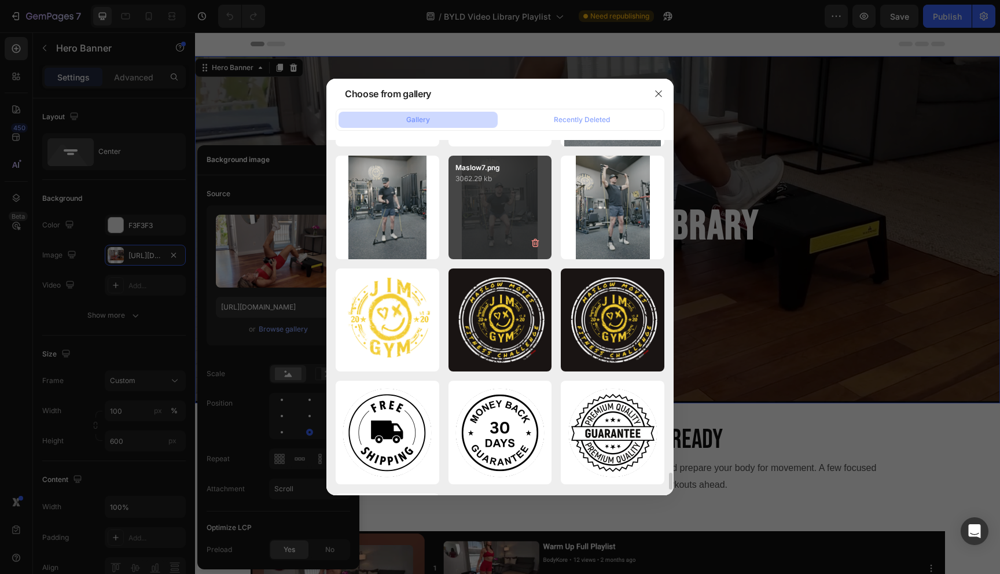
click at [507, 210] on div "Maslow7.png 3062.29 kb" at bounding box center [500, 208] width 104 height 104
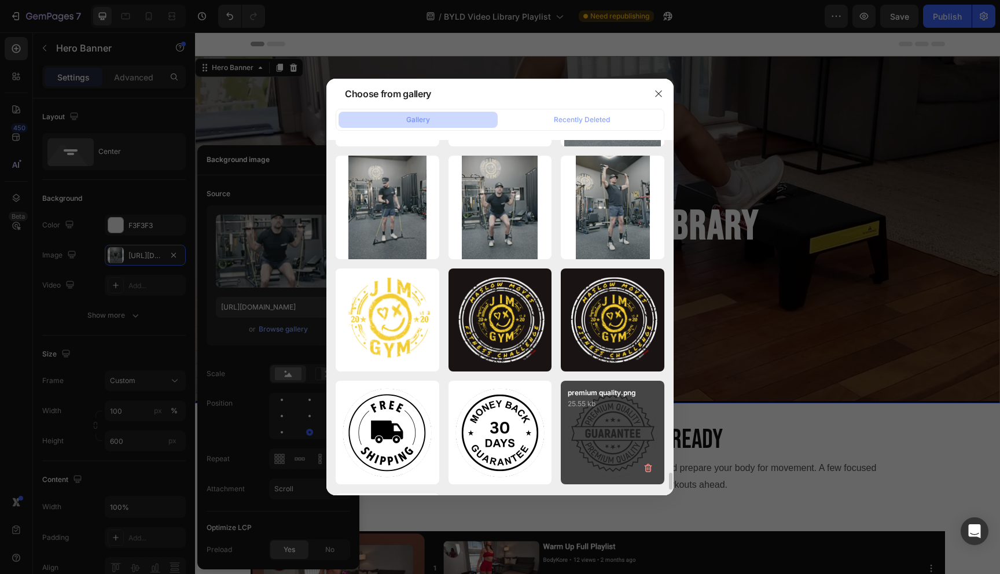
type input "[URL][DOMAIN_NAME]"
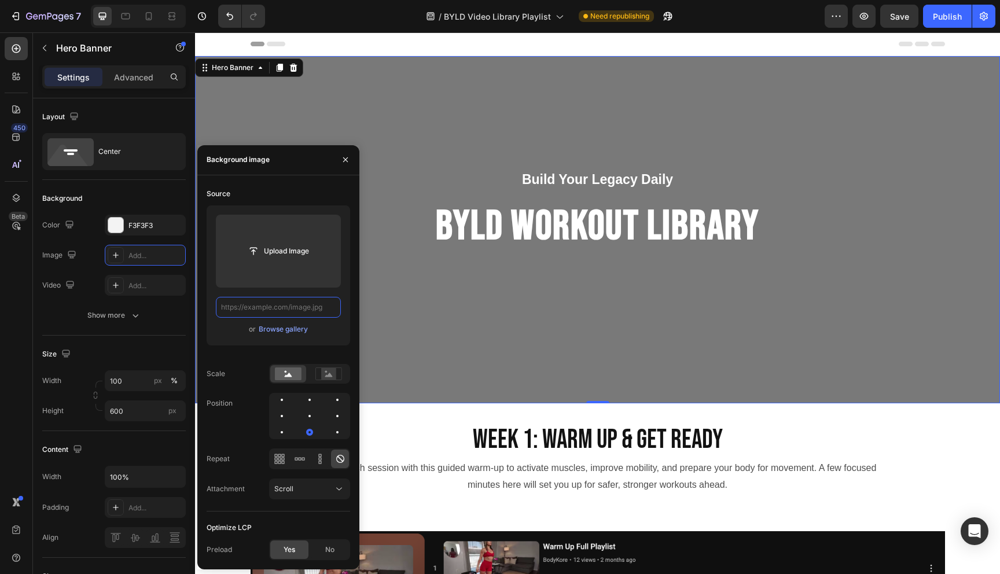
scroll to position [0, 0]
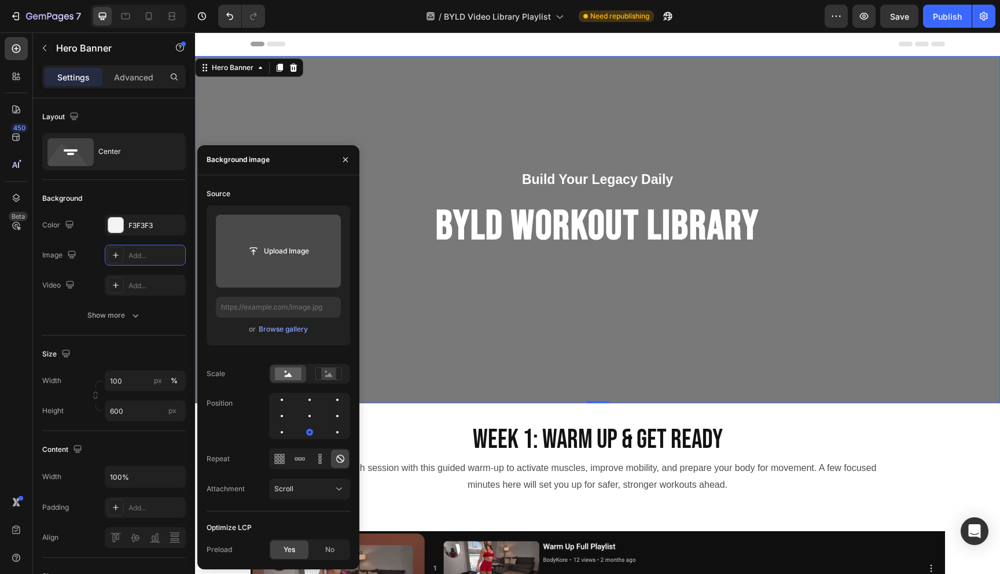
click at [285, 252] on input "file" at bounding box center [278, 251] width 80 height 20
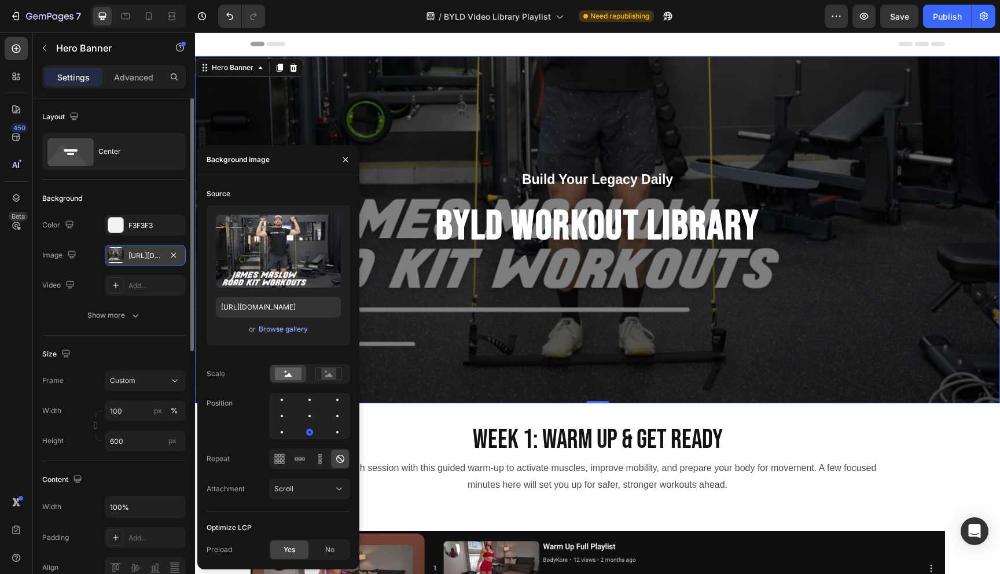
click at [140, 255] on div "[URL][DOMAIN_NAME]" at bounding box center [145, 255] width 34 height 10
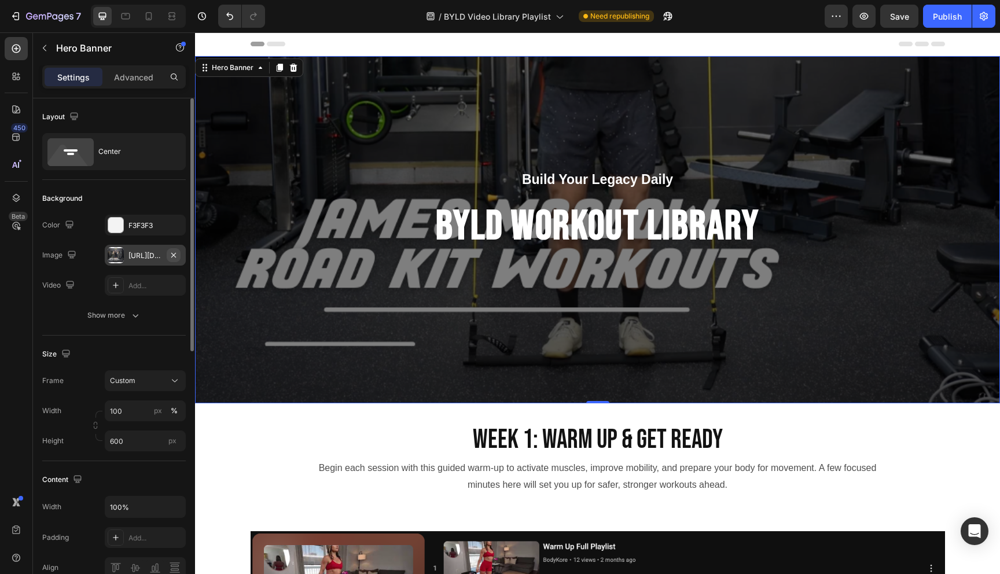
click at [167, 255] on button "button" at bounding box center [174, 255] width 14 height 14
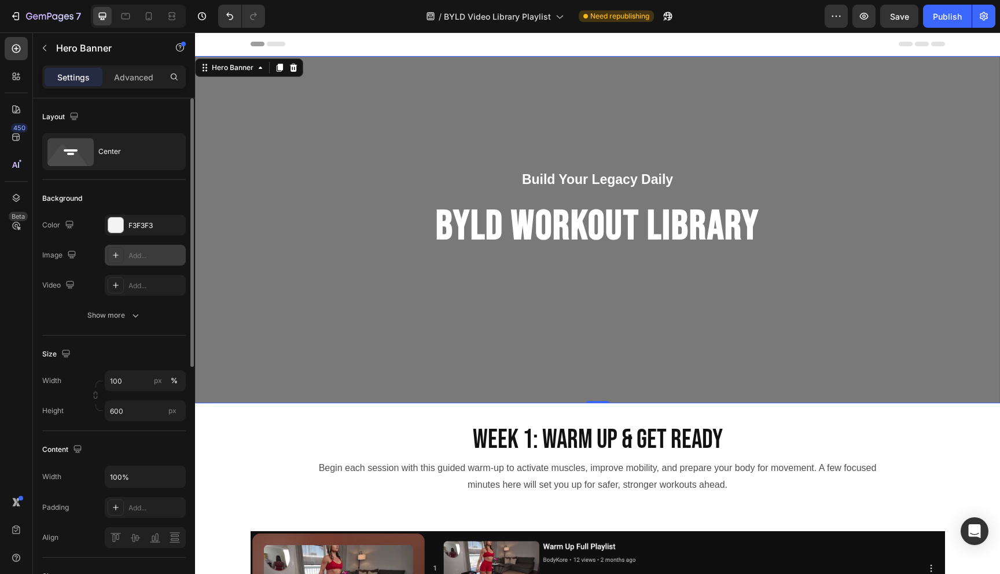
click at [146, 252] on div "Add..." at bounding box center [155, 255] width 54 height 10
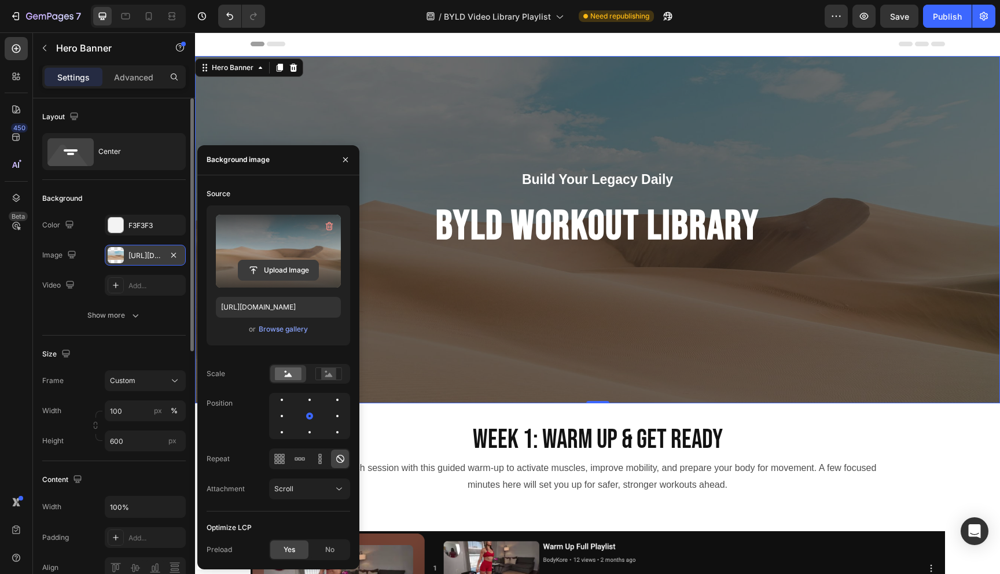
click at [279, 268] on input "file" at bounding box center [278, 270] width 80 height 20
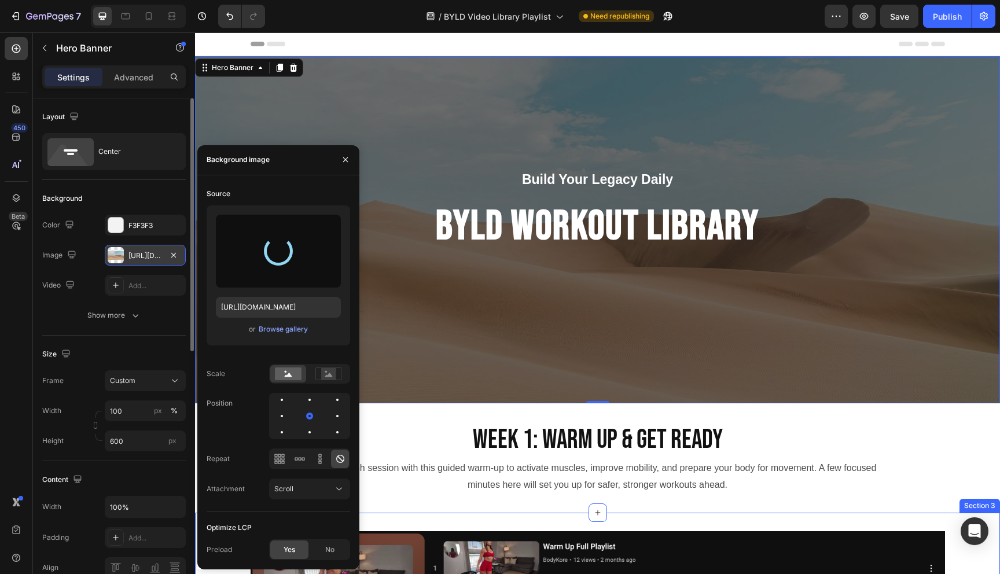
type input "[URL][DOMAIN_NAME]"
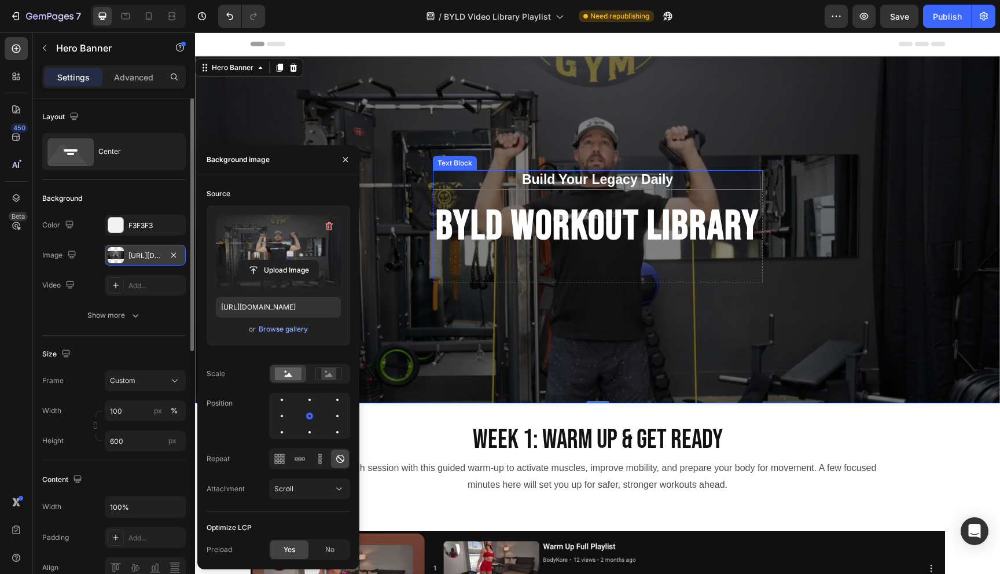
click at [648, 178] on p "Build Your Legacy Daily" at bounding box center [597, 179] width 327 height 17
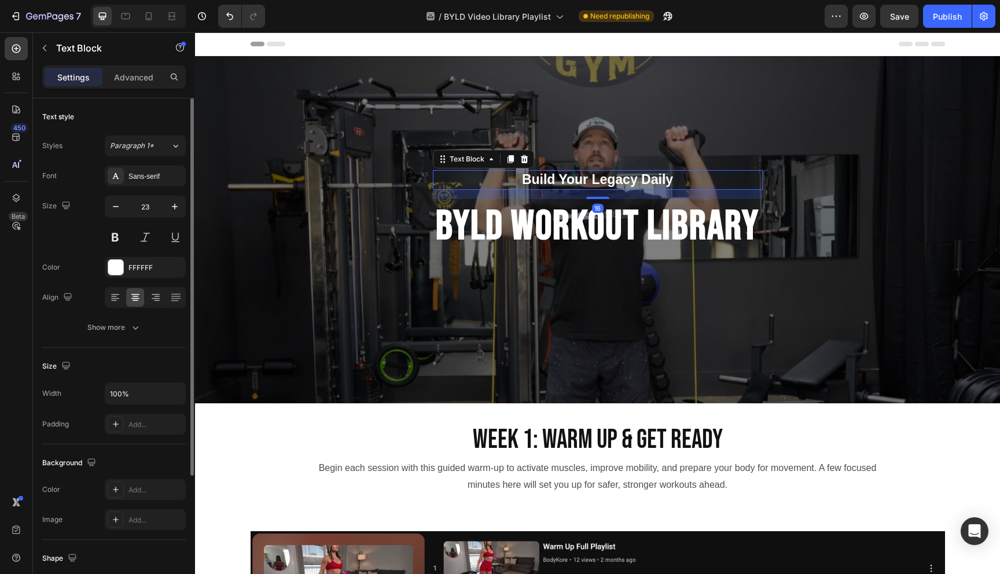
click at [648, 178] on p "Build Your Legacy Daily" at bounding box center [597, 179] width 327 height 17
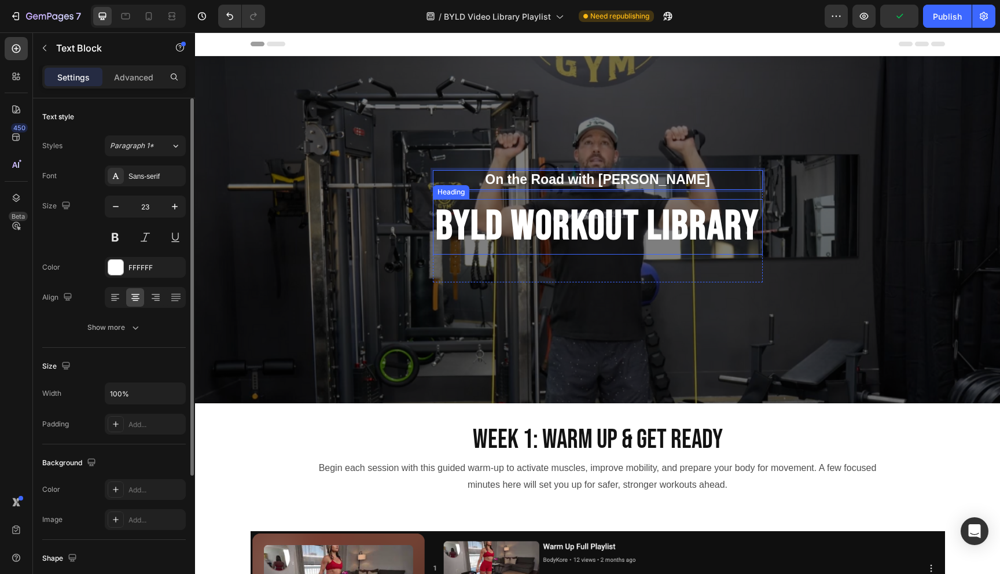
click at [502, 233] on h2 "BYLD WORKOUT LIBRARY" at bounding box center [598, 227] width 330 height 56
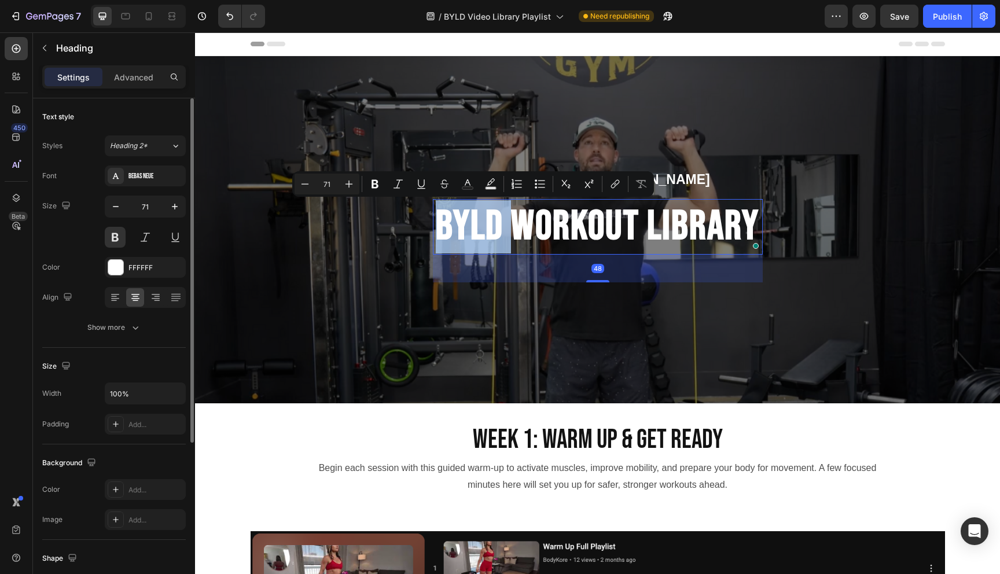
drag, startPoint x: 502, startPoint y: 233, endPoint x: 470, endPoint y: 230, distance: 31.9
click at [470, 230] on p "BYLD WORKOUT LIBRARY" at bounding box center [597, 226] width 327 height 53
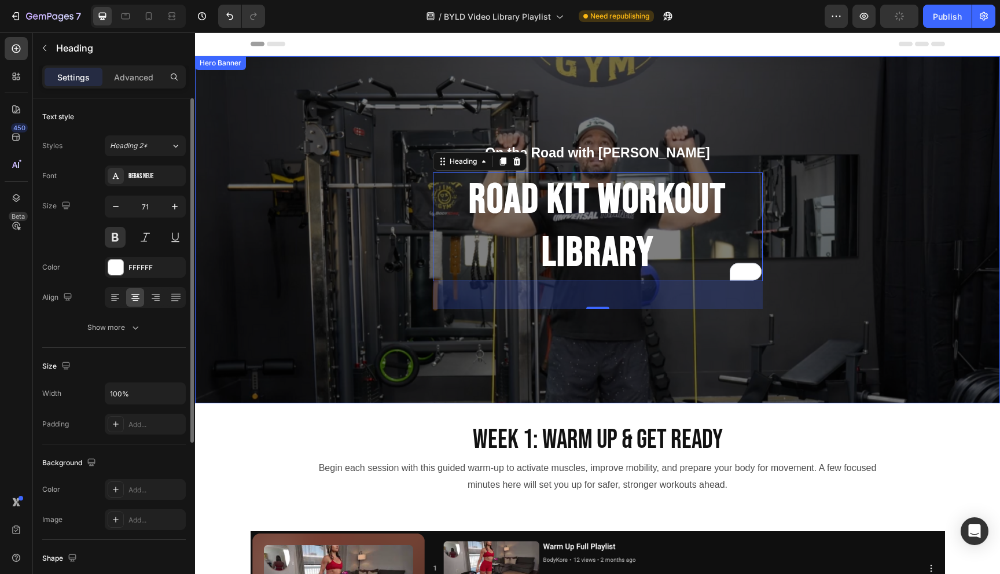
click at [828, 283] on div "On the Road with [PERSON_NAME] Text Block Road Kit WORKOUT LIBRARY Heading [GEO…" at bounding box center [597, 229] width 805 height 173
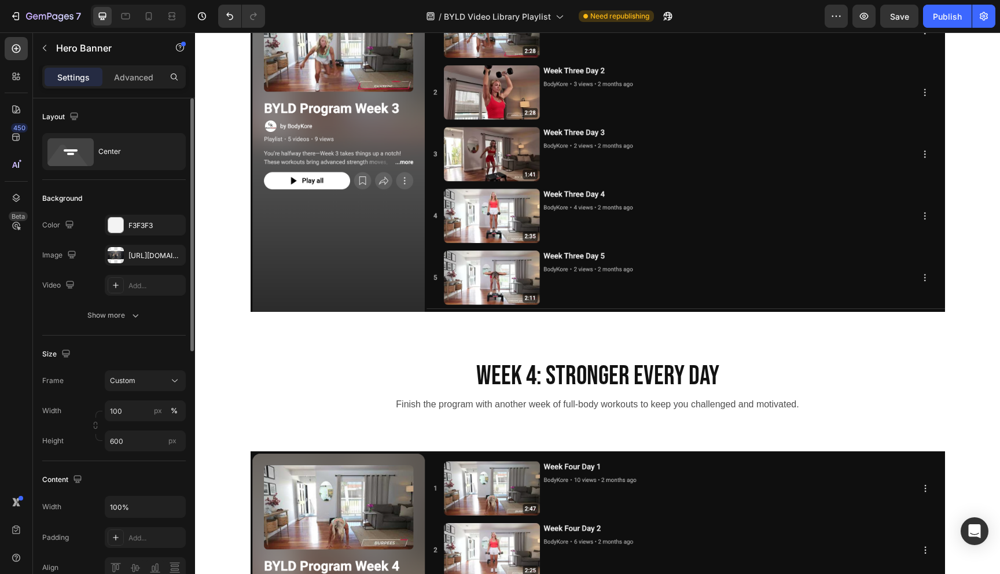
scroll to position [1513, 0]
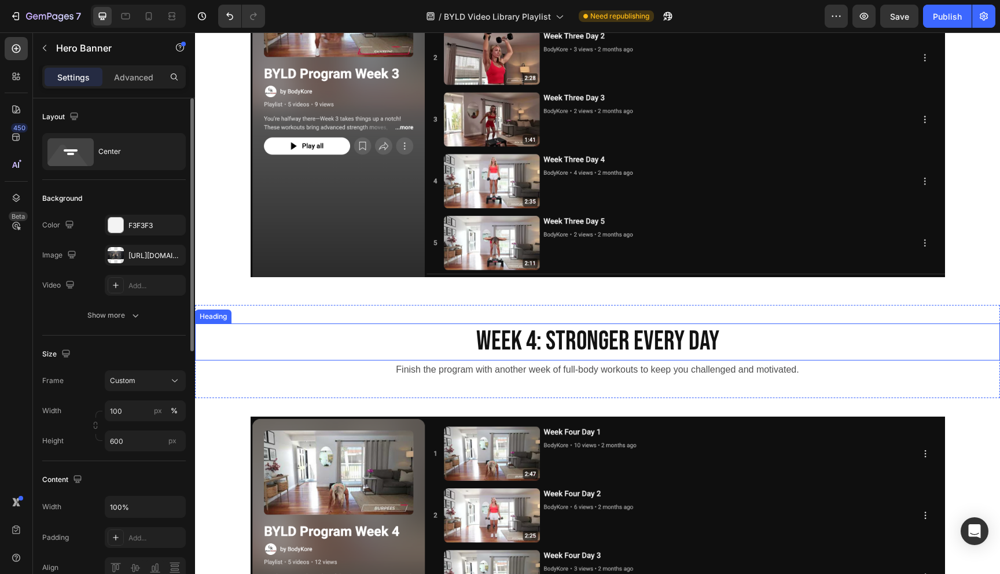
click at [782, 345] on h2 "Week 4: Stronger Every Day" at bounding box center [597, 341] width 805 height 37
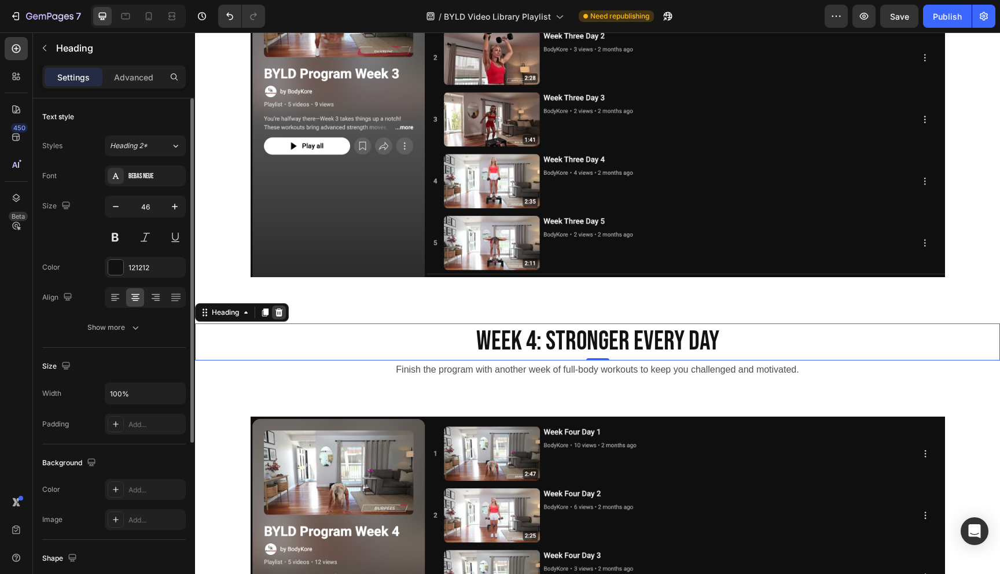
click at [278, 314] on icon at bounding box center [278, 312] width 9 height 9
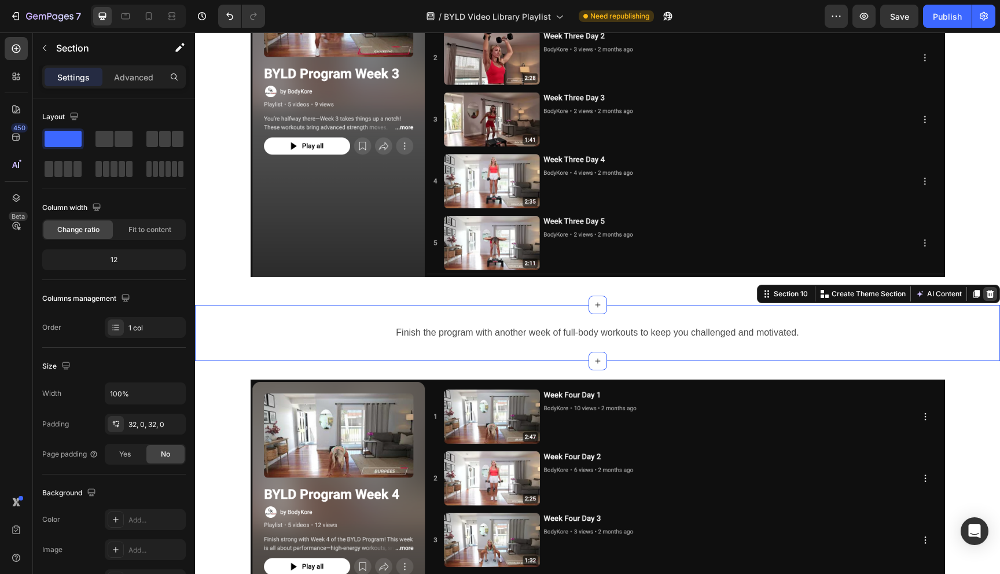
click at [994, 291] on div at bounding box center [990, 294] width 14 height 14
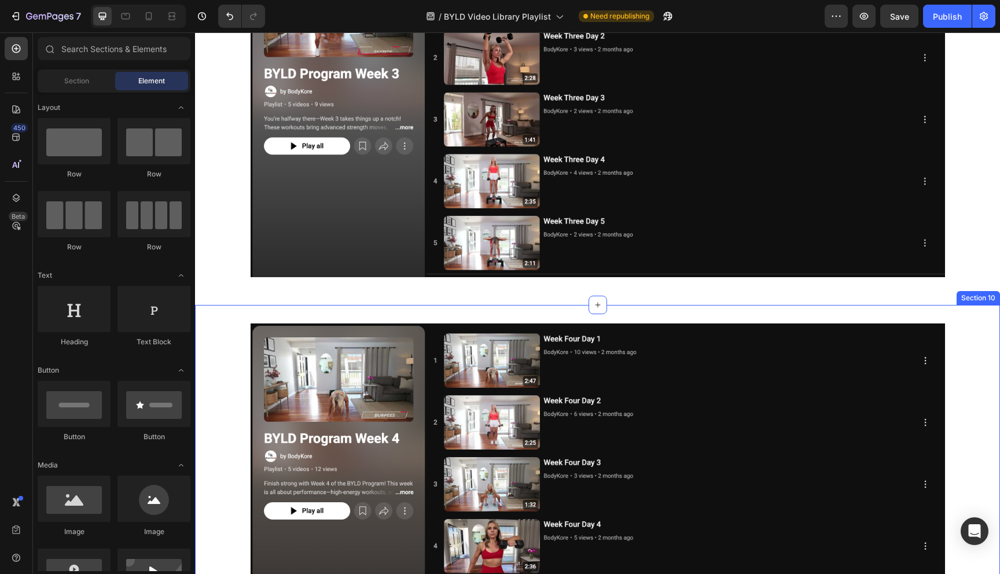
click at [985, 301] on div "Section 10" at bounding box center [977, 298] width 43 height 14
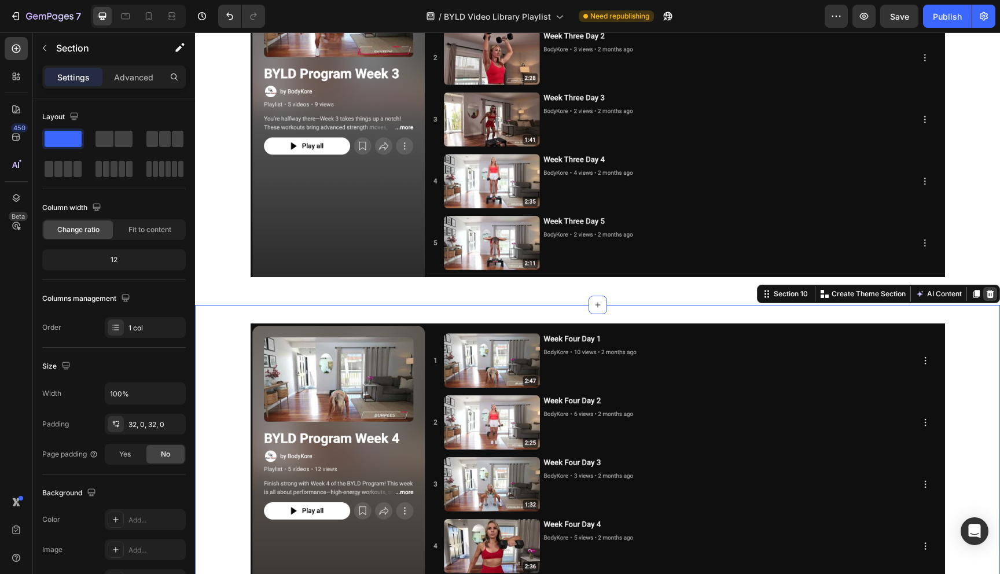
click at [989, 294] on icon at bounding box center [990, 294] width 8 height 8
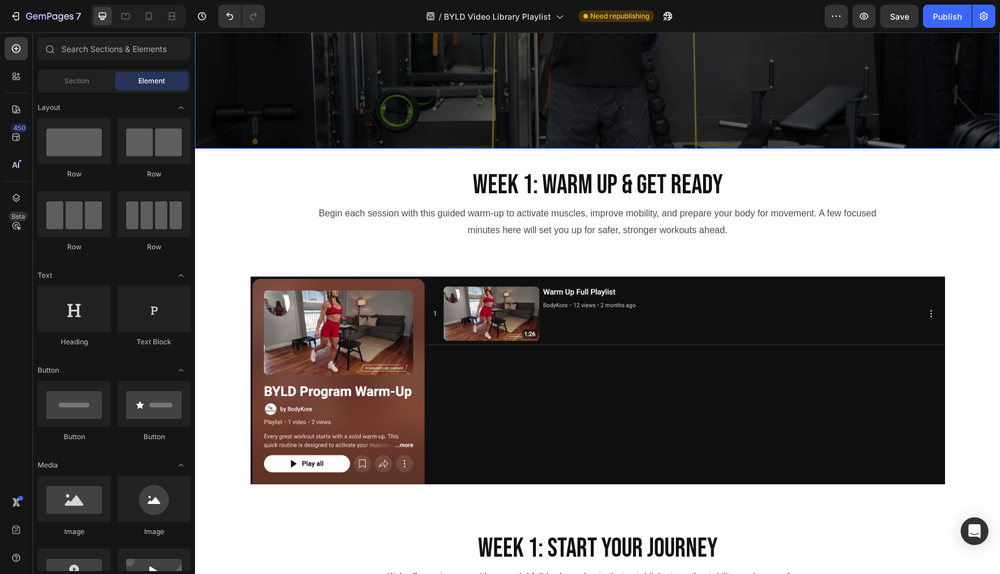
scroll to position [257, 0]
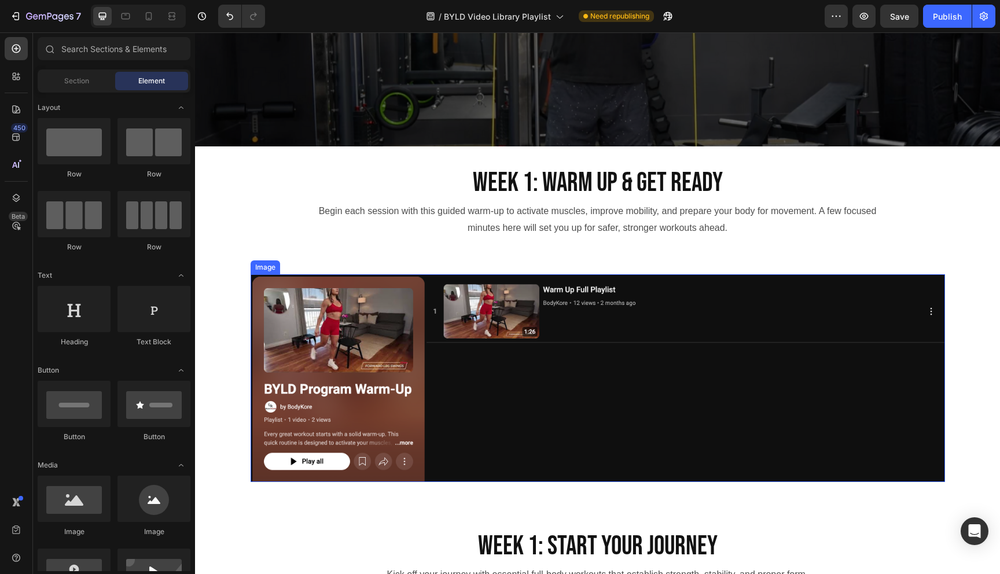
click at [454, 349] on img at bounding box center [597, 377] width 694 height 207
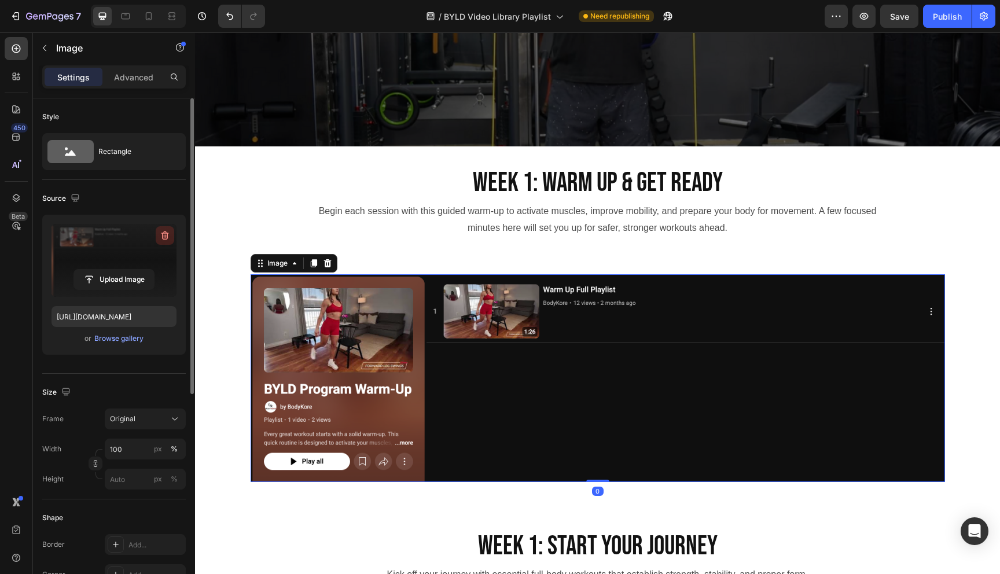
click at [166, 237] on icon "button" at bounding box center [165, 236] width 12 height 12
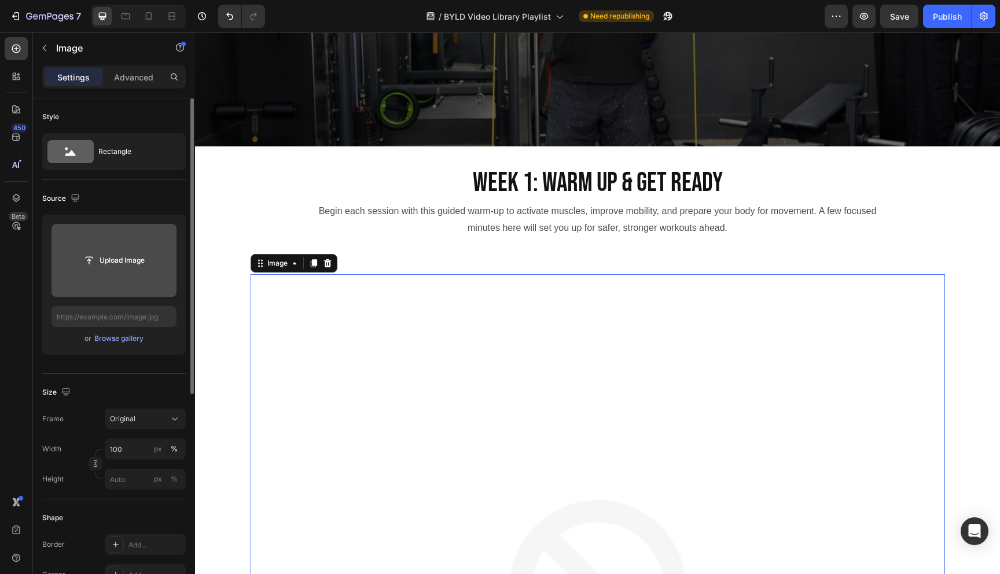
click at [142, 261] on input "file" at bounding box center [114, 260] width 80 height 20
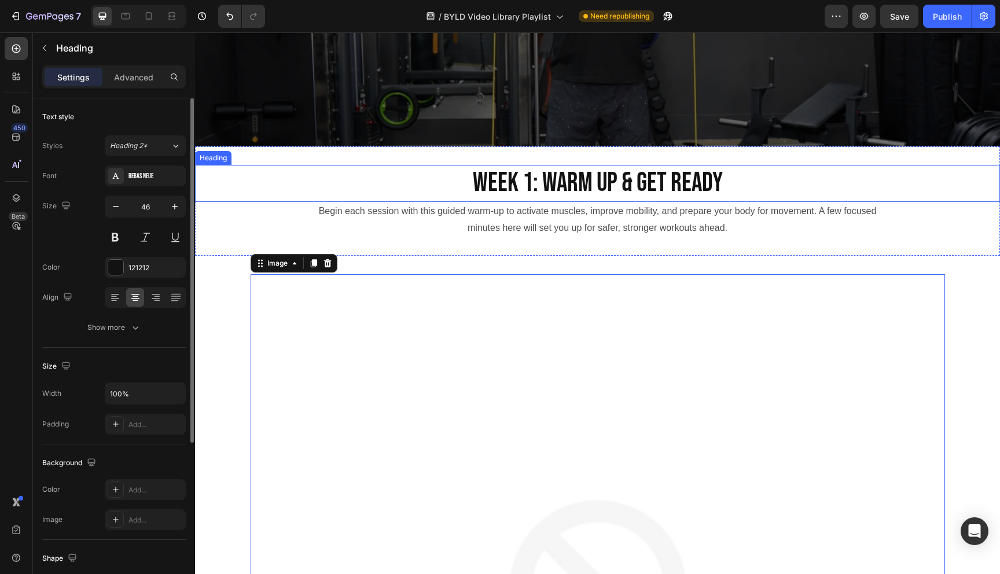
click at [651, 185] on h2 "Week 1: Warm Up & Get Ready" at bounding box center [597, 183] width 805 height 37
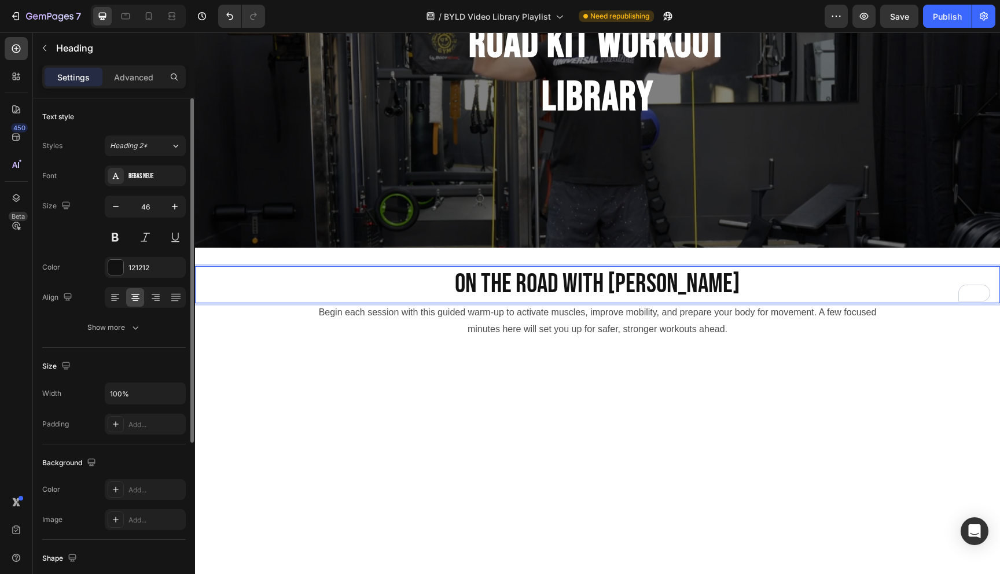
scroll to position [158, 0]
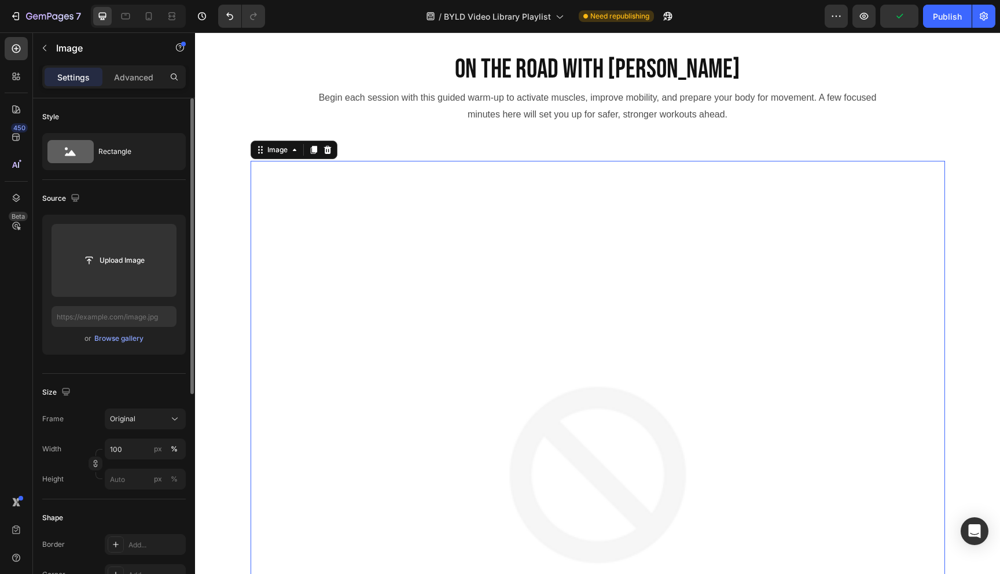
scroll to position [358, 0]
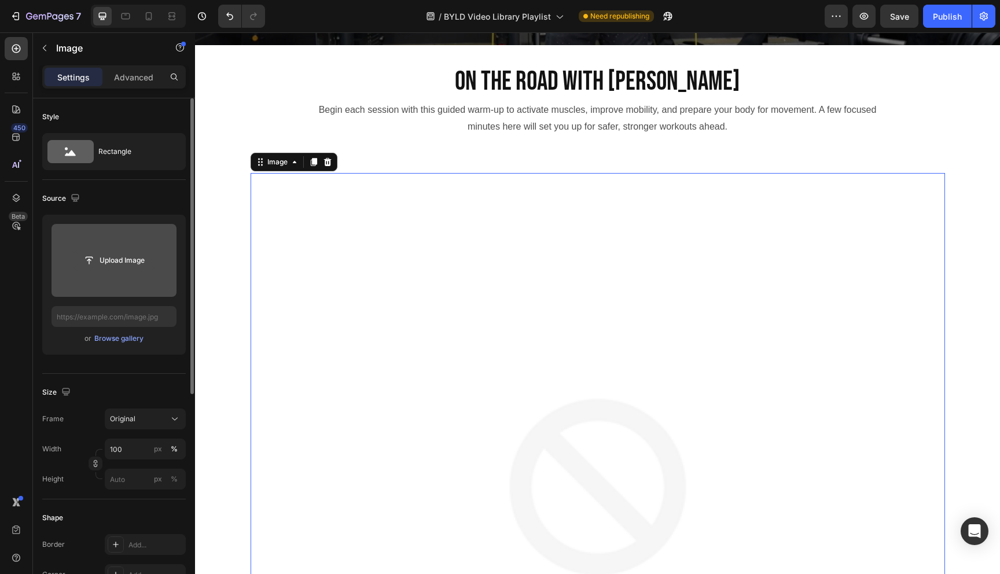
click at [102, 261] on input "file" at bounding box center [114, 260] width 80 height 20
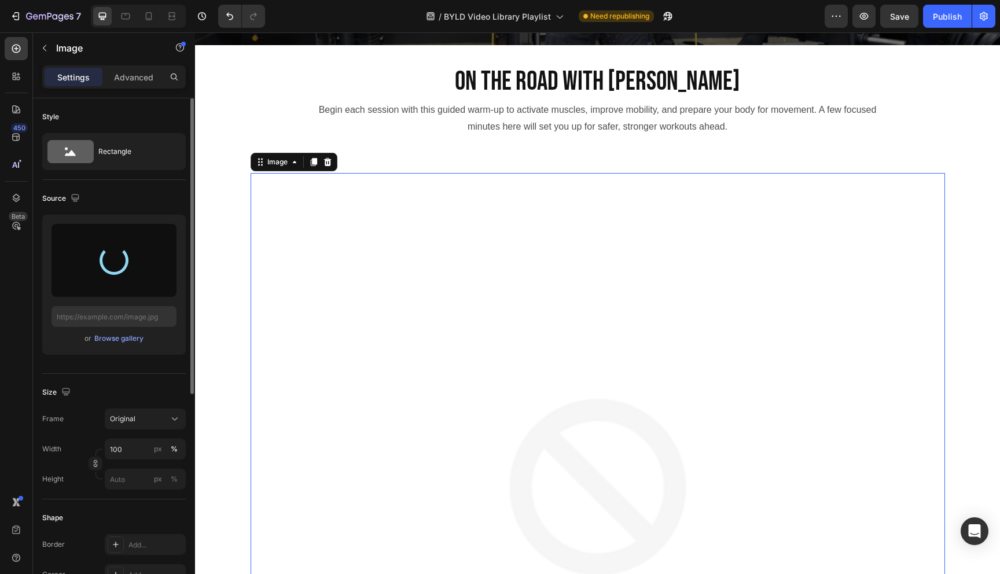
type input "[URL][DOMAIN_NAME]"
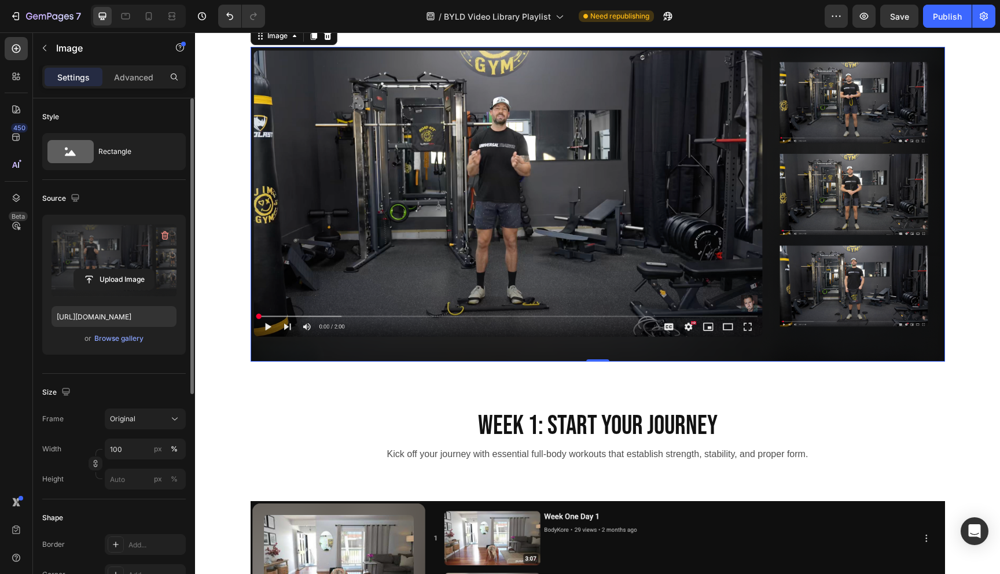
scroll to position [530, 0]
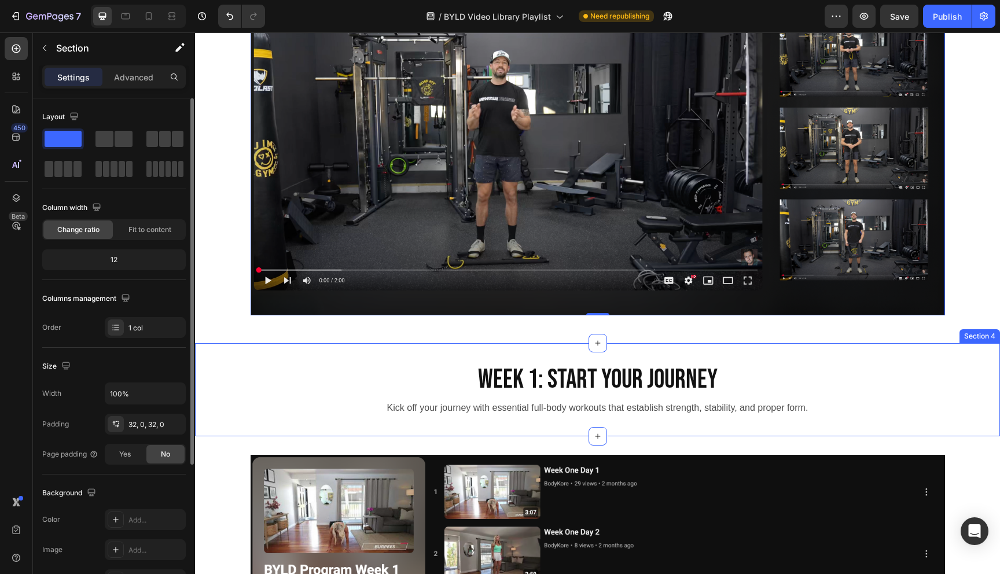
click at [971, 333] on div "Section 4" at bounding box center [979, 336] width 40 height 14
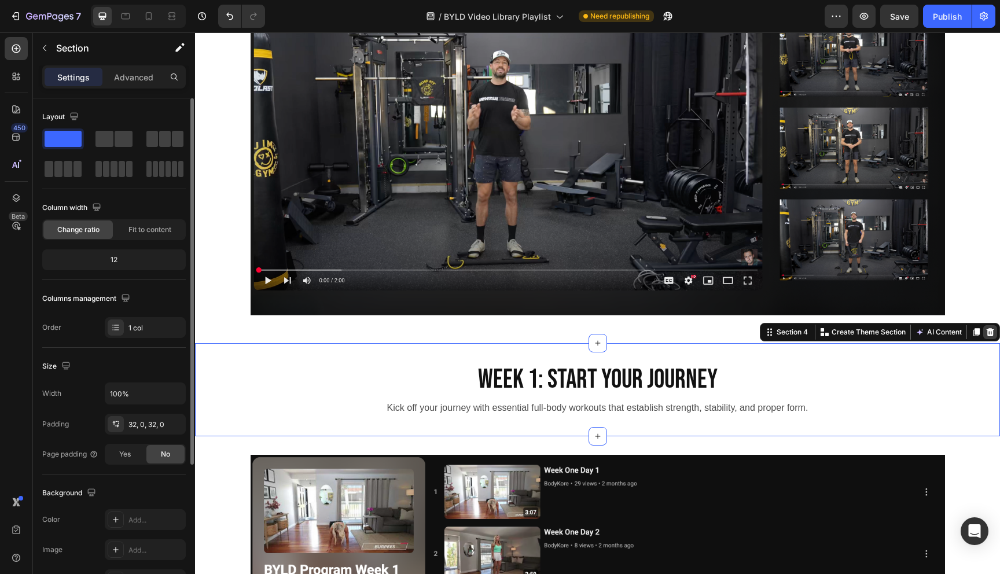
click at [985, 328] on icon at bounding box center [989, 331] width 9 height 9
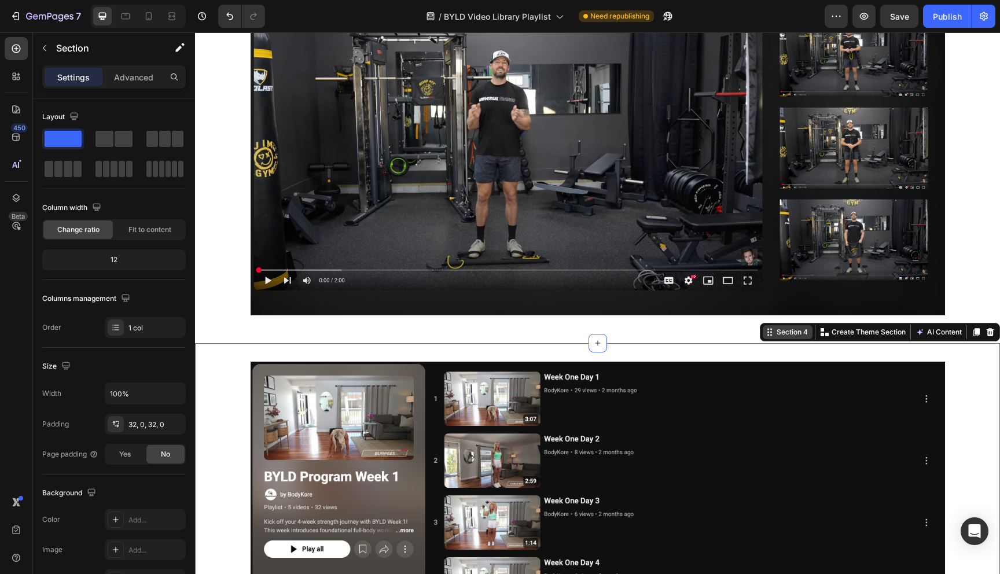
click at [983, 338] on div "Section 4 Create Theme Section AI Content Write with GemAI What would you like …" at bounding box center [880, 332] width 240 height 19
click at [986, 330] on icon at bounding box center [990, 332] width 8 height 8
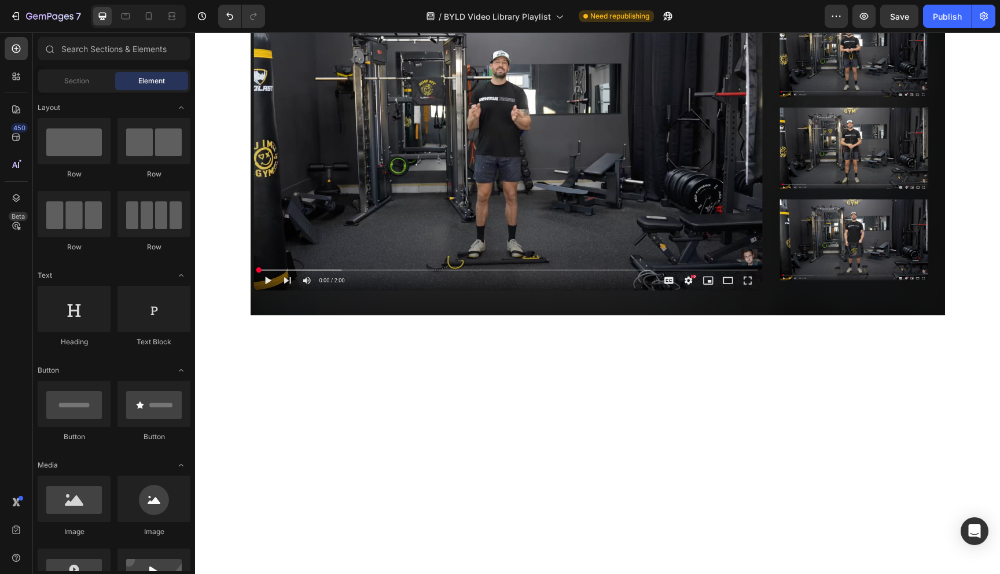
click at [970, 367] on div at bounding box center [597, 390] width 805 height 56
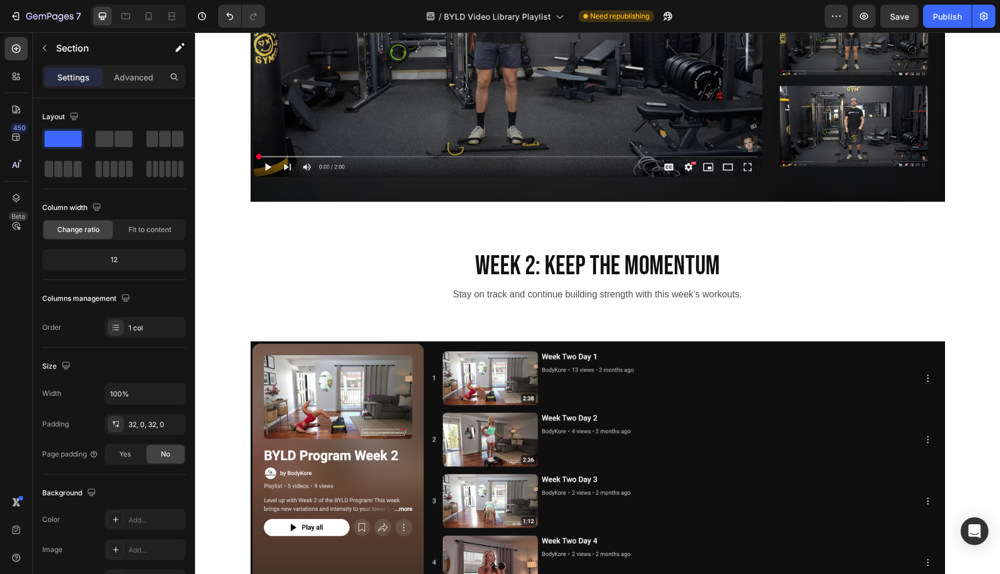
scroll to position [658, 0]
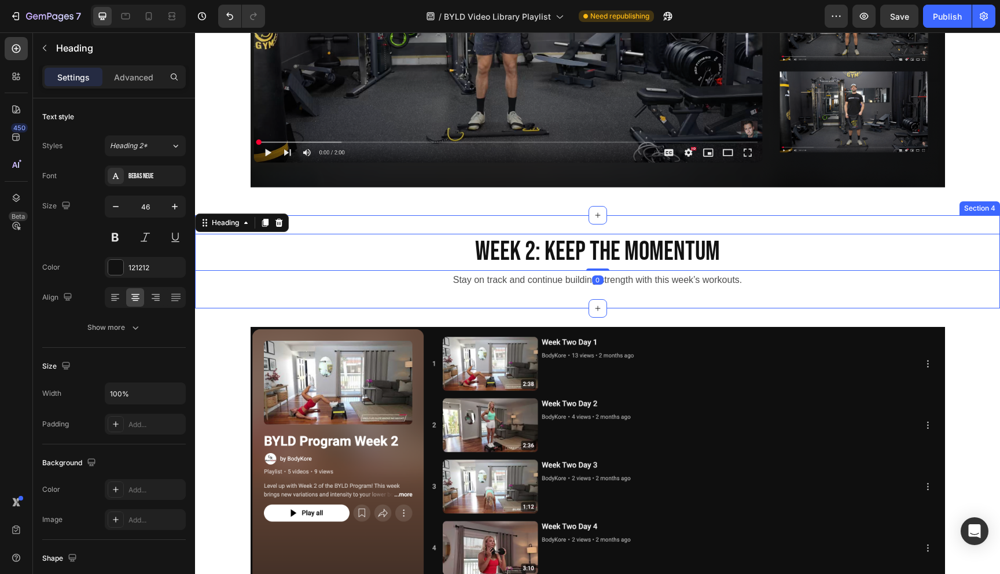
click at [940, 226] on div "Week 2: Keep the Momentum Heading 0 Stay on track and continue building strengt…" at bounding box center [597, 261] width 805 height 93
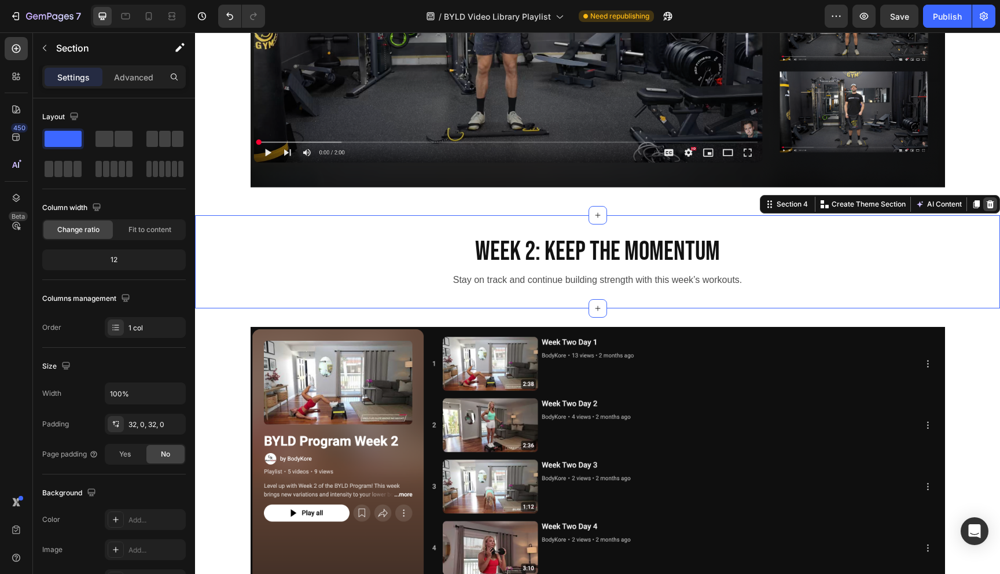
click at [985, 206] on icon at bounding box center [989, 204] width 9 height 9
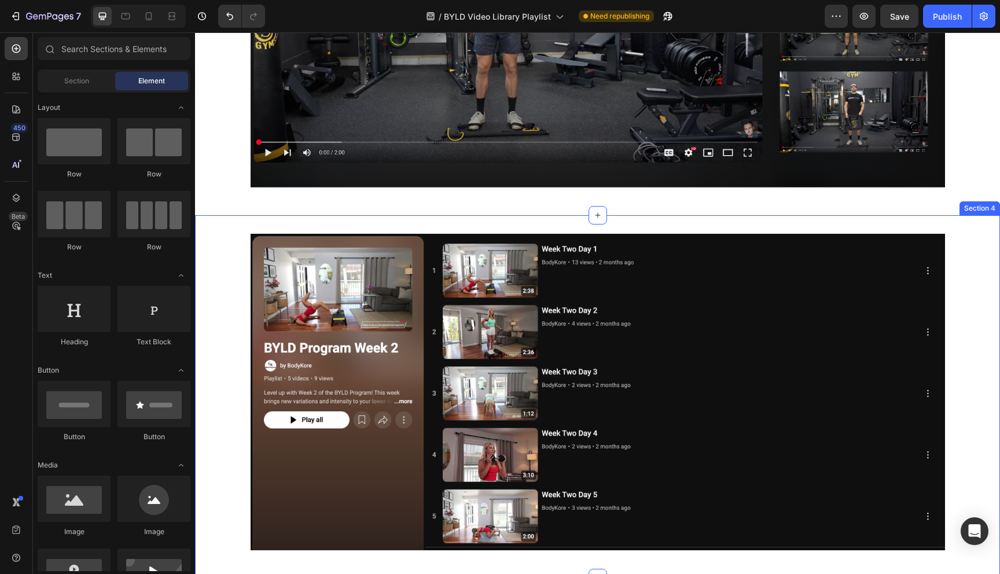
click at [971, 208] on div "Section 4" at bounding box center [979, 208] width 40 height 14
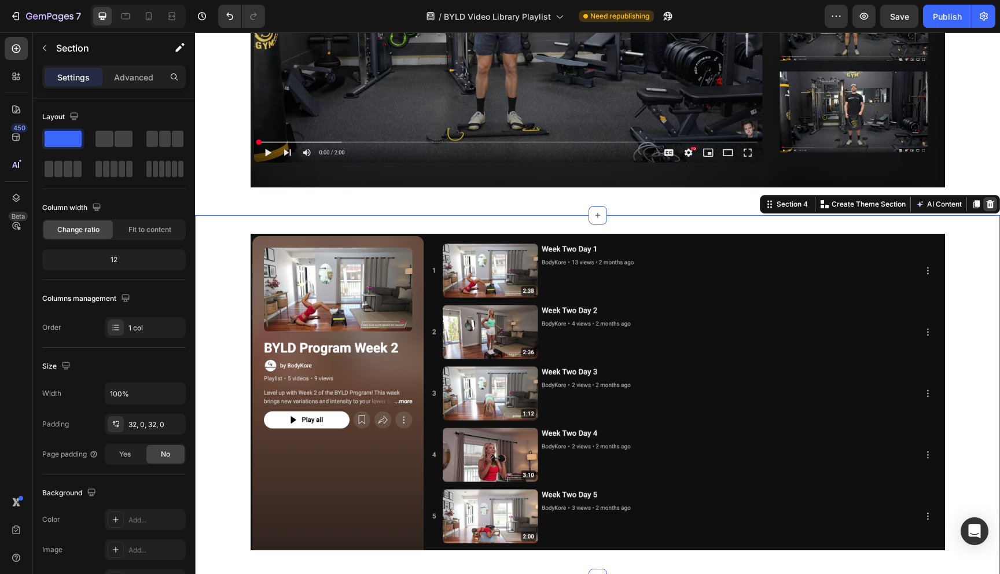
click at [986, 202] on icon at bounding box center [990, 204] width 8 height 8
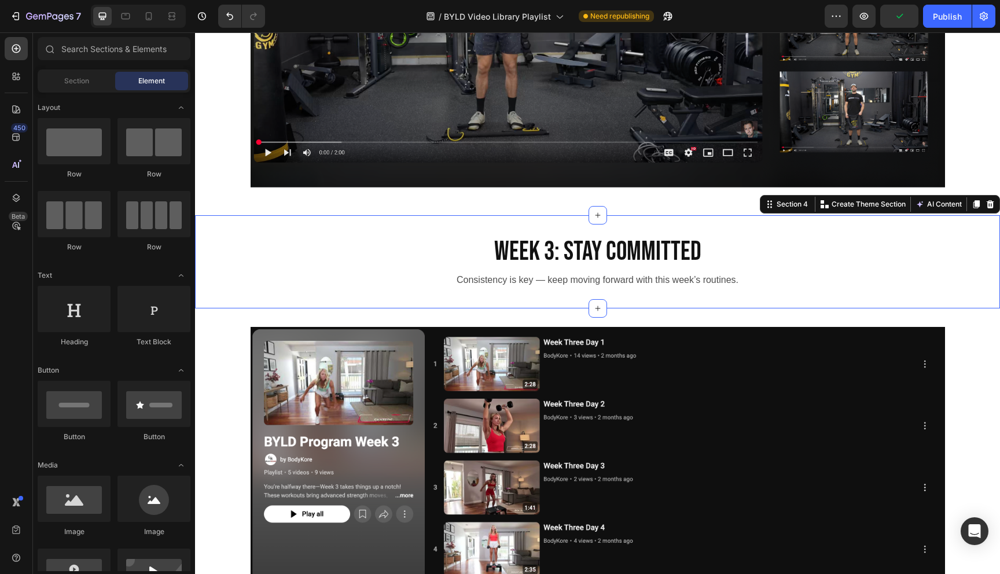
click at [973, 214] on div "Image Row Section 3 Week 3: Stay Committed Heading Consistency is key — keep mo…" at bounding box center [597, 35] width 805 height 1275
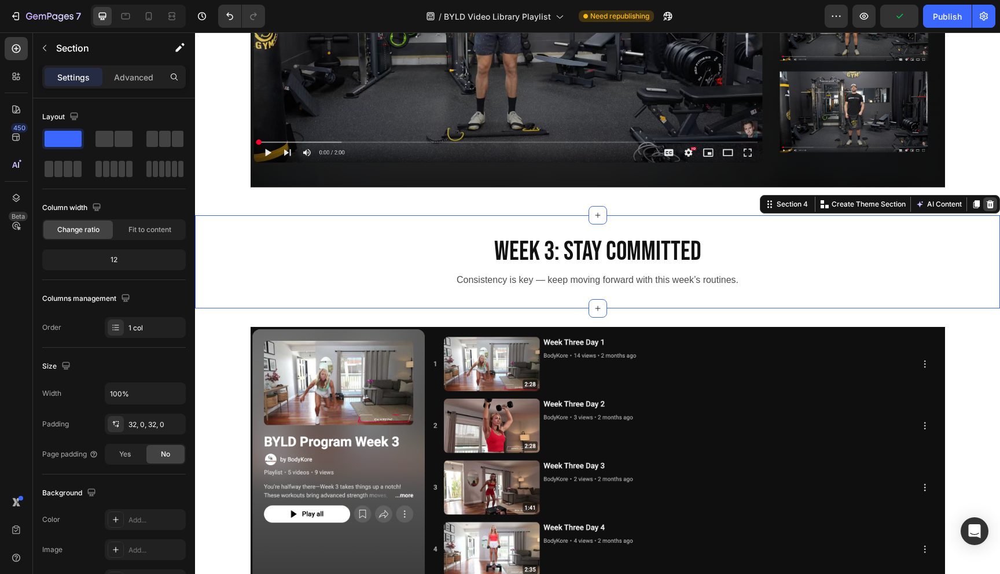
click at [986, 202] on icon at bounding box center [990, 204] width 8 height 8
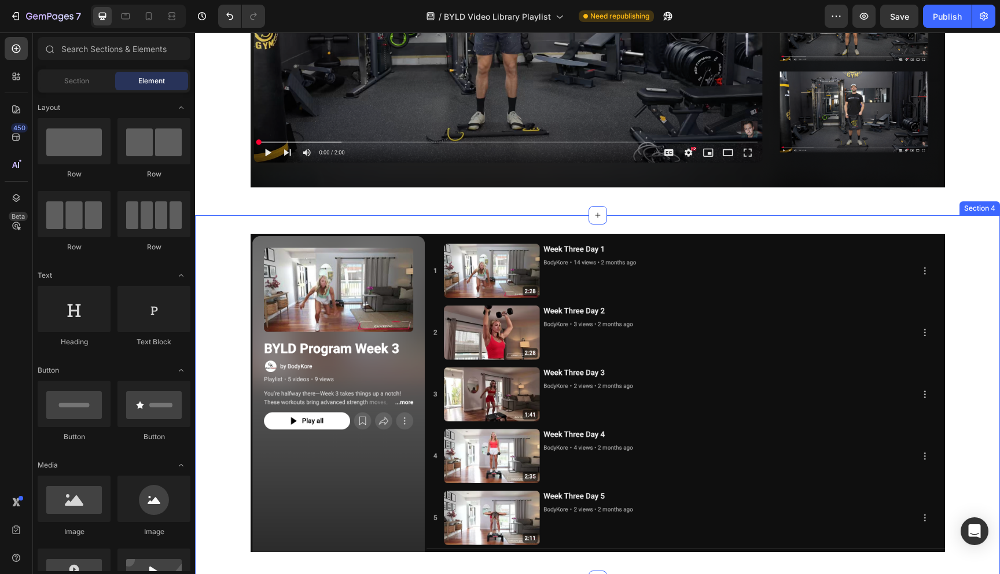
click at [976, 211] on div "Section 4" at bounding box center [979, 208] width 40 height 14
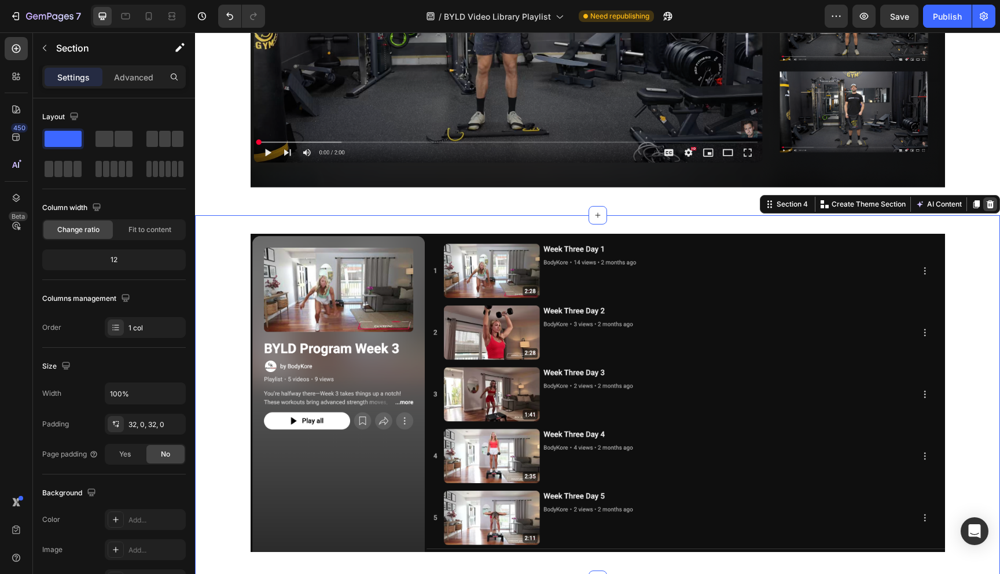
click at [986, 202] on icon at bounding box center [990, 204] width 8 height 8
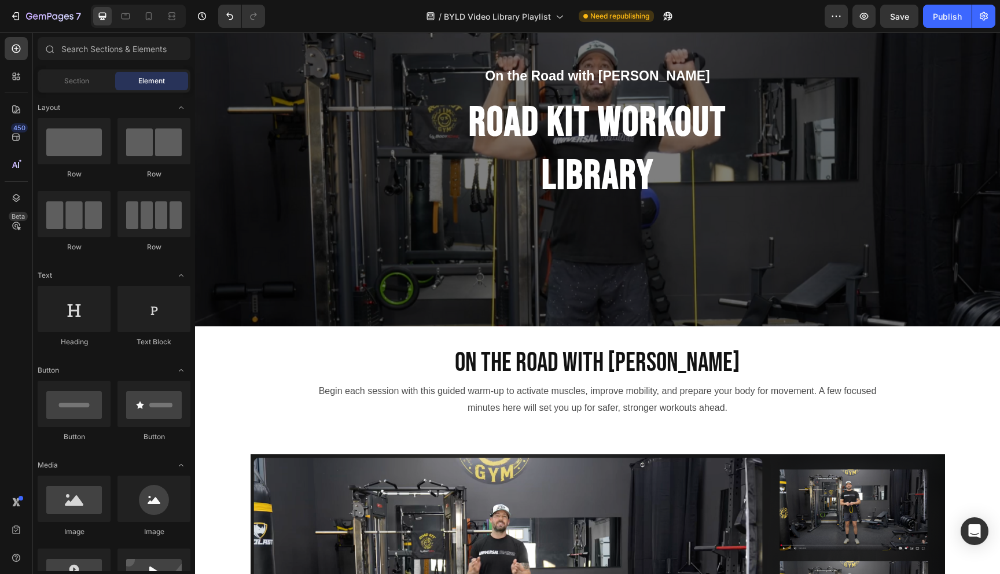
scroll to position [75, 0]
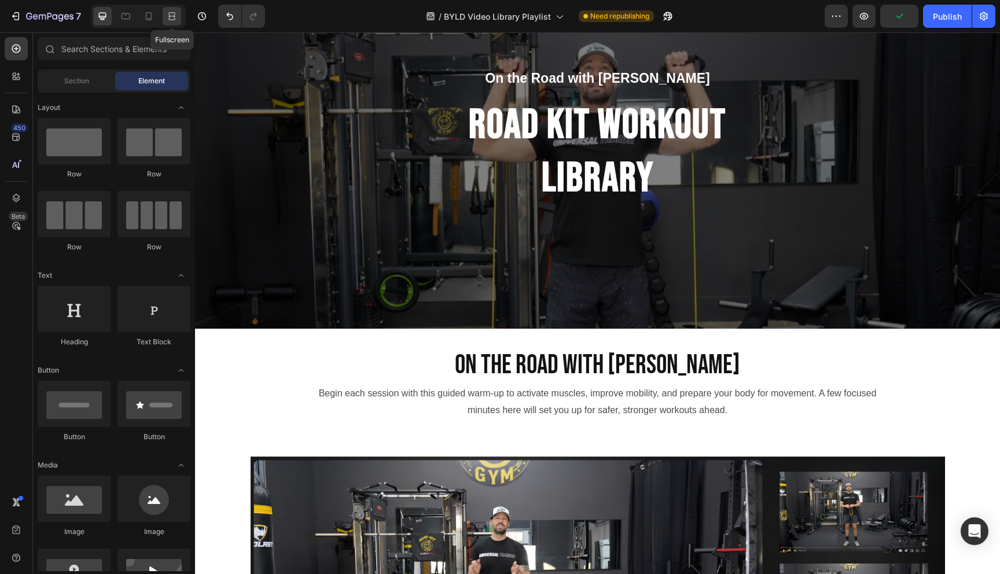
click at [177, 15] on icon at bounding box center [172, 16] width 12 height 12
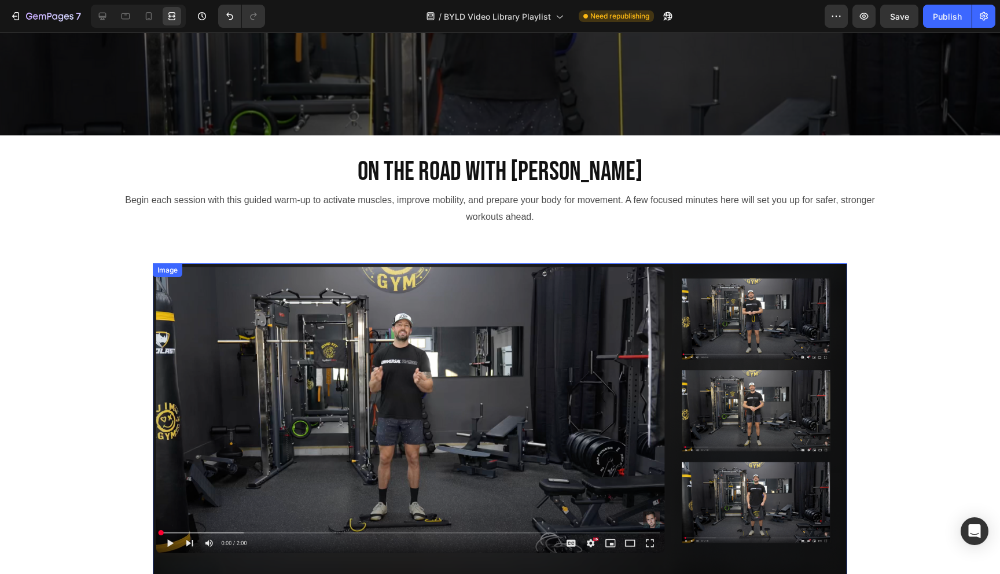
scroll to position [262, 0]
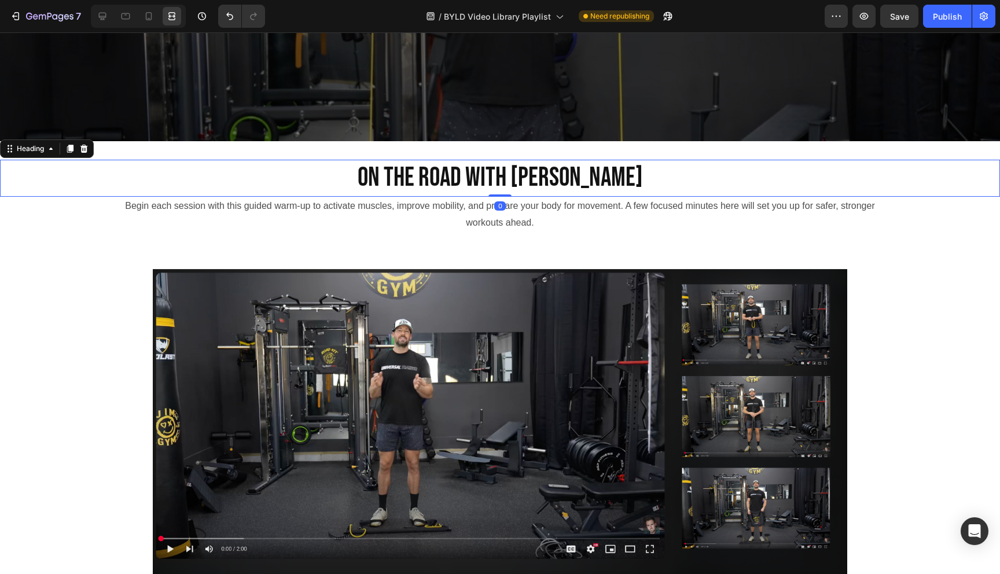
click at [558, 165] on h2 "On the Road with [PERSON_NAME]" at bounding box center [500, 178] width 1000 height 37
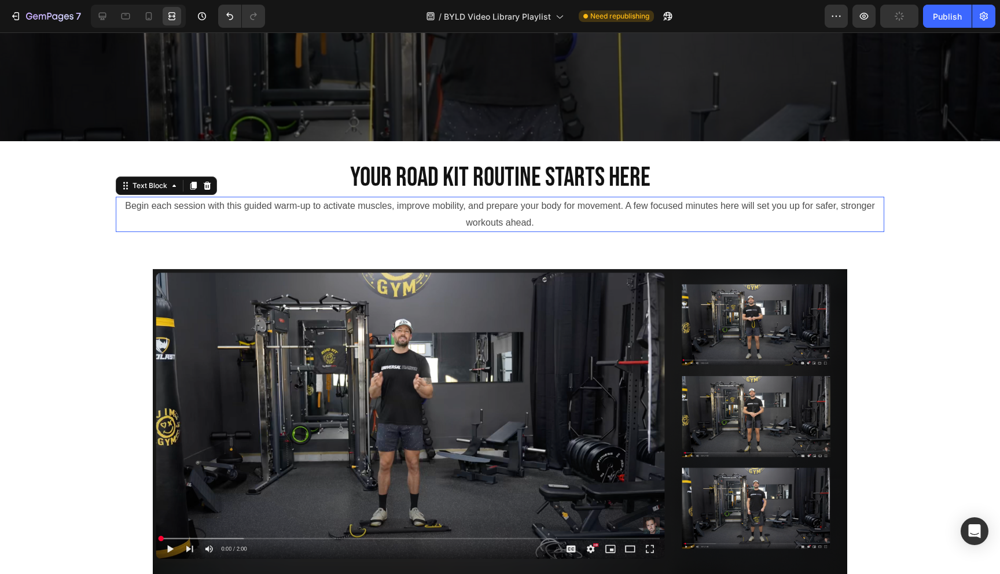
click at [452, 213] on p "Begin each session with this guided warm-up to activate muscles, improve mobili…" at bounding box center [500, 215] width 766 height 34
click at [172, 17] on icon at bounding box center [172, 16] width 12 height 12
click at [102, 17] on icon at bounding box center [103, 16] width 12 height 12
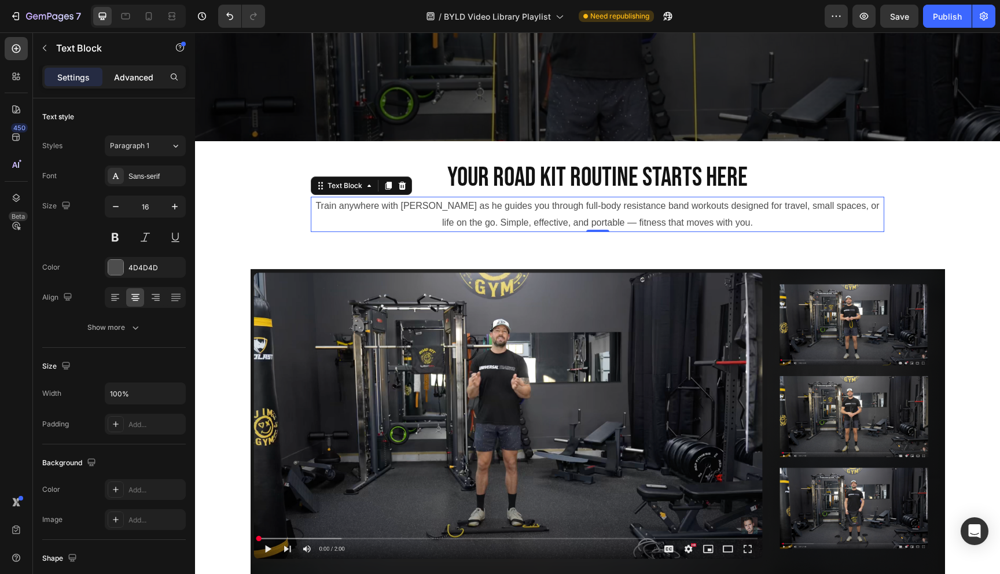
click at [139, 73] on p "Advanced" at bounding box center [133, 77] width 39 height 12
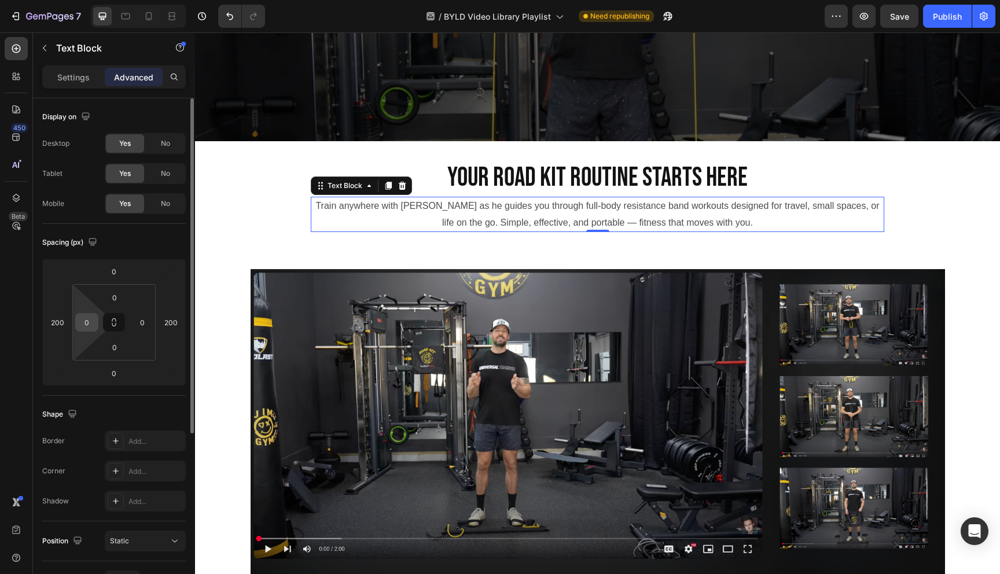
click at [93, 320] on input "0" at bounding box center [86, 322] width 17 height 17
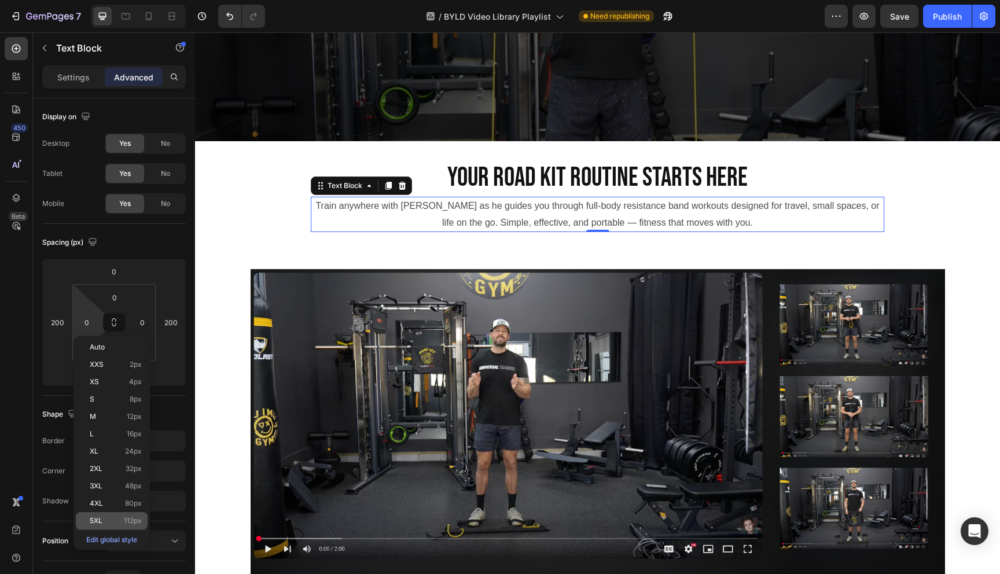
click at [130, 519] on span "112px" at bounding box center [133, 521] width 18 height 8
type input "112"
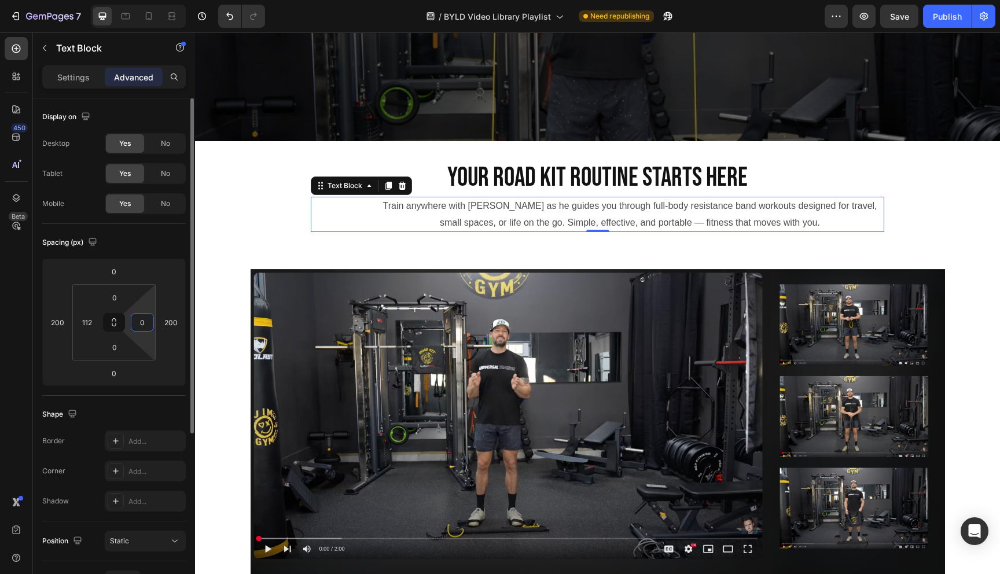
click at [145, 323] on input "0" at bounding box center [142, 322] width 17 height 17
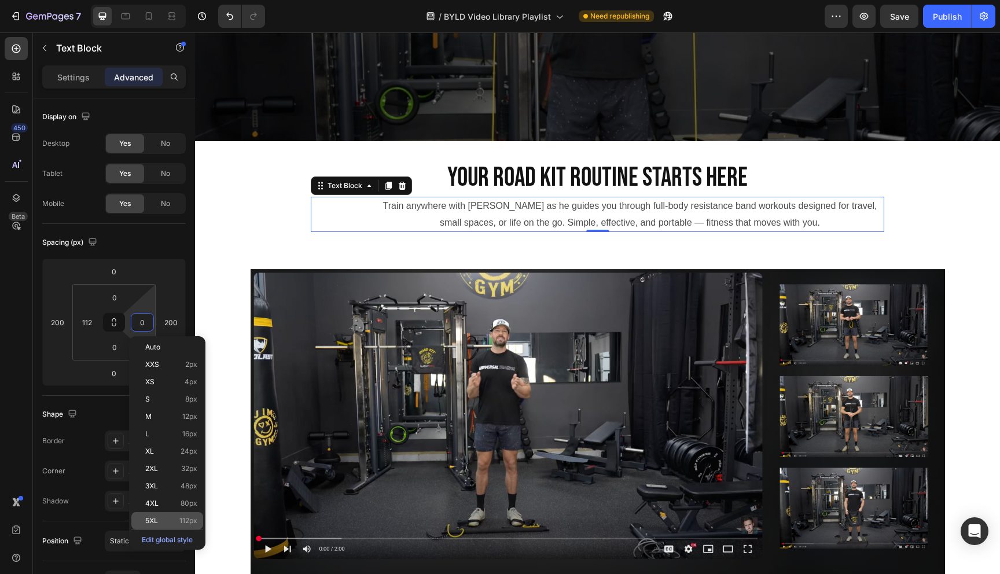
click at [168, 517] on p "5XL 112px" at bounding box center [171, 521] width 52 height 8
type input "112"
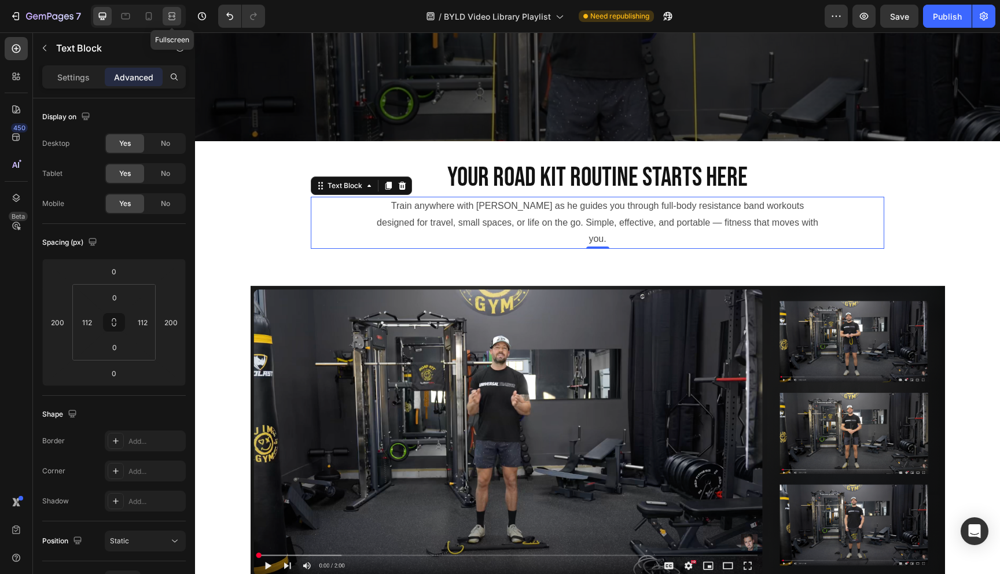
click at [172, 17] on icon at bounding box center [172, 16] width 12 height 12
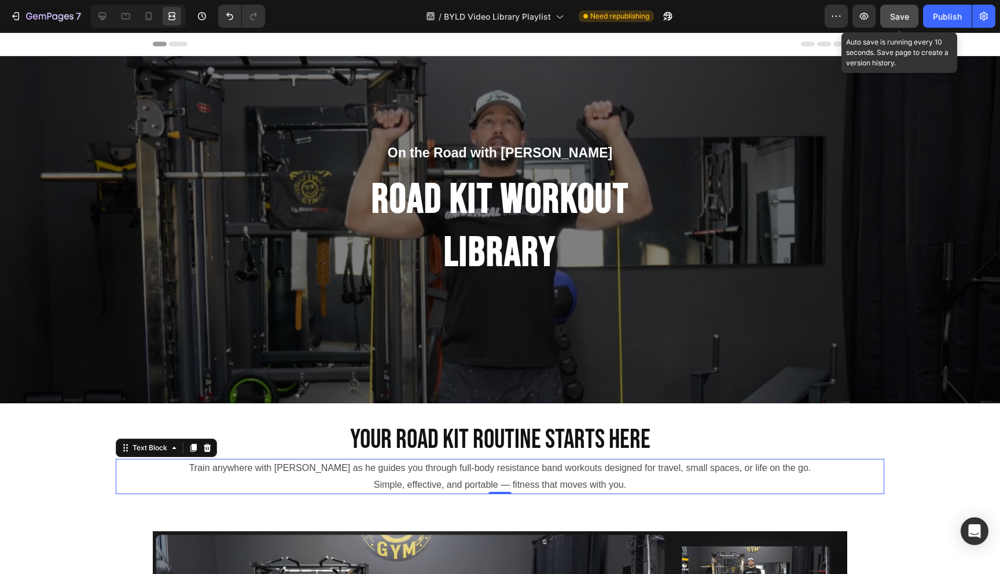
click at [902, 13] on span "Save" at bounding box center [899, 17] width 19 height 10
click at [858, 46] on div "Header" at bounding box center [500, 44] width 1000 height 24
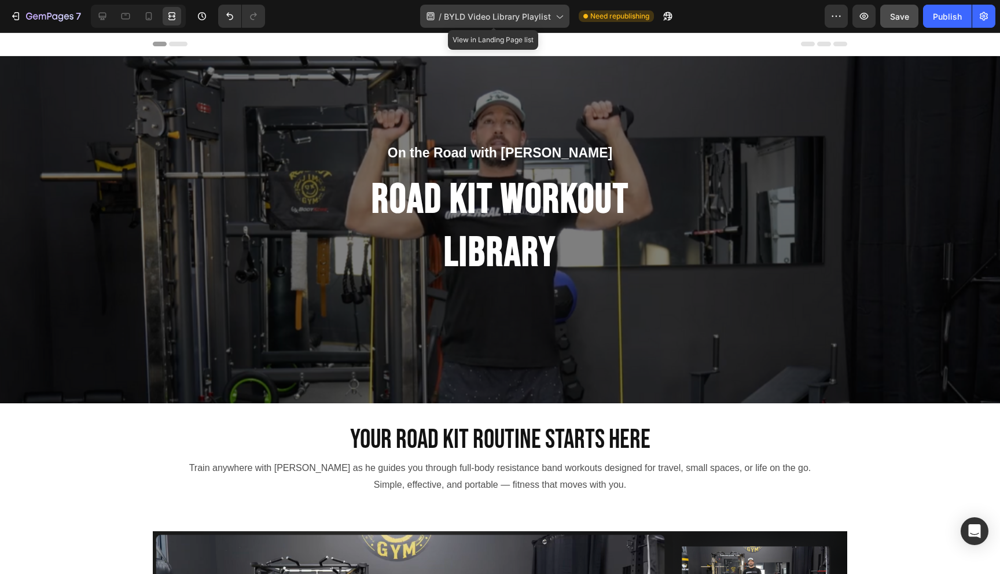
click at [561, 13] on icon at bounding box center [559, 16] width 12 height 12
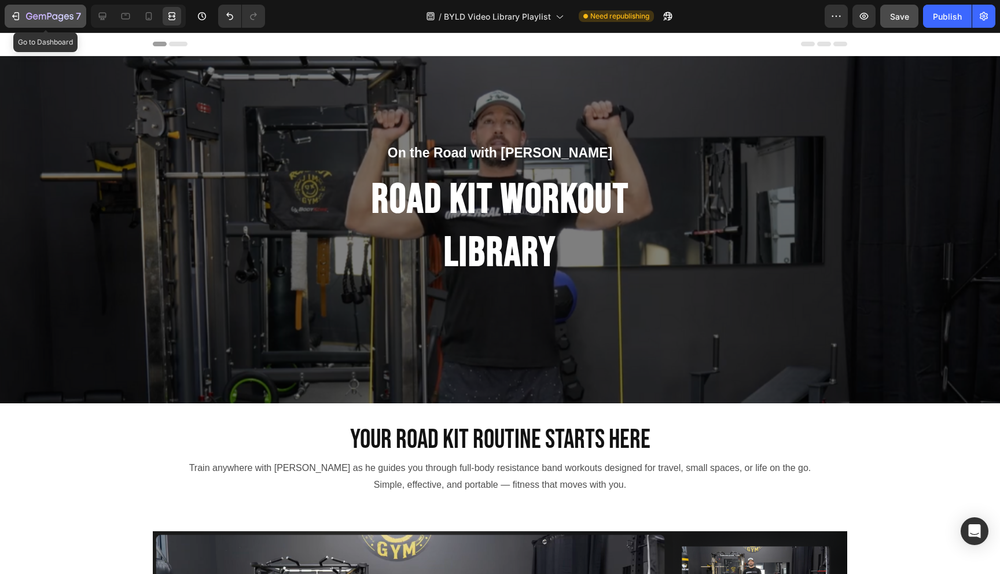
click at [7, 20] on button "7" at bounding box center [46, 16] width 82 height 23
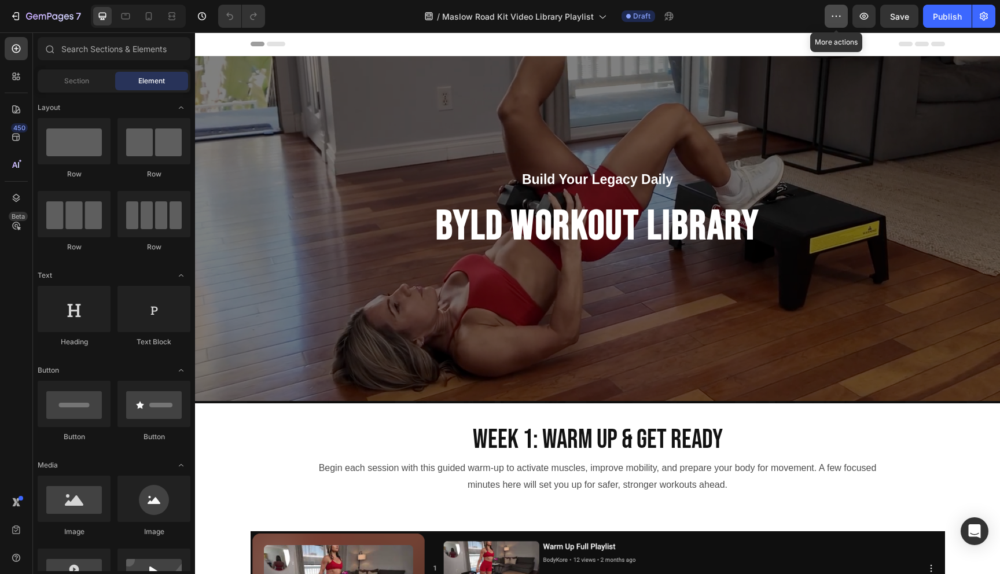
click at [834, 16] on icon "button" at bounding box center [836, 16] width 12 height 12
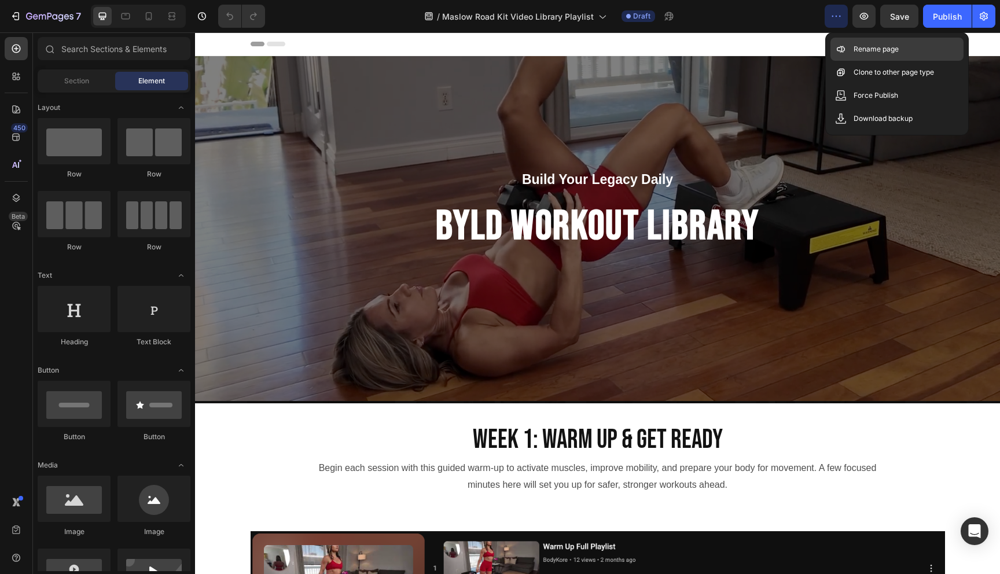
click at [845, 46] on icon at bounding box center [841, 49] width 12 height 12
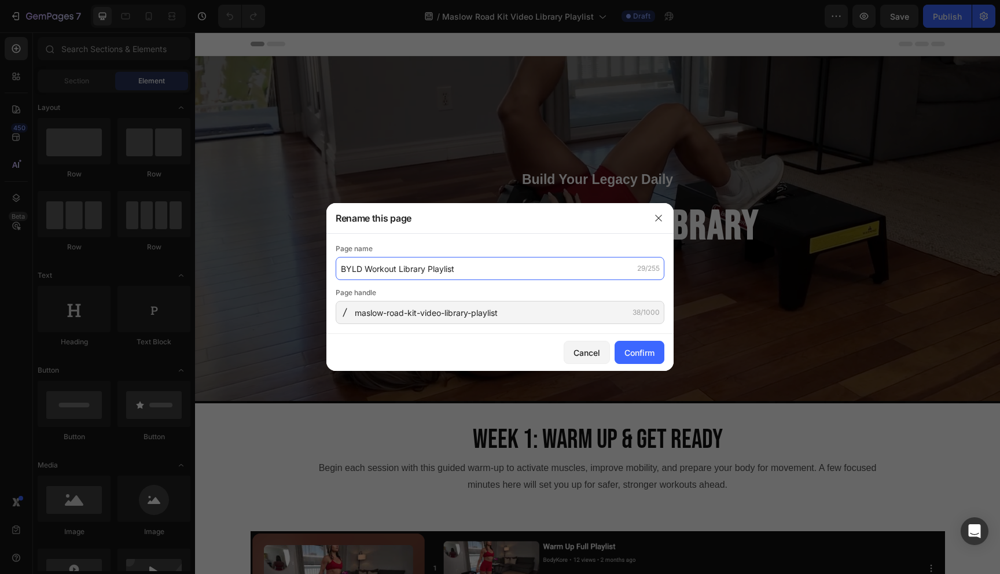
type input "BYLD Workout Library Playlist"
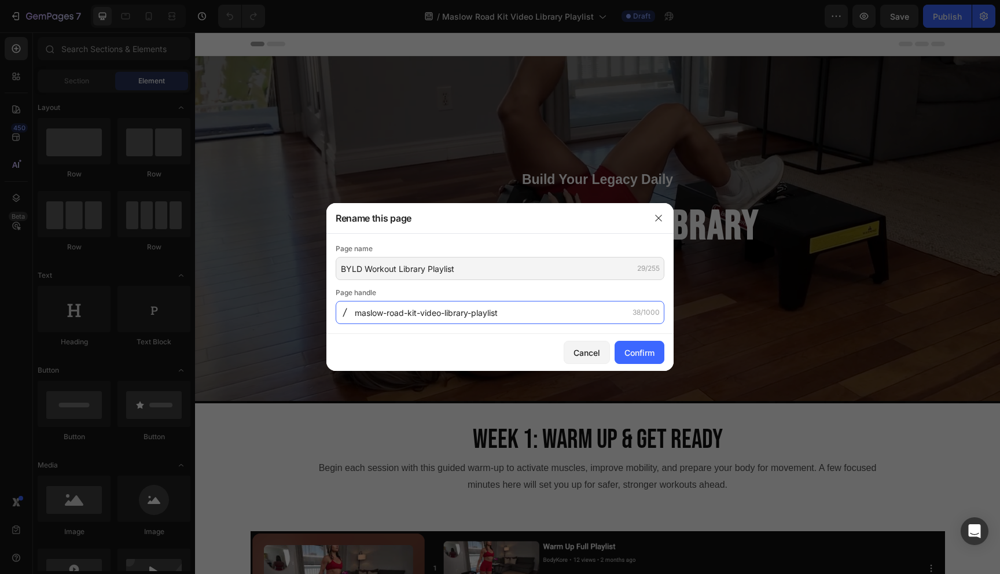
click at [513, 315] on input "maslow-road-kit-video-library-playlist" at bounding box center [500, 312] width 329 height 23
click at [432, 314] on input "byld" at bounding box center [500, 312] width 329 height 23
type input "byld-video-library-playlists"
click at [647, 351] on div "Confirm" at bounding box center [639, 352] width 30 height 12
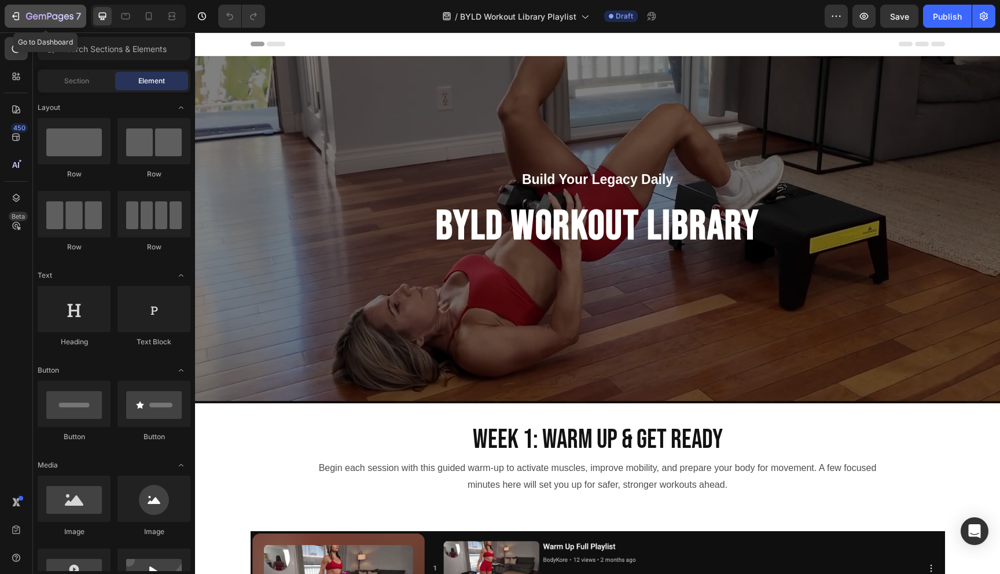
click at [58, 16] on icon "button" at bounding box center [49, 17] width 47 height 10
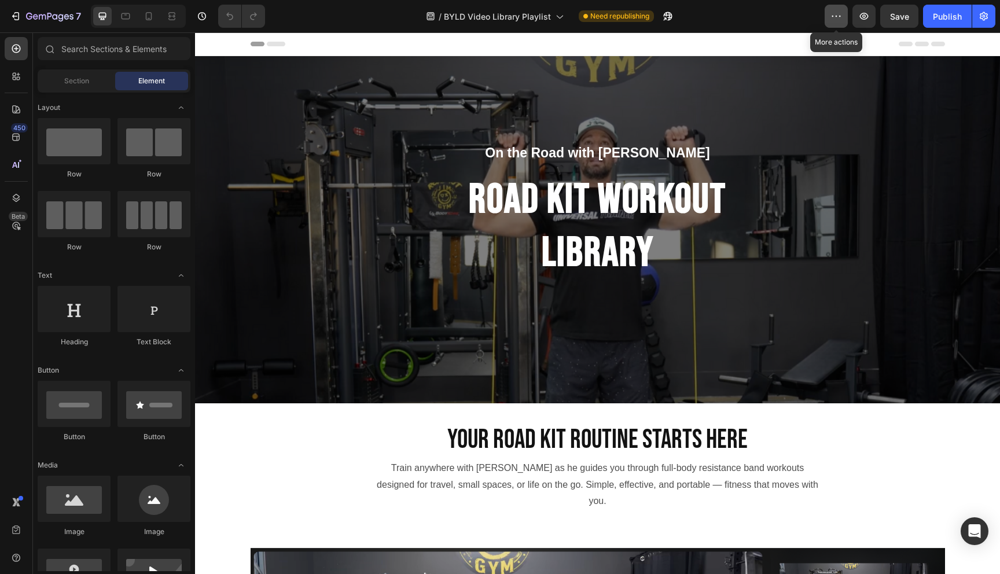
click at [838, 16] on icon "button" at bounding box center [836, 16] width 12 height 12
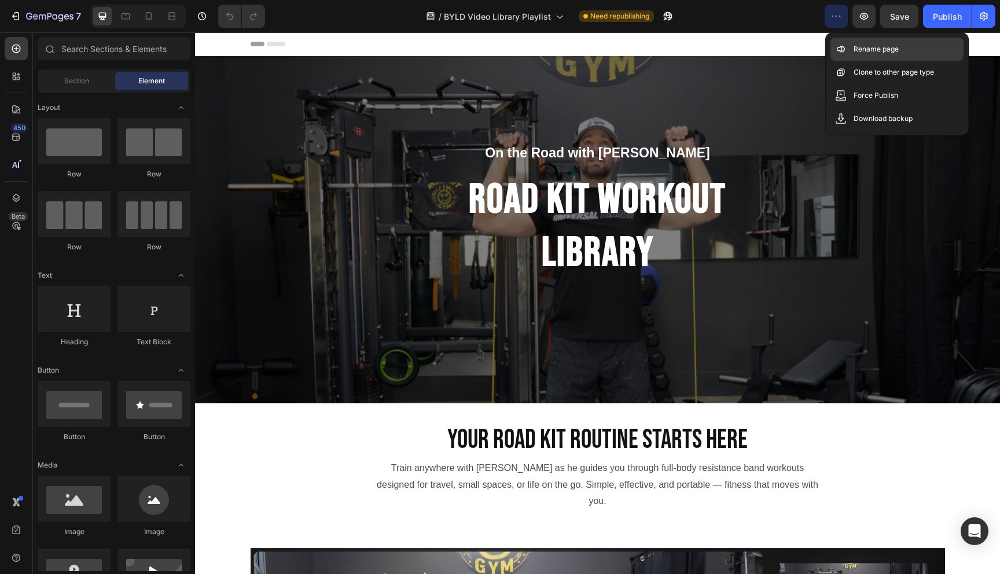
click at [843, 46] on icon at bounding box center [841, 49] width 12 height 12
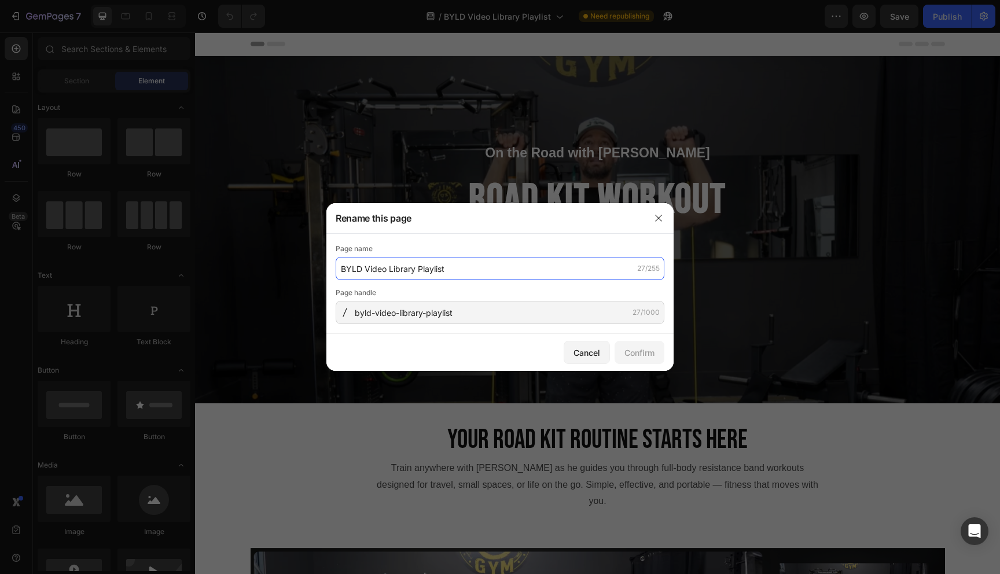
click at [367, 269] on input "BYLD Video Library Playlist" at bounding box center [500, 268] width 329 height 23
drag, startPoint x: 362, startPoint y: 268, endPoint x: 336, endPoint y: 268, distance: 25.5
click at [336, 268] on input "BYLD Video Library Playlist" at bounding box center [500, 268] width 329 height 23
click at [340, 266] on input "Road Kit Video Library Playlist" at bounding box center [500, 268] width 329 height 23
type input "Maslow Road Kit Video Library Playlist"
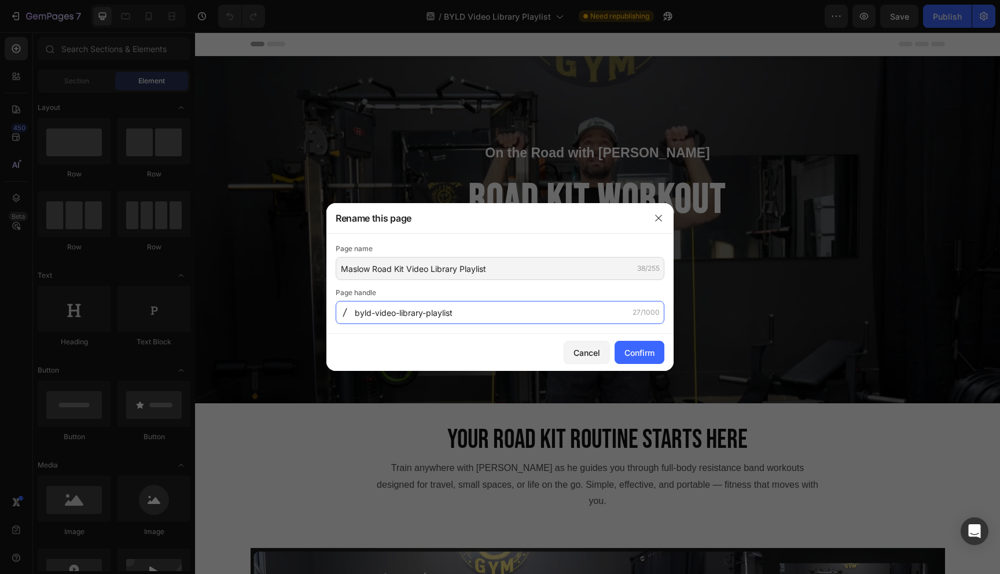
click at [371, 313] on input "byld-video-library-playlist" at bounding box center [500, 312] width 329 height 23
type input "maslow-road-kit-video-library-playlist"
click at [640, 352] on div "Confirm" at bounding box center [639, 352] width 30 height 12
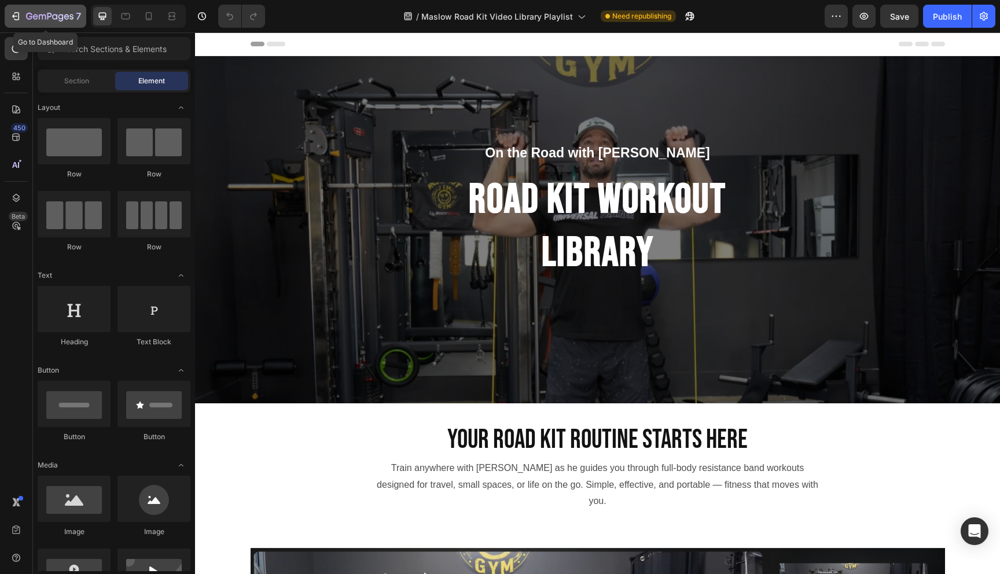
click at [40, 13] on icon "button" at bounding box center [49, 17] width 47 height 10
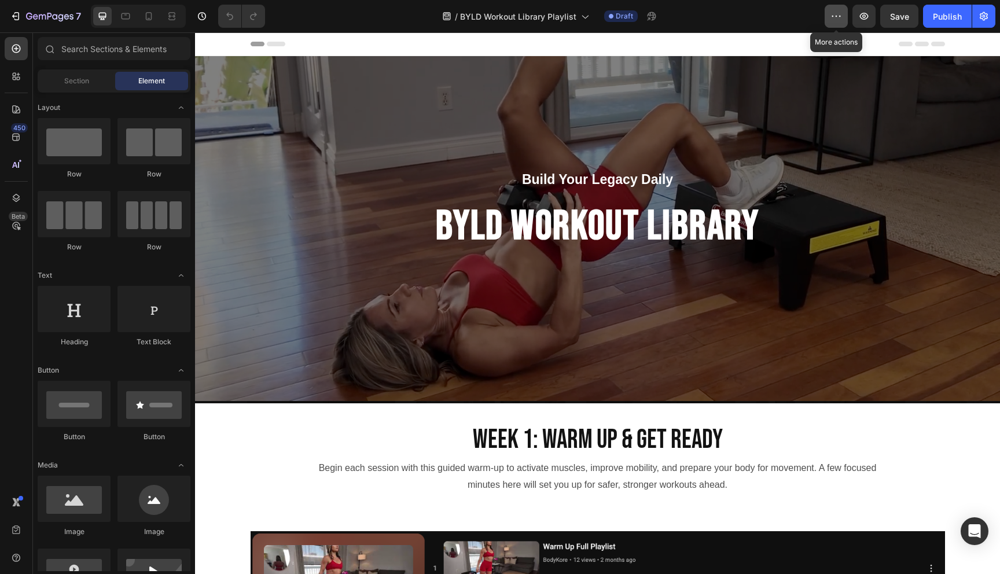
click at [838, 24] on button "button" at bounding box center [835, 16] width 23 height 23
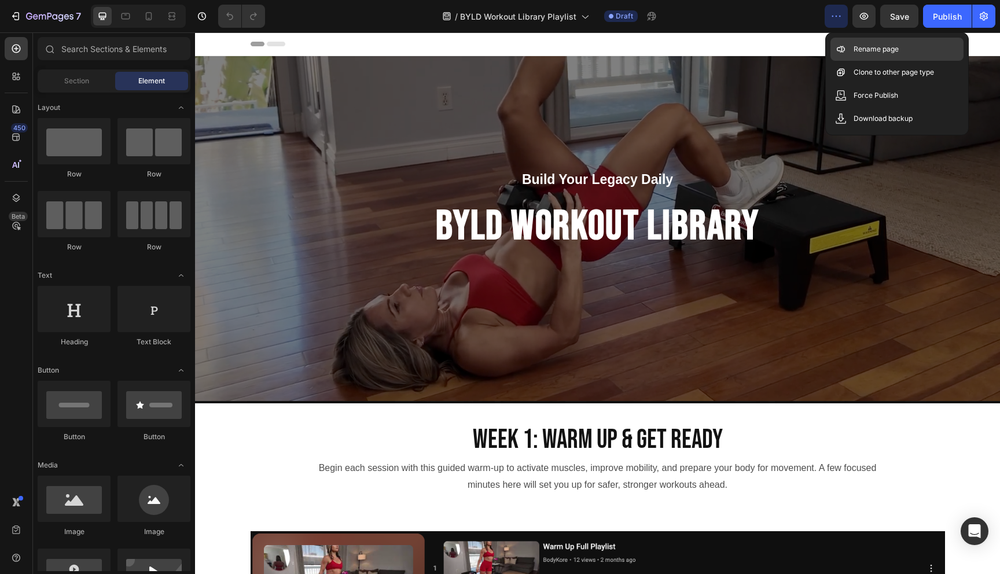
click at [854, 50] on p "Rename page" at bounding box center [875, 49] width 45 height 12
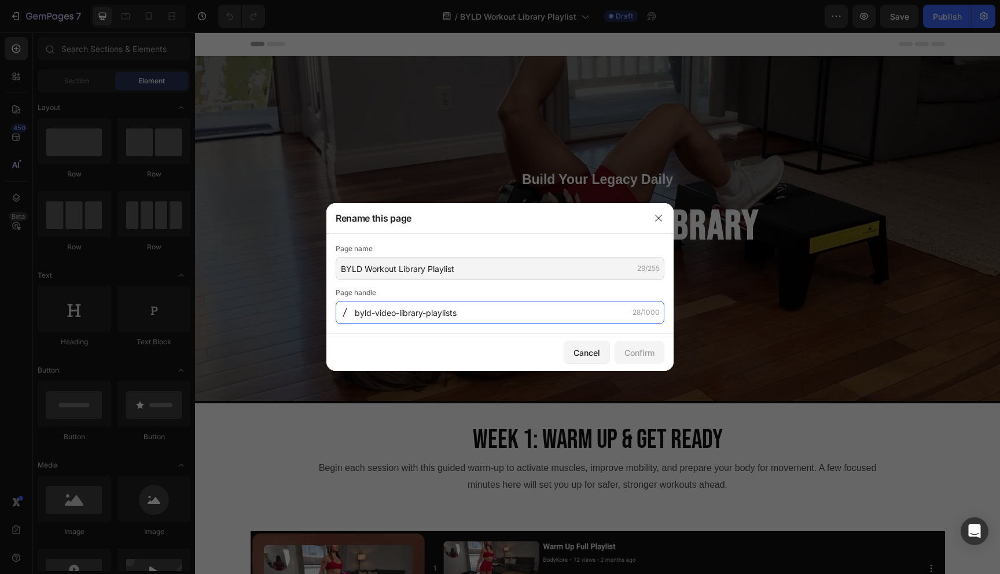
click at [471, 310] on input "byld-video-library-playlists" at bounding box center [500, 312] width 329 height 23
click at [470, 323] on input "byld-video-library-playlists" at bounding box center [500, 312] width 329 height 23
type input "byld-video-library-playlist"
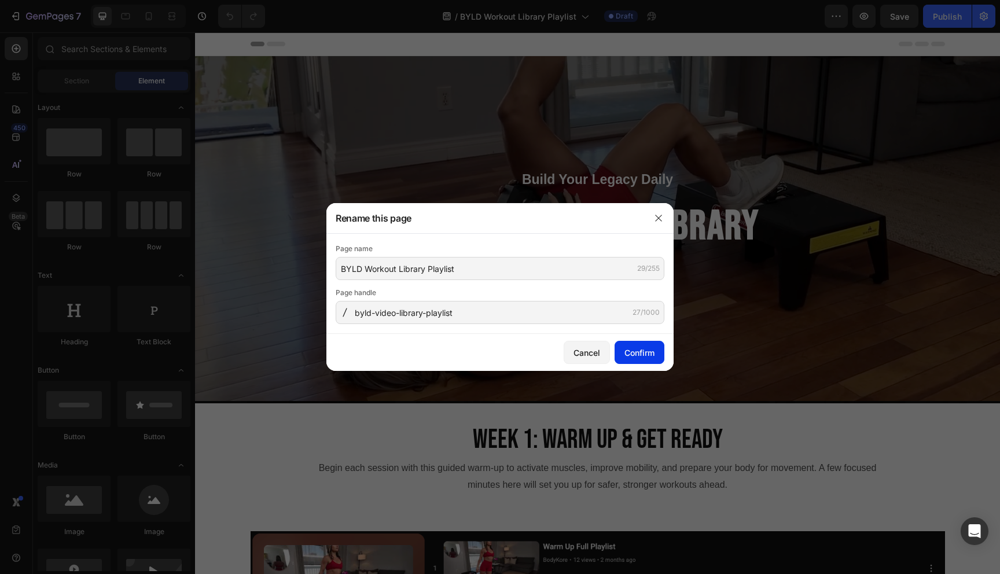
click at [638, 357] on div "Confirm" at bounding box center [639, 352] width 30 height 12
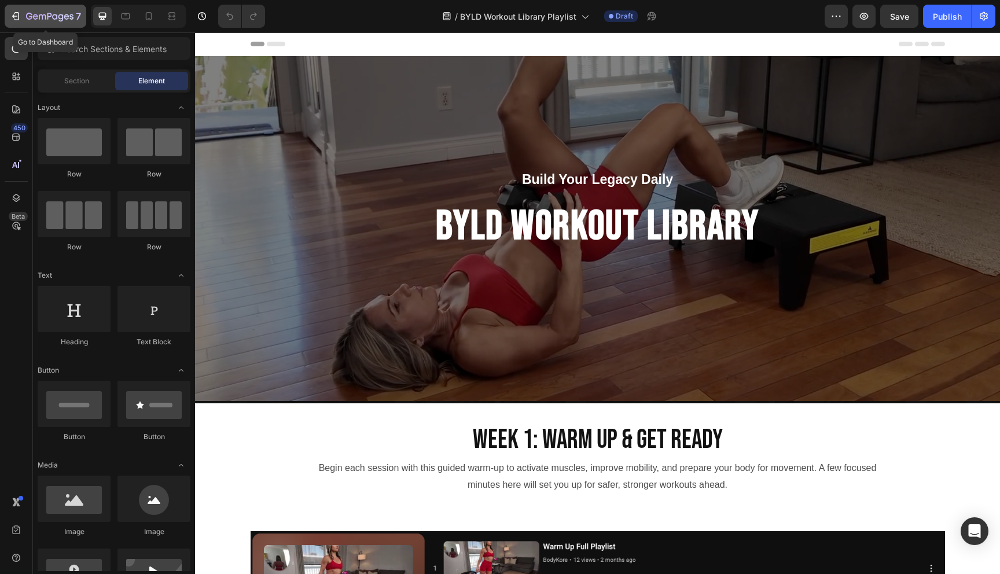
click at [17, 13] on icon "button" at bounding box center [16, 16] width 12 height 12
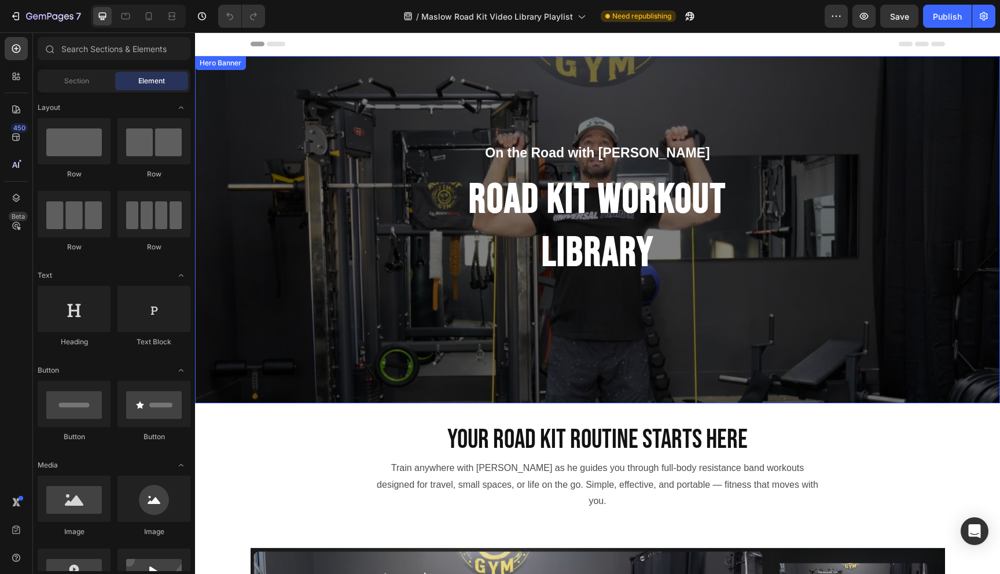
scroll to position [12, 0]
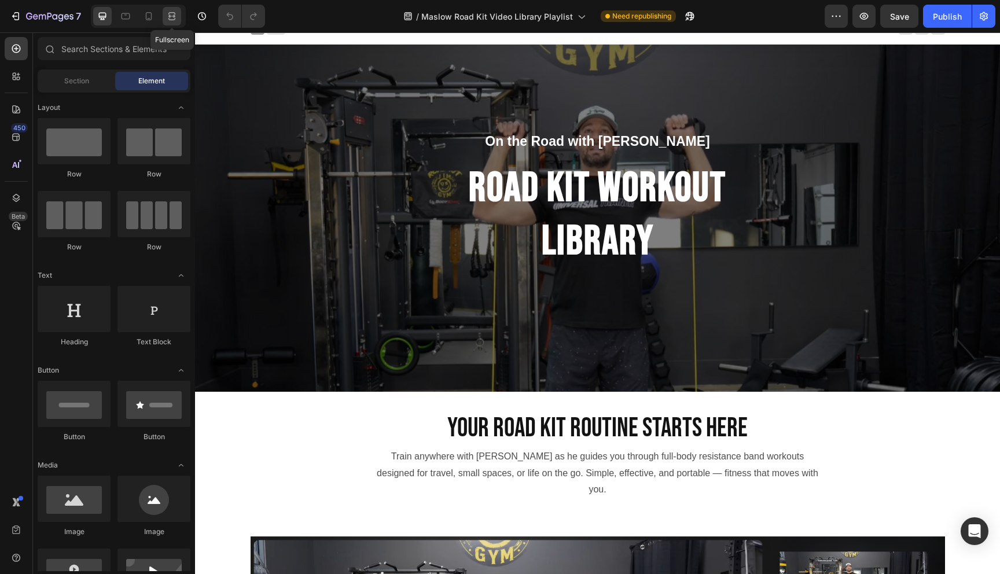
click at [174, 17] on icon at bounding box center [173, 15] width 3 height 3
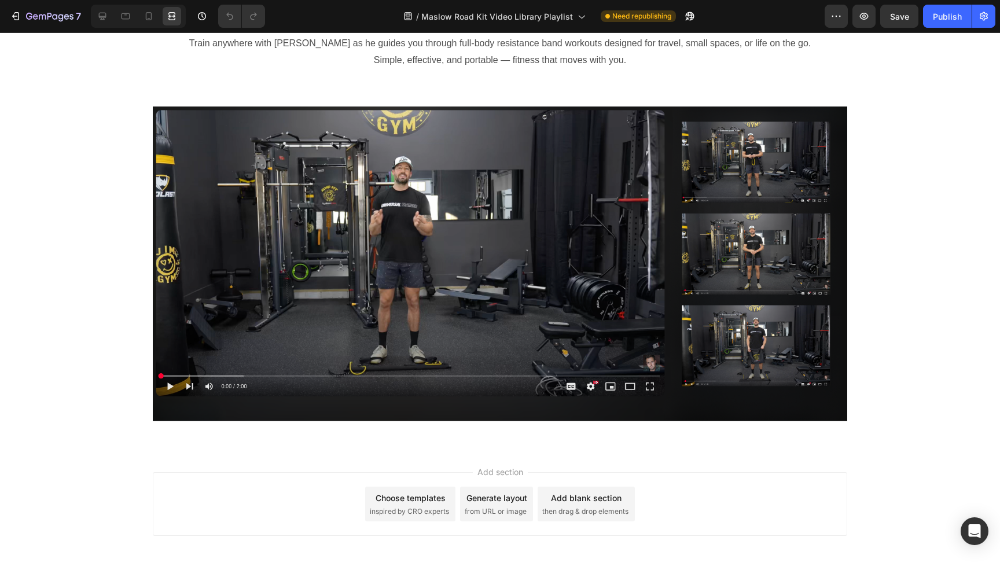
scroll to position [466, 0]
